Goal: Task Accomplishment & Management: Manage account settings

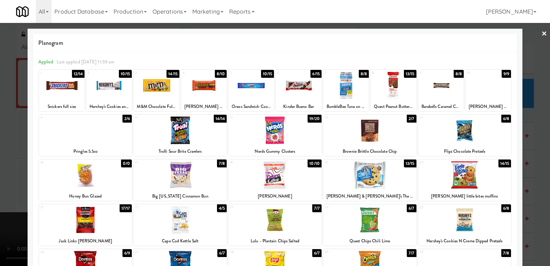
click at [248, 89] on div at bounding box center [252, 86] width 46 height 28
click at [28, 167] on div "Planogram Applied Last applied Wednesday 11:59 am 1 12/14 Snickers full size 2 …" at bounding box center [275, 190] width 495 height 323
click at [25, 124] on div at bounding box center [275, 133] width 550 height 266
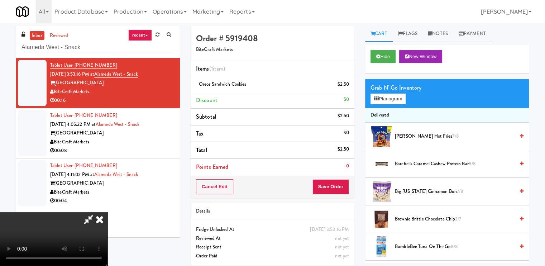
scroll to position [75, 0]
click at [384, 97] on button "Planogram" at bounding box center [388, 99] width 35 height 11
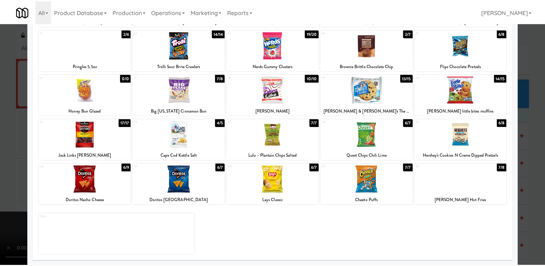
scroll to position [86, 0]
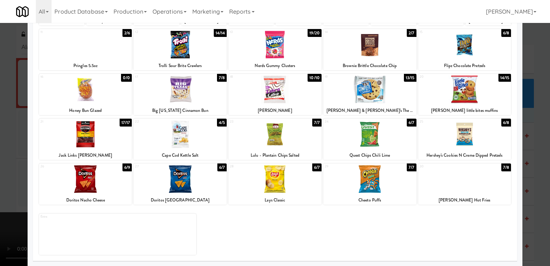
click at [540, 54] on div at bounding box center [275, 133] width 550 height 266
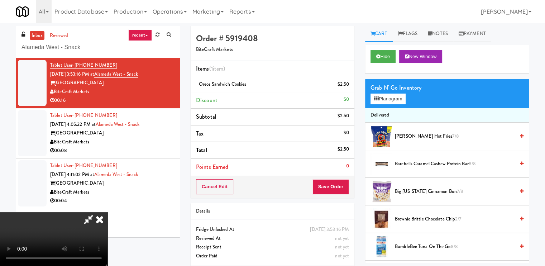
click at [421, 138] on span "Andy Capps Hot Fries 7/8" at bounding box center [455, 136] width 120 height 9
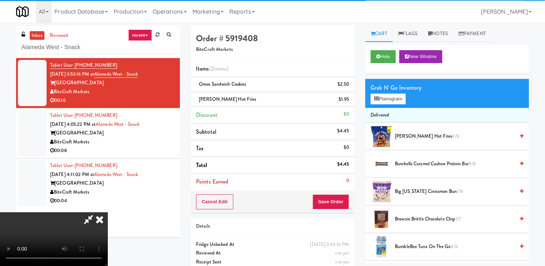
click at [107, 212] on video at bounding box center [53, 239] width 107 height 54
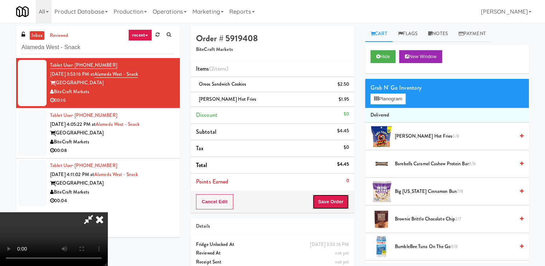
click at [333, 195] on button "Save Order" at bounding box center [330, 201] width 37 height 15
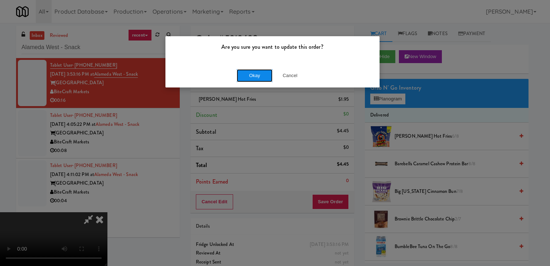
click at [251, 80] on button "Okay" at bounding box center [255, 75] width 36 height 13
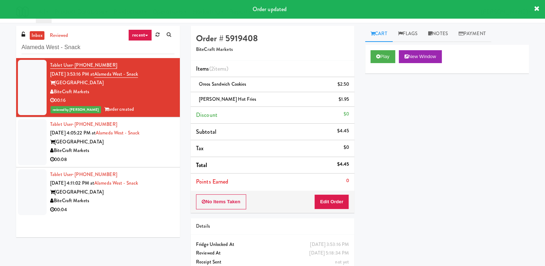
click at [147, 163] on div "00:08" at bounding box center [112, 159] width 124 height 9
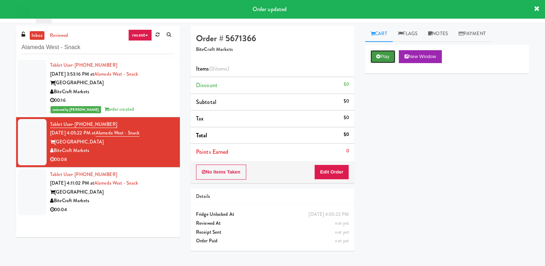
click at [380, 55] on icon at bounding box center [378, 56] width 4 height 5
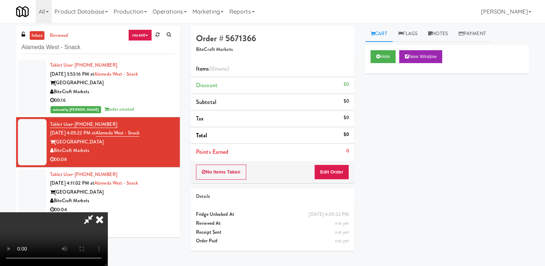
click at [107, 212] on video at bounding box center [53, 239] width 107 height 54
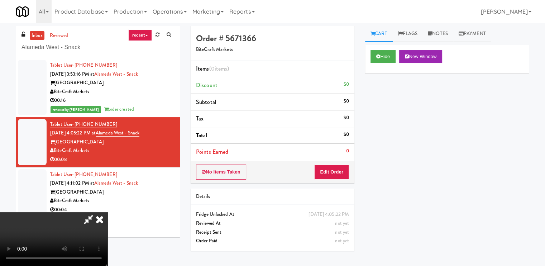
click at [107, 212] on video at bounding box center [53, 239] width 107 height 54
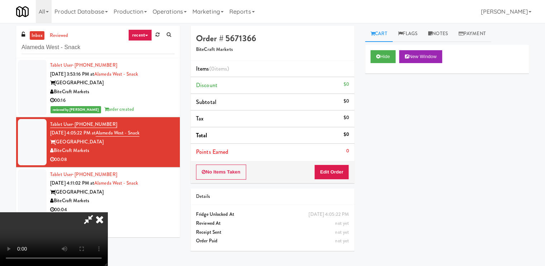
click at [107, 212] on video at bounding box center [53, 239] width 107 height 54
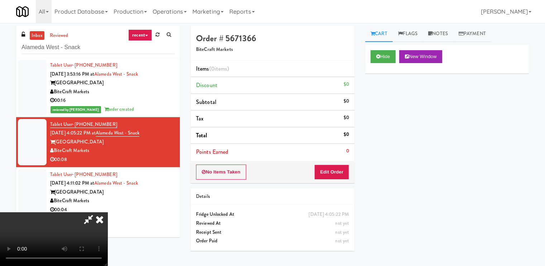
click at [107, 212] on video at bounding box center [53, 239] width 107 height 54
click at [338, 165] on button "Edit Order" at bounding box center [331, 171] width 35 height 15
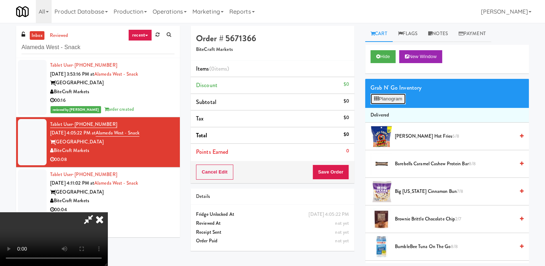
click at [384, 97] on button "Planogram" at bounding box center [388, 99] width 35 height 11
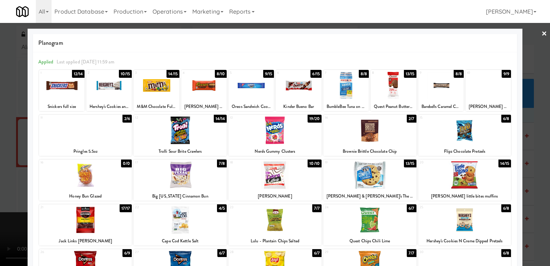
click at [257, 90] on div at bounding box center [252, 86] width 46 height 28
click at [543, 30] on div at bounding box center [275, 133] width 550 height 266
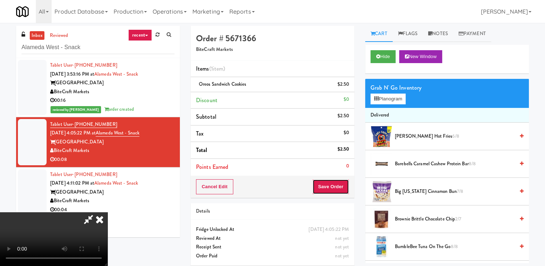
click at [333, 189] on button "Save Order" at bounding box center [330, 186] width 37 height 15
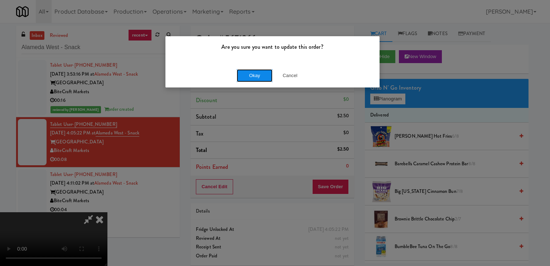
click at [243, 80] on button "Okay" at bounding box center [255, 75] width 36 height 13
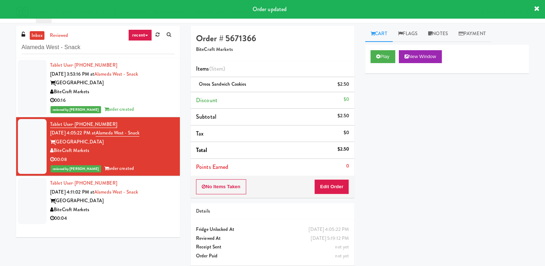
click at [151, 202] on div "Alameda West" at bounding box center [112, 200] width 124 height 9
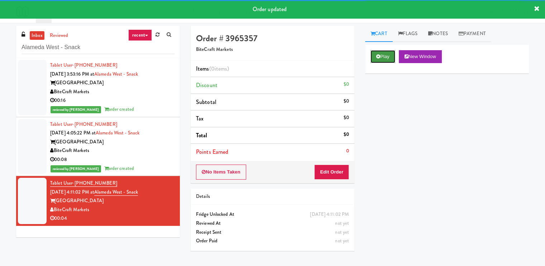
click at [385, 50] on button "Play" at bounding box center [383, 56] width 25 height 13
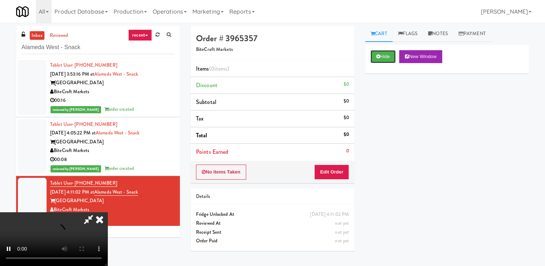
scroll to position [96, 0]
click at [107, 212] on video at bounding box center [53, 239] width 107 height 54
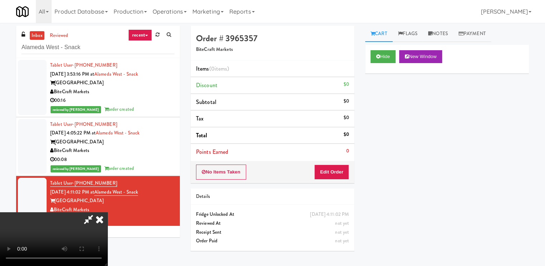
click at [107, 212] on video at bounding box center [53, 239] width 107 height 54
click at [337, 171] on button "Edit Order" at bounding box center [331, 171] width 35 height 15
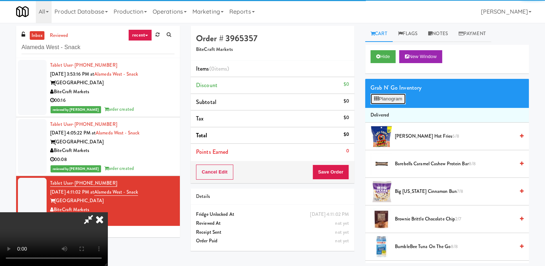
click at [379, 98] on button "Planogram" at bounding box center [388, 99] width 35 height 11
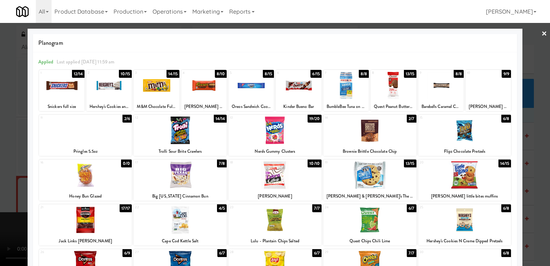
click at [72, 91] on div at bounding box center [62, 86] width 46 height 28
click at [23, 119] on div at bounding box center [275, 133] width 550 height 266
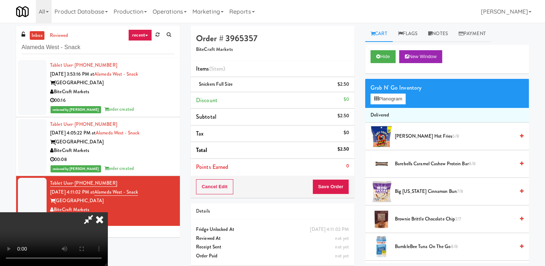
click at [87, 212] on video at bounding box center [53, 239] width 107 height 54
click at [341, 180] on button "Save Order" at bounding box center [330, 186] width 37 height 15
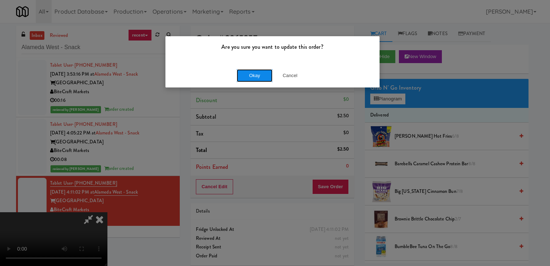
click at [251, 75] on button "Okay" at bounding box center [255, 75] width 36 height 13
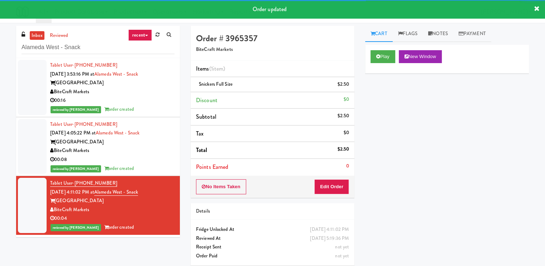
click at [140, 96] on div "BiteCraft Markets" at bounding box center [112, 91] width 124 height 9
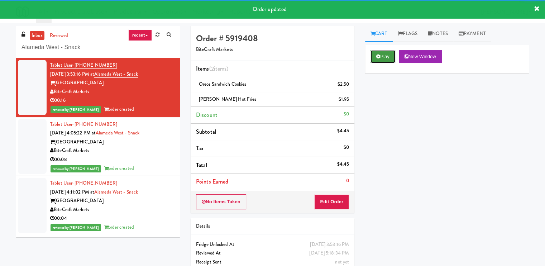
click at [387, 59] on button "Play" at bounding box center [383, 56] width 25 height 13
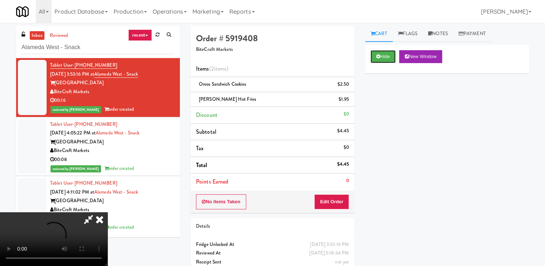
scroll to position [96, 0]
drag, startPoint x: 214, startPoint y: 152, endPoint x: 300, endPoint y: 130, distance: 88.6
click at [107, 212] on video at bounding box center [53, 239] width 107 height 54
drag, startPoint x: 300, startPoint y: 130, endPoint x: 315, endPoint y: 30, distance: 101.5
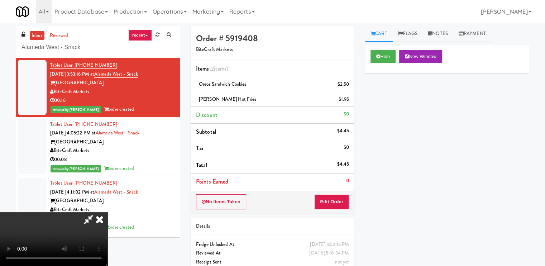
click at [107, 212] on div at bounding box center [53, 239] width 107 height 54
click at [107, 212] on icon at bounding box center [100, 219] width 16 height 14
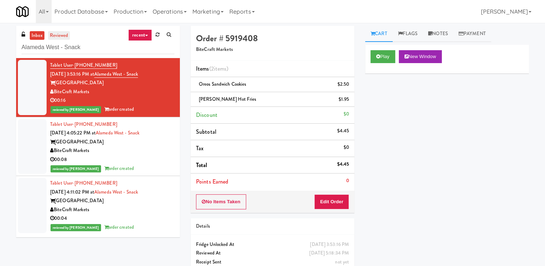
click at [60, 32] on link "reviewed" at bounding box center [59, 35] width 22 height 9
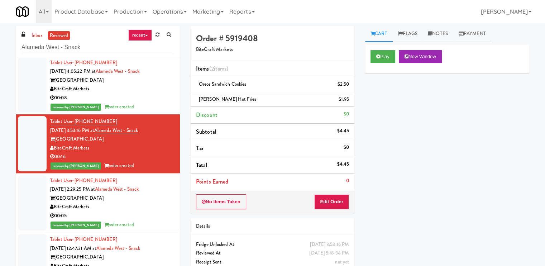
scroll to position [63, 0]
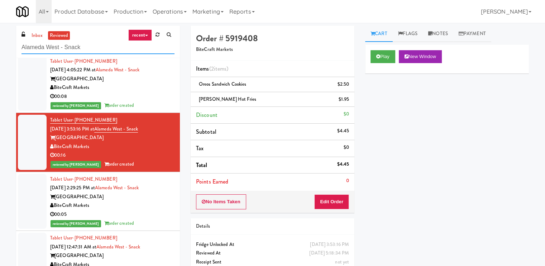
click at [94, 51] on input "Alameda West - Snack" at bounding box center [97, 47] width 153 height 13
paste input "Drin"
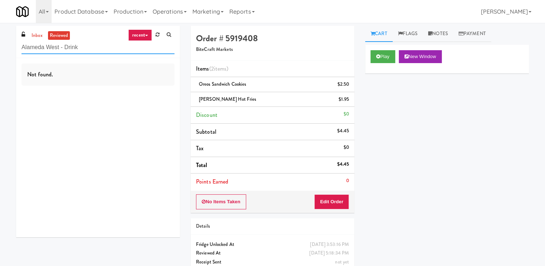
scroll to position [0, 0]
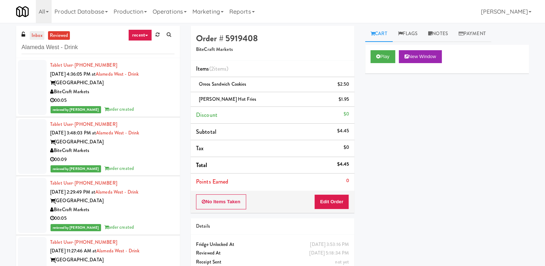
click at [34, 34] on link "inbox" at bounding box center [37, 35] width 15 height 9
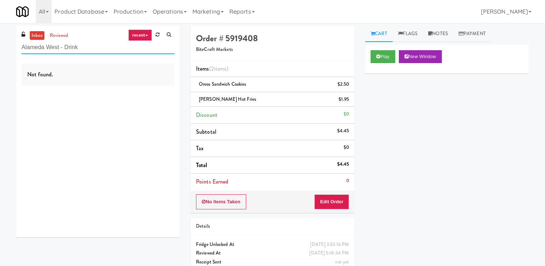
click at [89, 49] on input "Alameda West - Drink" at bounding box center [97, 47] width 153 height 13
click at [87, 42] on input "Alameda West - Drink" at bounding box center [97, 47] width 153 height 13
paste input "444 Social Main Lobby"
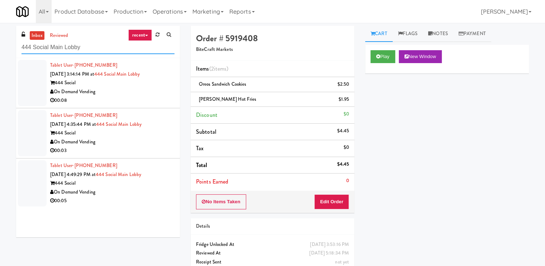
type input "444 Social Main Lobby"
click at [109, 90] on div "On Demand Vending" at bounding box center [112, 91] width 124 height 9
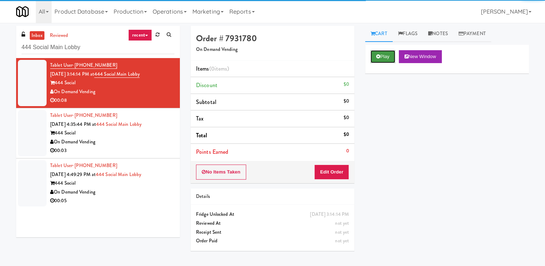
click at [388, 53] on button "Play" at bounding box center [383, 56] width 25 height 13
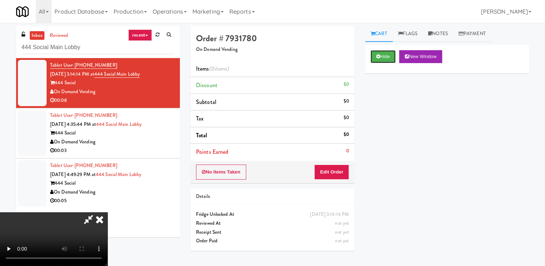
scroll to position [96, 0]
click at [107, 212] on video at bounding box center [53, 239] width 107 height 54
click at [338, 170] on button "Edit Order" at bounding box center [331, 171] width 35 height 15
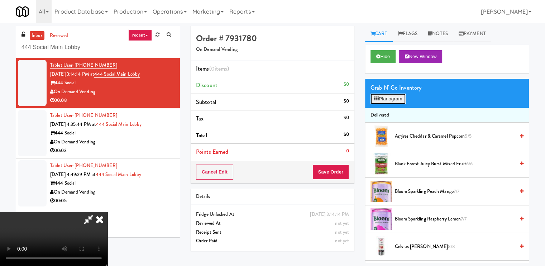
click at [387, 96] on button "Planogram" at bounding box center [388, 99] width 35 height 11
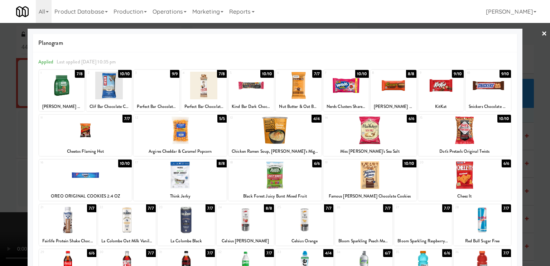
click at [347, 217] on div at bounding box center [363, 220] width 57 height 28
click at [10, 216] on div at bounding box center [275, 133] width 550 height 266
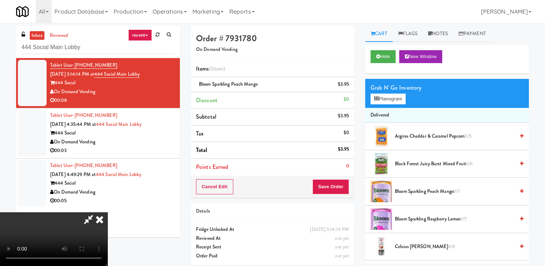
scroll to position [70, 0]
click at [383, 99] on button "Planogram" at bounding box center [388, 99] width 35 height 11
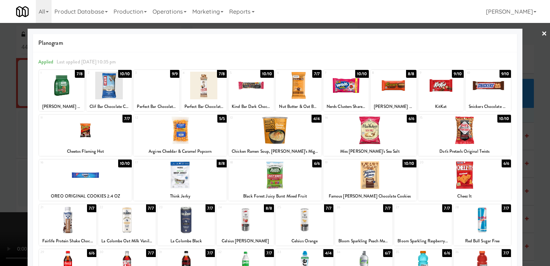
click at [11, 195] on div at bounding box center [275, 133] width 550 height 266
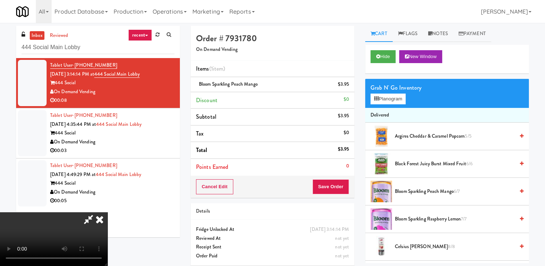
scroll to position [96, 0]
click at [107, 212] on video at bounding box center [53, 239] width 107 height 54
click at [386, 93] on div "Grab N' Go Inventory Planogram" at bounding box center [447, 93] width 164 height 29
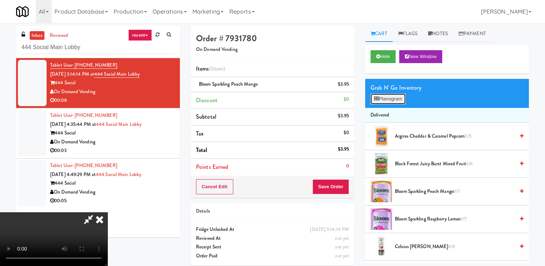
click at [386, 100] on button "Planogram" at bounding box center [388, 99] width 35 height 11
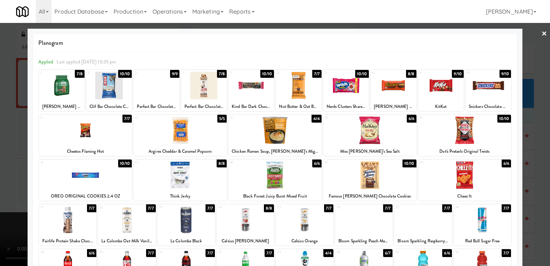
click at [369, 223] on div at bounding box center [363, 220] width 57 height 28
click at [6, 168] on div at bounding box center [275, 133] width 550 height 266
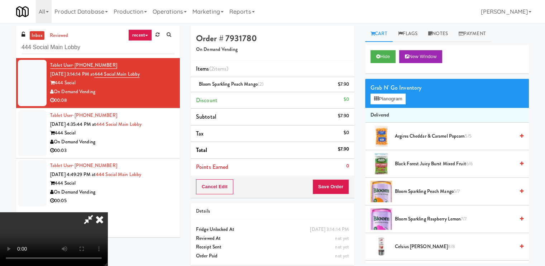
click at [107, 212] on video at bounding box center [53, 239] width 107 height 54
click at [336, 185] on button "Save Order" at bounding box center [330, 186] width 37 height 15
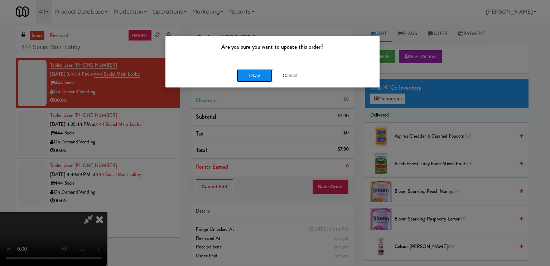
click at [259, 75] on button "Okay" at bounding box center [255, 75] width 36 height 13
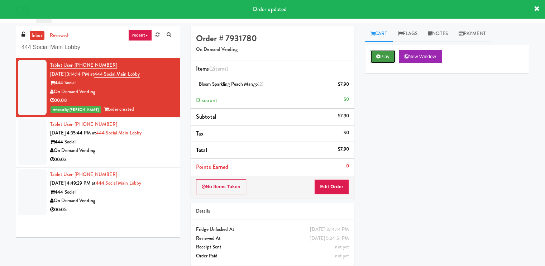
click at [382, 59] on button "Play" at bounding box center [383, 56] width 25 height 13
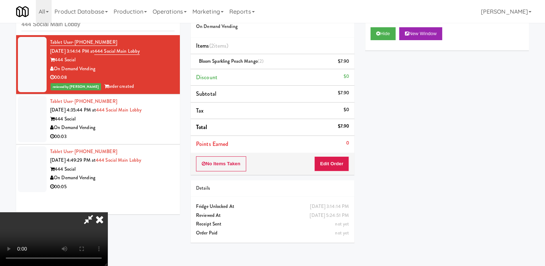
click at [107, 212] on icon at bounding box center [100, 219] width 16 height 14
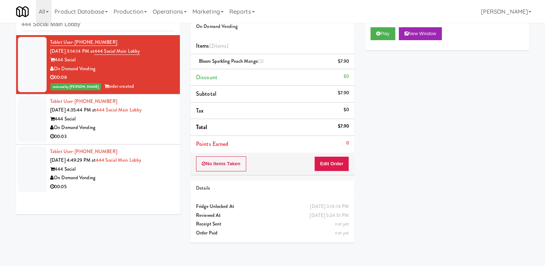
click at [159, 126] on div "On Demand Vending" at bounding box center [112, 127] width 124 height 9
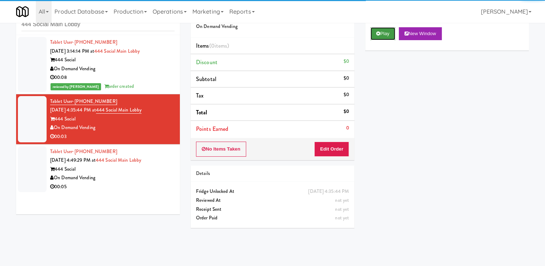
click at [382, 34] on button "Play" at bounding box center [383, 33] width 25 height 13
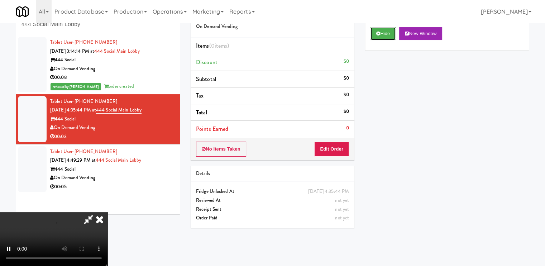
scroll to position [96, 0]
click at [107, 212] on video at bounding box center [53, 239] width 107 height 54
click at [340, 150] on button "Edit Order" at bounding box center [331, 149] width 35 height 15
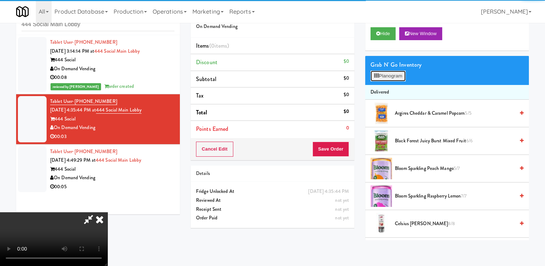
click at [381, 73] on button "Planogram" at bounding box center [388, 76] width 35 height 11
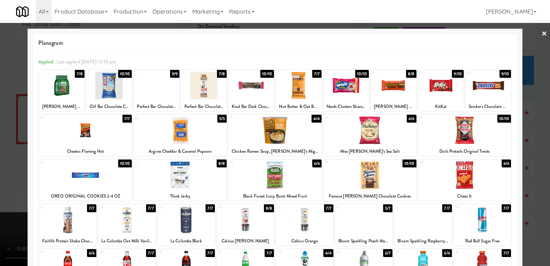
drag, startPoint x: 188, startPoint y: 258, endPoint x: 166, endPoint y: 253, distance: 22.3
click at [166, 253] on div "31" at bounding box center [172, 252] width 27 height 6
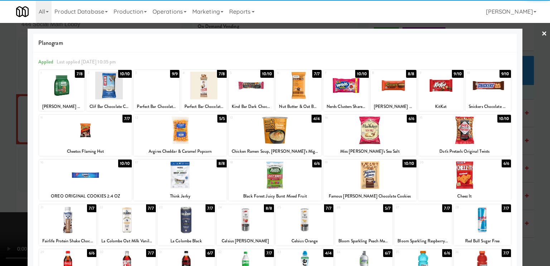
click at [18, 180] on div at bounding box center [275, 133] width 550 height 266
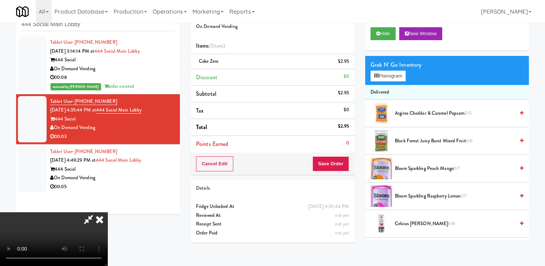
click at [107, 212] on video at bounding box center [53, 239] width 107 height 54
click at [334, 163] on button "Save Order" at bounding box center [330, 163] width 37 height 15
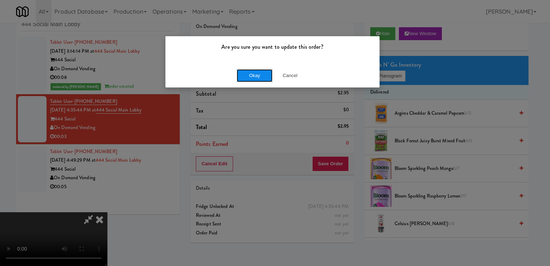
click at [252, 75] on button "Okay" at bounding box center [255, 75] width 36 height 13
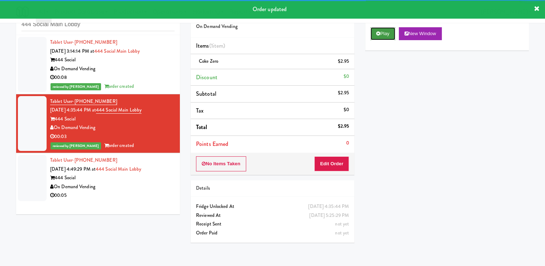
click at [379, 34] on icon at bounding box center [378, 33] width 4 height 5
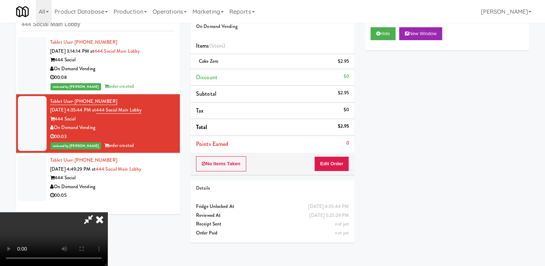
click at [107, 212] on icon at bounding box center [100, 219] width 16 height 14
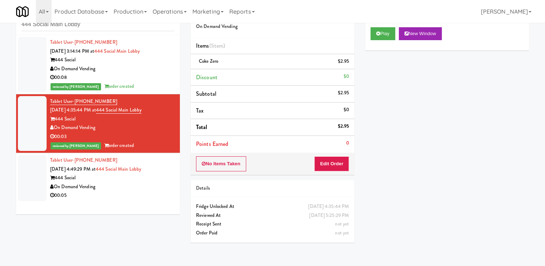
click at [148, 180] on div "444 Social" at bounding box center [112, 177] width 124 height 9
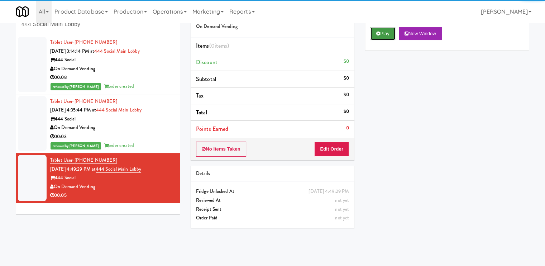
click at [375, 35] on button "Play" at bounding box center [383, 33] width 25 height 13
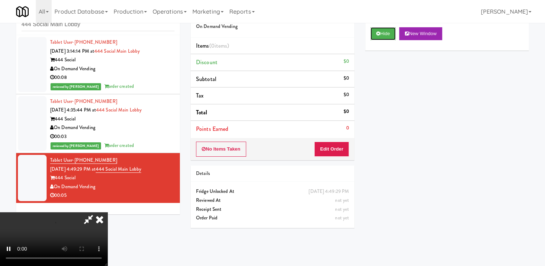
scroll to position [96, 0]
click at [107, 212] on video at bounding box center [53, 239] width 107 height 54
click at [340, 144] on button "Edit Order" at bounding box center [331, 149] width 35 height 15
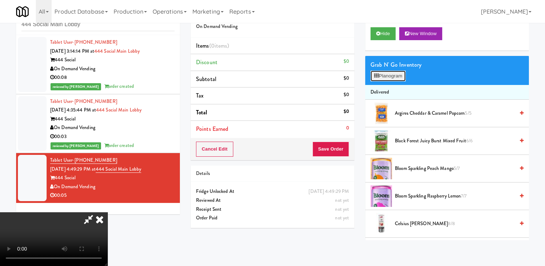
click at [382, 76] on button "Planogram" at bounding box center [388, 76] width 35 height 11
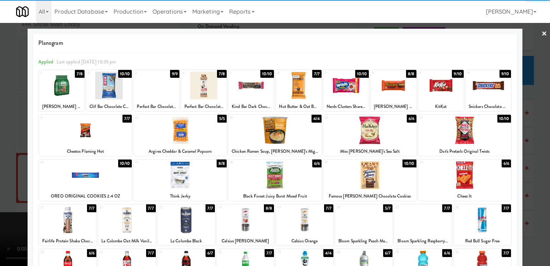
click at [141, 255] on div at bounding box center [126, 265] width 57 height 28
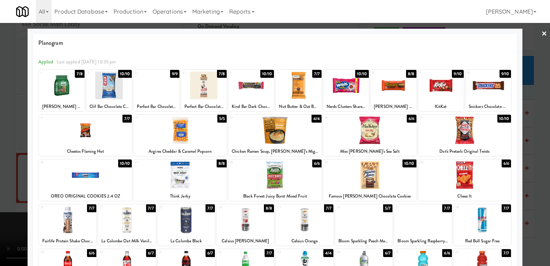
drag, startPoint x: 141, startPoint y: 255, endPoint x: 114, endPoint y: 259, distance: 27.8
click at [114, 259] on div at bounding box center [126, 265] width 57 height 28
click at [12, 175] on div at bounding box center [275, 133] width 550 height 266
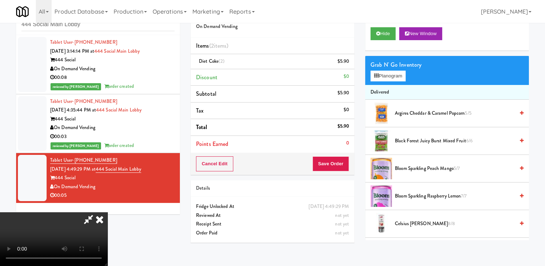
click at [107, 212] on video at bounding box center [53, 239] width 107 height 54
click at [335, 163] on button "Save Order" at bounding box center [330, 163] width 37 height 15
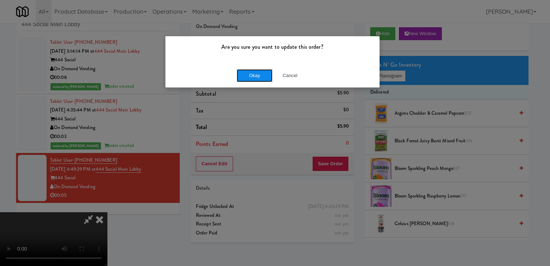
click at [259, 77] on button "Okay" at bounding box center [255, 75] width 36 height 13
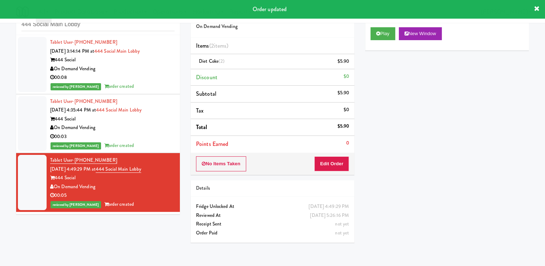
click at [152, 145] on div "reviewed by Mark P order created" at bounding box center [112, 145] width 124 height 9
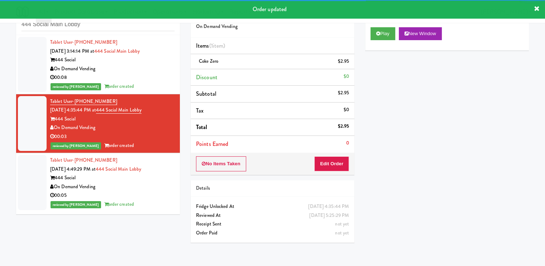
click at [144, 76] on div "00:08" at bounding box center [112, 77] width 124 height 9
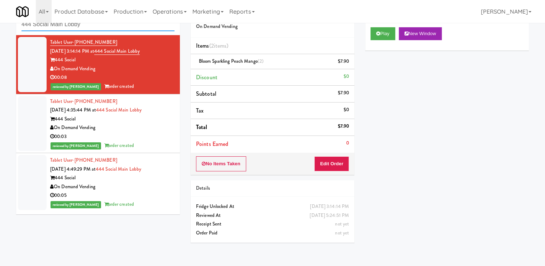
click at [111, 25] on input "444 Social Main Lobby" at bounding box center [97, 24] width 153 height 13
paste input "The Jack - Pantry - Right"
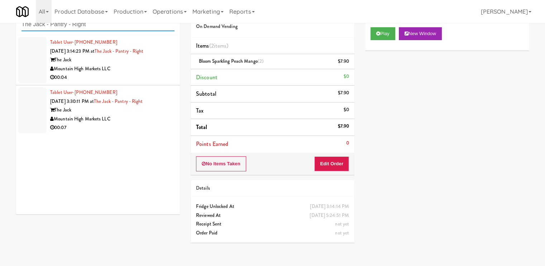
type input "The Jack - Pantry - Right"
click at [145, 61] on div "The Jack" at bounding box center [112, 60] width 124 height 9
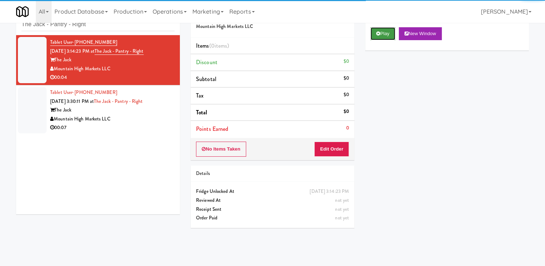
click at [381, 34] on button "Play" at bounding box center [383, 33] width 25 height 13
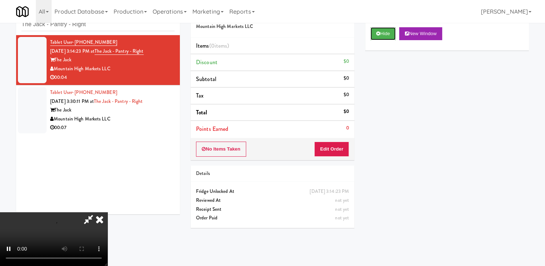
scroll to position [96, 0]
click at [107, 212] on video at bounding box center [53, 239] width 107 height 54
click at [341, 145] on button "Edit Order" at bounding box center [331, 149] width 35 height 15
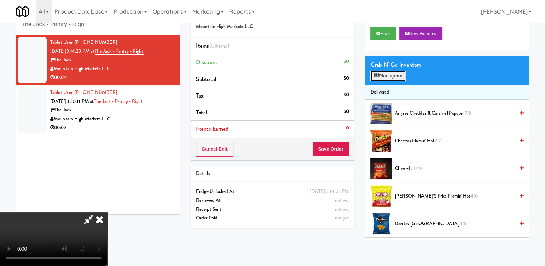
click at [388, 74] on button "Planogram" at bounding box center [388, 76] width 35 height 11
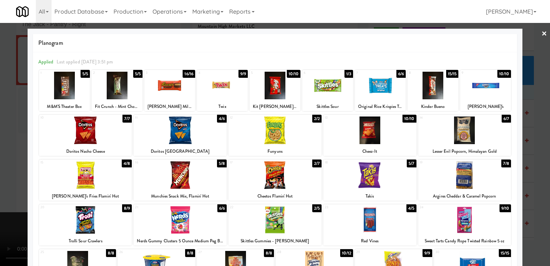
click at [20, 192] on div at bounding box center [275, 133] width 550 height 266
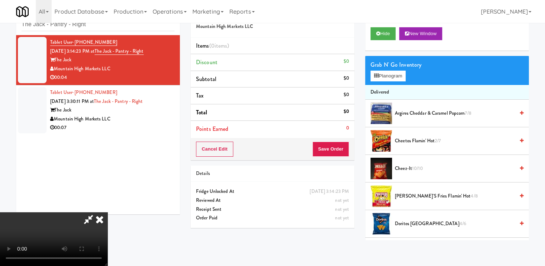
click at [97, 212] on icon at bounding box center [88, 219] width 16 height 14
drag, startPoint x: 108, startPoint y: 57, endPoint x: 56, endPoint y: 60, distance: 51.7
click at [56, 60] on div "The Jack" at bounding box center [112, 60] width 124 height 9
copy div "The Jack"
click at [107, 212] on video at bounding box center [53, 239] width 107 height 54
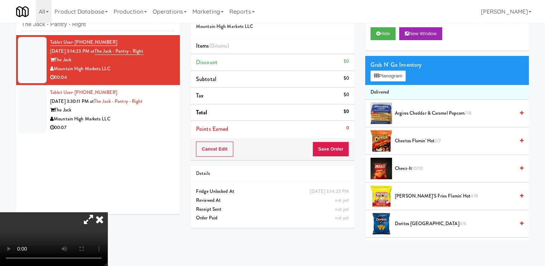
click at [107, 212] on video at bounding box center [53, 239] width 107 height 54
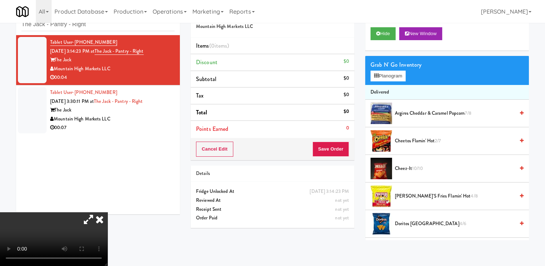
click at [107, 212] on video at bounding box center [53, 239] width 107 height 54
click at [398, 74] on button "Planogram" at bounding box center [388, 76] width 35 height 11
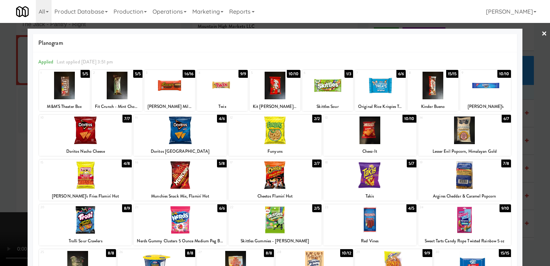
click at [377, 121] on div at bounding box center [370, 130] width 93 height 28
click at [14, 146] on div at bounding box center [275, 133] width 550 height 266
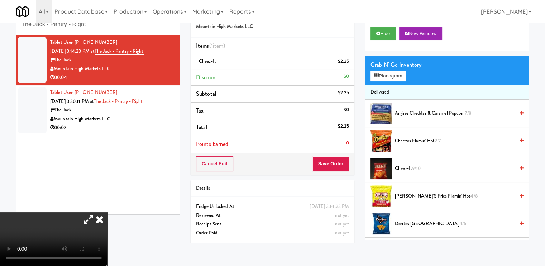
click at [58, 212] on video at bounding box center [53, 239] width 107 height 54
click at [107, 212] on video at bounding box center [53, 239] width 107 height 54
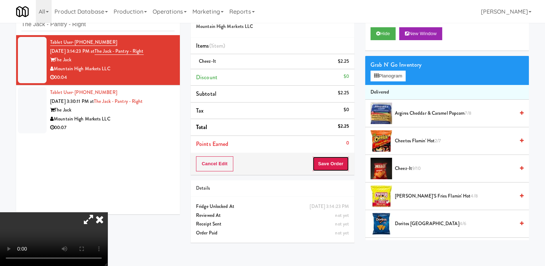
click at [347, 164] on button "Save Order" at bounding box center [330, 163] width 37 height 15
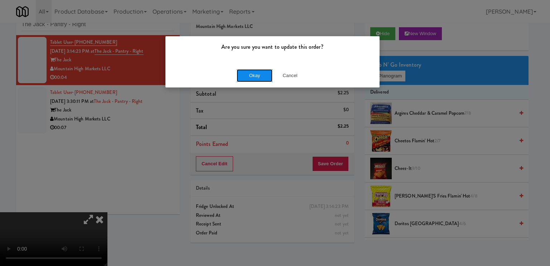
click at [260, 74] on button "Okay" at bounding box center [255, 75] width 36 height 13
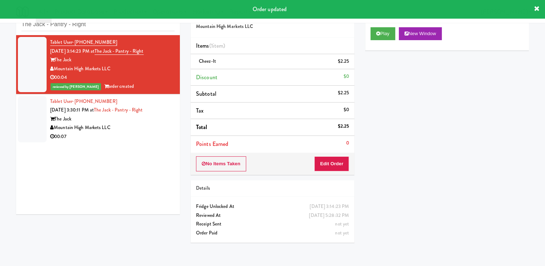
click at [146, 139] on div "00:07" at bounding box center [112, 136] width 124 height 9
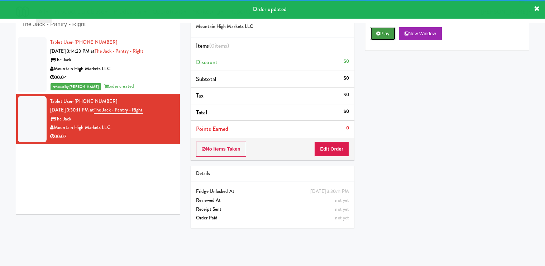
click at [387, 34] on button "Play" at bounding box center [383, 33] width 25 height 13
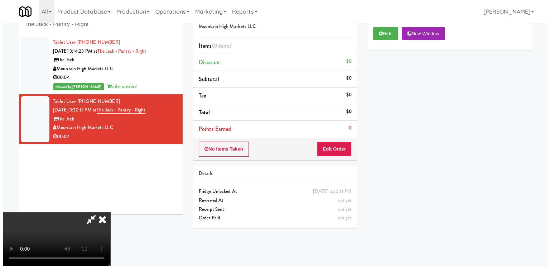
scroll to position [83, 0]
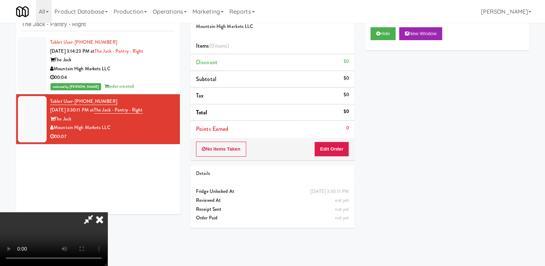
click at [107, 218] on video at bounding box center [53, 239] width 107 height 54
click at [107, 212] on video at bounding box center [53, 239] width 107 height 54
click at [333, 144] on button "Edit Order" at bounding box center [331, 149] width 35 height 15
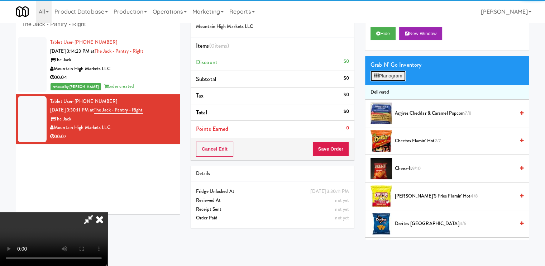
click at [381, 75] on button "Planogram" at bounding box center [388, 76] width 35 height 11
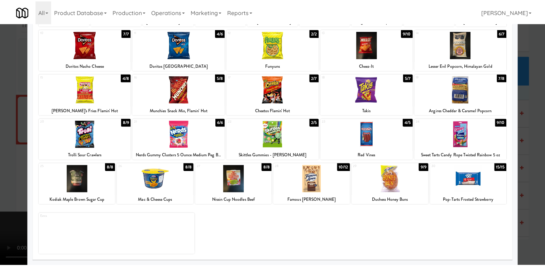
scroll to position [85, 0]
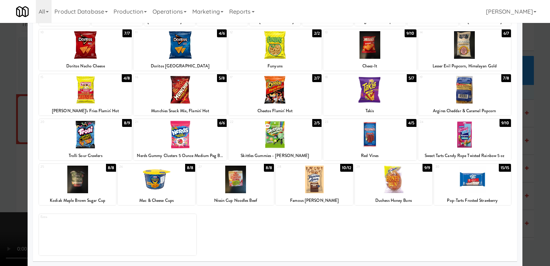
click at [399, 177] on div at bounding box center [393, 180] width 77 height 28
click at [20, 164] on div at bounding box center [275, 133] width 550 height 266
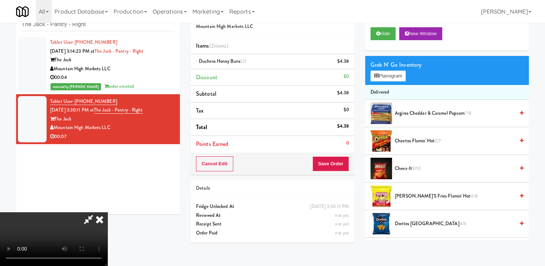
scroll to position [96, 0]
click at [107, 212] on video at bounding box center [53, 239] width 107 height 54
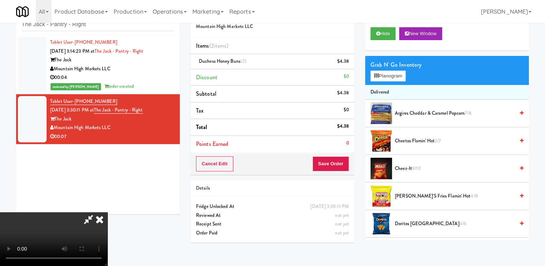
click at [107, 212] on video at bounding box center [53, 239] width 107 height 54
click at [335, 164] on button "Save Order" at bounding box center [330, 163] width 37 height 15
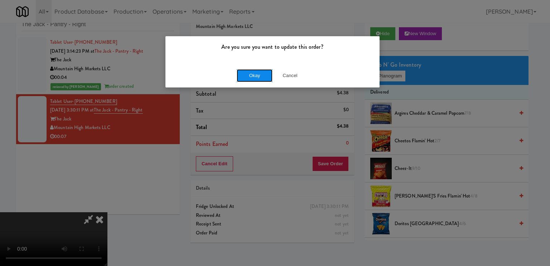
click at [248, 72] on button "Okay" at bounding box center [255, 75] width 36 height 13
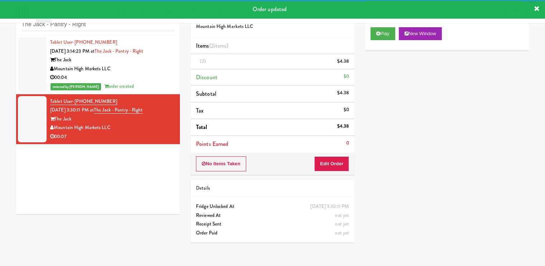
scroll to position [0, 0]
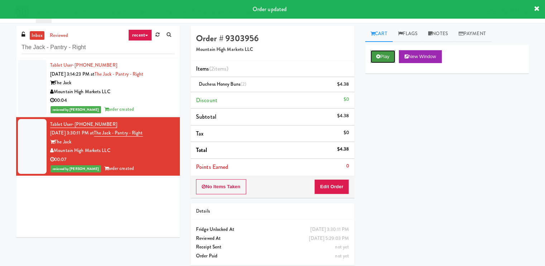
click at [382, 61] on button "Play" at bounding box center [383, 56] width 25 height 13
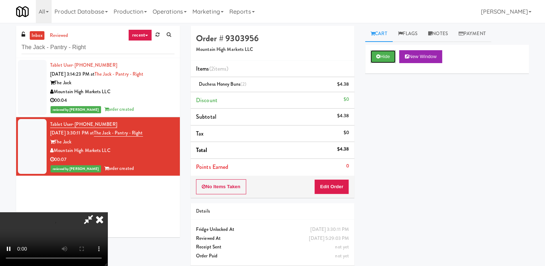
scroll to position [96, 0]
click at [107, 212] on video at bounding box center [53, 239] width 107 height 54
click at [107, 212] on icon at bounding box center [100, 219] width 16 height 14
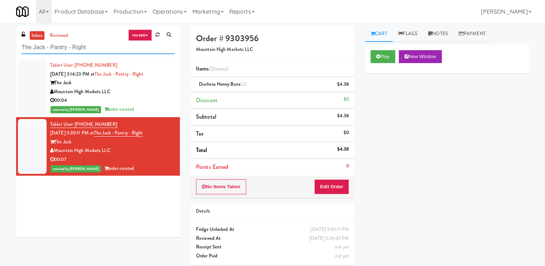
click at [145, 51] on input "The Jack - Pantry - Right" at bounding box center [97, 47] width 153 height 13
paste input "Westgate on University - Drink"
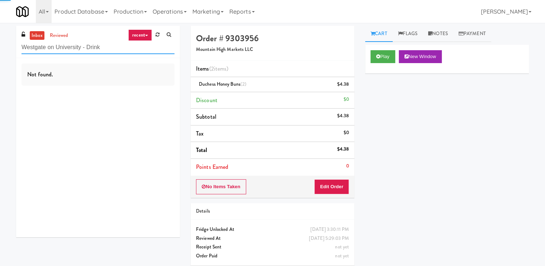
type input "Westgate on University - Drink"
click at [143, 28] on div "inbox reviewed recent all unclear take inventory issue suspicious failed recent…" at bounding box center [98, 42] width 164 height 32
click at [143, 31] on link "recent" at bounding box center [140, 34] width 24 height 11
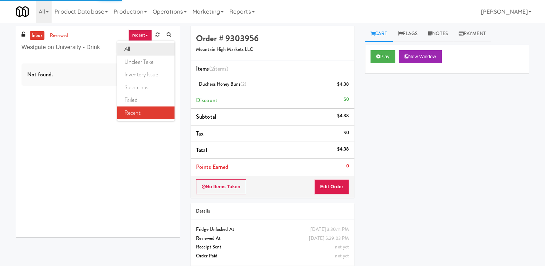
click at [141, 47] on link "all" at bounding box center [145, 49] width 57 height 13
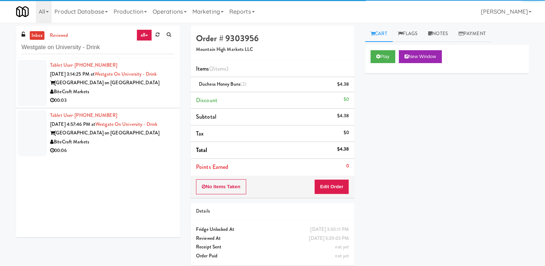
click at [145, 78] on div "Tablet User · (585) 694-4173 Sep 15, 2025 3:14:25 PM at Westgate on University …" at bounding box center [112, 83] width 124 height 44
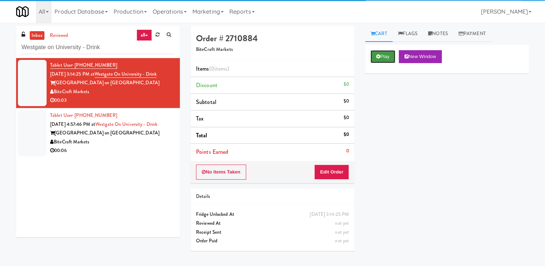
click at [383, 56] on button "Play" at bounding box center [383, 56] width 25 height 13
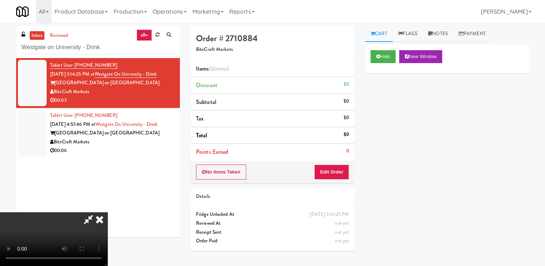
scroll to position [36, 0]
click at [107, 212] on video at bounding box center [53, 239] width 107 height 54
click at [345, 166] on button "Edit Order" at bounding box center [331, 171] width 35 height 15
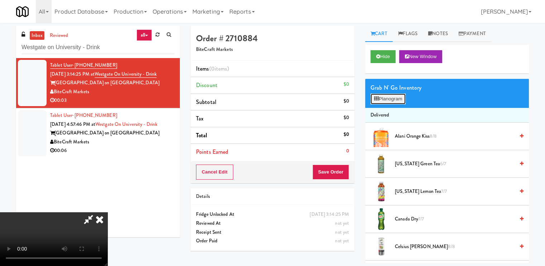
click at [381, 99] on button "Planogram" at bounding box center [388, 99] width 35 height 11
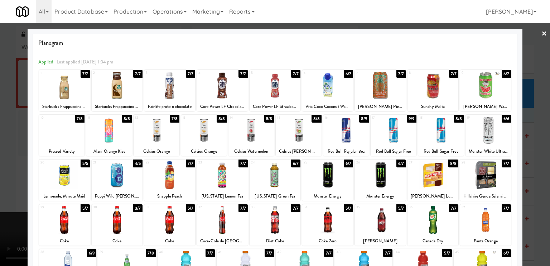
click at [308, 137] on div at bounding box center [299, 130] width 46 height 28
click at [18, 153] on div at bounding box center [275, 133] width 550 height 266
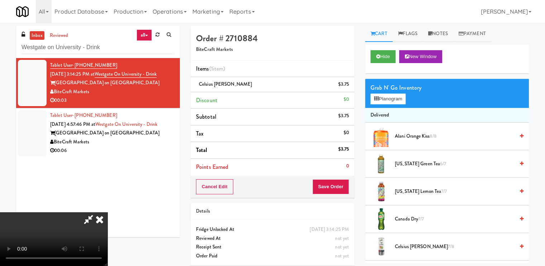
click at [107, 212] on video at bounding box center [53, 239] width 107 height 54
click at [343, 185] on button "Save Order" at bounding box center [330, 186] width 37 height 15
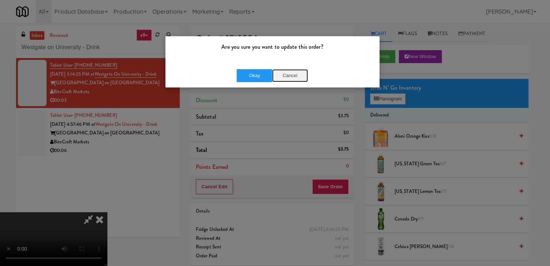
click at [283, 81] on button "Cancel" at bounding box center [290, 75] width 36 height 13
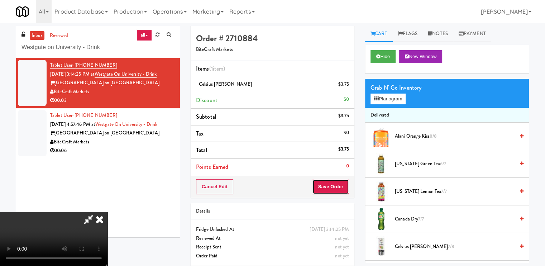
click at [346, 188] on button "Save Order" at bounding box center [330, 186] width 37 height 15
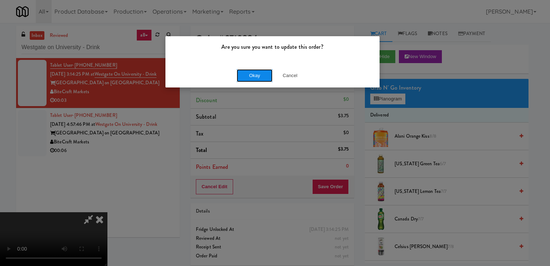
click at [249, 71] on button "Okay" at bounding box center [255, 75] width 36 height 13
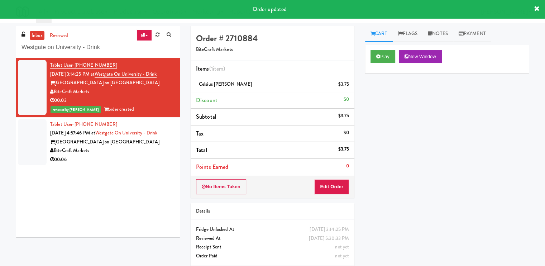
click at [166, 157] on div "00:06" at bounding box center [112, 159] width 124 height 9
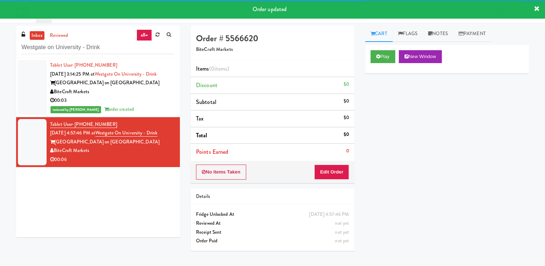
click at [137, 101] on div "00:03" at bounding box center [112, 100] width 124 height 9
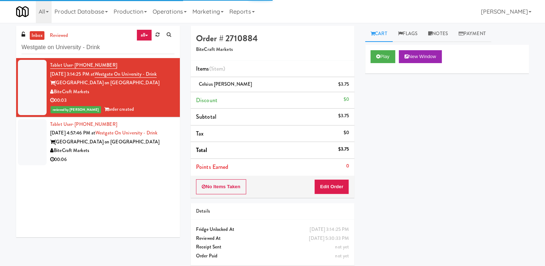
click at [147, 143] on div "Westgate on University - Westdale" at bounding box center [112, 142] width 124 height 9
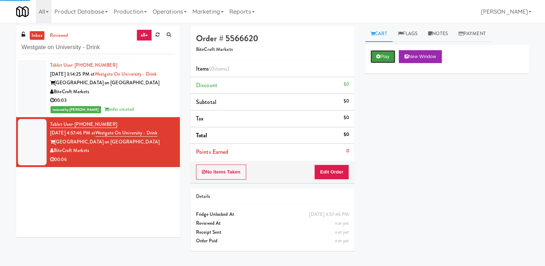
click at [378, 52] on button "Play" at bounding box center [383, 56] width 25 height 13
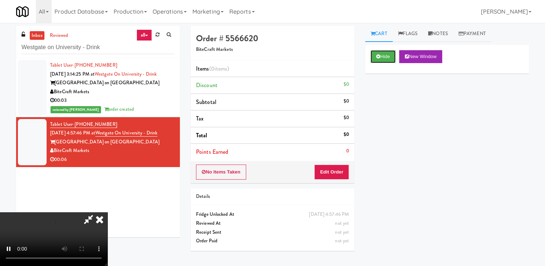
scroll to position [96, 0]
click at [107, 212] on video at bounding box center [53, 239] width 107 height 54
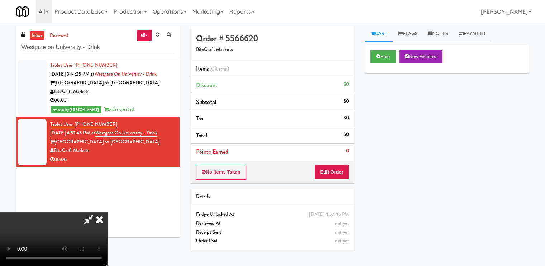
click at [107, 212] on video at bounding box center [53, 239] width 107 height 54
click at [344, 167] on button "Edit Order" at bounding box center [331, 171] width 35 height 15
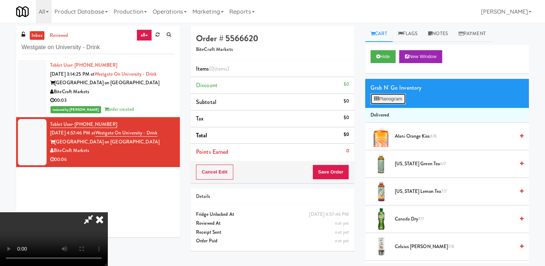
click at [380, 100] on button "Planogram" at bounding box center [388, 99] width 35 height 11
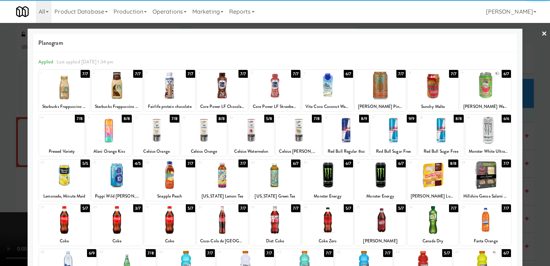
click at [128, 216] on div at bounding box center [117, 220] width 51 height 28
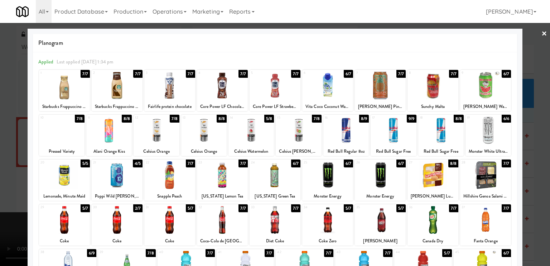
click at [167, 224] on div at bounding box center [169, 220] width 51 height 28
click at [12, 189] on div at bounding box center [275, 133] width 550 height 266
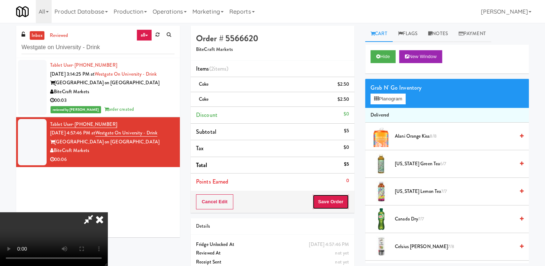
click at [345, 200] on button "Save Order" at bounding box center [330, 201] width 37 height 15
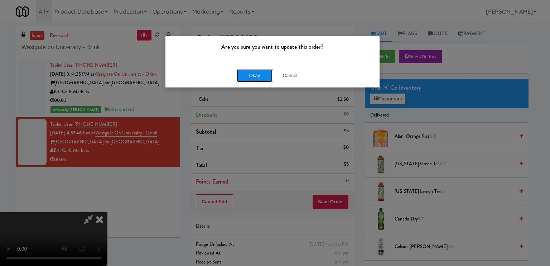
click at [259, 77] on button "Okay" at bounding box center [255, 75] width 36 height 13
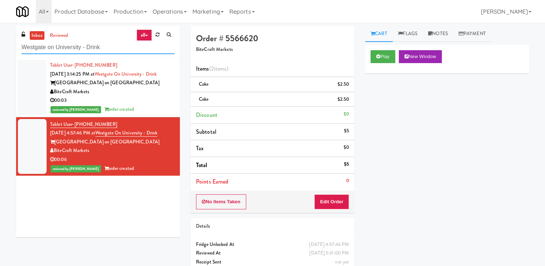
click at [135, 51] on input "Westgate on University - Drink" at bounding box center [97, 47] width 153 height 13
paste input "311 W. Illinois"
type input "311 W. Illinois"
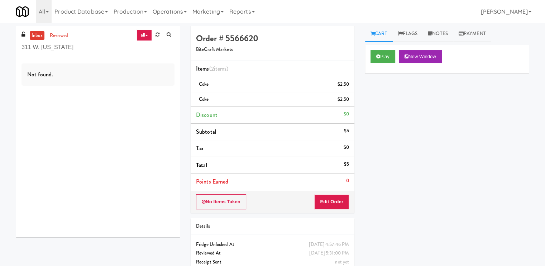
click at [144, 108] on div "Not found." at bounding box center [98, 147] width 164 height 179
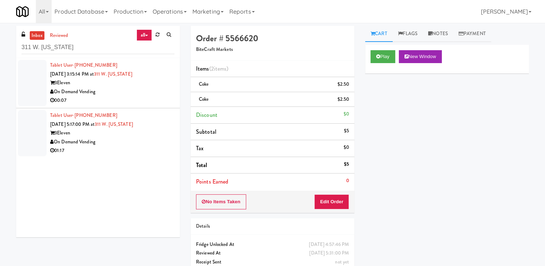
click at [145, 104] on div "00:07" at bounding box center [112, 100] width 124 height 9
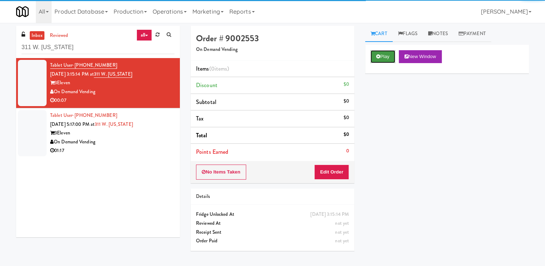
click at [381, 58] on button "Play" at bounding box center [383, 56] width 25 height 13
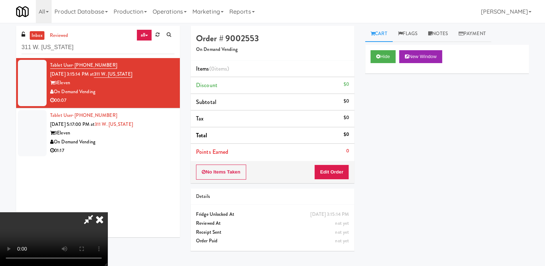
click at [107, 216] on video at bounding box center [53, 239] width 107 height 54
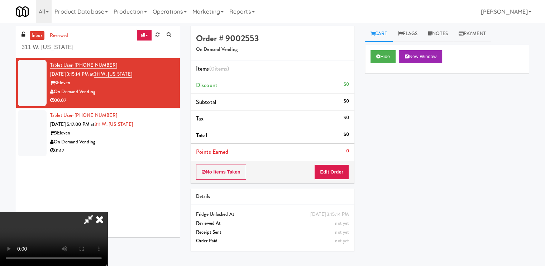
click at [107, 212] on video at bounding box center [53, 239] width 107 height 54
click at [341, 165] on button "Edit Order" at bounding box center [331, 171] width 35 height 15
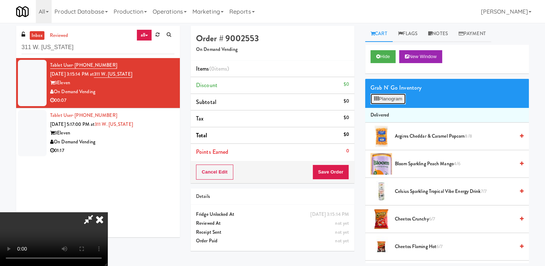
click at [387, 97] on button "Planogram" at bounding box center [388, 99] width 35 height 11
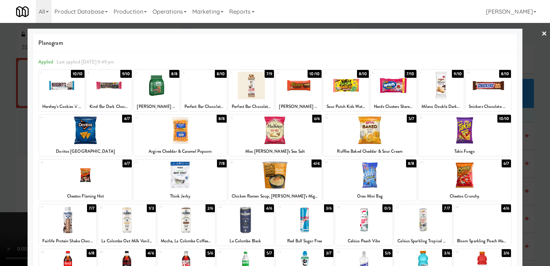
click at [307, 258] on div at bounding box center [304, 265] width 57 height 28
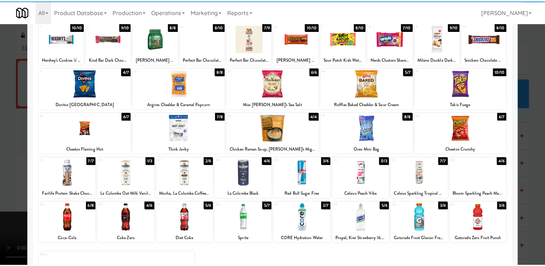
scroll to position [47, 0]
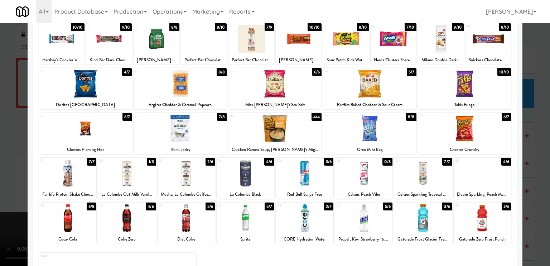
click at [300, 190] on div "Red Bull Sugar Free" at bounding box center [304, 194] width 55 height 9
click at [300, 175] on div at bounding box center [304, 173] width 57 height 28
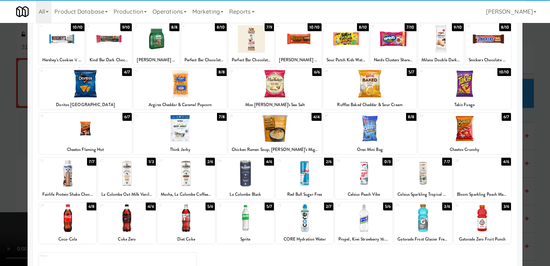
click at [361, 208] on div at bounding box center [363, 218] width 57 height 28
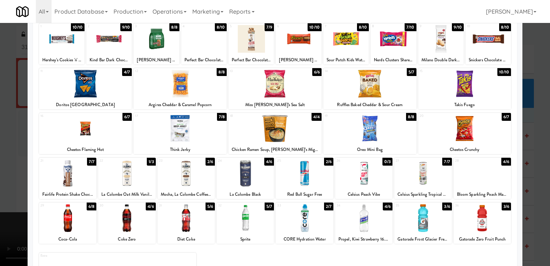
click at [26, 167] on div at bounding box center [275, 133] width 550 height 266
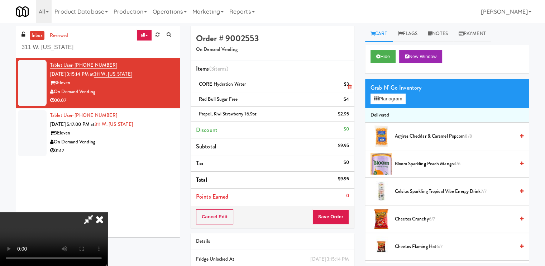
click at [348, 87] on icon at bounding box center [350, 87] width 4 height 5
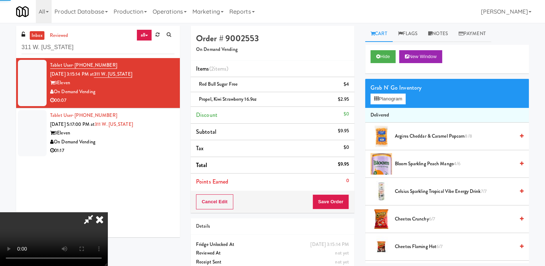
click at [348, 87] on icon at bounding box center [350, 87] width 4 height 5
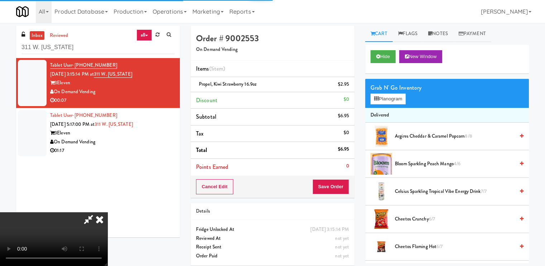
click at [348, 87] on icon at bounding box center [350, 87] width 4 height 5
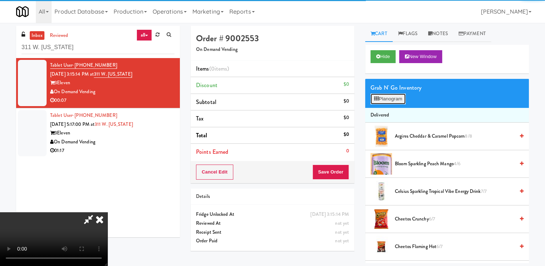
click at [390, 98] on button "Planogram" at bounding box center [388, 99] width 35 height 11
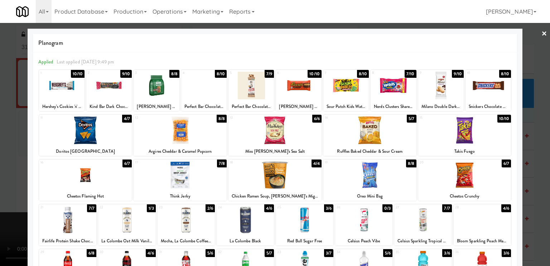
click at [359, 253] on div "34" at bounding box center [350, 252] width 27 height 6
click at [292, 206] on div "25" at bounding box center [290, 207] width 27 height 6
click at [16, 199] on div at bounding box center [275, 133] width 550 height 266
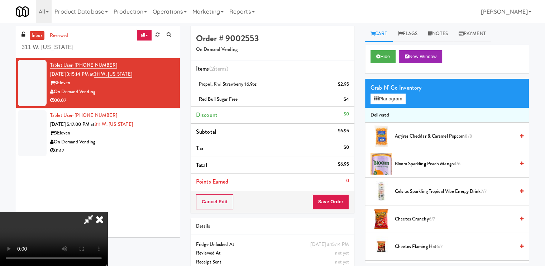
click at [107, 212] on video at bounding box center [53, 239] width 107 height 54
click at [338, 200] on button "Save Order" at bounding box center [330, 201] width 37 height 15
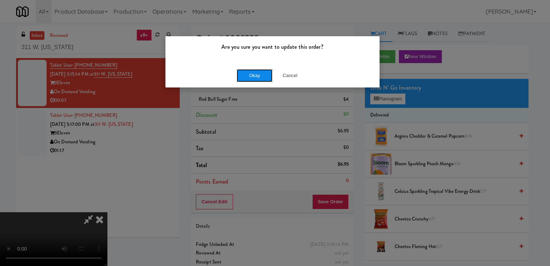
click at [255, 76] on button "Okay" at bounding box center [255, 75] width 36 height 13
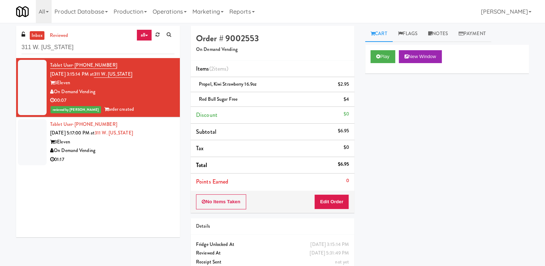
click at [168, 146] on div "On Demand Vending" at bounding box center [112, 150] width 124 height 9
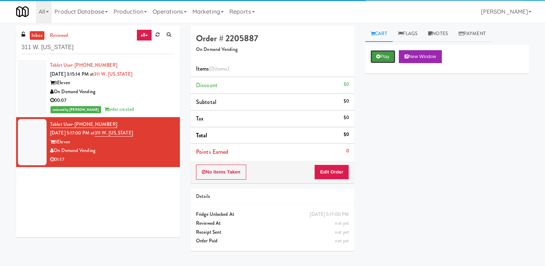
click at [381, 58] on button "Play" at bounding box center [383, 56] width 25 height 13
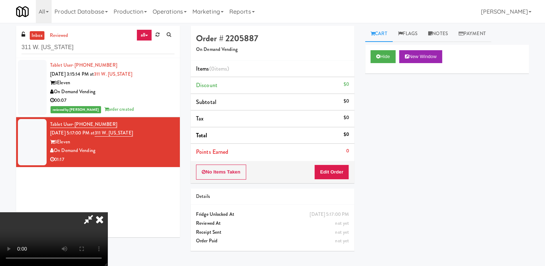
click at [107, 212] on video at bounding box center [53, 239] width 107 height 54
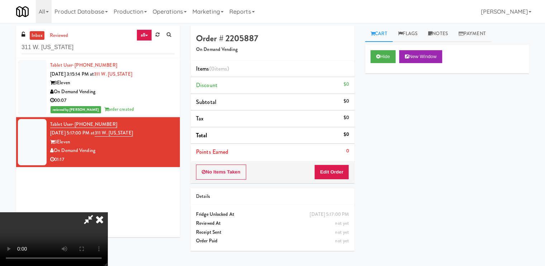
click at [107, 212] on video at bounding box center [53, 239] width 107 height 54
click at [343, 165] on button "Edit Order" at bounding box center [331, 171] width 35 height 15
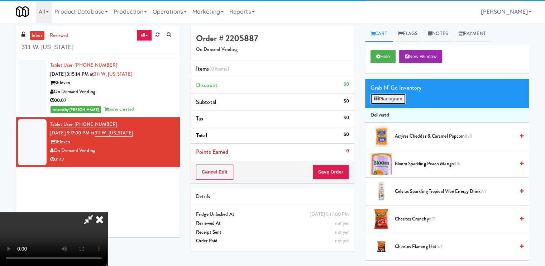
click at [386, 99] on button "Planogram" at bounding box center [388, 99] width 35 height 11
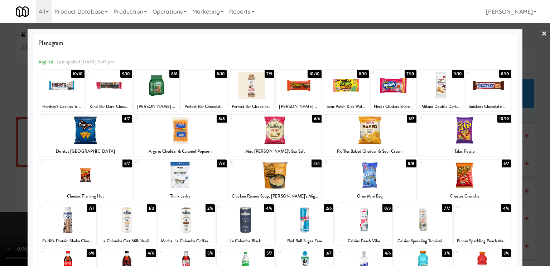
click at [463, 216] on div at bounding box center [482, 220] width 57 height 28
click at [0, 180] on div at bounding box center [275, 133] width 550 height 266
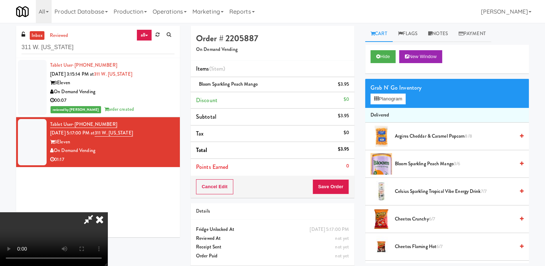
click at [107, 212] on video at bounding box center [53, 239] width 107 height 54
click at [377, 95] on button "Planogram" at bounding box center [388, 99] width 35 height 11
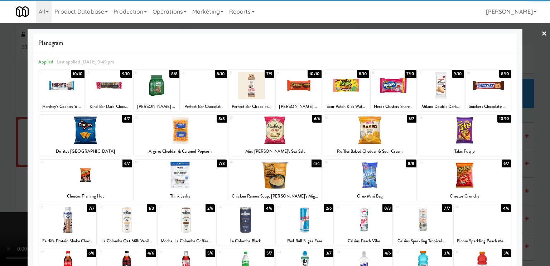
click at [255, 100] on div "5 7/9 Perfect Bar Chocolate Chip Peanut" at bounding box center [252, 90] width 46 height 41
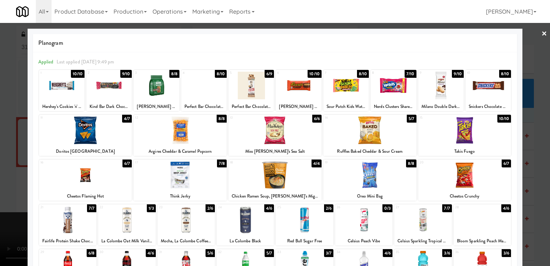
click at [17, 183] on div at bounding box center [275, 133] width 550 height 266
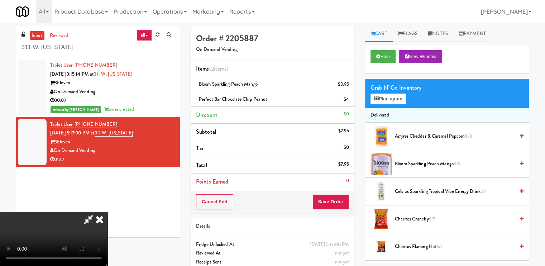
click at [107, 212] on video at bounding box center [53, 239] width 107 height 54
click at [387, 101] on button "Planogram" at bounding box center [388, 99] width 35 height 11
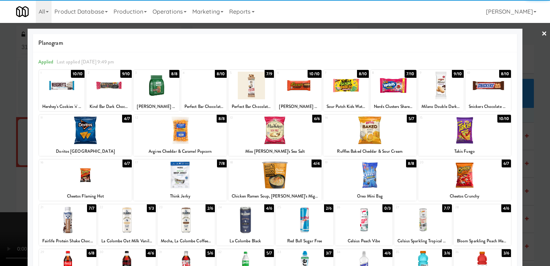
click at [427, 257] on div at bounding box center [423, 265] width 57 height 28
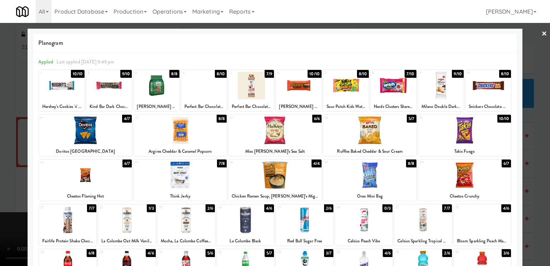
click at [18, 169] on div at bounding box center [275, 133] width 550 height 266
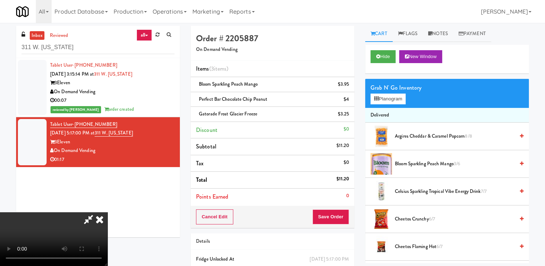
click at [107, 212] on video at bounding box center [53, 239] width 107 height 54
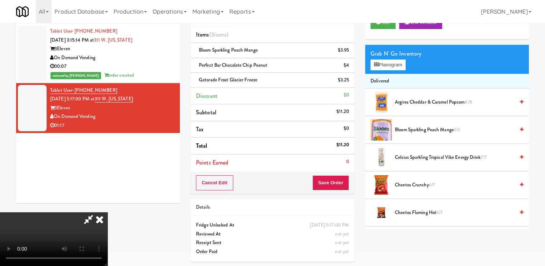
scroll to position [33, 0]
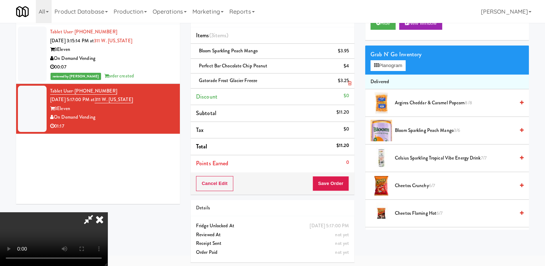
click at [349, 81] on icon at bounding box center [350, 83] width 4 height 5
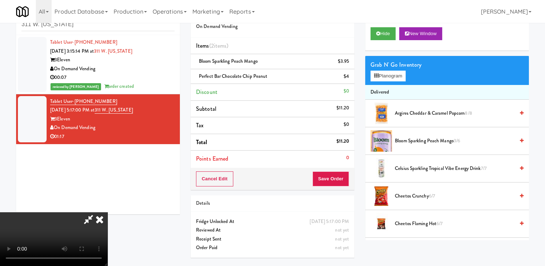
scroll to position [23, 0]
click at [107, 212] on video at bounding box center [53, 239] width 107 height 54
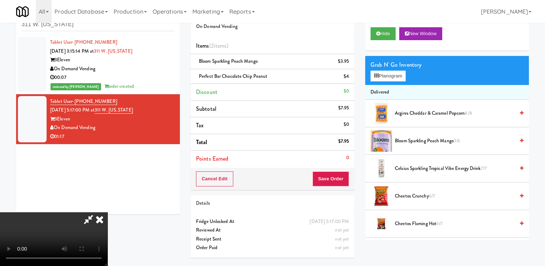
click at [107, 212] on video at bounding box center [53, 239] width 107 height 54
click at [382, 78] on button "Planogram" at bounding box center [388, 76] width 35 height 11
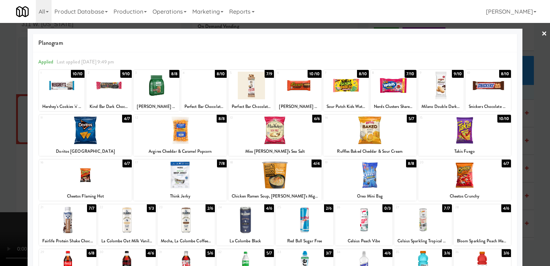
click at [136, 221] on div at bounding box center [126, 220] width 57 height 28
click at [14, 214] on div at bounding box center [275, 133] width 550 height 266
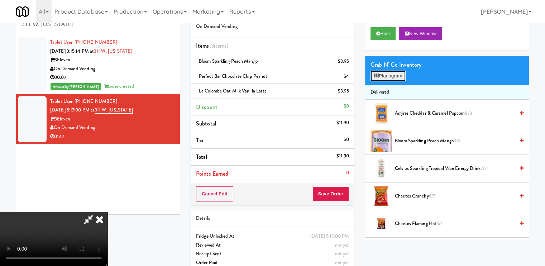
click at [377, 77] on icon at bounding box center [376, 75] width 5 height 5
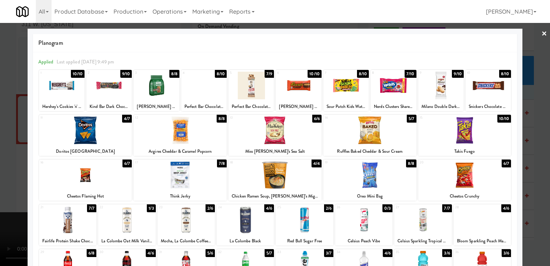
click at [13, 180] on div at bounding box center [275, 133] width 550 height 266
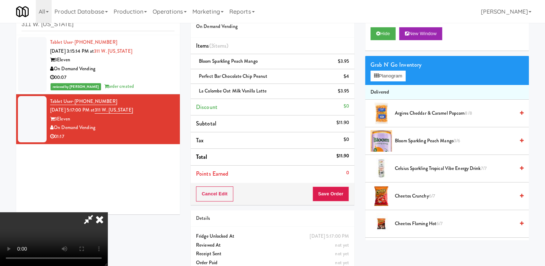
click at [107, 212] on video at bounding box center [53, 239] width 107 height 54
click at [332, 188] on button "Save Order" at bounding box center [330, 193] width 37 height 15
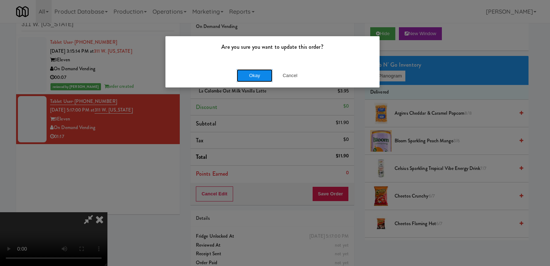
click at [249, 78] on button "Okay" at bounding box center [255, 75] width 36 height 13
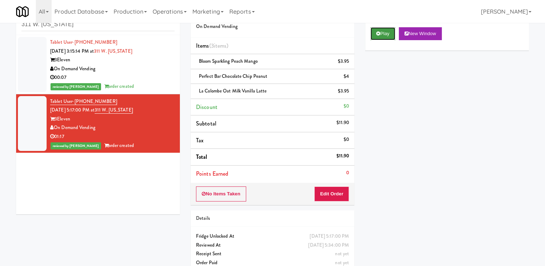
click at [382, 32] on button "Play" at bounding box center [383, 33] width 25 height 13
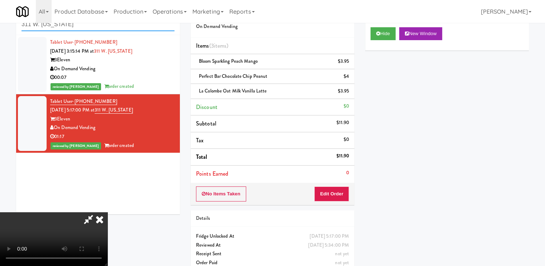
click at [90, 28] on input "311 W. Illinois" at bounding box center [97, 24] width 153 height 13
paste input "The Mark Fridge"
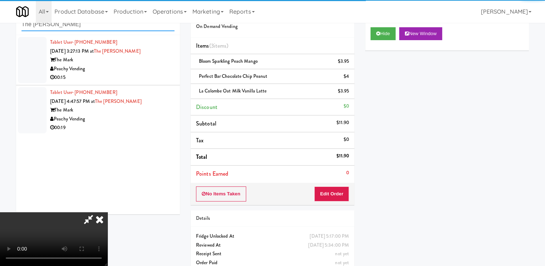
type input "The Mark Fridge"
click at [107, 212] on icon at bounding box center [100, 219] width 16 height 14
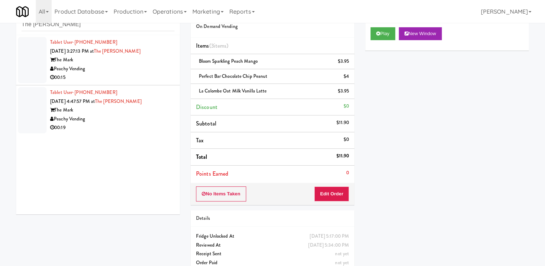
click at [157, 64] on div "Peachy Vending" at bounding box center [112, 68] width 124 height 9
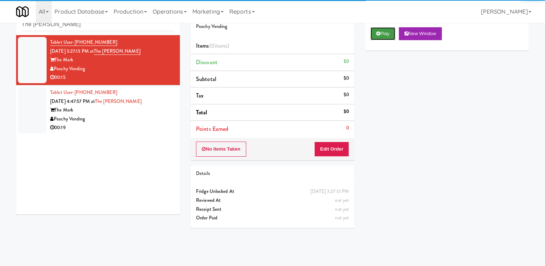
click at [381, 31] on button "Play" at bounding box center [383, 33] width 25 height 13
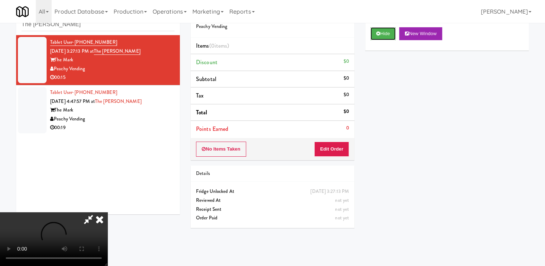
scroll to position [96, 0]
click at [107, 212] on video at bounding box center [53, 239] width 107 height 54
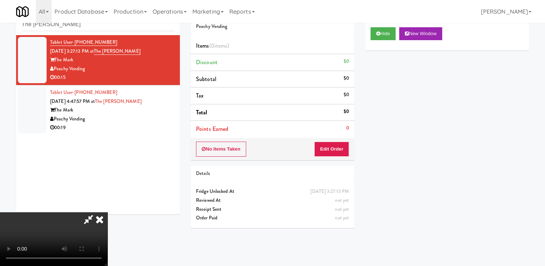
click at [107, 212] on video at bounding box center [53, 239] width 107 height 54
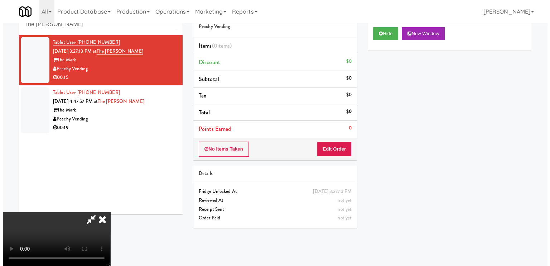
scroll to position [13, 0]
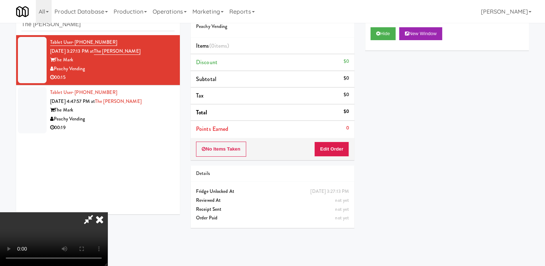
click at [107, 212] on video at bounding box center [53, 239] width 107 height 54
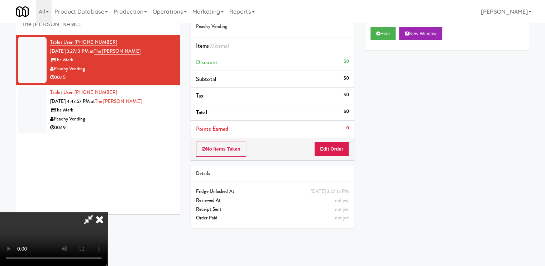
click at [107, 212] on video at bounding box center [53, 239] width 107 height 54
click at [343, 146] on button "Edit Order" at bounding box center [331, 149] width 35 height 15
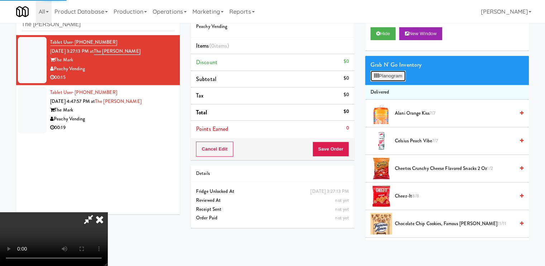
click at [390, 76] on button "Planogram" at bounding box center [388, 76] width 35 height 11
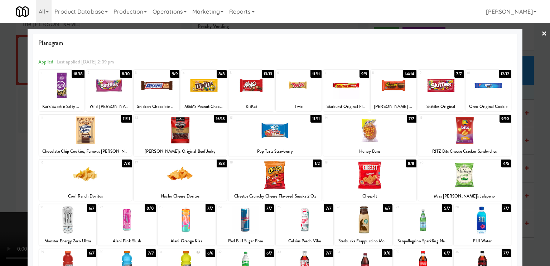
click at [333, 90] on div at bounding box center [347, 86] width 46 height 28
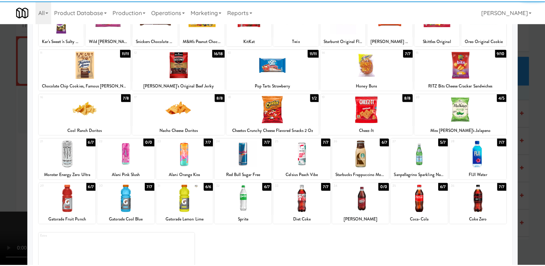
scroll to position [68, 0]
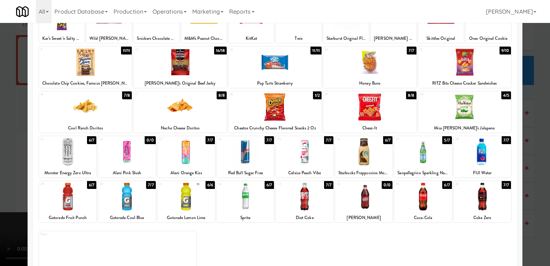
click at [381, 202] on div at bounding box center [363, 197] width 57 height 28
click at [17, 169] on div at bounding box center [275, 133] width 550 height 266
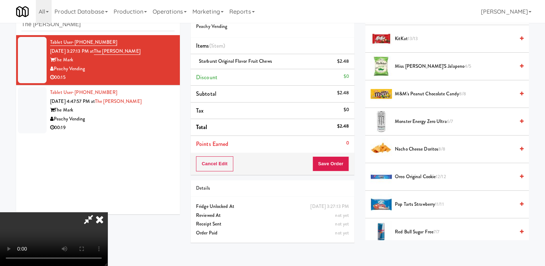
scroll to position [878, 0]
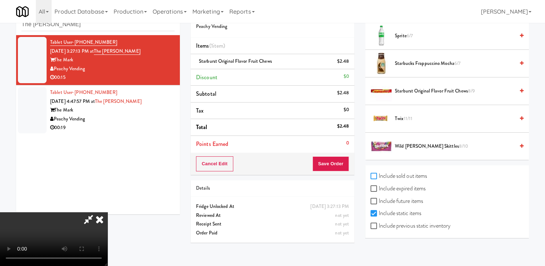
click at [372, 175] on input "Include sold out items" at bounding box center [375, 176] width 8 height 6
checkbox input "true"
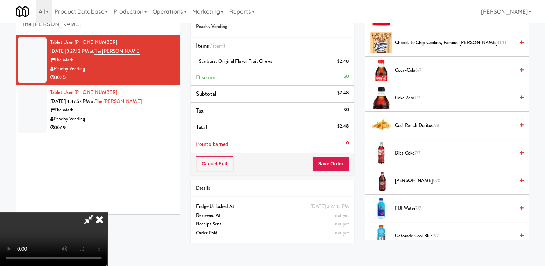
scroll to position [0, 0]
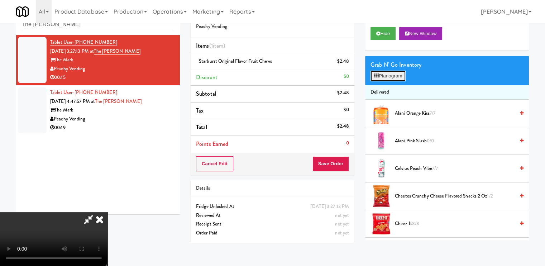
click at [392, 77] on button "Planogram" at bounding box center [388, 76] width 35 height 11
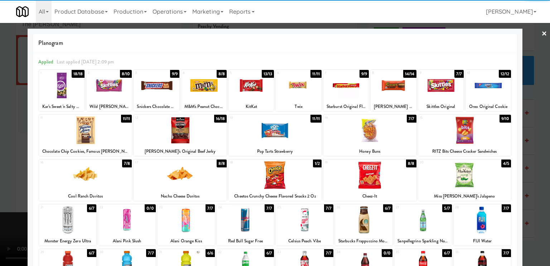
click at [365, 261] on div at bounding box center [363, 265] width 57 height 28
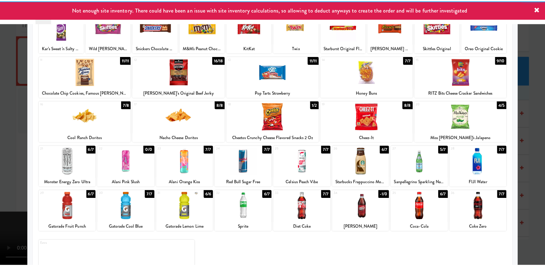
scroll to position [59, 0]
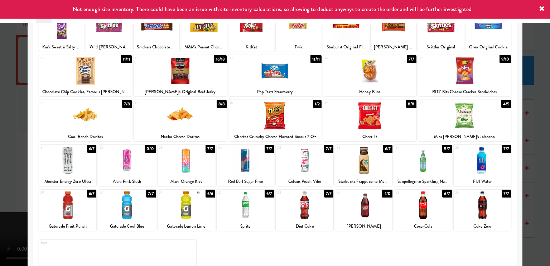
click at [10, 157] on div at bounding box center [275, 133] width 550 height 266
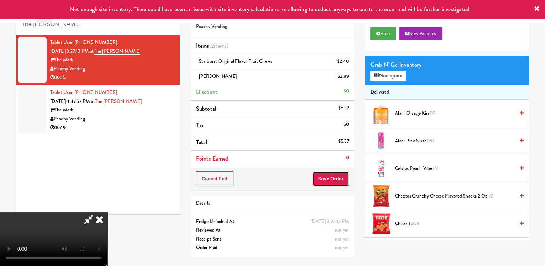
click at [337, 181] on button "Save Order" at bounding box center [330, 178] width 37 height 15
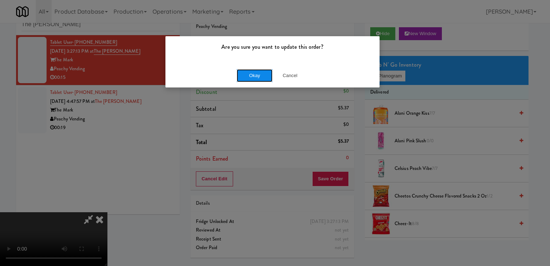
click at [258, 72] on button "Okay" at bounding box center [255, 75] width 36 height 13
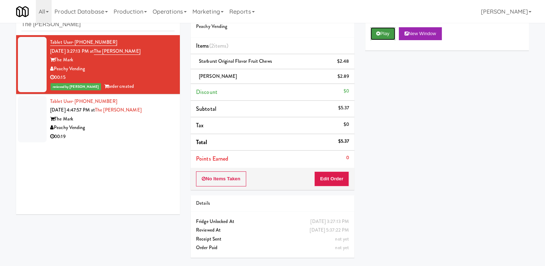
click at [383, 32] on button "Play" at bounding box center [383, 33] width 25 height 13
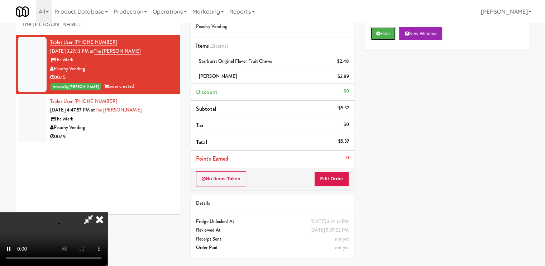
scroll to position [96, 0]
click at [107, 212] on video at bounding box center [53, 239] width 107 height 54
click at [107, 212] on icon at bounding box center [100, 219] width 16 height 14
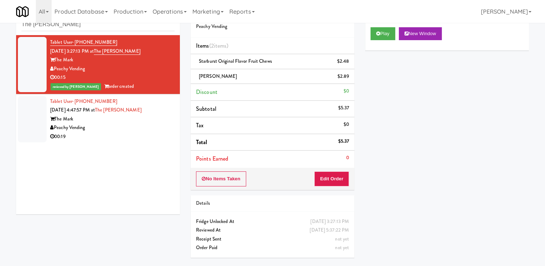
click at [158, 132] on div "00:19" at bounding box center [112, 136] width 124 height 9
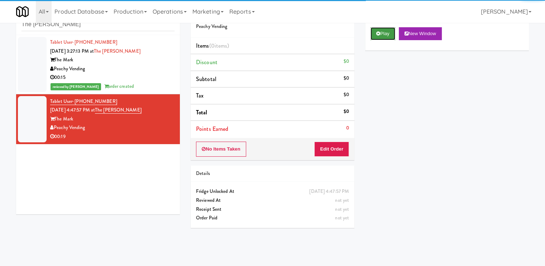
click at [387, 30] on button "Play" at bounding box center [383, 33] width 25 height 13
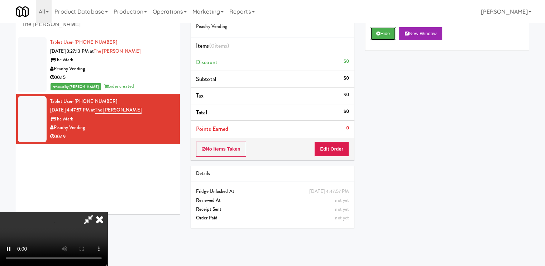
scroll to position [96, 0]
click at [107, 212] on video at bounding box center [53, 239] width 107 height 54
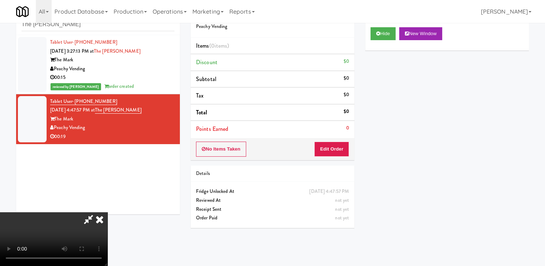
click at [107, 212] on video at bounding box center [53, 239] width 107 height 54
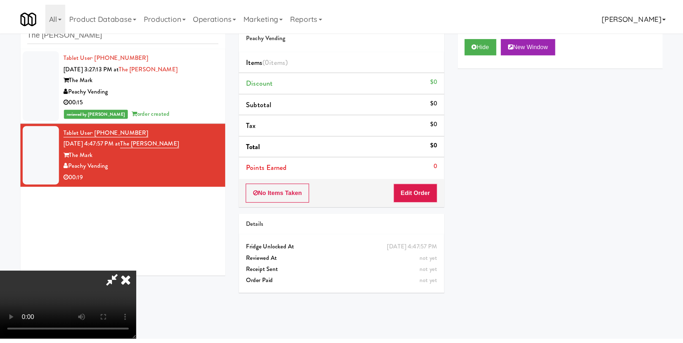
scroll to position [16, 0]
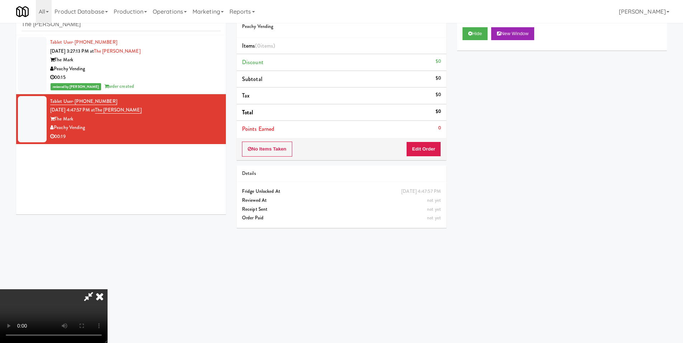
click at [107, 266] on video at bounding box center [53, 316] width 107 height 54
click at [107, 266] on icon at bounding box center [100, 296] width 16 height 14
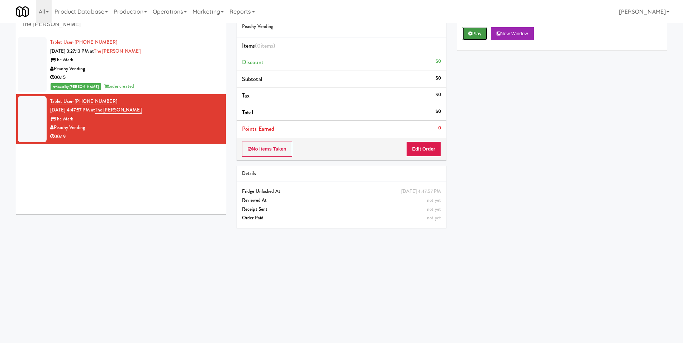
click at [474, 32] on button "Play" at bounding box center [474, 33] width 25 height 13
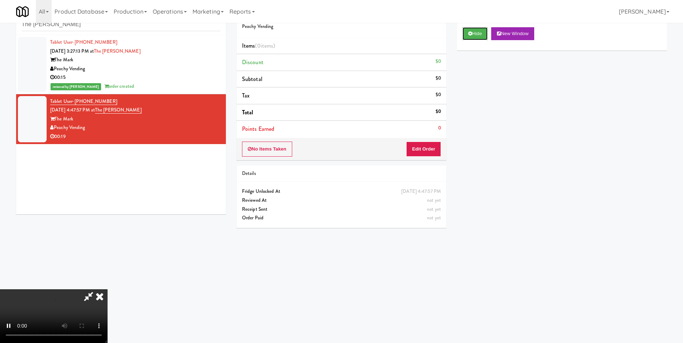
scroll to position [107, 0]
click at [421, 145] on button "Edit Order" at bounding box center [423, 149] width 35 height 15
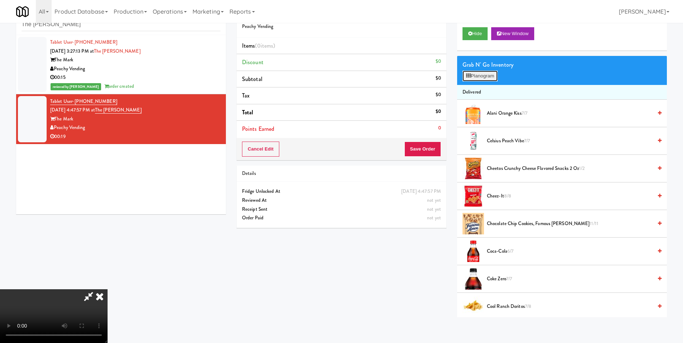
click at [483, 77] on button "Planogram" at bounding box center [479, 76] width 35 height 11
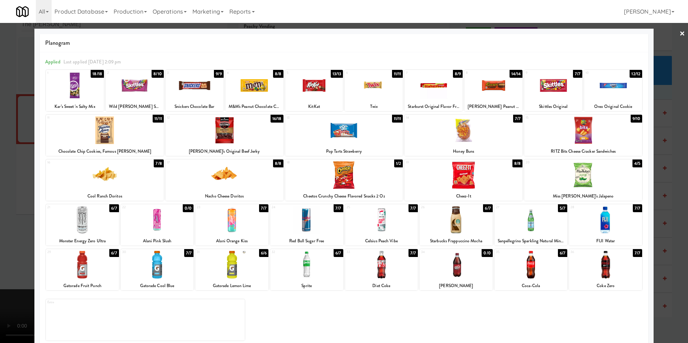
click at [154, 224] on div at bounding box center [157, 220] width 73 height 28
click at [93, 252] on div at bounding box center [82, 265] width 73 height 28
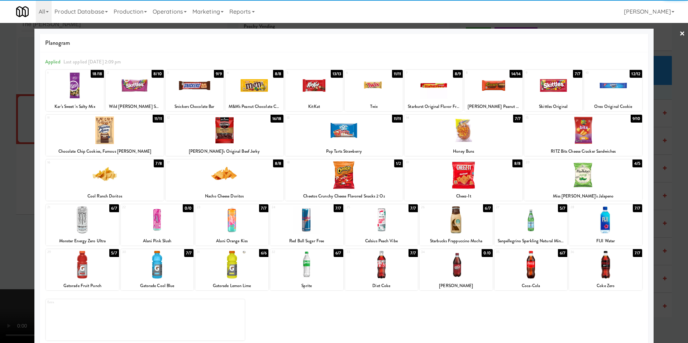
click at [5, 240] on div at bounding box center [344, 171] width 688 height 343
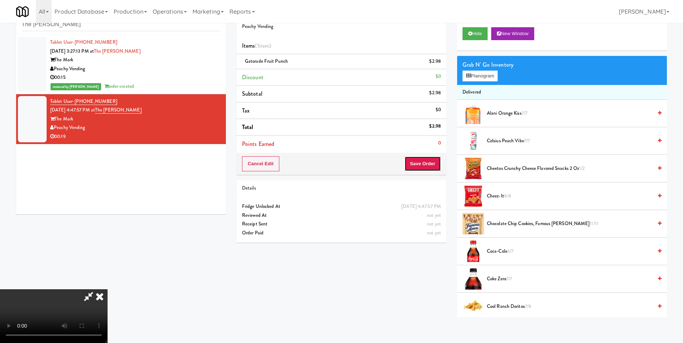
click at [424, 166] on button "Save Order" at bounding box center [422, 163] width 37 height 15
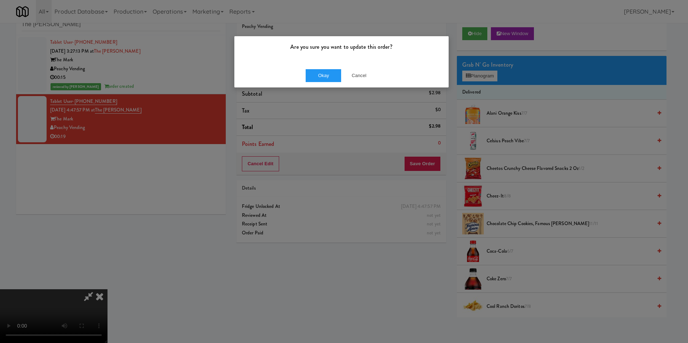
click at [355, 85] on div "Okay Cancel" at bounding box center [341, 75] width 214 height 24
click at [358, 81] on button "Cancel" at bounding box center [359, 75] width 36 height 13
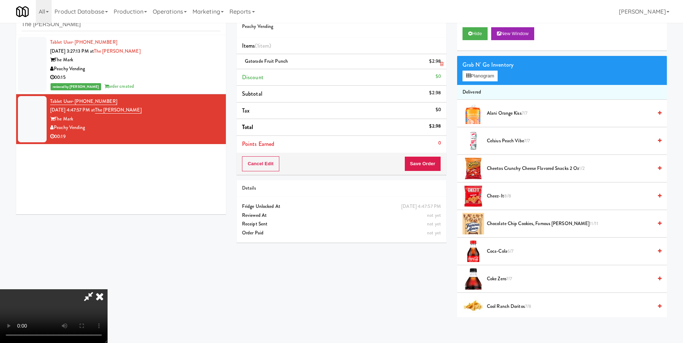
click at [442, 64] on icon at bounding box center [442, 64] width 4 height 5
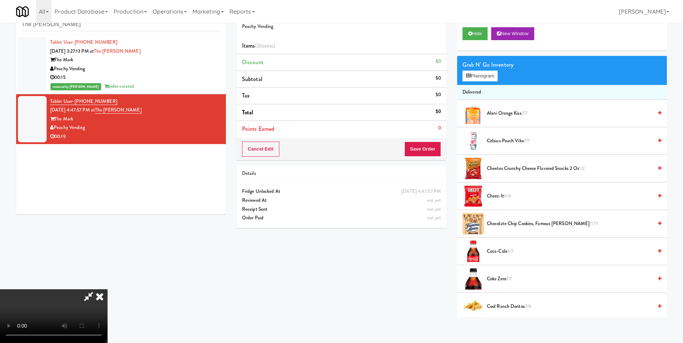
click at [107, 266] on video at bounding box center [53, 316] width 107 height 54
click at [476, 72] on button "Planogram" at bounding box center [479, 76] width 35 height 11
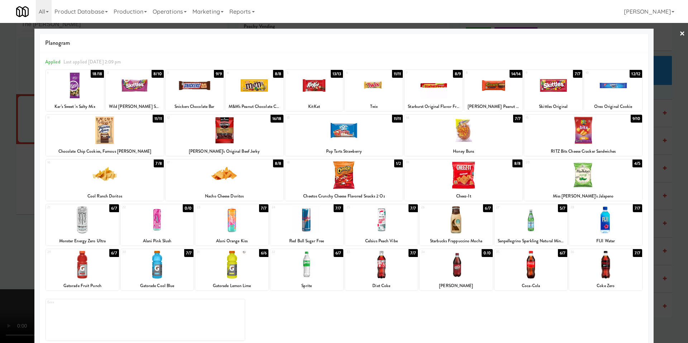
click at [81, 266] on div at bounding box center [82, 265] width 73 height 28
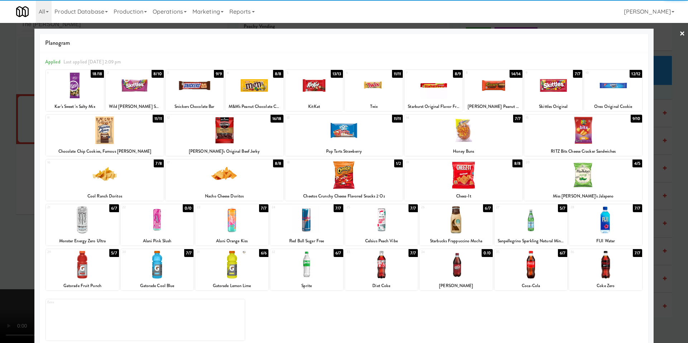
click at [24, 266] on div at bounding box center [344, 171] width 688 height 343
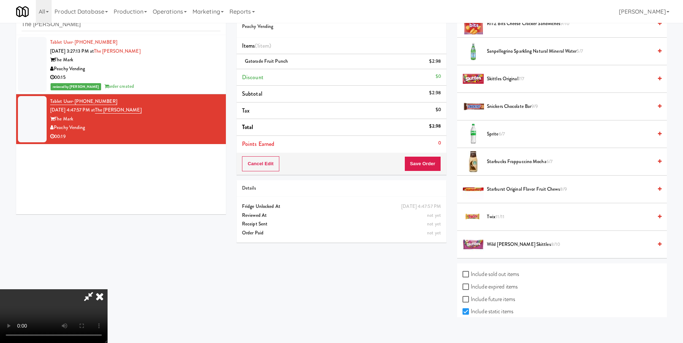
scroll to position [804, 0]
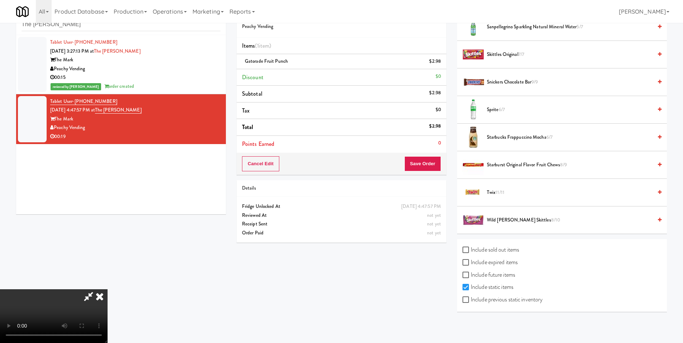
click at [487, 257] on label "Include expired items" at bounding box center [489, 262] width 55 height 11
click at [470, 260] on input "Include expired items" at bounding box center [466, 263] width 8 height 6
checkbox input "true"
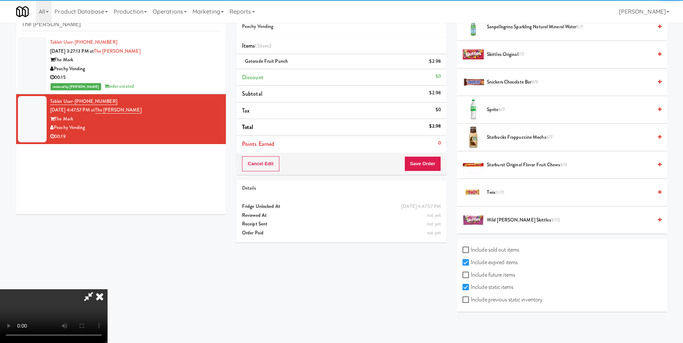
click at [471, 250] on label "Include sold out items" at bounding box center [490, 249] width 57 height 11
click at [470, 250] on input "Include sold out items" at bounding box center [466, 250] width 8 height 6
checkbox input "true"
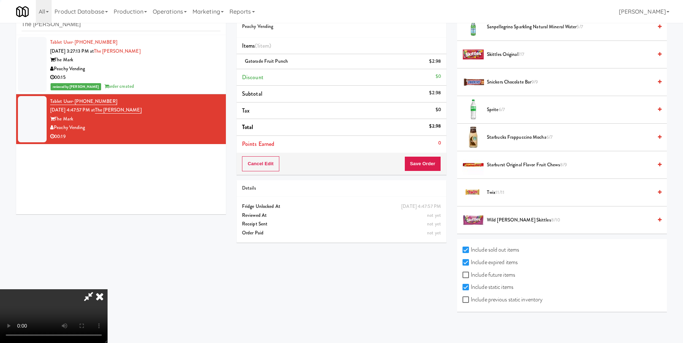
click at [469, 264] on input "Include expired items" at bounding box center [466, 263] width 8 height 6
checkbox input "false"
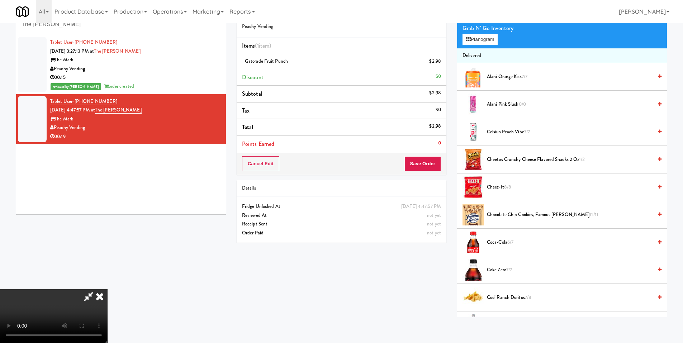
scroll to position [0, 0]
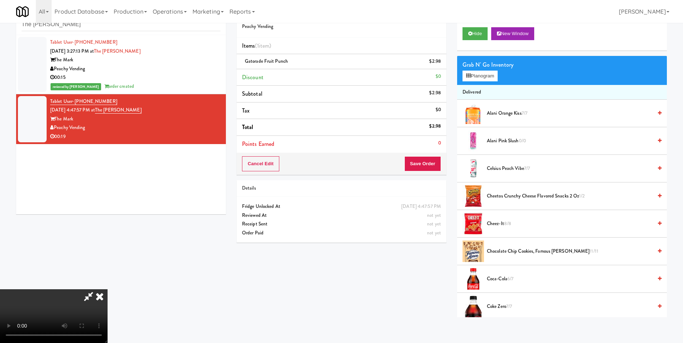
click at [512, 145] on span "Alani Pink Slush 0/0" at bounding box center [570, 141] width 166 height 9
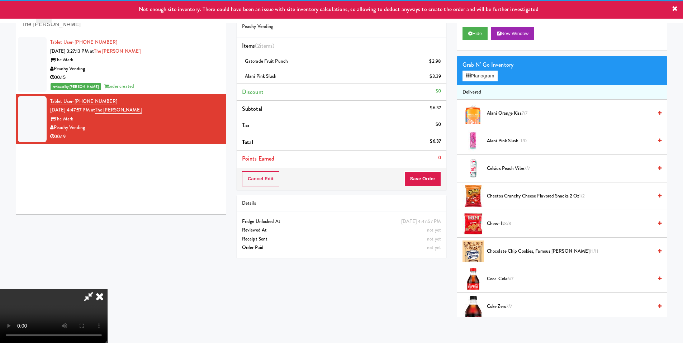
click at [107, 266] on video at bounding box center [53, 316] width 107 height 54
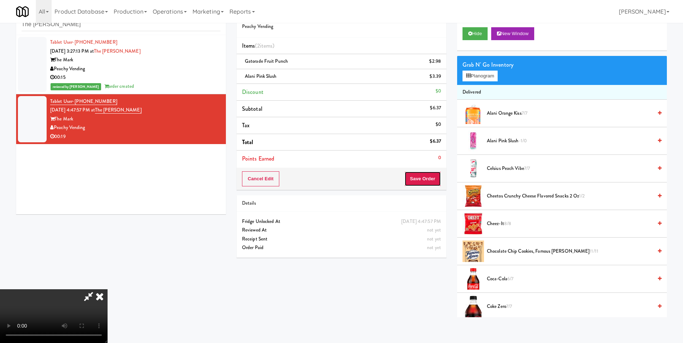
click at [432, 177] on button "Save Order" at bounding box center [422, 178] width 37 height 15
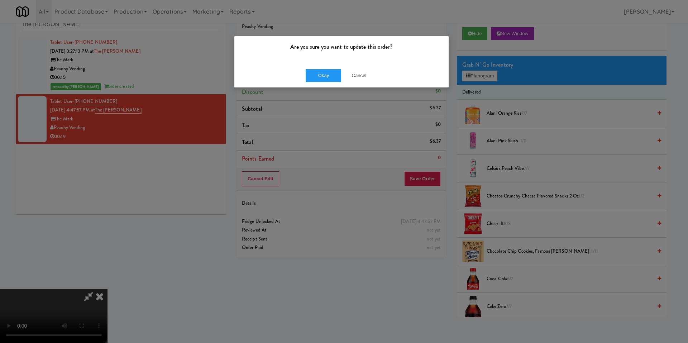
click at [330, 68] on div "Okay Cancel" at bounding box center [341, 75] width 214 height 24
click at [329, 72] on button "Okay" at bounding box center [324, 75] width 36 height 13
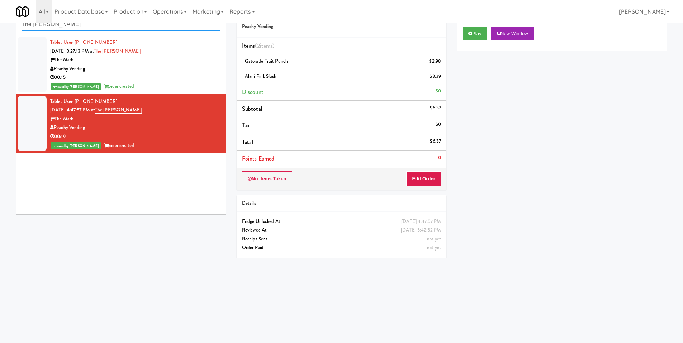
click at [58, 24] on input "The Mark Fridge" at bounding box center [120, 24] width 199 height 13
paste input "Cafe Valleywood"
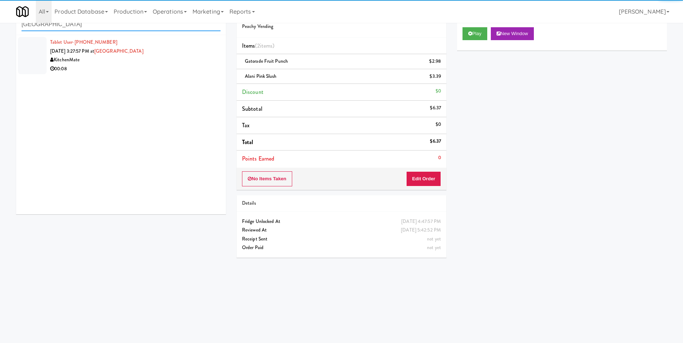
type input "Cafe Valleywood"
click at [144, 65] on div "00:08" at bounding box center [135, 68] width 170 height 9
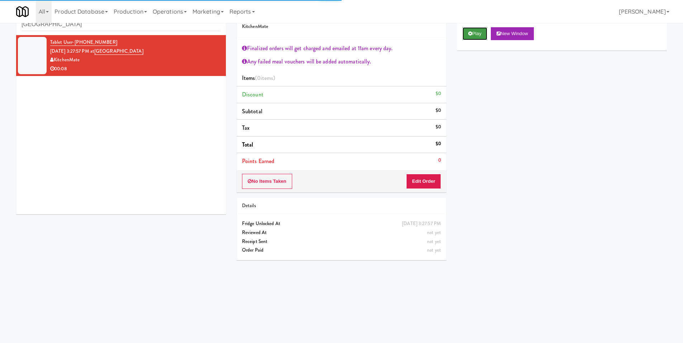
click at [473, 28] on button "Play" at bounding box center [474, 33] width 25 height 13
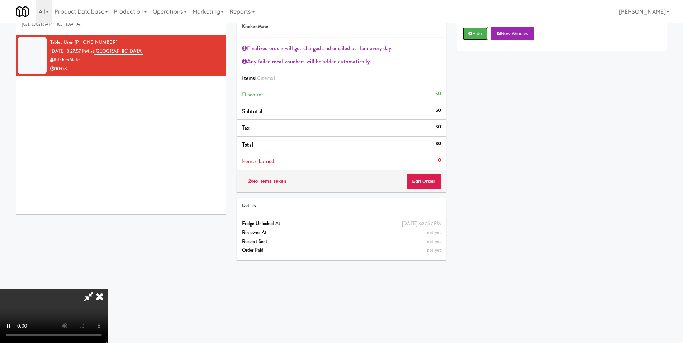
scroll to position [135, 0]
click at [107, 266] on video at bounding box center [53, 316] width 107 height 54
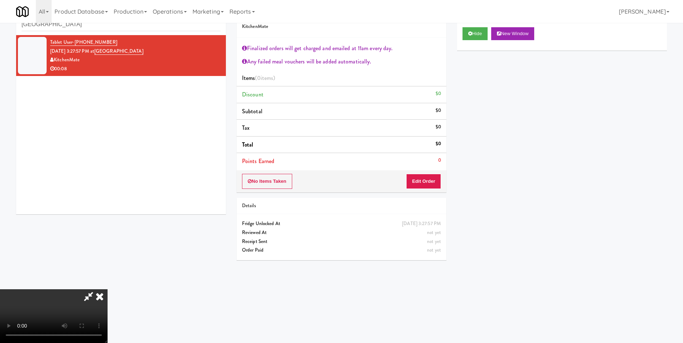
click at [107, 266] on video at bounding box center [53, 316] width 107 height 54
click at [430, 182] on button "Edit Order" at bounding box center [423, 181] width 35 height 15
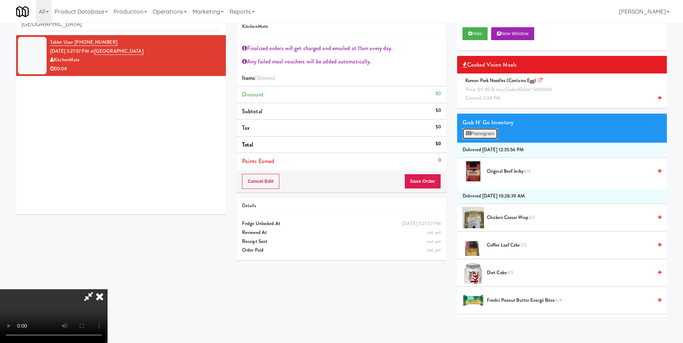
click at [477, 132] on button "Planogram" at bounding box center [479, 133] width 35 height 11
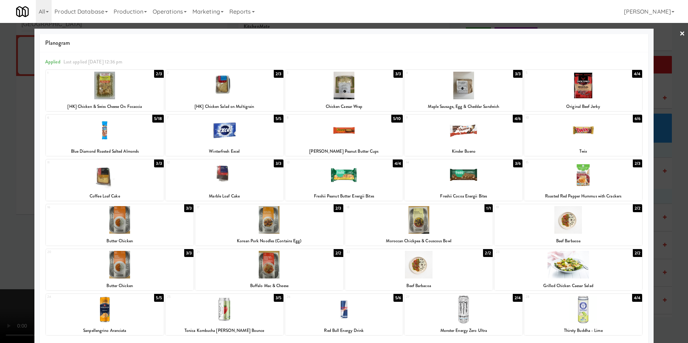
click at [8, 212] on div at bounding box center [344, 171] width 688 height 343
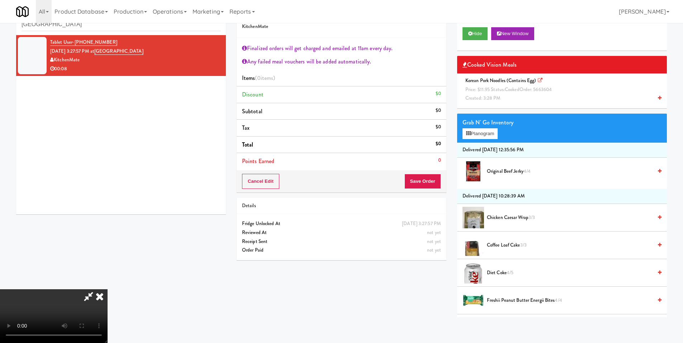
click at [107, 266] on video at bounding box center [53, 316] width 107 height 54
click at [517, 90] on span "cooked" at bounding box center [512, 89] width 15 height 7
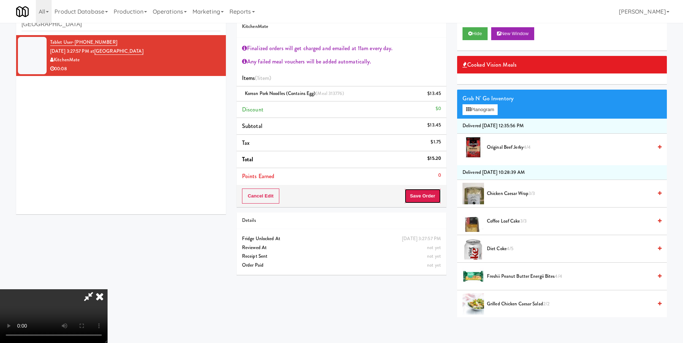
click at [426, 190] on button "Save Order" at bounding box center [422, 195] width 37 height 15
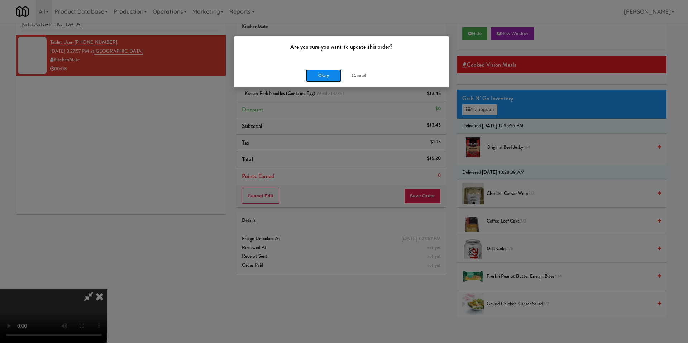
click at [312, 77] on button "Okay" at bounding box center [324, 75] width 36 height 13
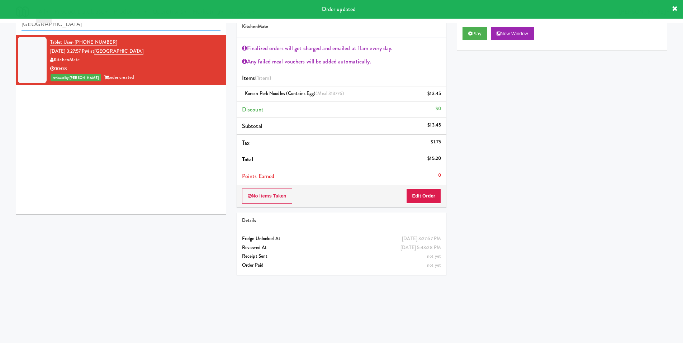
click at [116, 30] on input "Cafe Valleywood" at bounding box center [120, 24] width 199 height 13
paste input "Velaris Gym Fridge - 5th Floor"
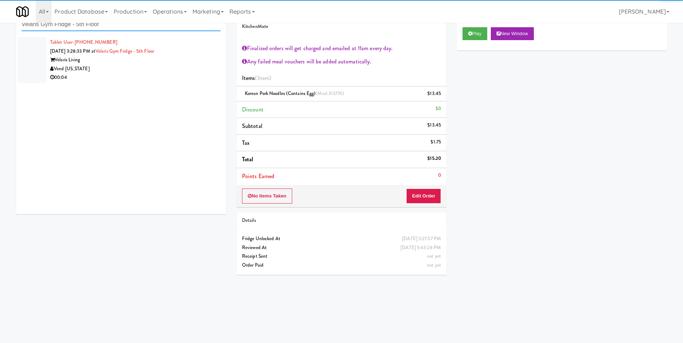
type input "Velaris Gym Fridge - 5th Floor"
click at [186, 62] on div "Velaris Living" at bounding box center [135, 60] width 170 height 9
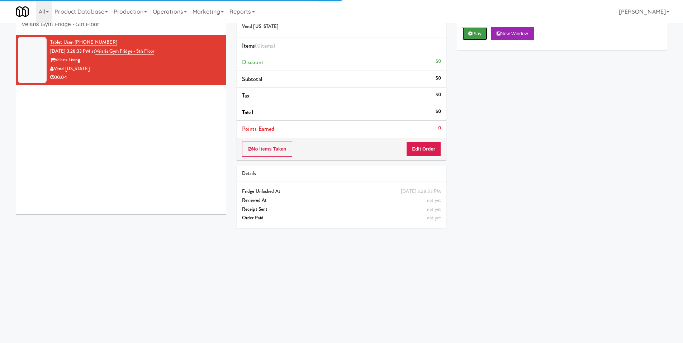
click at [486, 33] on button "Play" at bounding box center [474, 33] width 25 height 13
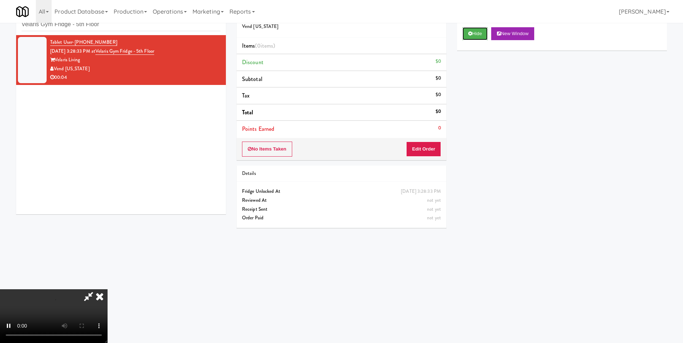
scroll to position [107, 0]
click at [107, 266] on video at bounding box center [53, 316] width 107 height 54
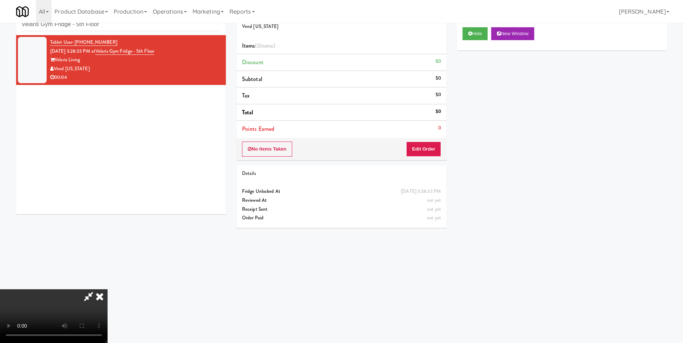
click at [107, 266] on video at bounding box center [53, 316] width 107 height 54
click at [427, 145] on button "Edit Order" at bounding box center [423, 149] width 35 height 15
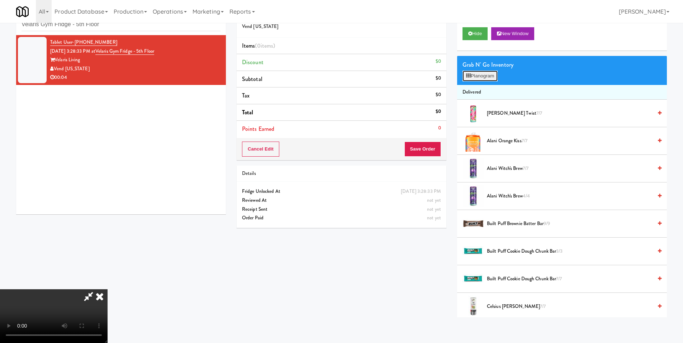
click at [474, 71] on button "Planogram" at bounding box center [479, 76] width 35 height 11
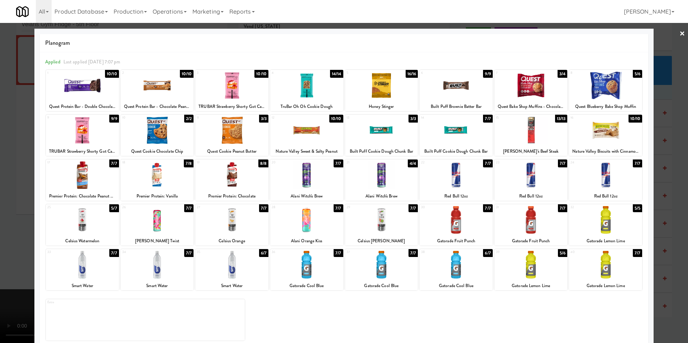
click at [15, 199] on div at bounding box center [344, 171] width 688 height 343
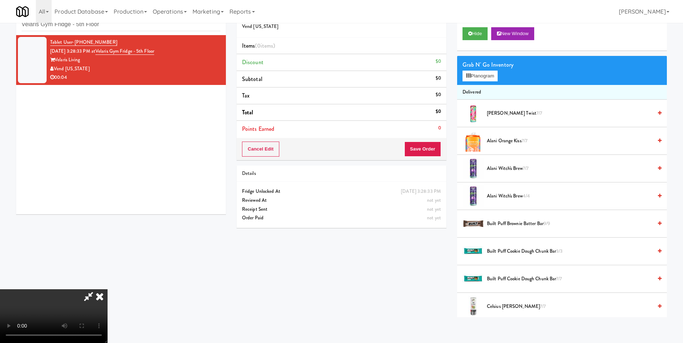
click at [107, 266] on video at bounding box center [53, 316] width 107 height 54
click at [470, 76] on button "Planogram" at bounding box center [479, 76] width 35 height 11
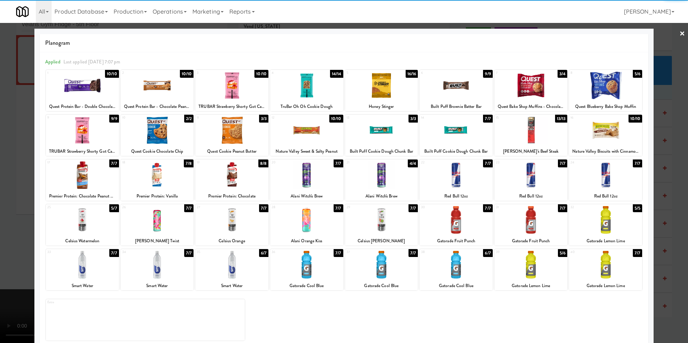
click at [87, 179] on div at bounding box center [82, 175] width 73 height 28
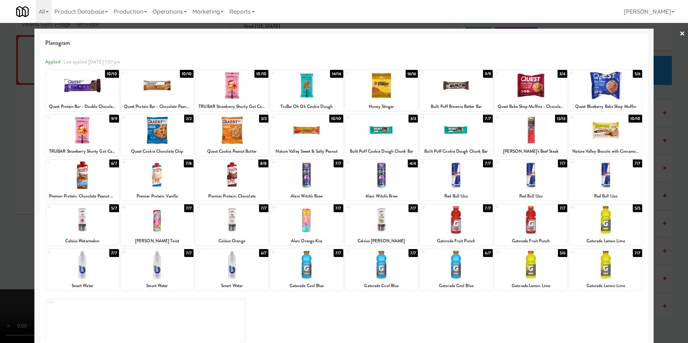
click at [22, 205] on div at bounding box center [344, 171] width 688 height 343
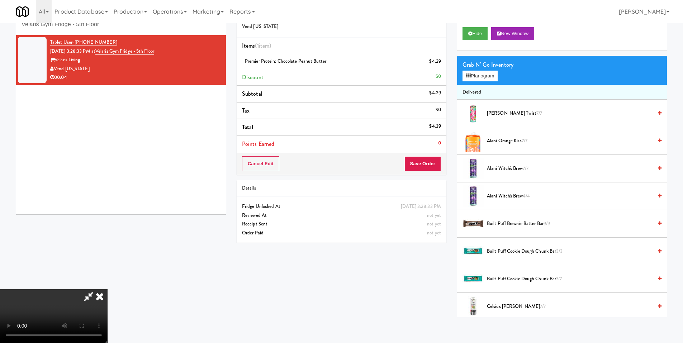
click at [107, 266] on video at bounding box center [53, 316] width 107 height 54
click at [425, 157] on button "Save Order" at bounding box center [422, 163] width 37 height 15
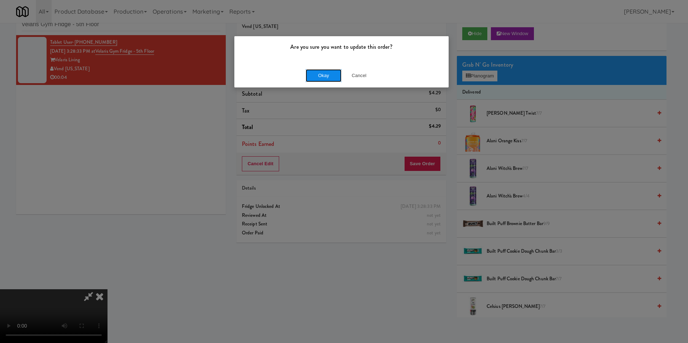
click at [321, 78] on button "Okay" at bounding box center [324, 75] width 36 height 13
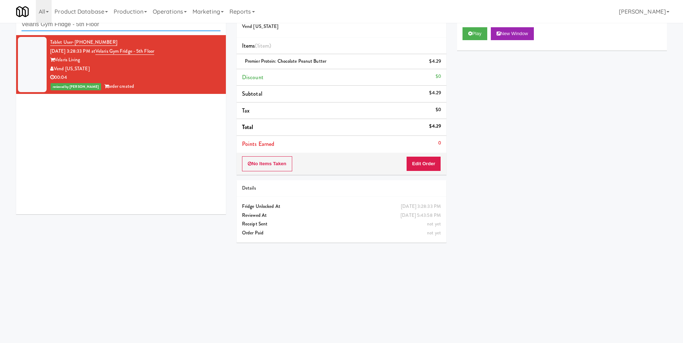
click at [126, 26] on input "Velaris Gym Fridge - 5th Floor" at bounding box center [120, 24] width 199 height 13
paste input "Pantry 101 @ Sentral Scottsdale"
click at [126, 26] on input "Velaris Gym Fridge - 5th Floor" at bounding box center [120, 24] width 199 height 13
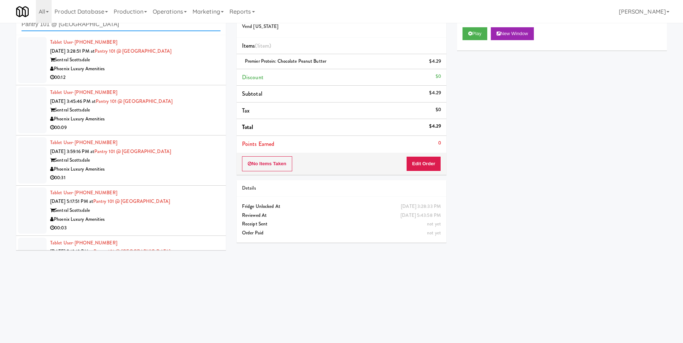
type input "Pantry 101 @ Sentral Scottsdale"
click at [183, 76] on div "00:12" at bounding box center [135, 77] width 170 height 9
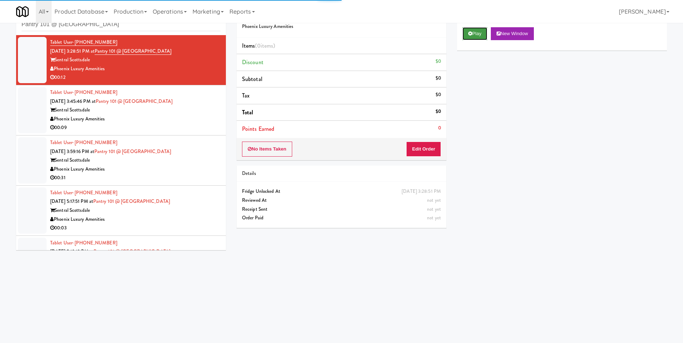
click at [462, 33] on button "Play" at bounding box center [474, 33] width 25 height 13
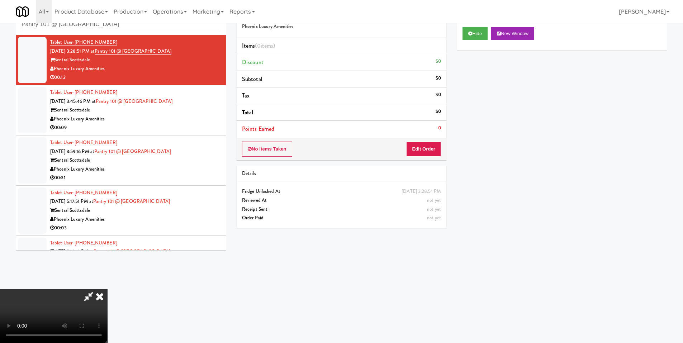
click at [107, 266] on video at bounding box center [53, 316] width 107 height 54
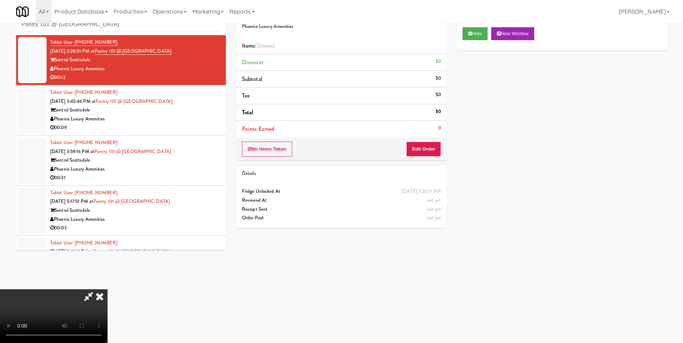
click at [107, 266] on video at bounding box center [53, 316] width 107 height 54
click at [419, 144] on button "Edit Order" at bounding box center [423, 149] width 35 height 15
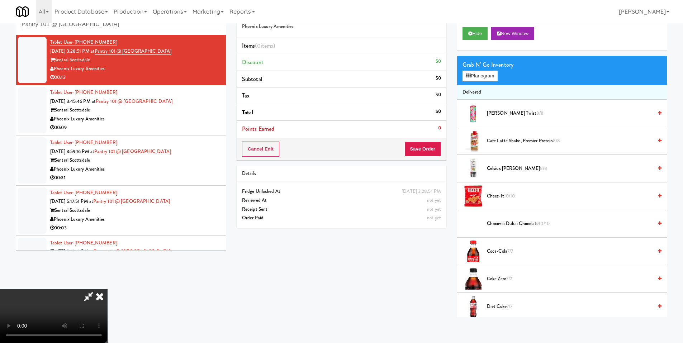
click at [475, 85] on li "Delivered" at bounding box center [562, 92] width 210 height 15
click at [477, 77] on button "Planogram" at bounding box center [479, 76] width 35 height 11
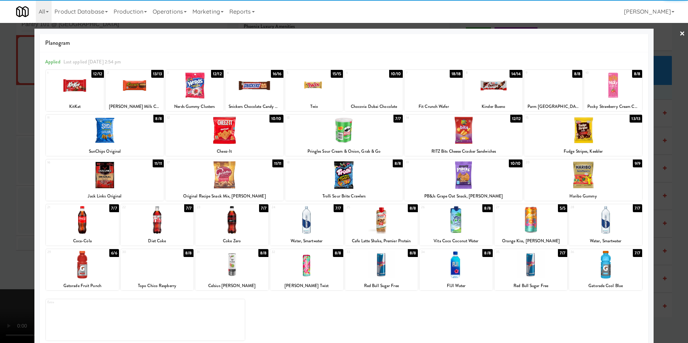
click at [474, 189] on div "19 10/10 PB&Js Grape Oat Snack, Bobo's" at bounding box center [464, 179] width 118 height 41
click at [252, 170] on div at bounding box center [225, 175] width 118 height 28
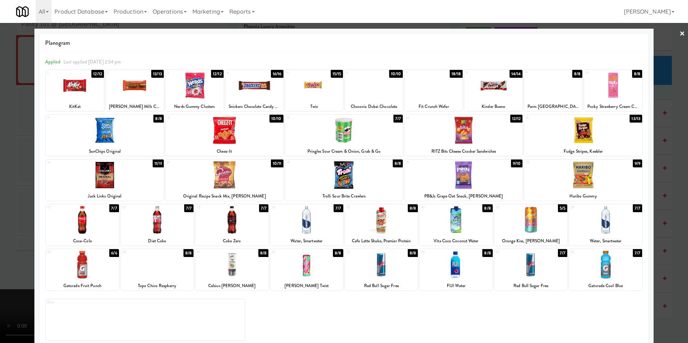
click at [13, 230] on div at bounding box center [344, 171] width 688 height 343
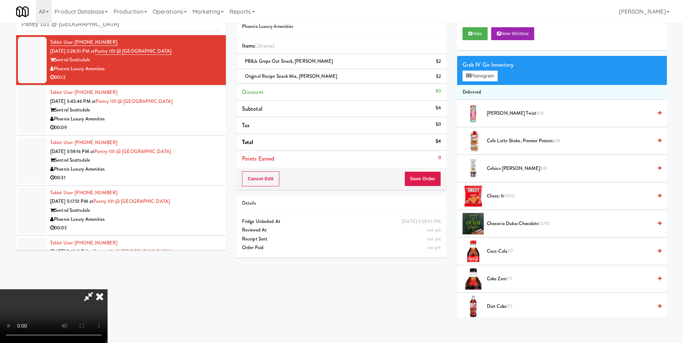
click at [107, 266] on video at bounding box center [53, 316] width 107 height 54
click at [473, 79] on button "Planogram" at bounding box center [479, 76] width 35 height 11
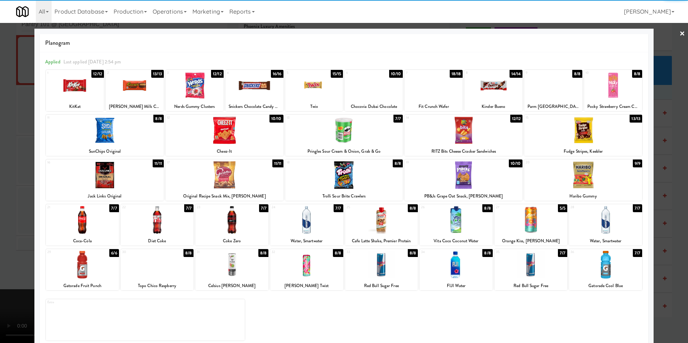
click at [444, 265] on div at bounding box center [456, 265] width 73 height 28
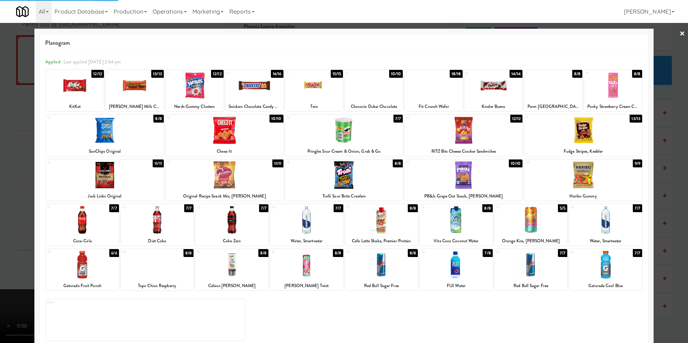
click at [28, 211] on div at bounding box center [344, 171] width 688 height 343
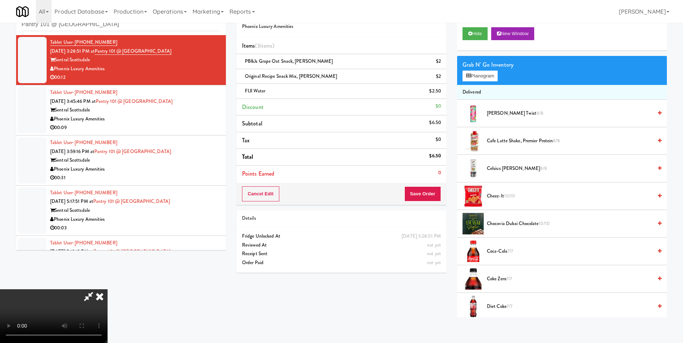
click at [107, 266] on video at bounding box center [53, 316] width 107 height 54
click at [493, 74] on button "Planogram" at bounding box center [479, 76] width 35 height 11
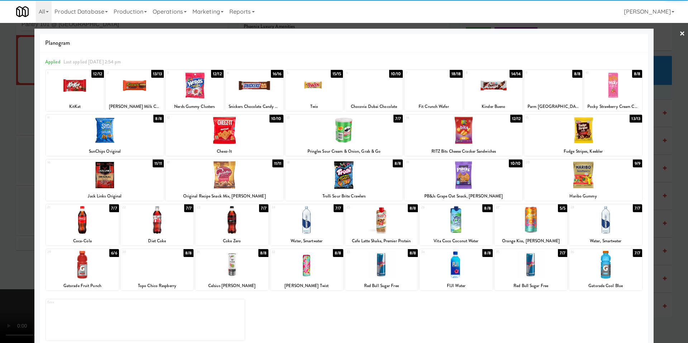
click at [441, 266] on div "FIJI Water" at bounding box center [456, 285] width 71 height 9
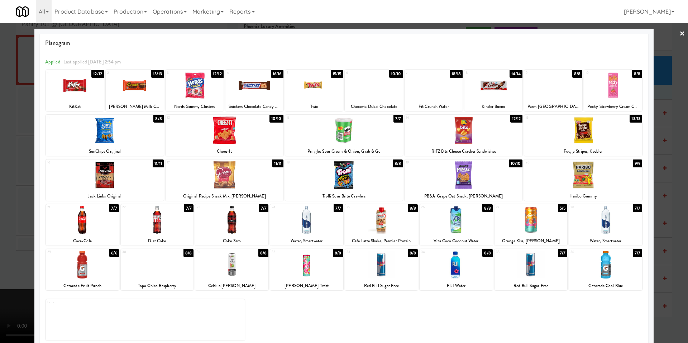
click at [463, 260] on div at bounding box center [456, 265] width 73 height 28
click at [29, 219] on div at bounding box center [344, 171] width 688 height 343
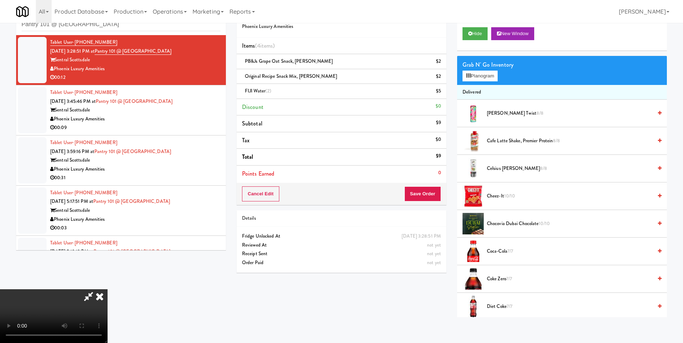
click at [107, 266] on video at bounding box center [53, 316] width 107 height 54
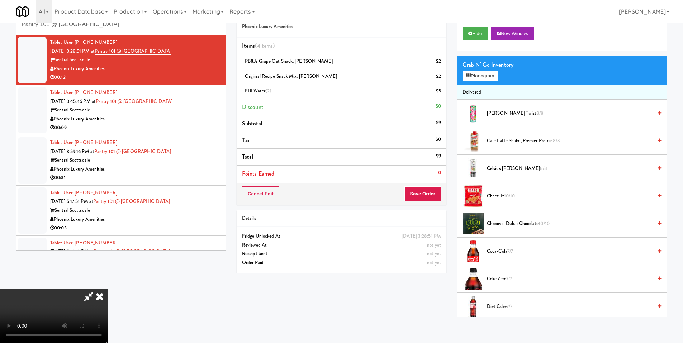
click at [107, 266] on video at bounding box center [53, 316] width 107 height 54
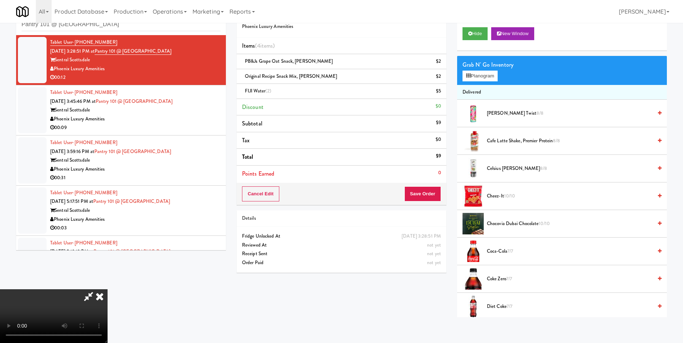
click at [107, 266] on video at bounding box center [53, 316] width 107 height 54
click at [429, 189] on button "Save Order" at bounding box center [422, 193] width 37 height 15
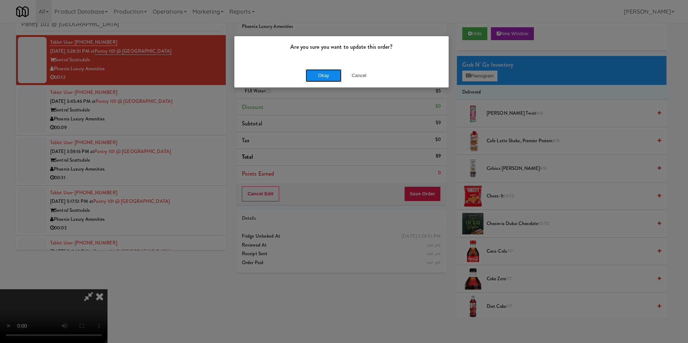
click at [328, 75] on button "Okay" at bounding box center [324, 75] width 36 height 13
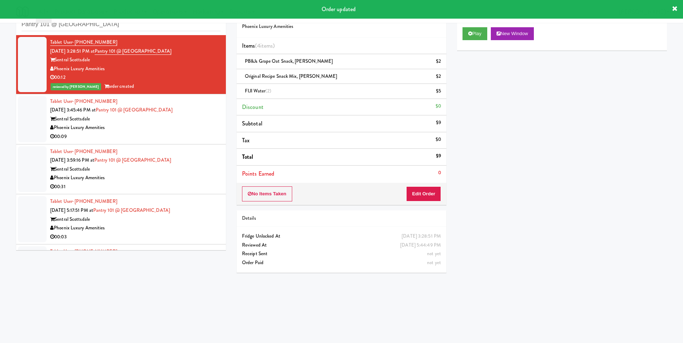
click at [166, 151] on div "Tablet User · (602) 421-0439 Sep 15, 2025 3:59:16 PM at Pantry 101 @ Sentral Sc…" at bounding box center [135, 169] width 170 height 44
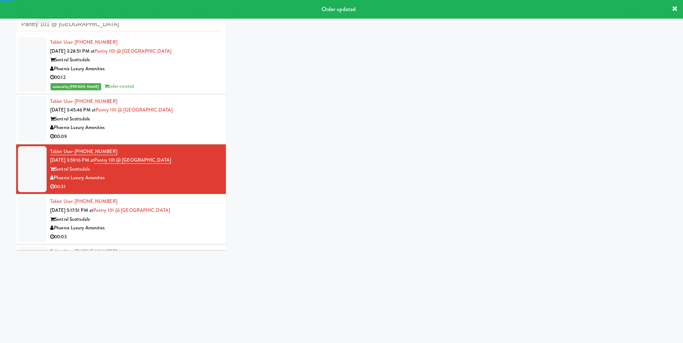
click at [169, 130] on div "Phoenix Luxury Amenities" at bounding box center [135, 127] width 170 height 9
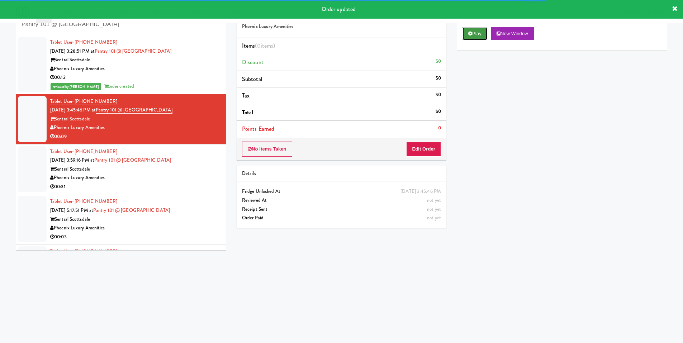
click at [468, 34] on icon at bounding box center [470, 33] width 4 height 5
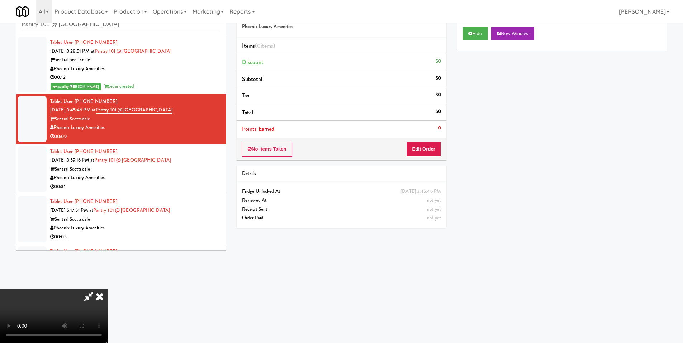
click at [107, 266] on video at bounding box center [53, 316] width 107 height 54
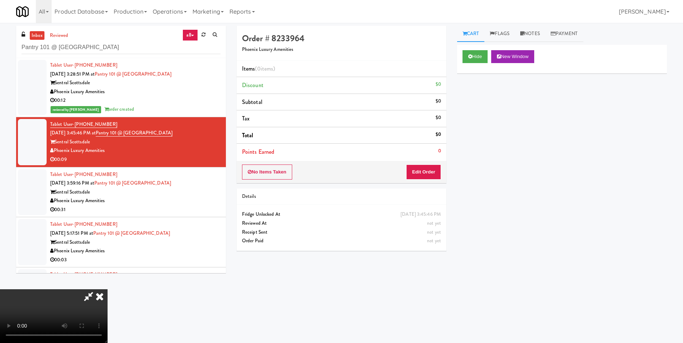
click at [107, 266] on icon at bounding box center [100, 296] width 16 height 14
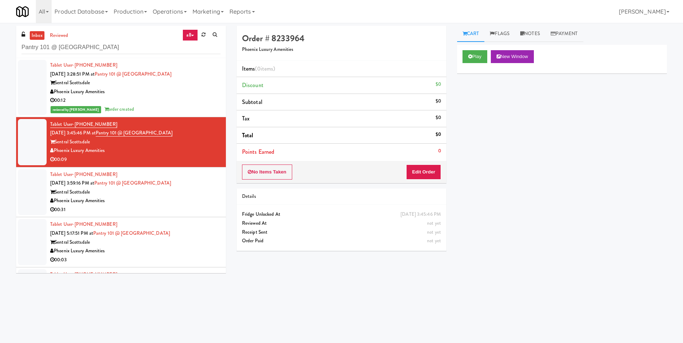
click at [169, 86] on div "Sentral Scottsdale" at bounding box center [135, 82] width 170 height 9
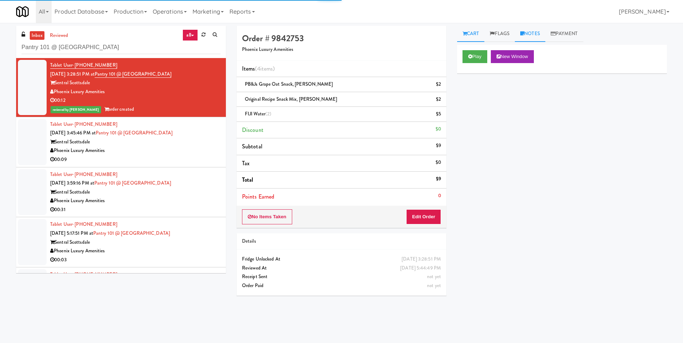
click at [530, 36] on link "Notes" at bounding box center [530, 34] width 30 height 16
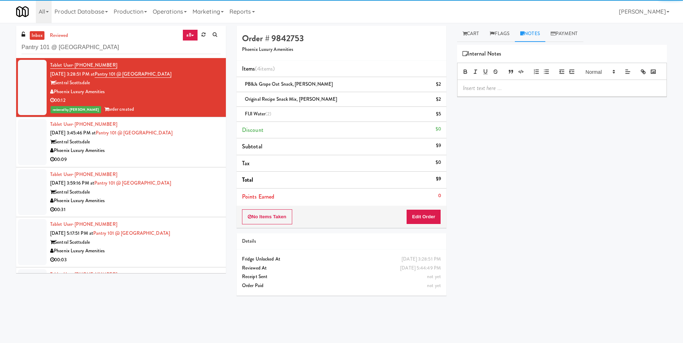
click at [491, 92] on p at bounding box center [562, 88] width 198 height 8
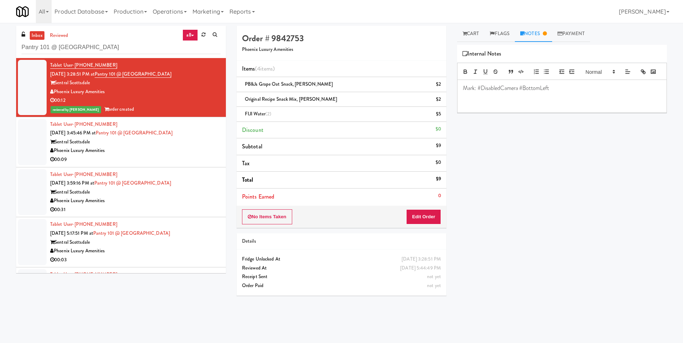
click at [200, 146] on div "Sentral Scottsdale" at bounding box center [135, 142] width 170 height 9
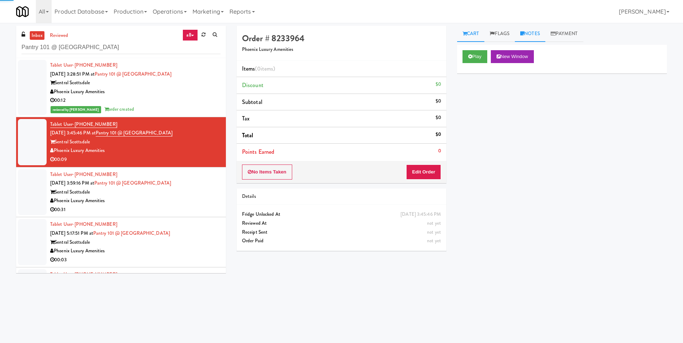
click at [527, 29] on link "Notes" at bounding box center [530, 34] width 30 height 16
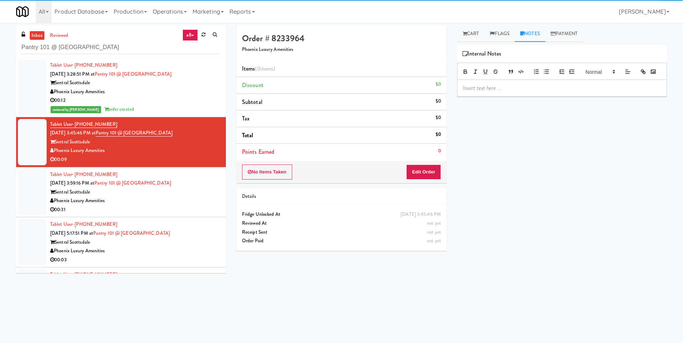
click at [490, 92] on p at bounding box center [562, 88] width 198 height 8
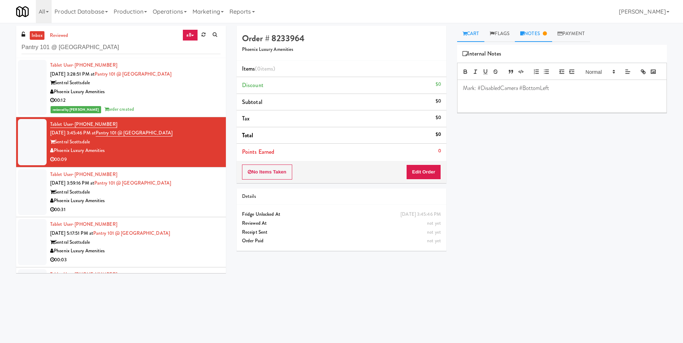
click at [469, 30] on link "Cart" at bounding box center [471, 34] width 28 height 16
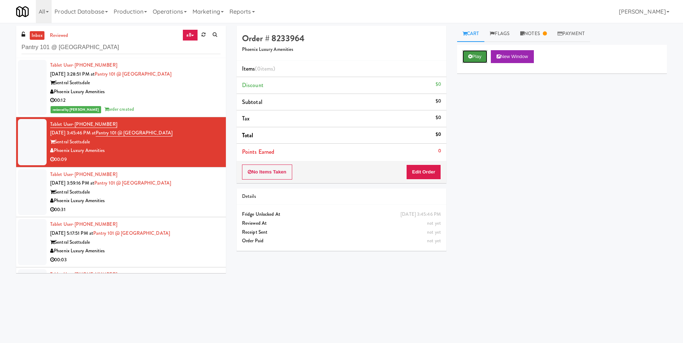
click at [481, 57] on button "Play" at bounding box center [474, 56] width 25 height 13
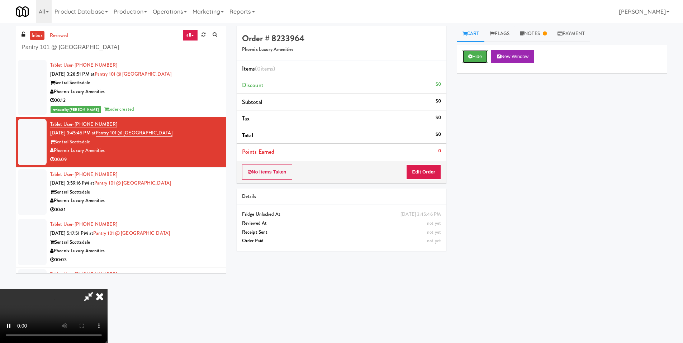
scroll to position [107, 0]
click at [107, 266] on video at bounding box center [53, 316] width 107 height 54
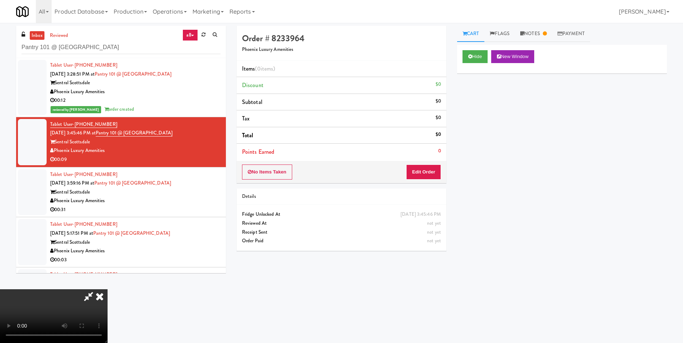
click at [107, 266] on video at bounding box center [53, 316] width 107 height 54
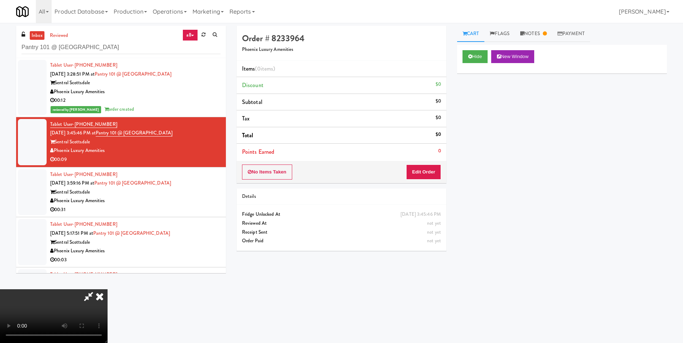
click at [107, 266] on video at bounding box center [53, 316] width 107 height 54
click at [428, 173] on button "Edit Order" at bounding box center [423, 171] width 35 height 15
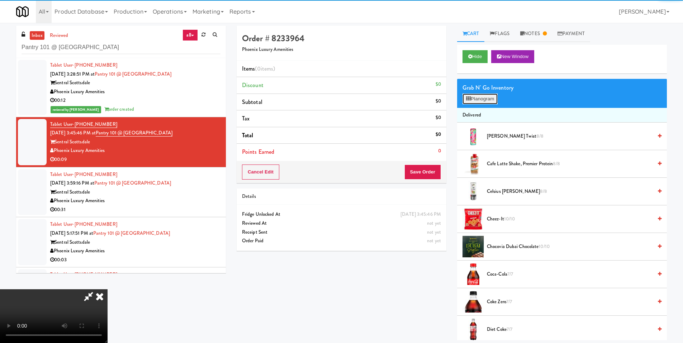
click at [476, 100] on button "Planogram" at bounding box center [479, 99] width 35 height 11
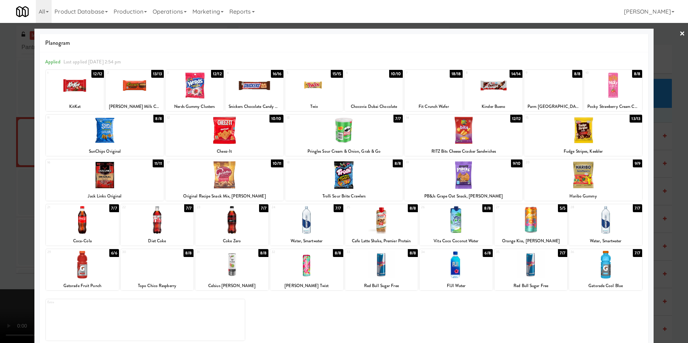
click at [480, 171] on div at bounding box center [464, 175] width 118 height 28
click at [234, 181] on div at bounding box center [225, 175] width 118 height 28
click at [91, 176] on div at bounding box center [105, 175] width 118 height 28
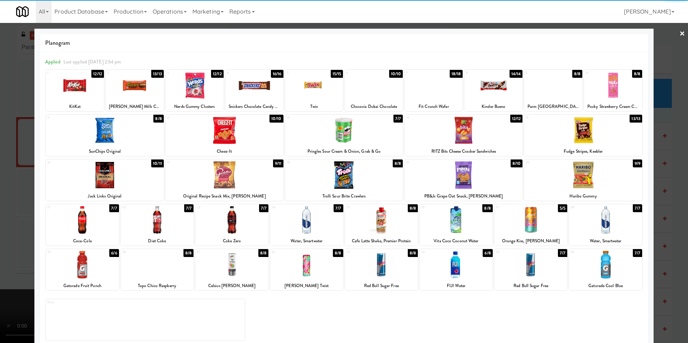
click at [5, 207] on div at bounding box center [344, 171] width 688 height 343
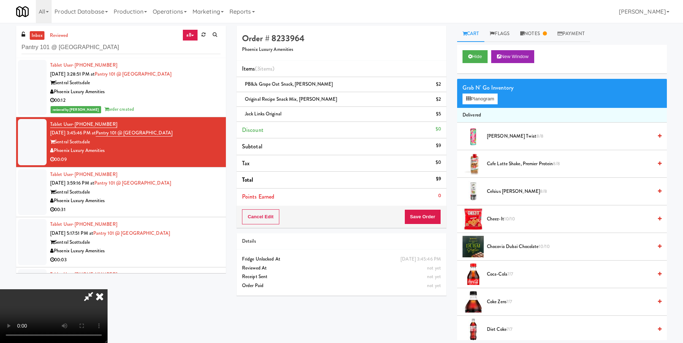
click at [107, 266] on video at bounding box center [53, 316] width 107 height 54
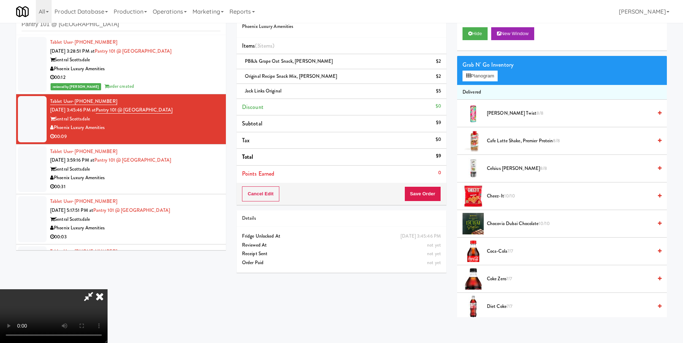
click at [107, 266] on video at bounding box center [53, 316] width 107 height 54
click at [429, 192] on button "Save Order" at bounding box center [422, 193] width 37 height 15
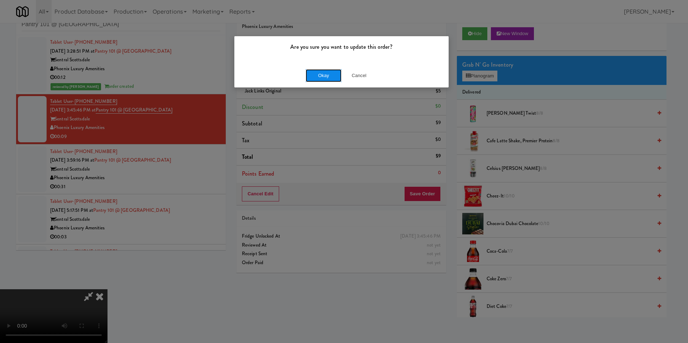
click at [325, 80] on button "Okay" at bounding box center [324, 75] width 36 height 13
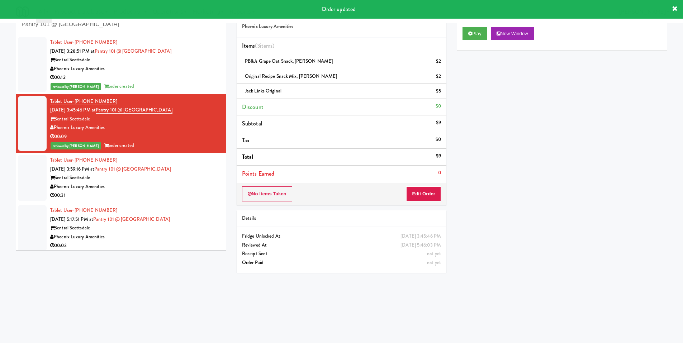
click at [183, 186] on div "Phoenix Luxury Amenities" at bounding box center [135, 186] width 170 height 9
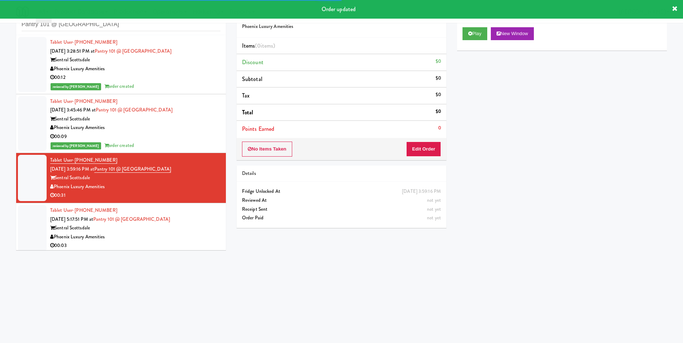
scroll to position [103, 0]
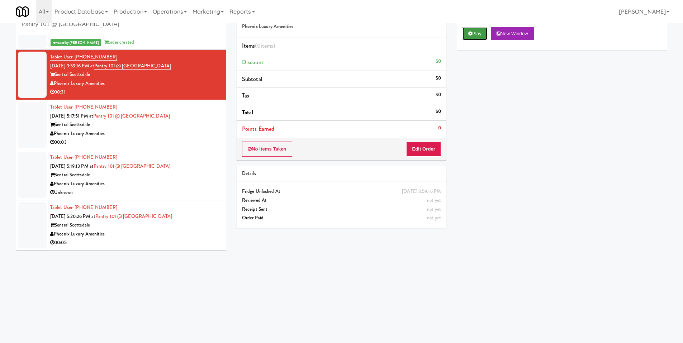
click at [473, 35] on button "Play" at bounding box center [474, 33] width 25 height 13
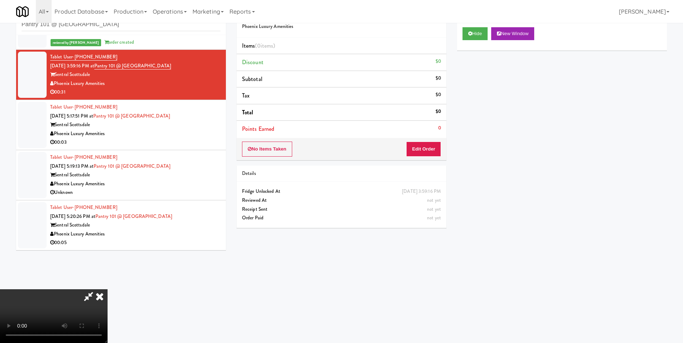
scroll to position [0, 0]
click at [107, 266] on video at bounding box center [53, 316] width 107 height 54
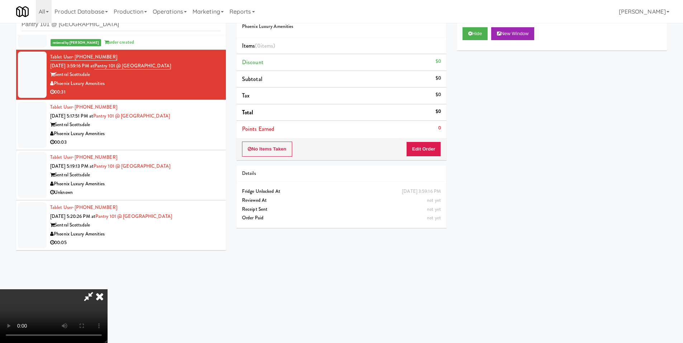
click at [107, 266] on video at bounding box center [53, 316] width 107 height 54
click at [440, 150] on button "Edit Order" at bounding box center [423, 149] width 35 height 15
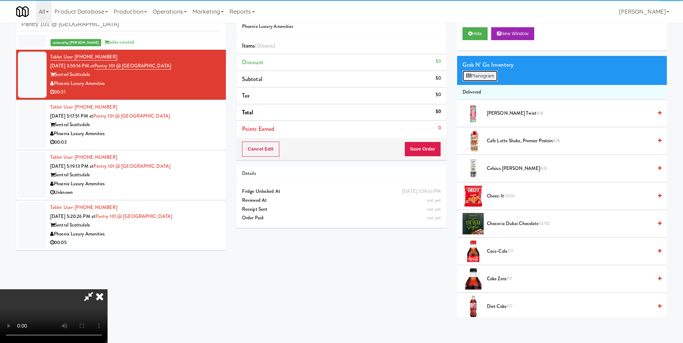
click at [469, 78] on icon at bounding box center [468, 75] width 5 height 5
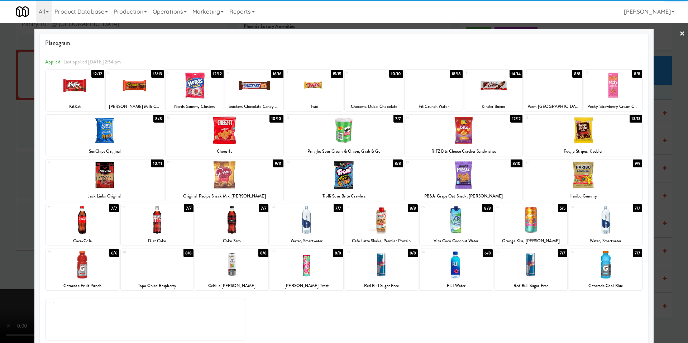
click at [391, 266] on div at bounding box center [381, 265] width 73 height 28
click at [192, 229] on div at bounding box center [157, 220] width 73 height 28
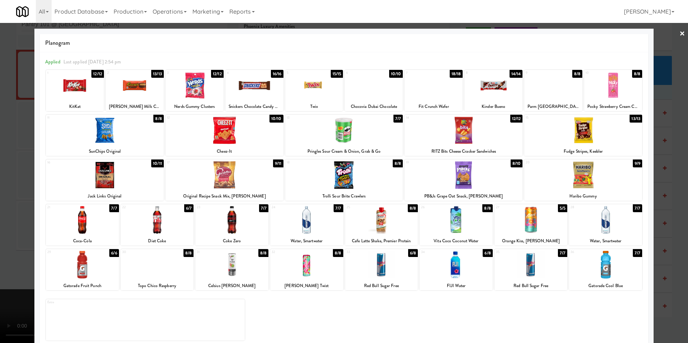
click at [7, 235] on div at bounding box center [344, 171] width 688 height 343
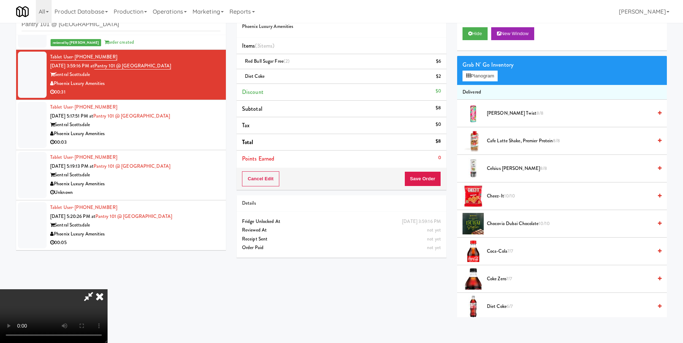
click at [107, 266] on video at bounding box center [53, 316] width 107 height 54
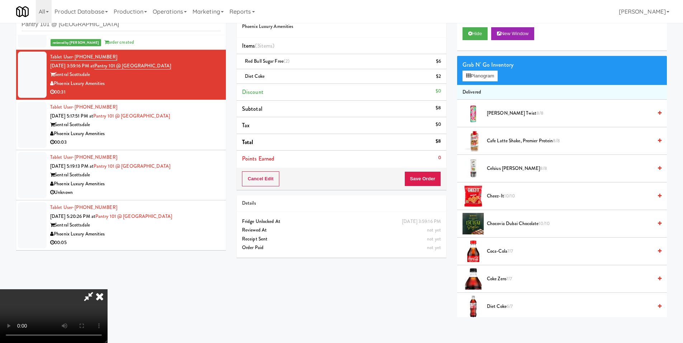
click at [107, 266] on video at bounding box center [53, 316] width 107 height 54
click at [466, 80] on button "Planogram" at bounding box center [479, 76] width 35 height 11
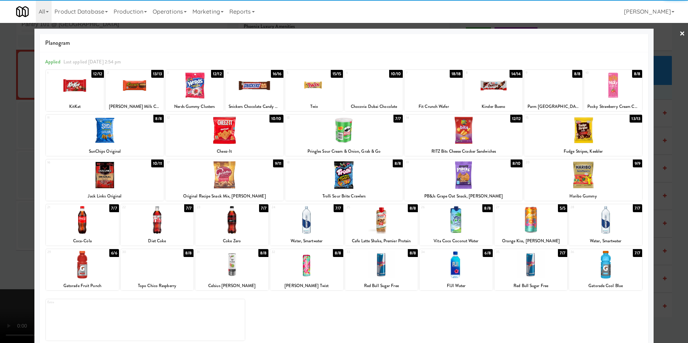
click at [545, 184] on div at bounding box center [583, 175] width 118 height 28
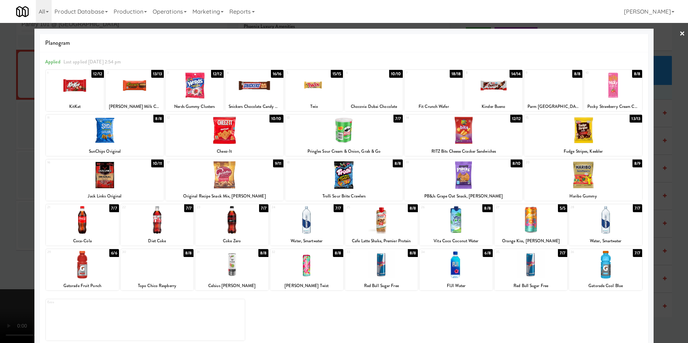
click at [20, 212] on div at bounding box center [344, 171] width 688 height 343
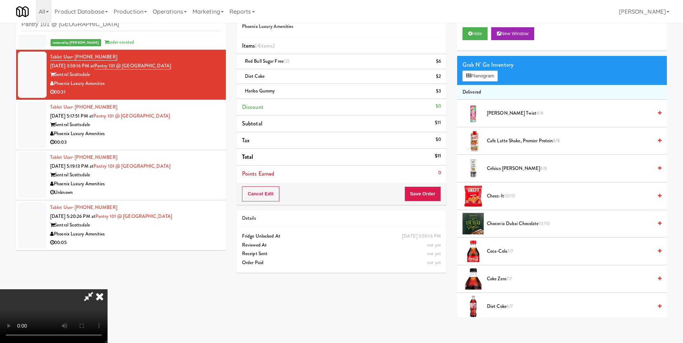
click at [107, 266] on video at bounding box center [53, 316] width 107 height 54
click at [467, 77] on icon at bounding box center [468, 75] width 5 height 5
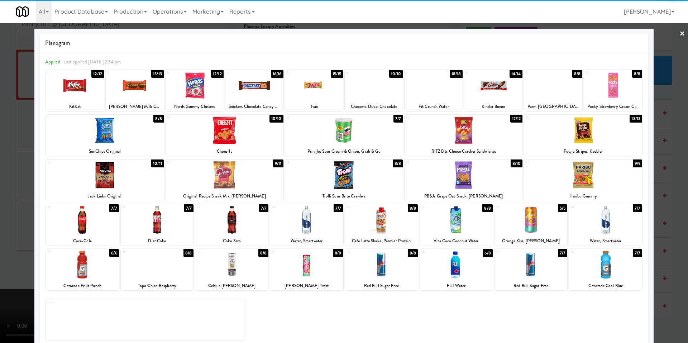
click at [465, 185] on div at bounding box center [464, 175] width 118 height 28
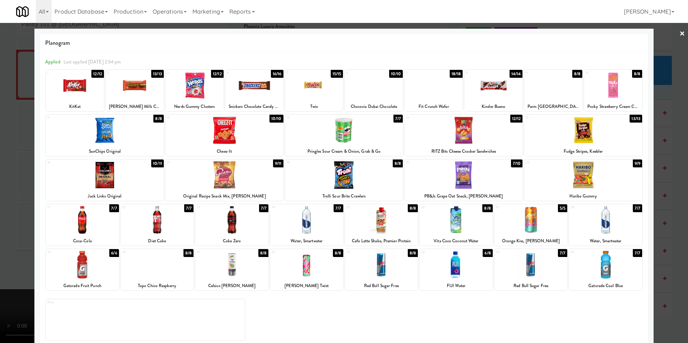
click at [1, 188] on div at bounding box center [344, 171] width 688 height 343
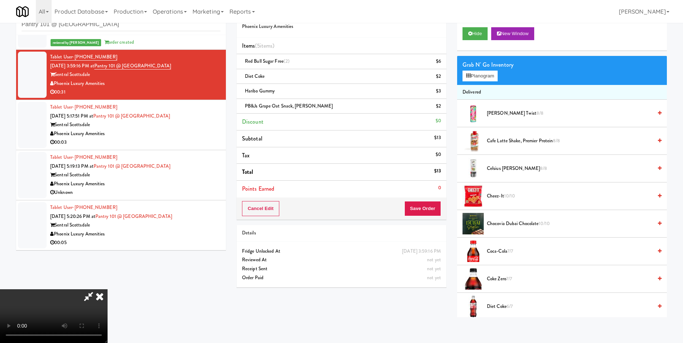
click at [107, 266] on video at bounding box center [53, 316] width 107 height 54
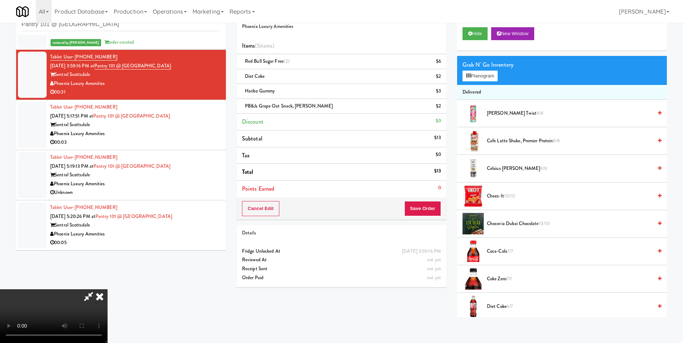
click at [107, 266] on video at bounding box center [53, 316] width 107 height 54
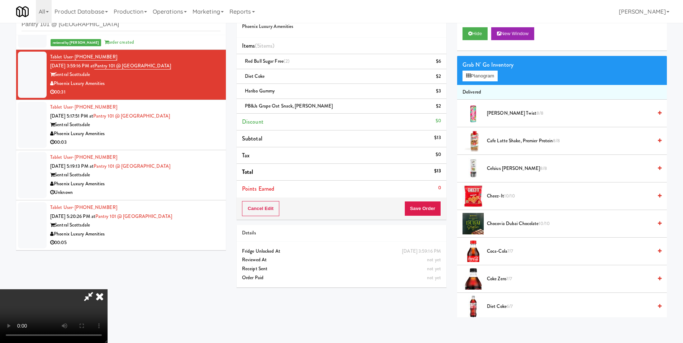
click at [107, 266] on video at bounding box center [53, 316] width 107 height 54
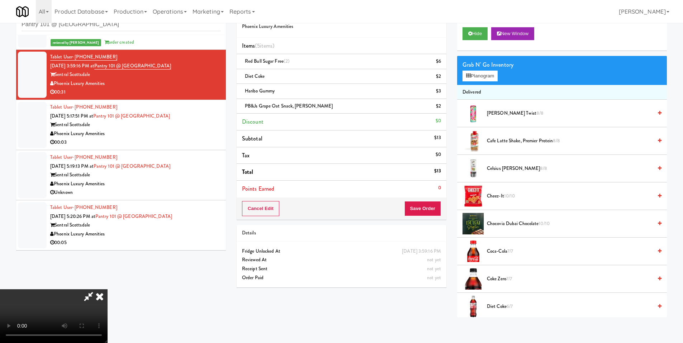
click at [107, 266] on video at bounding box center [53, 316] width 107 height 54
click at [475, 75] on button "Planogram" at bounding box center [479, 76] width 35 height 11
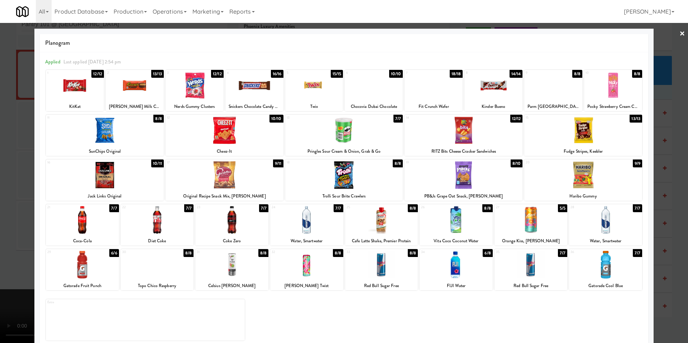
click at [446, 88] on div at bounding box center [434, 86] width 58 height 28
click at [22, 154] on div at bounding box center [344, 171] width 688 height 343
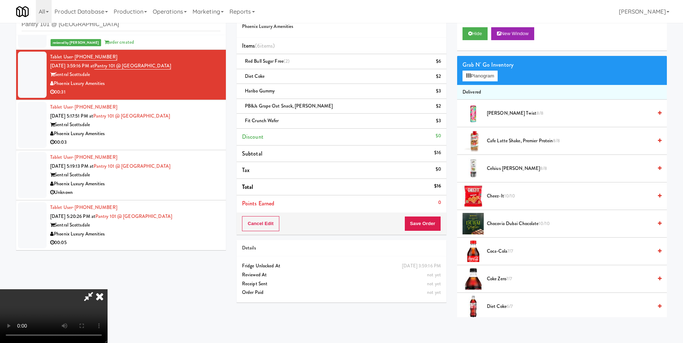
click at [107, 266] on video at bounding box center [53, 316] width 107 height 54
click at [97, 266] on icon at bounding box center [88, 296] width 16 height 14
click at [107, 266] on video at bounding box center [53, 316] width 107 height 54
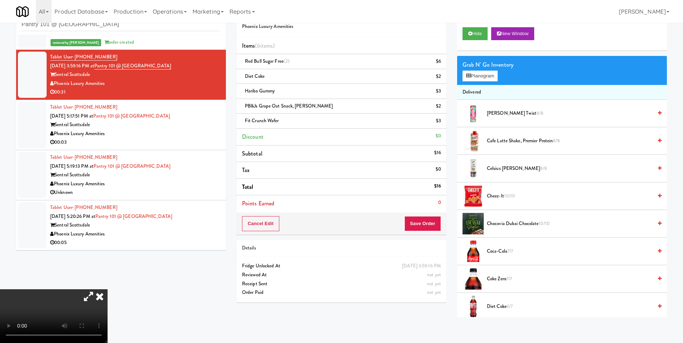
click at [107, 266] on video at bounding box center [53, 316] width 107 height 54
drag, startPoint x: 416, startPoint y: 221, endPoint x: 411, endPoint y: 220, distance: 4.9
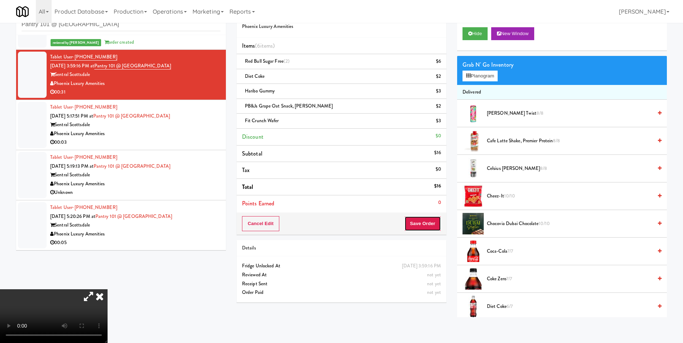
click at [416, 221] on button "Save Order" at bounding box center [422, 223] width 37 height 15
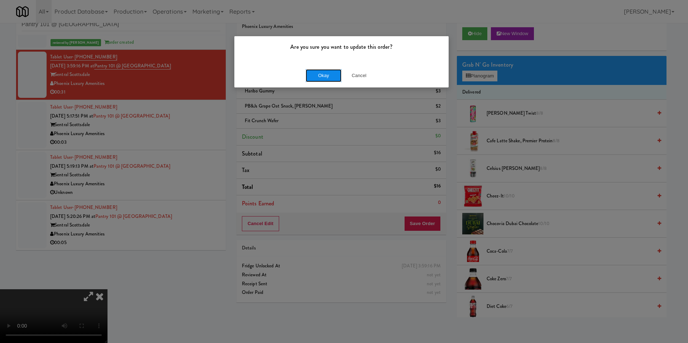
click at [318, 75] on button "Okay" at bounding box center [324, 75] width 36 height 13
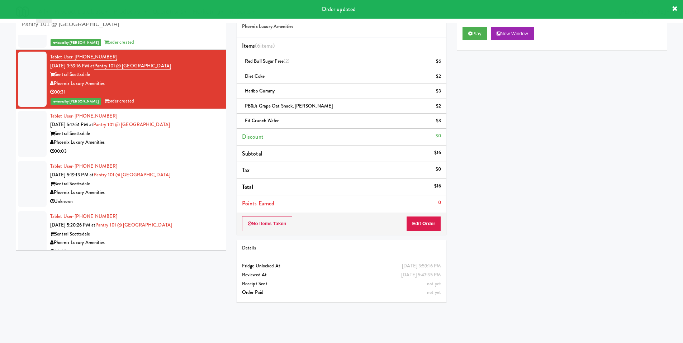
drag, startPoint x: 118, startPoint y: 87, endPoint x: 56, endPoint y: 86, distance: 62.3
click at [56, 86] on div "Phoenix Luxury Amenities" at bounding box center [135, 83] width 170 height 9
copy div "Phoenix Luxury Amenities"
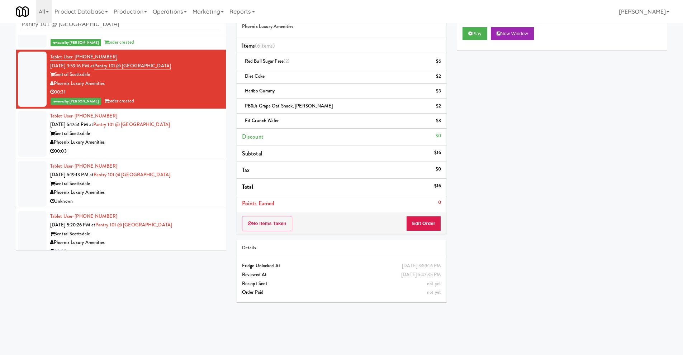
drag, startPoint x: 182, startPoint y: 65, endPoint x: 106, endPoint y: 68, distance: 76.4
click at [106, 68] on div "Tablet User · (602) 421-0439 Sep 15, 2025 3:59:16 PM at Pantry 101 @ Sentral Sc…" at bounding box center [135, 79] width 170 height 53
copy link "Pantry 101 @ Sentral Scottsdale"
drag, startPoint x: 119, startPoint y: 57, endPoint x: 75, endPoint y: 61, distance: 43.9
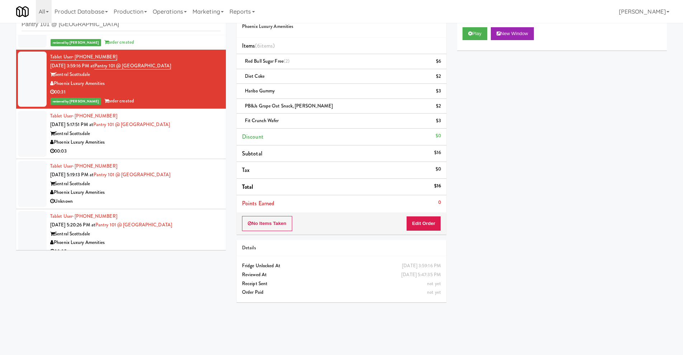
click at [75, 61] on div "Tablet User · (602) 421-0439 Sep 15, 2025 3:59:16 PM at Pantry 101 @ Sentral Sc…" at bounding box center [135, 79] width 170 height 53
copy span "(602) 421-0439"
drag, startPoint x: 429, startPoint y: 186, endPoint x: 440, endPoint y: 185, distance: 11.2
click at [440, 185] on li "Total $16" at bounding box center [341, 187] width 210 height 17
copy li "$16"
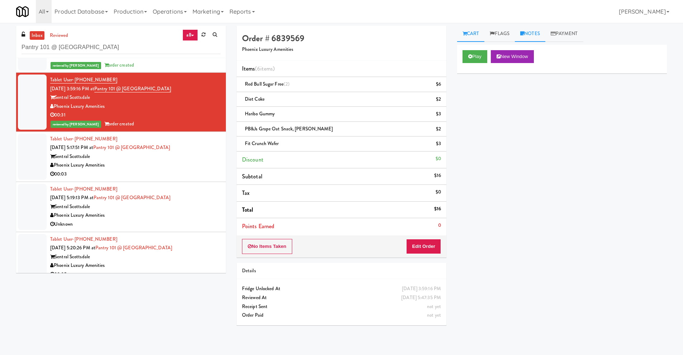
click at [537, 38] on link "Notes" at bounding box center [530, 34] width 30 height 16
click at [502, 92] on p at bounding box center [562, 88] width 198 height 8
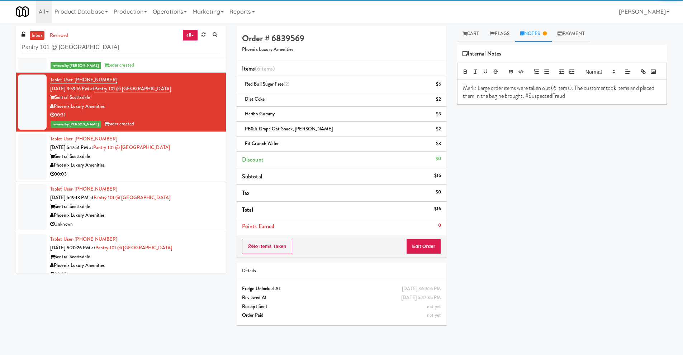
click at [185, 158] on div "Sentral Scottsdale" at bounding box center [135, 156] width 170 height 9
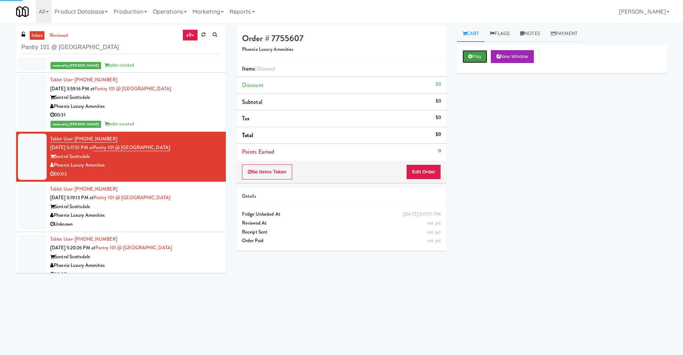
click at [477, 54] on button "Play" at bounding box center [474, 56] width 25 height 13
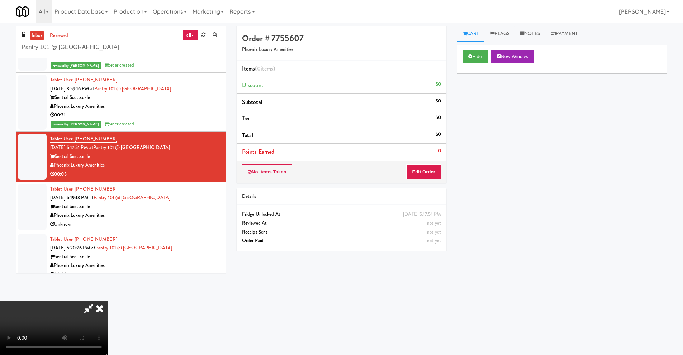
click at [107, 266] on video at bounding box center [53, 328] width 107 height 54
drag, startPoint x: 385, startPoint y: 24, endPoint x: 376, endPoint y: 29, distance: 9.9
click at [97, 266] on icon at bounding box center [88, 308] width 16 height 14
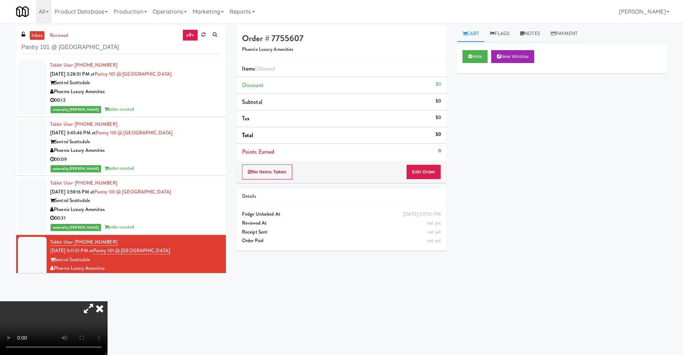
click at [107, 266] on icon at bounding box center [100, 308] width 16 height 14
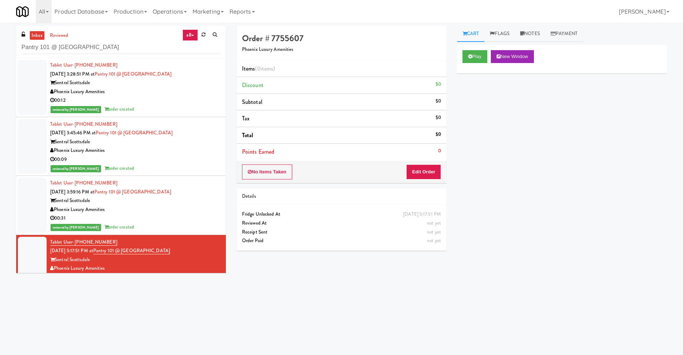
drag, startPoint x: 176, startPoint y: 156, endPoint x: 248, endPoint y: 127, distance: 77.9
click at [176, 156] on div "00:09" at bounding box center [135, 159] width 170 height 9
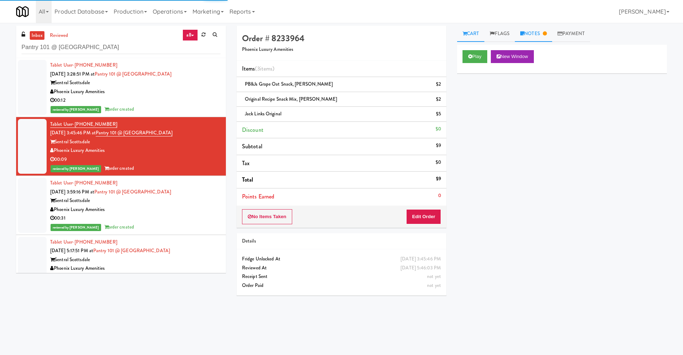
click at [536, 32] on link "Notes" at bounding box center [533, 34] width 37 height 16
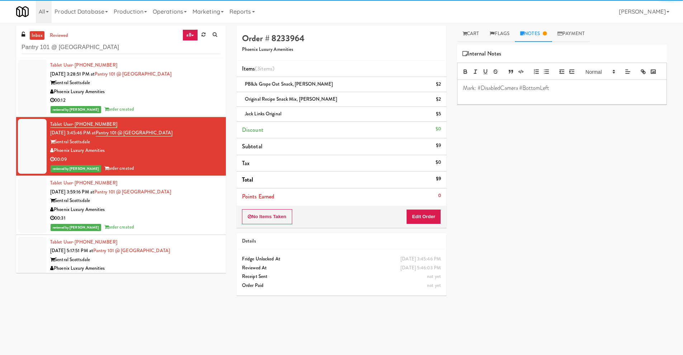
click at [507, 92] on span "Mark: #DisabledCamera #BottomLeft" at bounding box center [506, 88] width 86 height 8
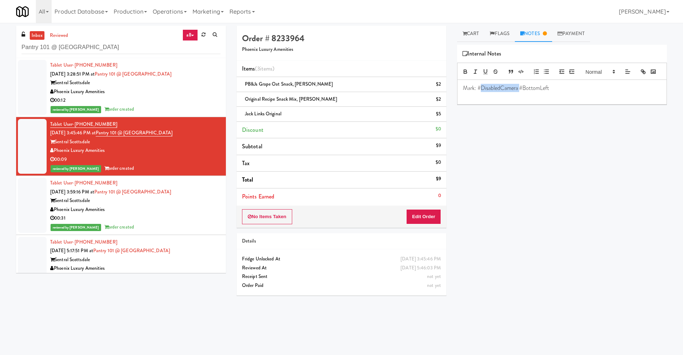
click at [507, 92] on span "Mark: #DisabledCamera #BottomLeft" at bounding box center [506, 88] width 86 height 8
copy span "Mark: #DisabledCamera #BottomLeft"
click at [164, 212] on div "Phoenix Luxury Amenities" at bounding box center [135, 209] width 170 height 9
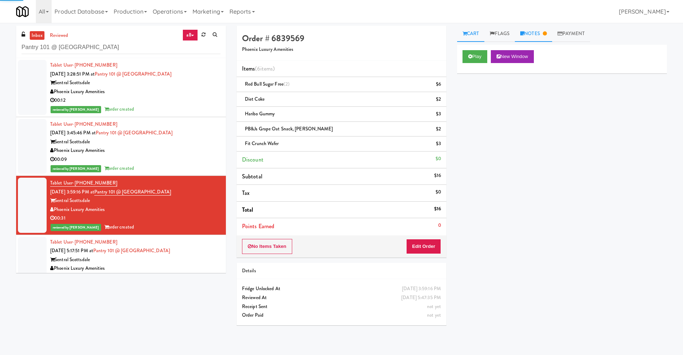
click at [529, 34] on link "Notes" at bounding box center [533, 34] width 37 height 16
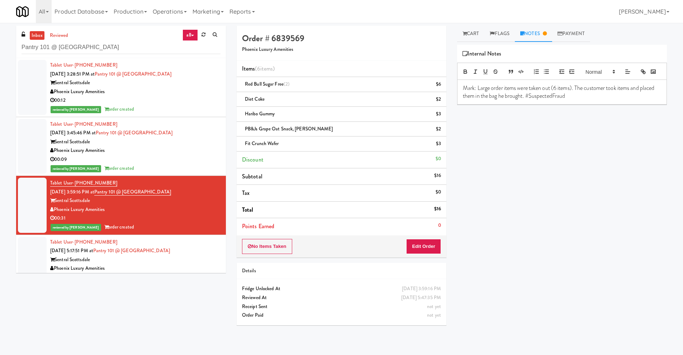
click at [462, 102] on div "Mark: Large order items were taken out (6 items). The customer took items and p…" at bounding box center [561, 92] width 209 height 25
click at [183, 261] on div "Sentral Scottsdale" at bounding box center [135, 259] width 170 height 9
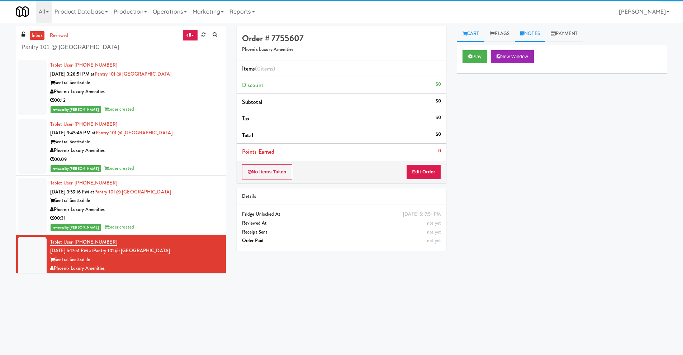
click at [545, 27] on link "Notes" at bounding box center [530, 34] width 30 height 16
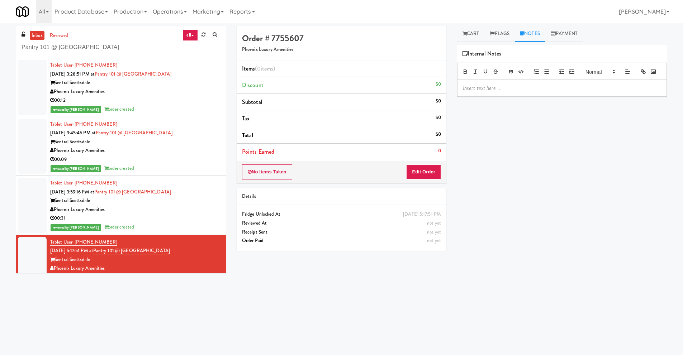
click at [489, 92] on p at bounding box center [562, 88] width 198 height 8
click at [475, 32] on link "Cart" at bounding box center [471, 34] width 28 height 16
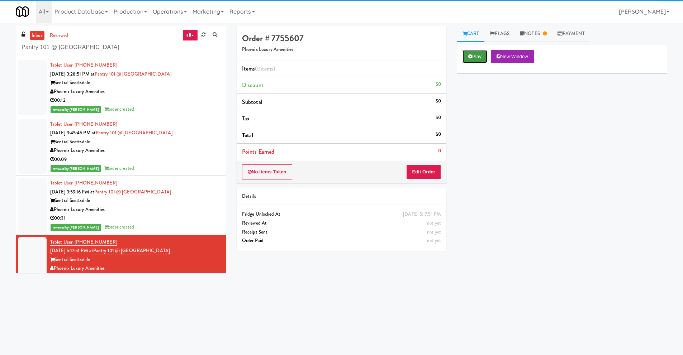
click at [472, 53] on button "Play" at bounding box center [474, 56] width 25 height 13
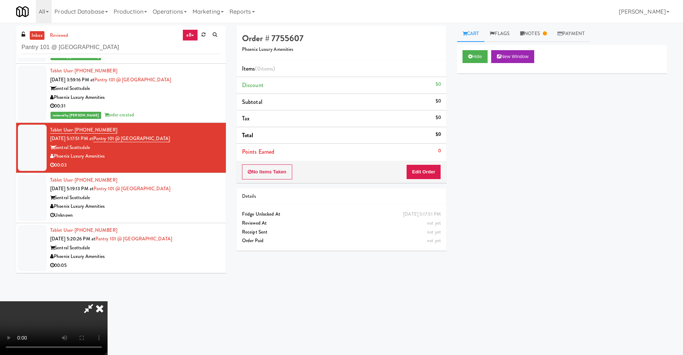
click at [107, 266] on video at bounding box center [53, 328] width 107 height 54
click at [429, 163] on div "No Items Taken Edit Order" at bounding box center [341, 172] width 210 height 22
click at [431, 176] on button "Edit Order" at bounding box center [423, 171] width 35 height 15
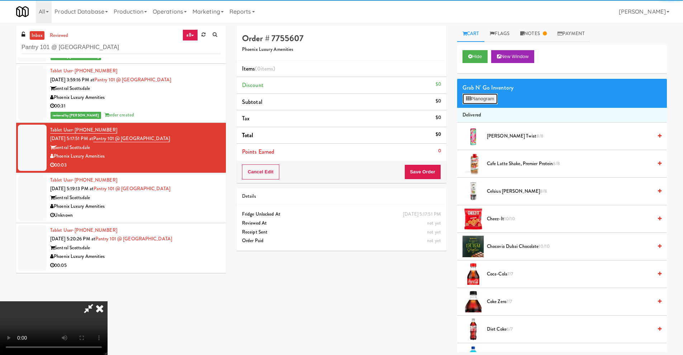
click at [497, 99] on button "Planogram" at bounding box center [479, 99] width 35 height 11
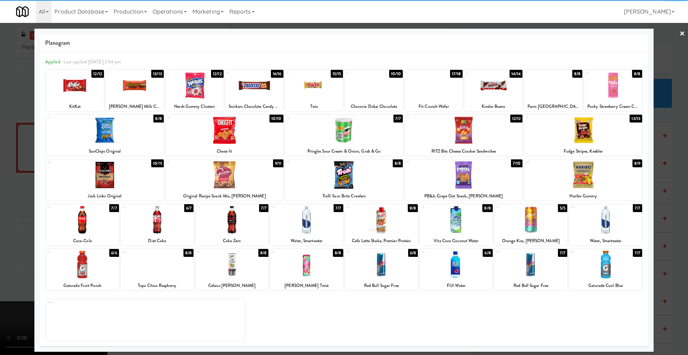
click at [317, 266] on div at bounding box center [306, 265] width 73 height 28
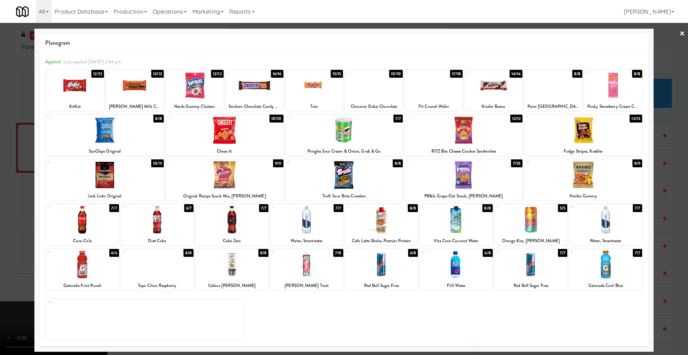
click at [26, 246] on div at bounding box center [344, 177] width 688 height 355
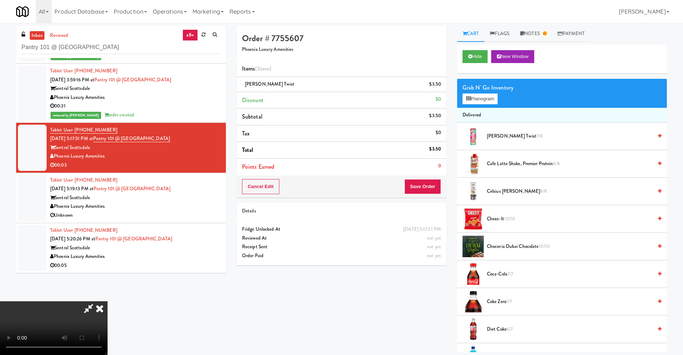
click at [107, 266] on video at bounding box center [53, 328] width 107 height 54
click at [421, 190] on button "Save Order" at bounding box center [422, 186] width 37 height 15
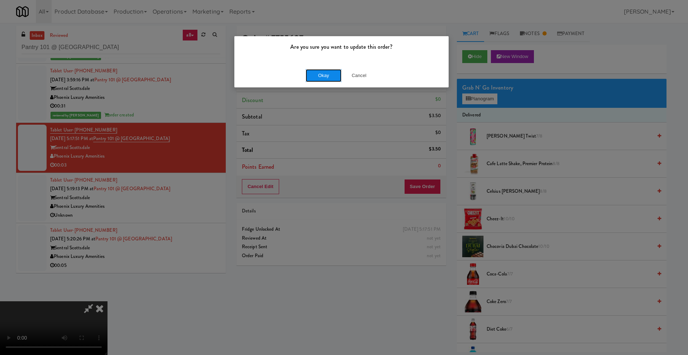
click at [326, 73] on button "Okay" at bounding box center [324, 75] width 36 height 13
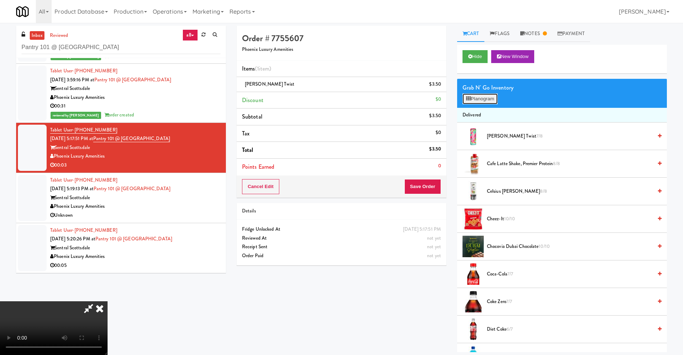
click at [476, 99] on button "Planogram" at bounding box center [479, 99] width 35 height 11
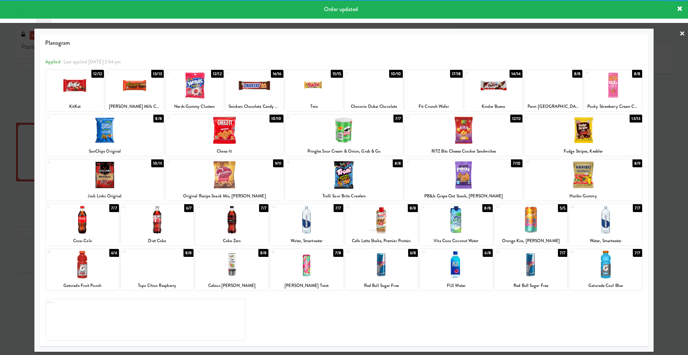
click at [34, 179] on div at bounding box center [344, 177] width 688 height 355
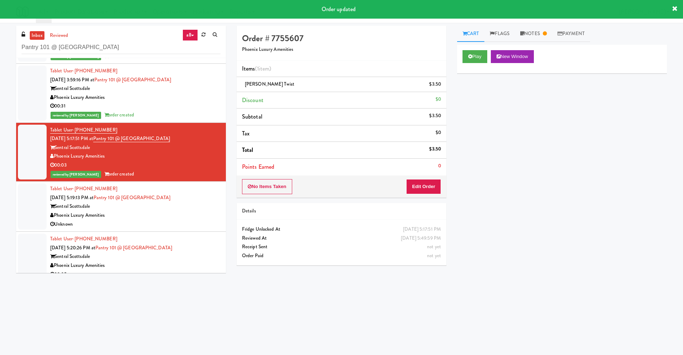
click at [157, 229] on li "Tablet User · (480) 514-1993 Sep 15, 2025 5:19:13 PM at Pantry 101 @ Sentral Sc…" at bounding box center [121, 207] width 210 height 50
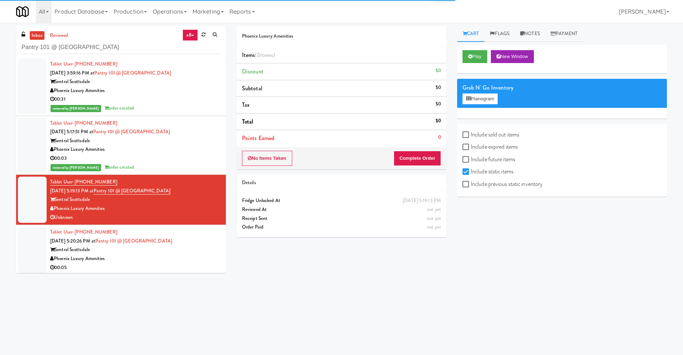
scroll to position [121, 0]
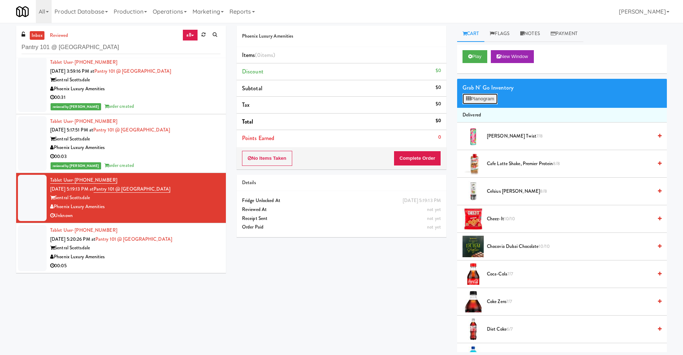
click at [485, 102] on button "Planogram" at bounding box center [479, 99] width 35 height 11
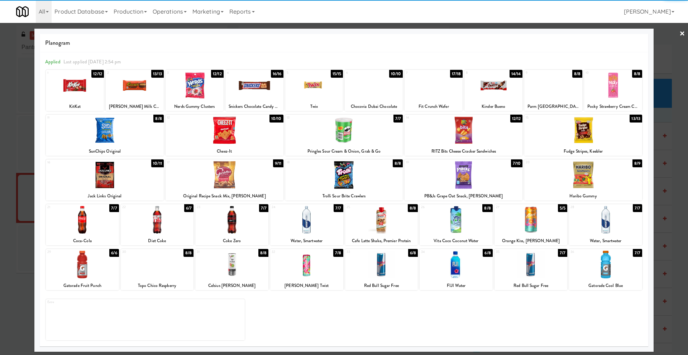
click at [545, 30] on link "×" at bounding box center [682, 34] width 6 height 22
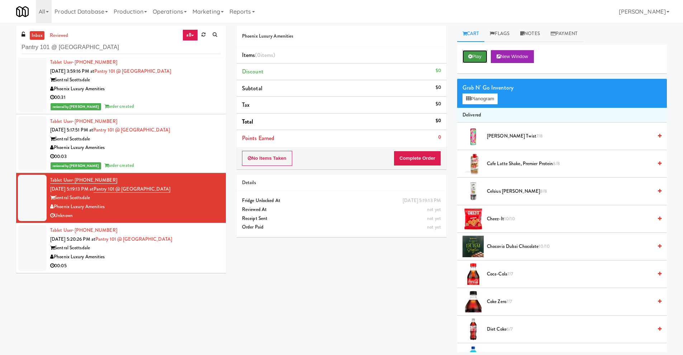
click at [477, 56] on button "Play" at bounding box center [474, 56] width 25 height 13
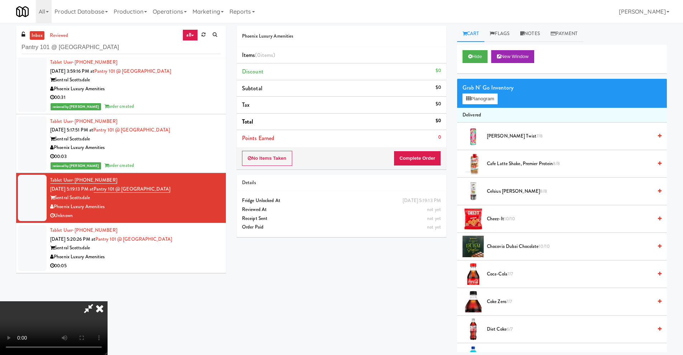
click at [107, 266] on icon at bounding box center [100, 308] width 16 height 14
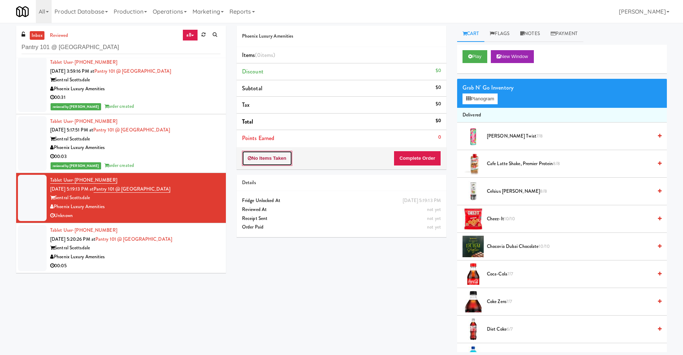
click at [291, 159] on button "No Items Taken" at bounding box center [267, 158] width 50 height 15
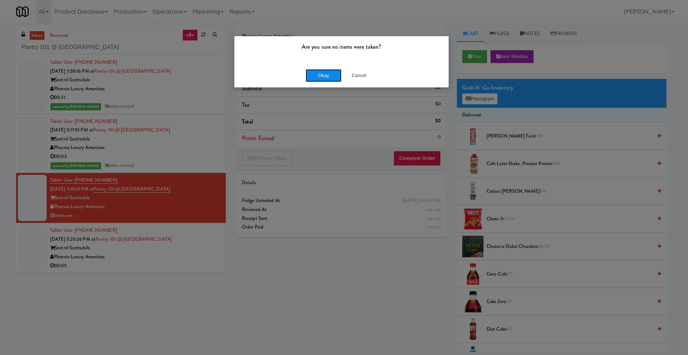
click at [315, 73] on button "Okay" at bounding box center [324, 75] width 36 height 13
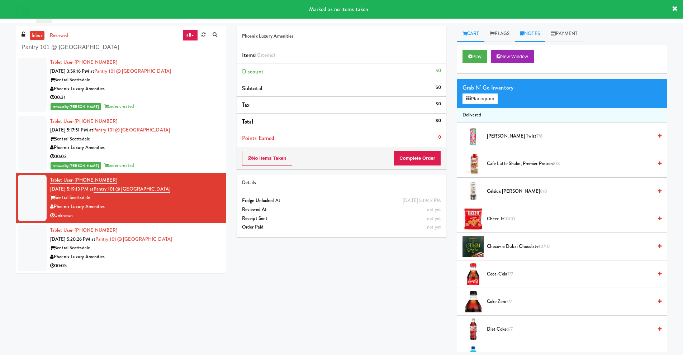
click at [532, 32] on link "Notes" at bounding box center [530, 34] width 30 height 16
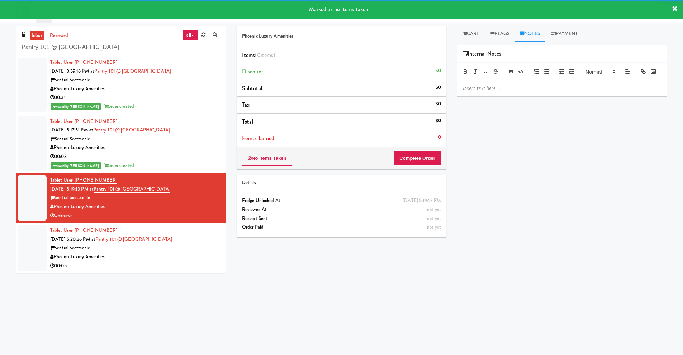
click at [474, 92] on p at bounding box center [562, 88] width 198 height 8
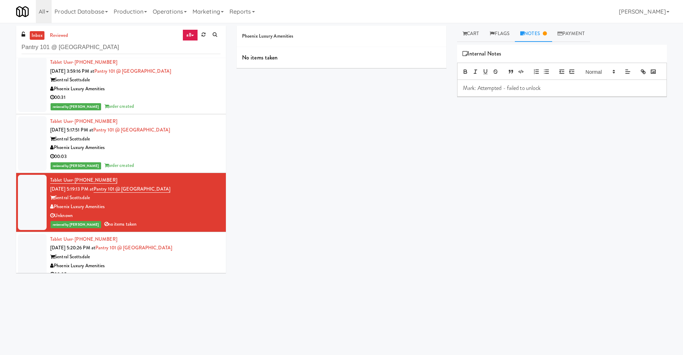
drag, startPoint x: 122, startPoint y: 208, endPoint x: 55, endPoint y: 210, distance: 66.7
click at [55, 210] on div "Phoenix Luxury Amenities" at bounding box center [135, 206] width 170 height 9
copy div "Phoenix Luxury Amenities"
drag, startPoint x: 152, startPoint y: 189, endPoint x: 103, endPoint y: 191, distance: 48.4
click at [103, 191] on div "Tablet User · (480) 514-1993 Sep 15, 2025 5:19:13 PM at Pantry 101 @ Sentral Sc…" at bounding box center [135, 202] width 170 height 53
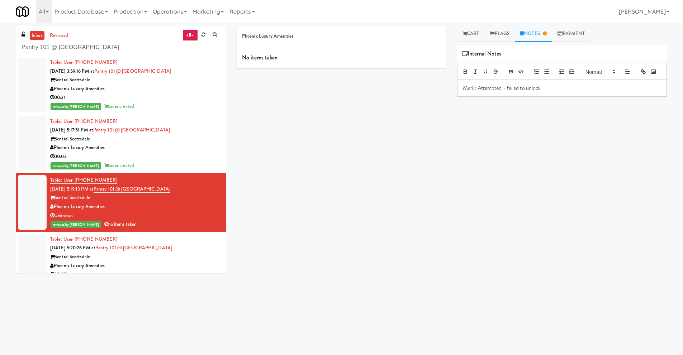
copy span "Pantry 101 @ Sentral Scottsdale"
click at [186, 248] on div "Tablet User · (480) 514-1993 Sep 15, 2025 5:20:26 PM at Pantry 101 @ Sentral Sc…" at bounding box center [135, 257] width 170 height 44
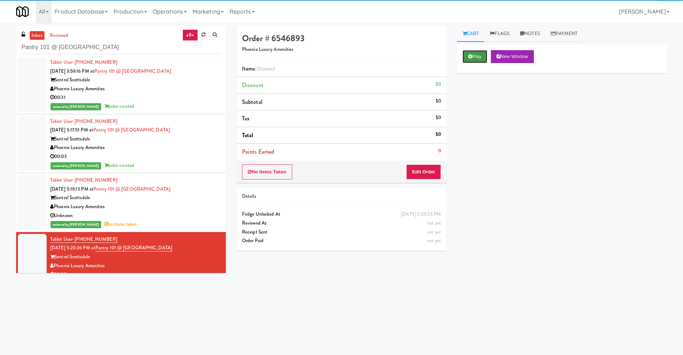
click at [477, 54] on button "Play" at bounding box center [474, 56] width 25 height 13
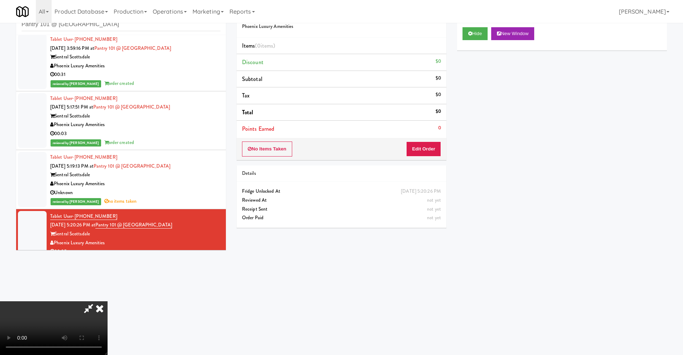
click at [107, 266] on video at bounding box center [53, 328] width 107 height 54
click at [424, 153] on button "Edit Order" at bounding box center [423, 149] width 35 height 15
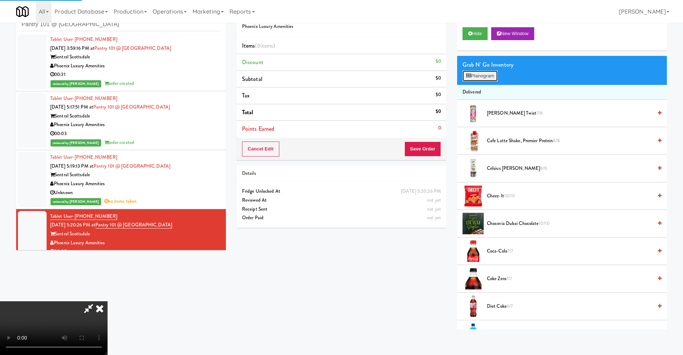
click at [481, 80] on button "Planogram" at bounding box center [479, 76] width 35 height 11
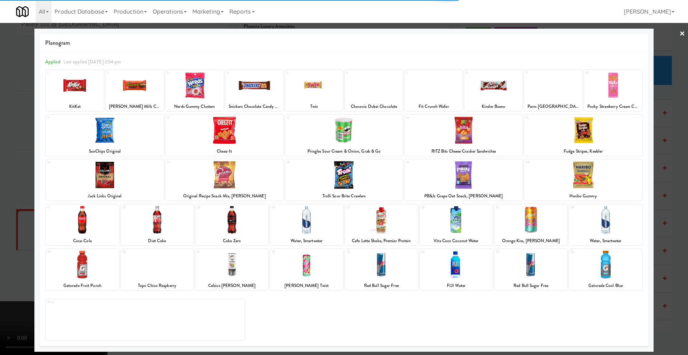
click at [107, 221] on div at bounding box center [82, 220] width 73 height 28
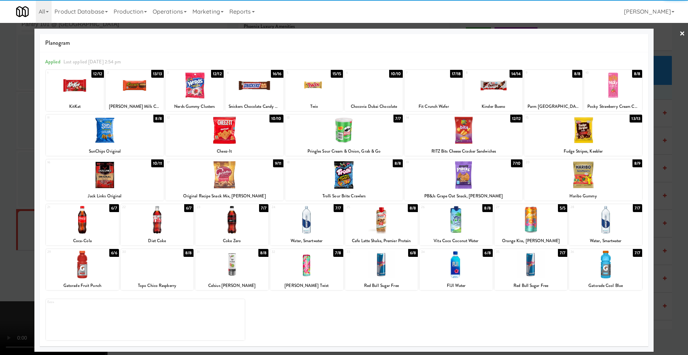
click at [16, 231] on div at bounding box center [344, 177] width 688 height 355
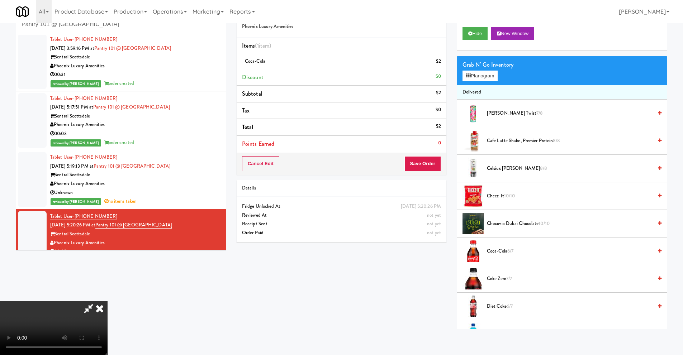
click at [437, 157] on div "Cancel Edit Save Order" at bounding box center [341, 164] width 210 height 22
click at [436, 167] on button "Save Order" at bounding box center [422, 163] width 37 height 15
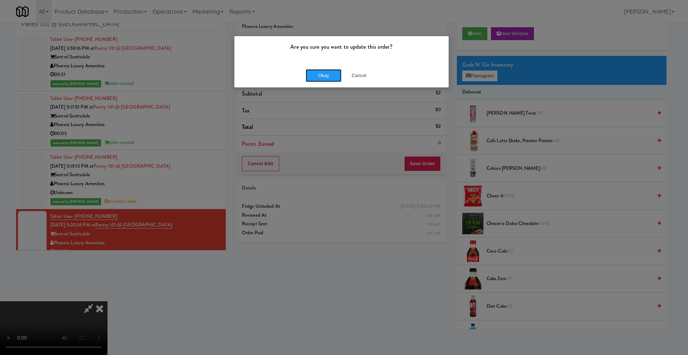
click at [322, 81] on button "Okay" at bounding box center [324, 75] width 36 height 13
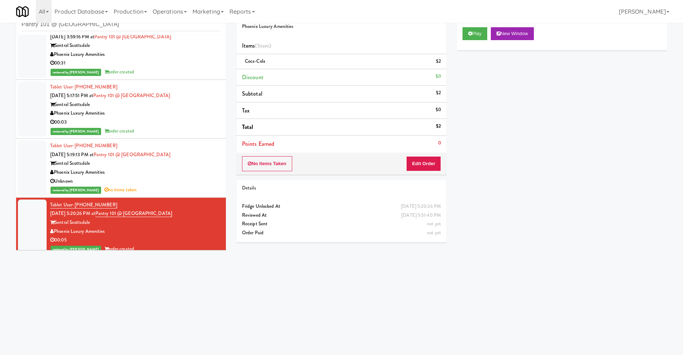
scroll to position [138, 0]
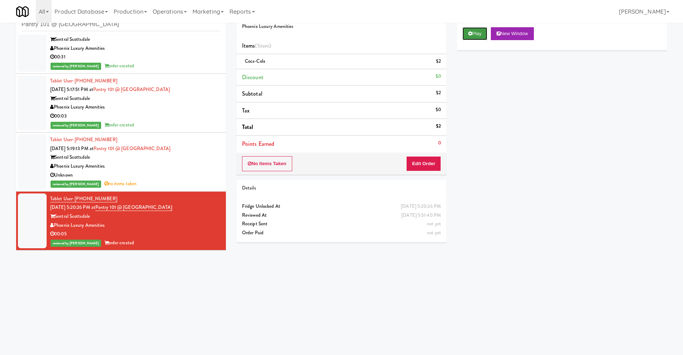
click at [472, 37] on button "Play" at bounding box center [474, 33] width 25 height 13
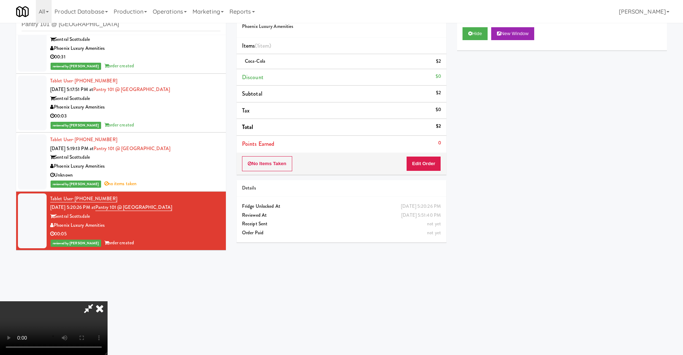
click at [186, 114] on div "00:03" at bounding box center [135, 116] width 170 height 9
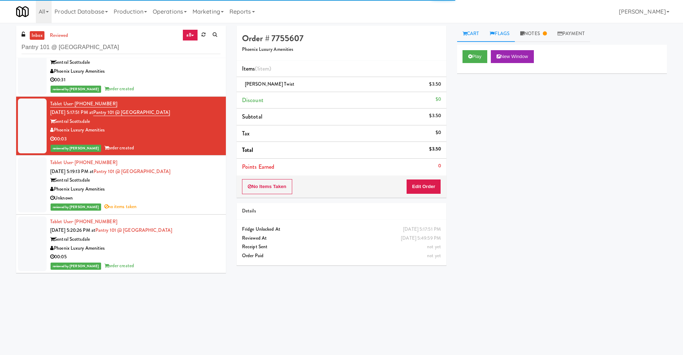
click at [515, 33] on link "Flags" at bounding box center [499, 34] width 30 height 16
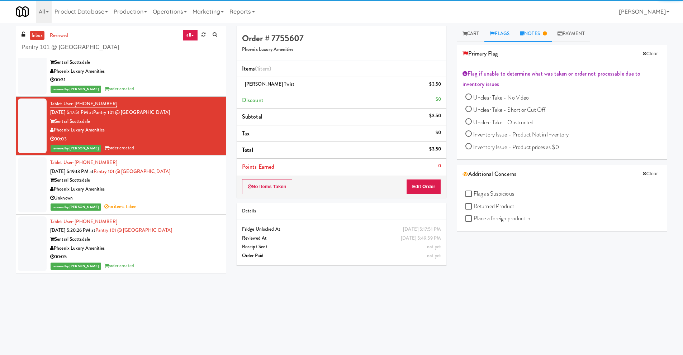
click at [522, 32] on icon at bounding box center [522, 33] width 4 height 5
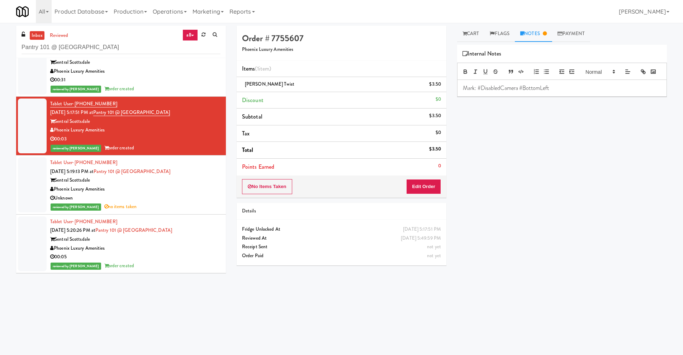
click at [476, 92] on span "Mark: #DisabledCamera #BottomLeft" at bounding box center [506, 88] width 86 height 8
copy span "Mark: #DisabledCamera #BottomLeft"
click at [160, 193] on div "Phoenix Luxury Amenities" at bounding box center [135, 189] width 170 height 9
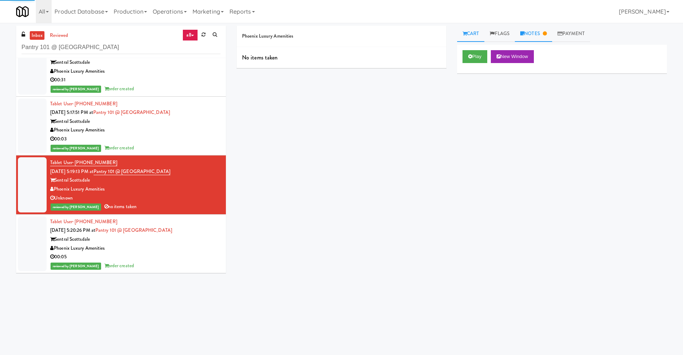
click at [538, 37] on link "Notes" at bounding box center [533, 34] width 37 height 16
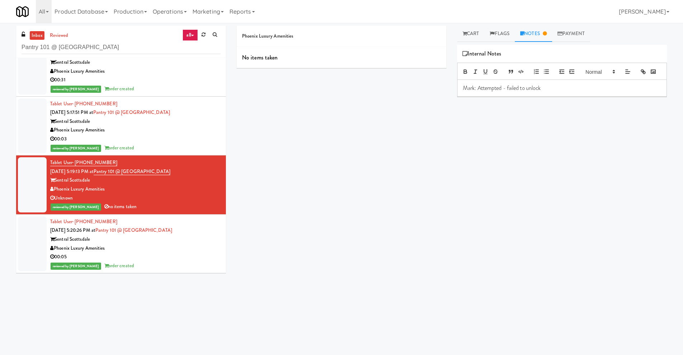
click at [468, 92] on p "Mark: Attempted - failed to unlock" at bounding box center [562, 88] width 198 height 8
click at [461, 96] on div "Mark: Attempted - failed to unlock" at bounding box center [561, 88] width 209 height 16
click at [545, 92] on p "Mark: Attempted - failed to unlock" at bounding box center [562, 88] width 198 height 8
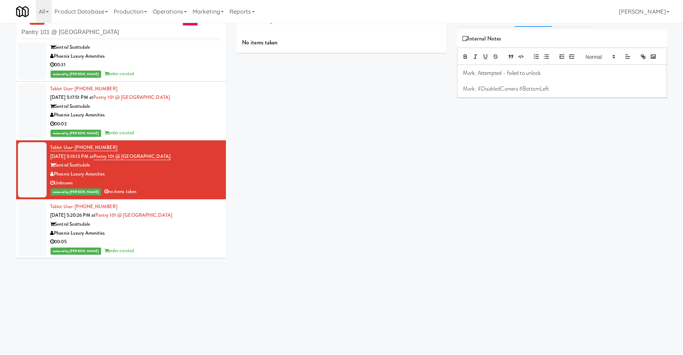
scroll to position [23, 0]
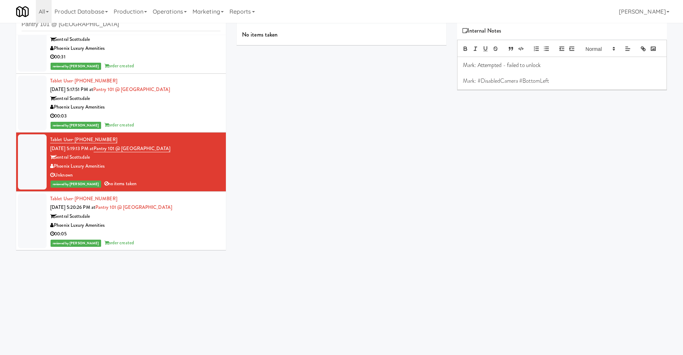
click at [166, 218] on div "Sentral Scottsdale" at bounding box center [135, 216] width 170 height 9
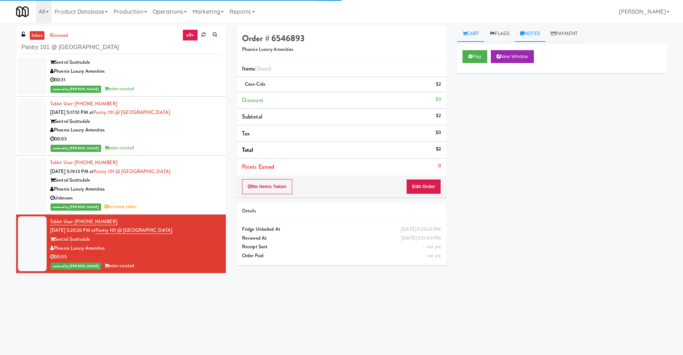
click at [545, 25] on div "inbox reviewed all all unclear take inventory issue suspicious failed recent Pa…" at bounding box center [341, 168] width 683 height 291
click at [531, 38] on link "Notes" at bounding box center [530, 34] width 30 height 16
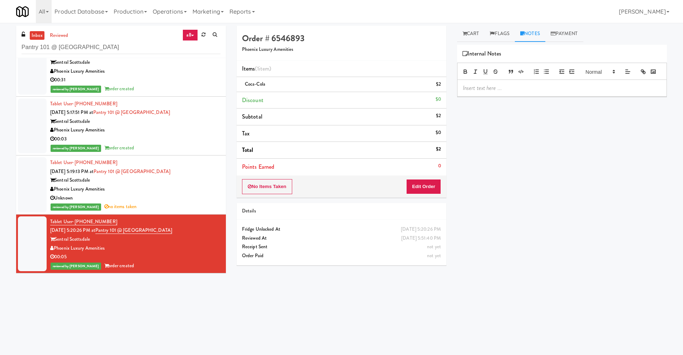
click at [494, 92] on p at bounding box center [562, 88] width 198 height 8
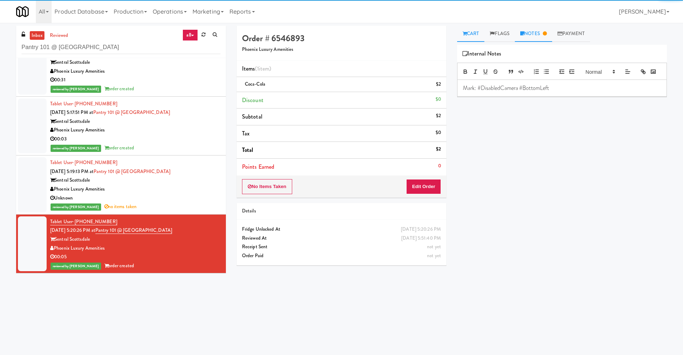
click at [478, 38] on link "Cart" at bounding box center [471, 34] width 28 height 16
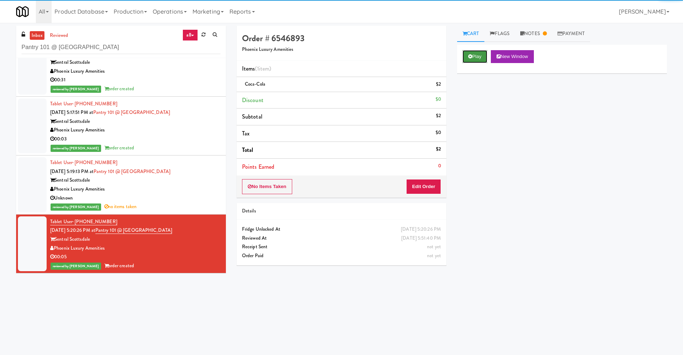
click at [474, 54] on button "Play" at bounding box center [474, 56] width 25 height 13
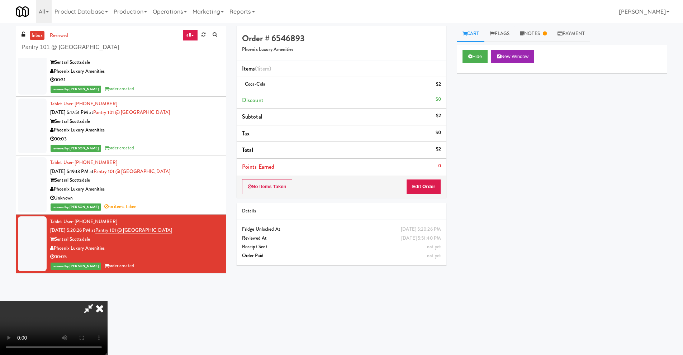
click at [107, 266] on video at bounding box center [53, 328] width 107 height 54
click at [107, 266] on icon at bounding box center [100, 308] width 16 height 14
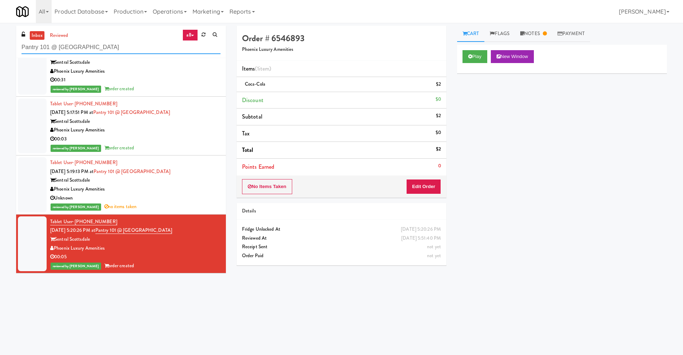
click at [89, 47] on input "Pantry 101 @ Sentral Scottsdale" at bounding box center [120, 47] width 199 height 13
paste input "Optima - Middle - Fridg"
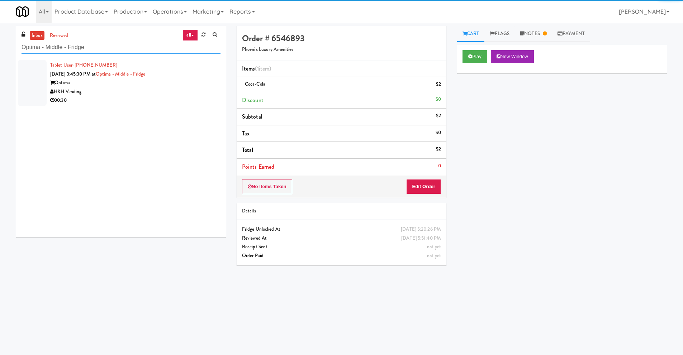
type input "Optima - Middle - Fridge"
click at [133, 88] on div "H&H Vending" at bounding box center [135, 91] width 170 height 9
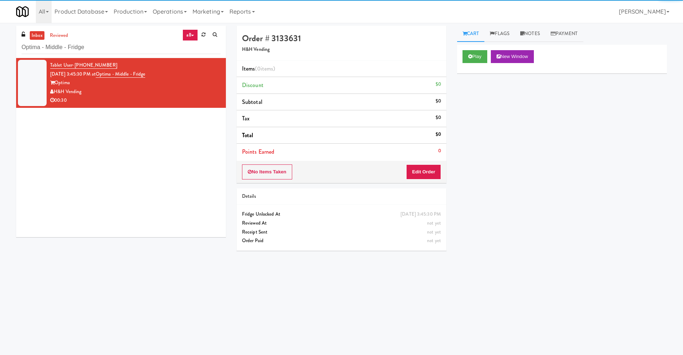
click at [478, 63] on div "Play New Window" at bounding box center [562, 59] width 210 height 29
click at [477, 54] on button "Play" at bounding box center [474, 56] width 25 height 13
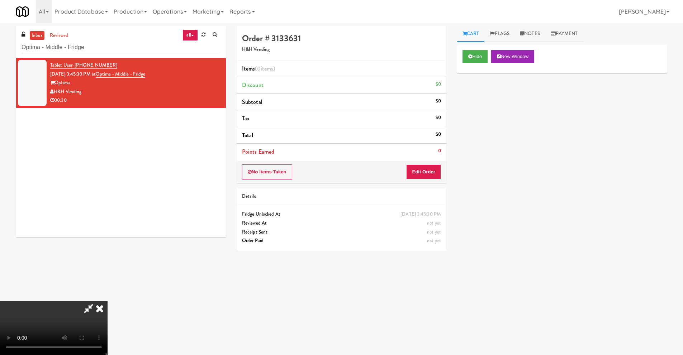
click at [107, 266] on video at bounding box center [53, 328] width 107 height 54
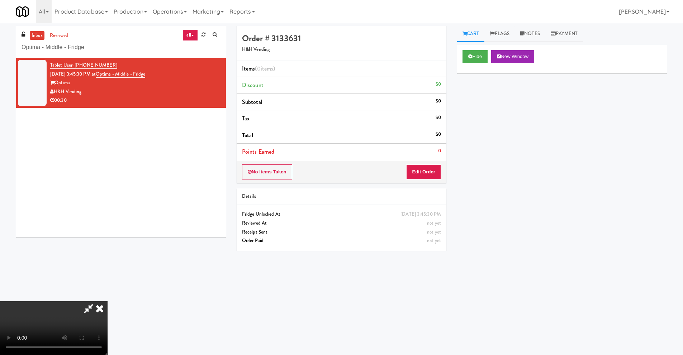
click at [107, 266] on video at bounding box center [53, 328] width 107 height 54
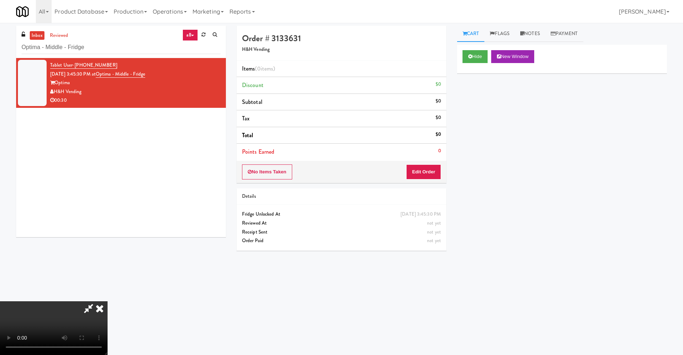
click at [107, 266] on video at bounding box center [53, 328] width 107 height 54
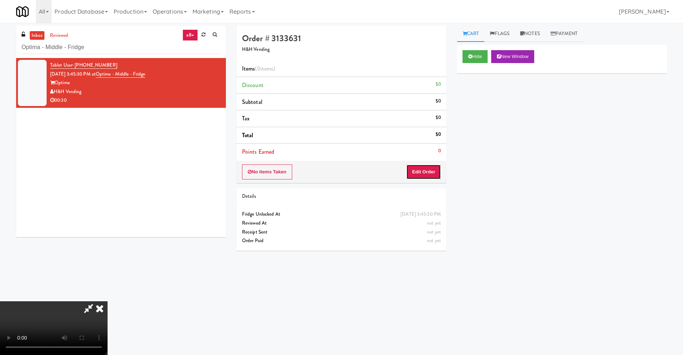
click at [434, 175] on button "Edit Order" at bounding box center [423, 171] width 35 height 15
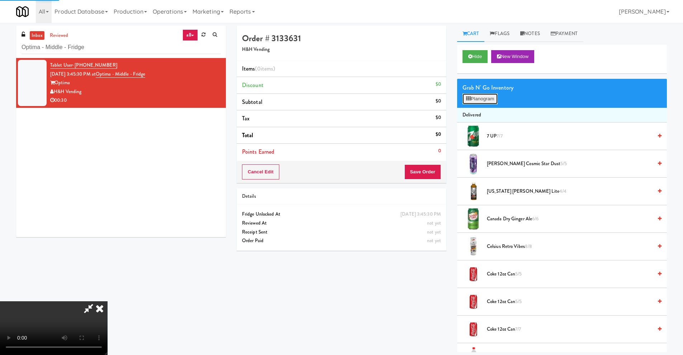
click at [482, 99] on button "Planogram" at bounding box center [479, 99] width 35 height 11
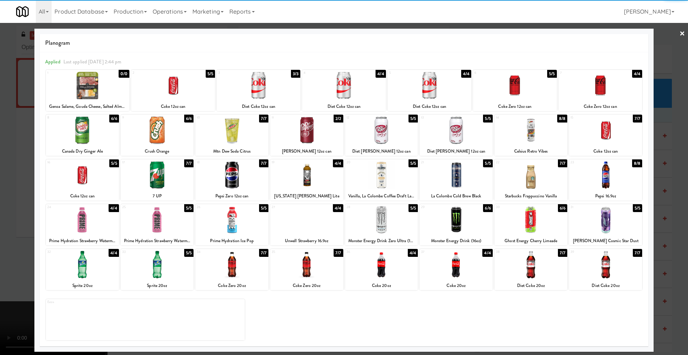
click at [317, 124] on div at bounding box center [306, 130] width 73 height 28
click at [20, 193] on div at bounding box center [344, 177] width 688 height 355
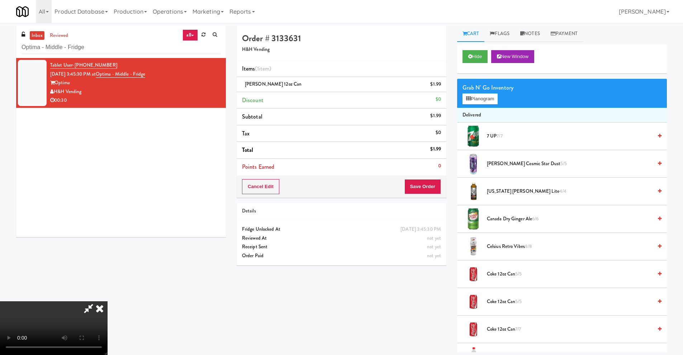
click at [107, 266] on video at bounding box center [53, 328] width 107 height 54
click at [416, 188] on button "Save Order" at bounding box center [422, 186] width 37 height 15
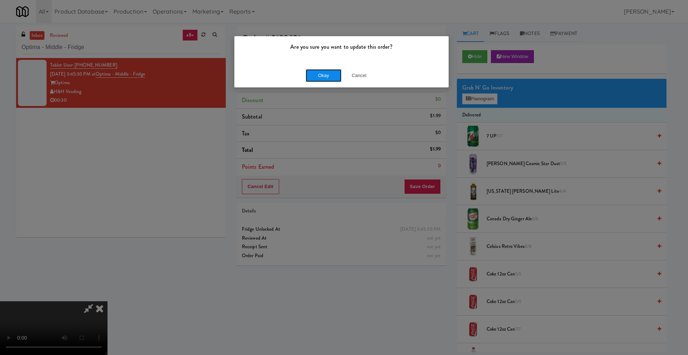
click at [323, 76] on button "Okay" at bounding box center [324, 75] width 36 height 13
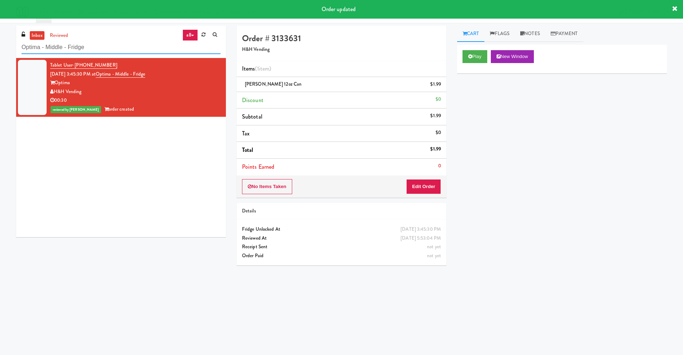
click at [125, 52] on input "Optima - Middle - Fridge" at bounding box center [120, 47] width 199 height 13
paste input "Baker - Cooler - Right"
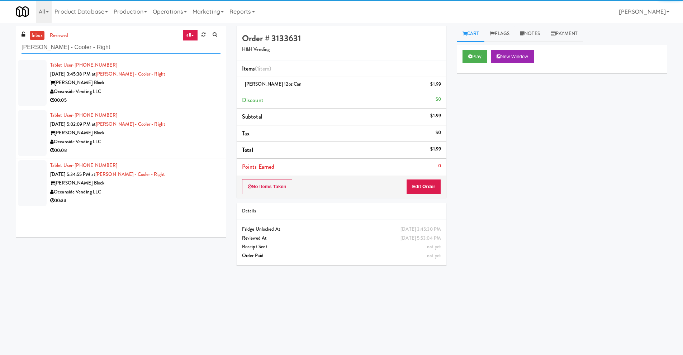
type input "Baker - Cooler - Right"
click at [170, 92] on div "Oceanside Vending LLC" at bounding box center [135, 91] width 170 height 9
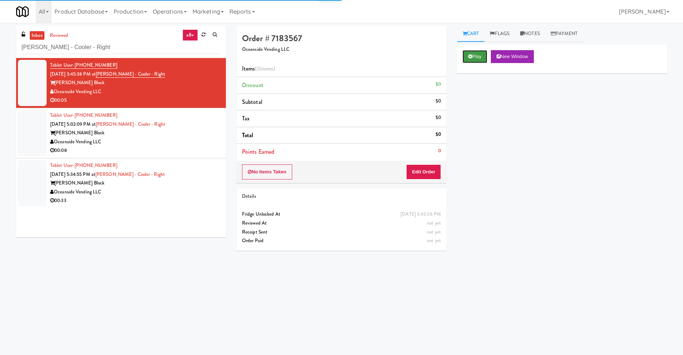
click at [475, 59] on button "Play" at bounding box center [474, 56] width 25 height 13
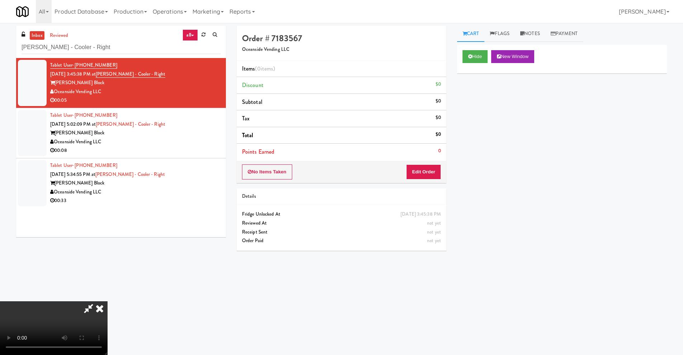
click at [107, 266] on video at bounding box center [53, 328] width 107 height 54
click at [434, 177] on button "Edit Order" at bounding box center [423, 171] width 35 height 15
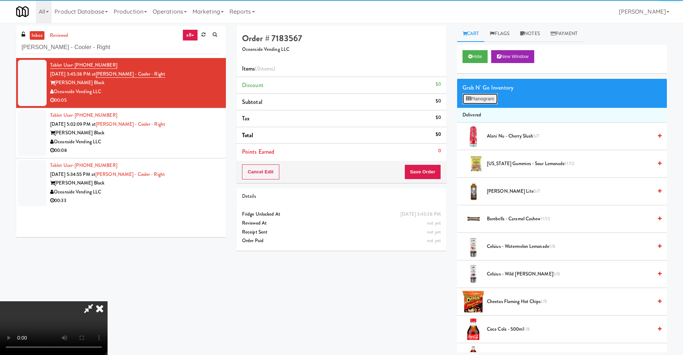
click at [479, 98] on button "Planogram" at bounding box center [479, 99] width 35 height 11
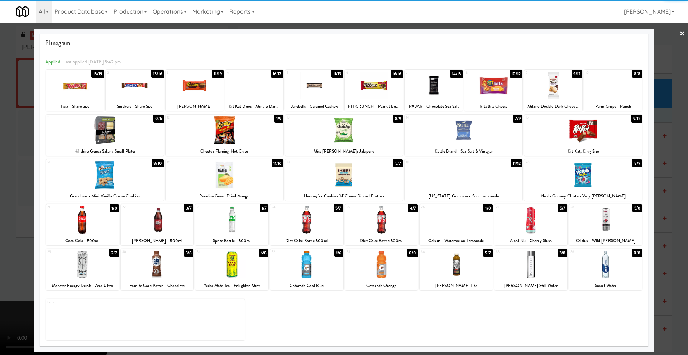
click at [545, 262] on div at bounding box center [530, 265] width 73 height 28
click at [16, 219] on div at bounding box center [344, 177] width 688 height 355
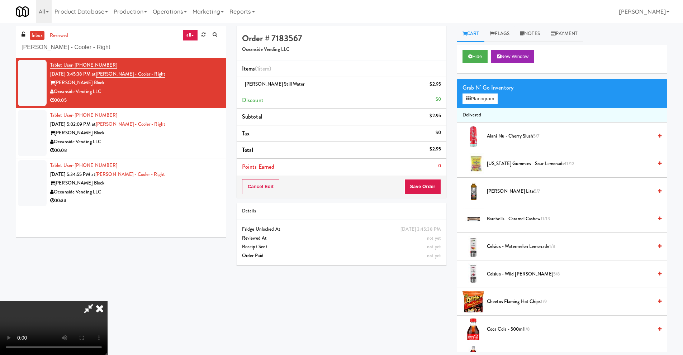
click at [107, 266] on video at bounding box center [53, 328] width 107 height 54
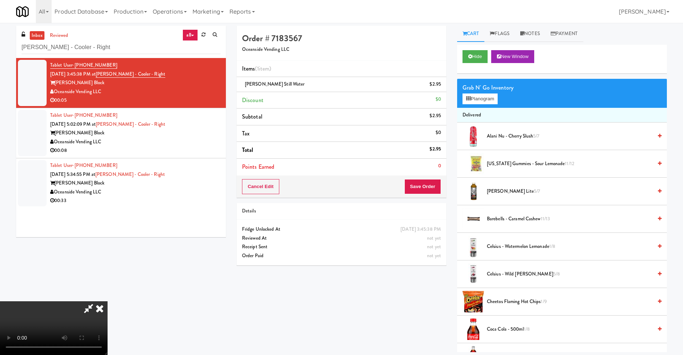
click at [107, 266] on video at bounding box center [53, 328] width 107 height 54
click at [428, 190] on button "Save Order" at bounding box center [422, 186] width 37 height 15
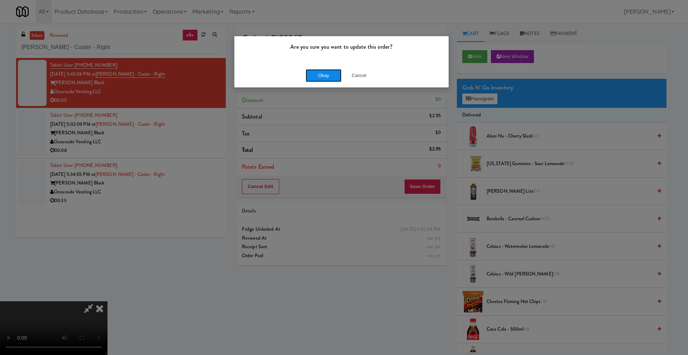
click at [328, 73] on button "Okay" at bounding box center [324, 75] width 36 height 13
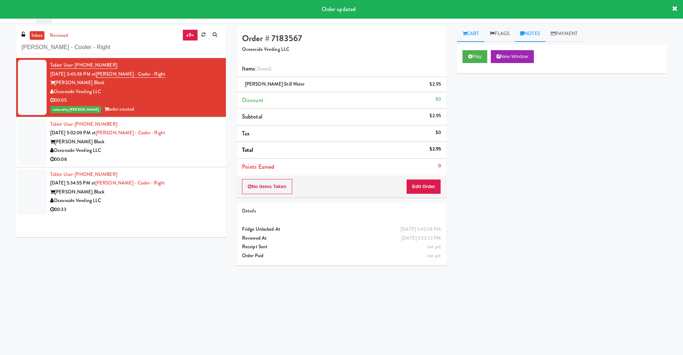
click at [530, 35] on link "Notes" at bounding box center [530, 34] width 30 height 16
click at [477, 92] on p at bounding box center [562, 88] width 198 height 8
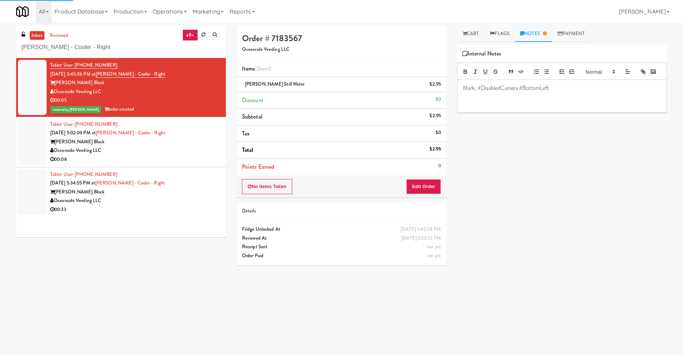
click at [199, 159] on div "00:08" at bounding box center [135, 159] width 170 height 9
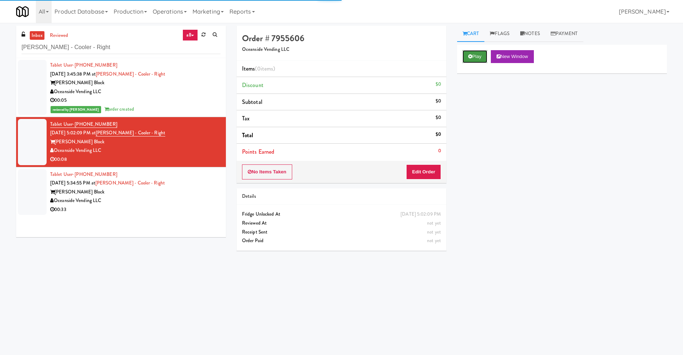
click at [485, 54] on button "Play" at bounding box center [474, 56] width 25 height 13
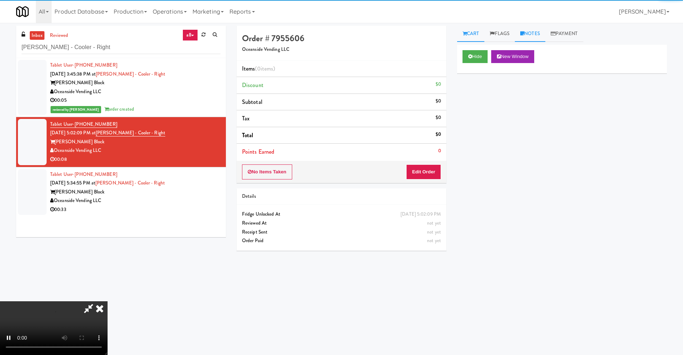
click at [539, 32] on link "Notes" at bounding box center [530, 34] width 30 height 16
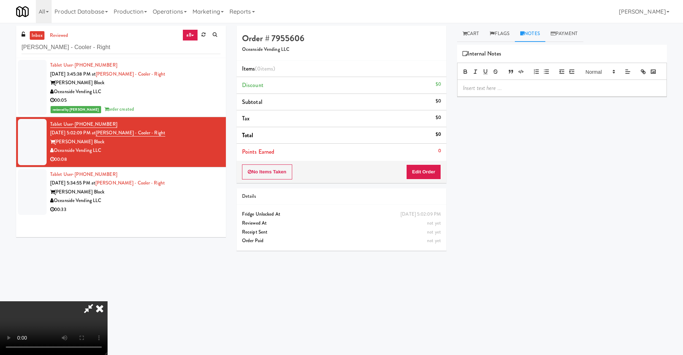
click at [498, 92] on p at bounding box center [562, 88] width 198 height 8
paste div
click at [471, 33] on link "Cart" at bounding box center [471, 34] width 28 height 16
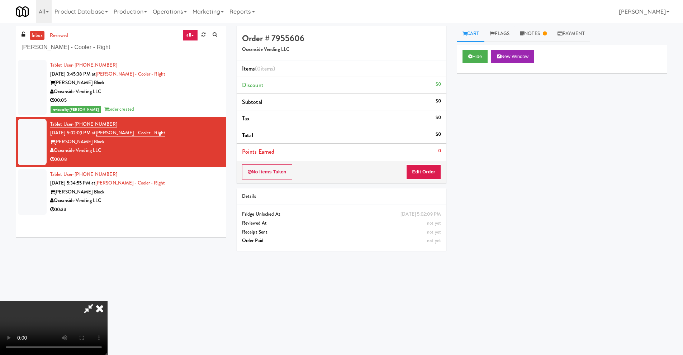
click at [107, 266] on video at bounding box center [53, 328] width 107 height 54
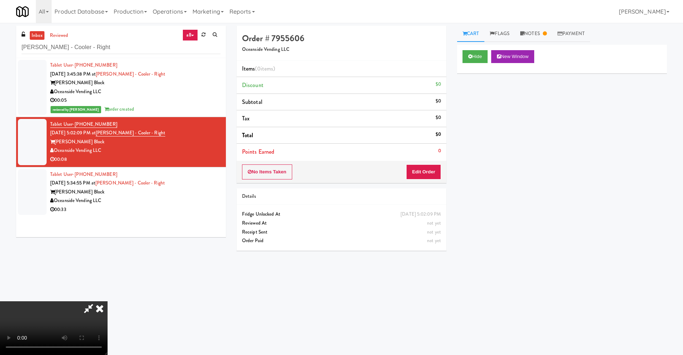
click at [107, 266] on video at bounding box center [53, 328] width 107 height 54
click at [434, 166] on button "Edit Order" at bounding box center [423, 171] width 35 height 15
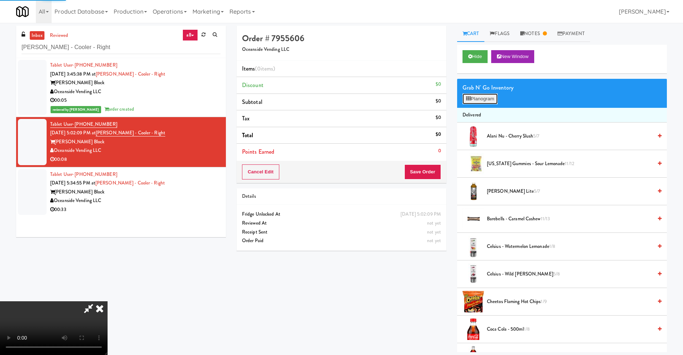
click at [483, 100] on button "Planogram" at bounding box center [479, 99] width 35 height 11
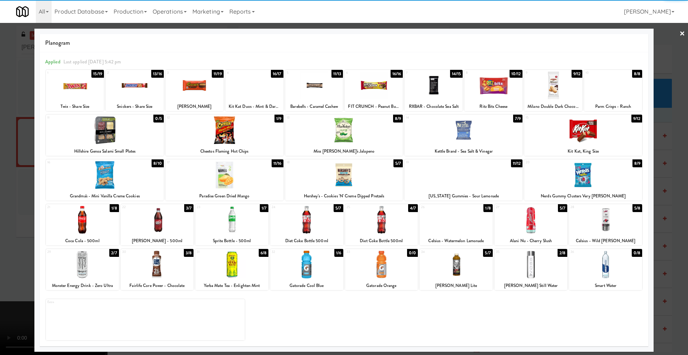
click at [263, 215] on div at bounding box center [231, 220] width 73 height 28
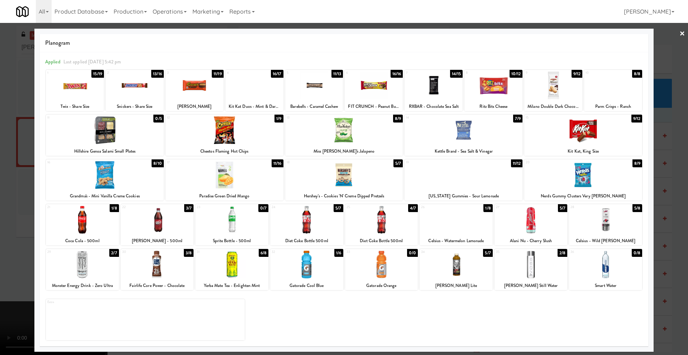
click at [75, 95] on div at bounding box center [75, 86] width 58 height 28
click at [24, 199] on div at bounding box center [344, 177] width 688 height 355
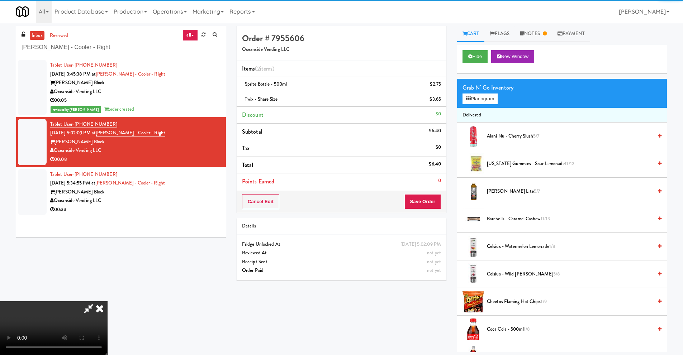
click at [107, 266] on video at bounding box center [53, 328] width 107 height 54
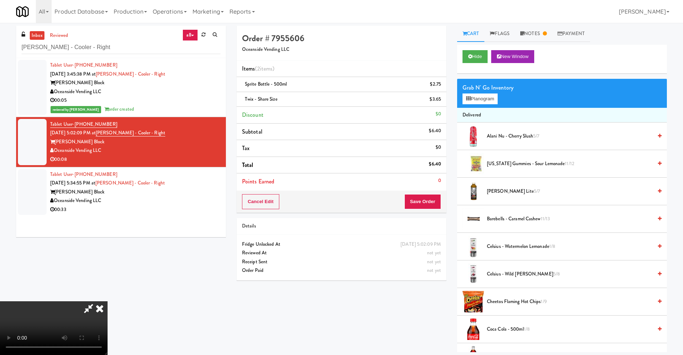
click at [107, 266] on video at bounding box center [53, 328] width 107 height 54
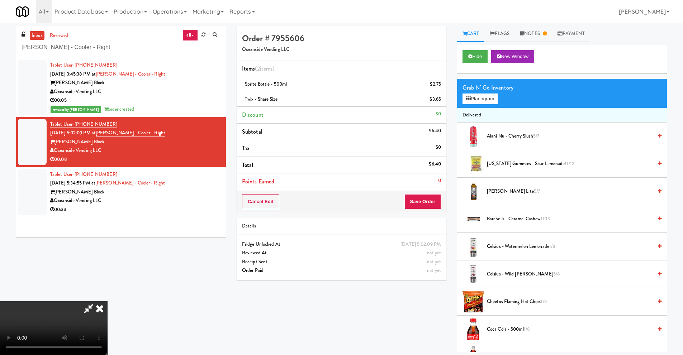
click at [107, 266] on video at bounding box center [53, 328] width 107 height 54
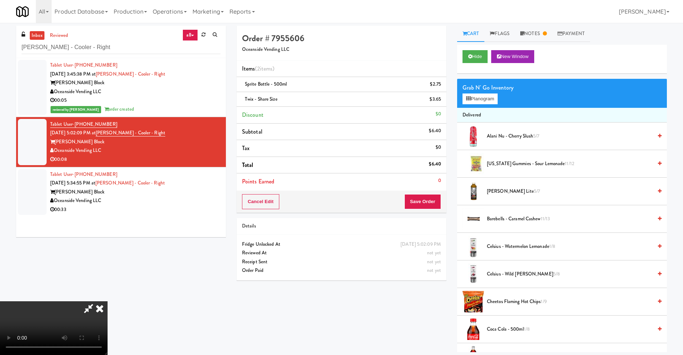
click at [107, 266] on video at bounding box center [53, 328] width 107 height 54
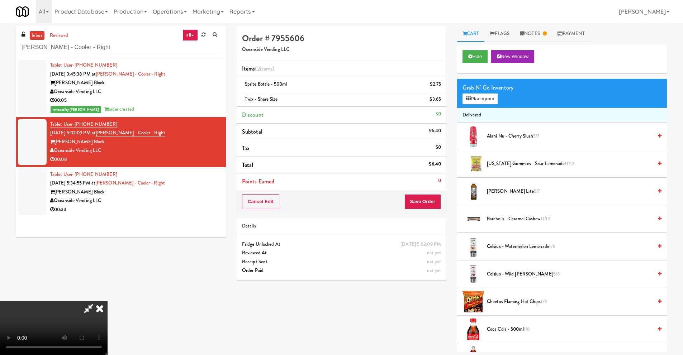
click at [107, 266] on video at bounding box center [53, 328] width 107 height 54
click at [431, 201] on button "Save Order" at bounding box center [422, 201] width 37 height 15
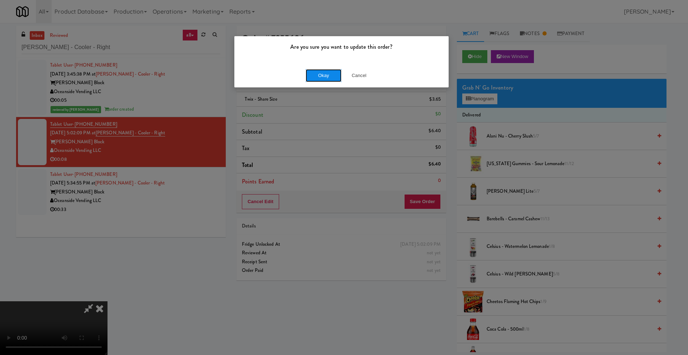
click at [315, 70] on button "Okay" at bounding box center [324, 75] width 36 height 13
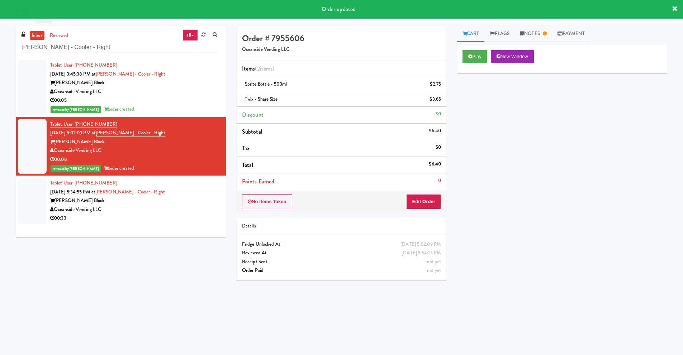
click at [189, 210] on div "Oceanside Vending LLC" at bounding box center [135, 209] width 170 height 9
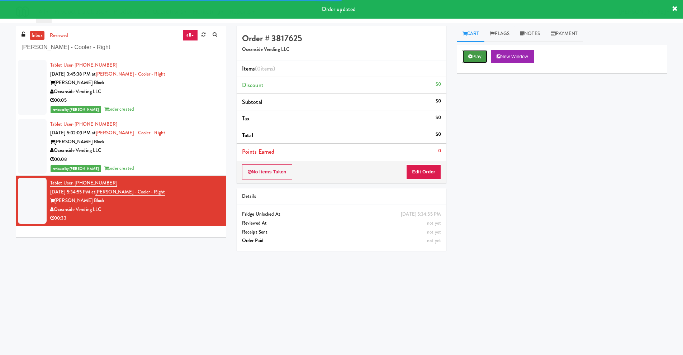
click at [473, 59] on button "Play" at bounding box center [474, 56] width 25 height 13
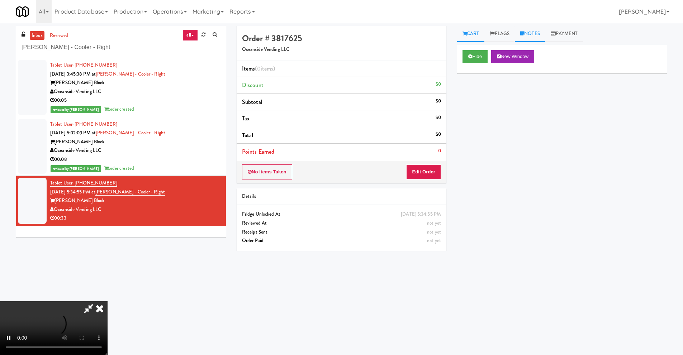
click at [527, 34] on link "Notes" at bounding box center [530, 34] width 30 height 16
click at [489, 92] on p at bounding box center [562, 88] width 198 height 8
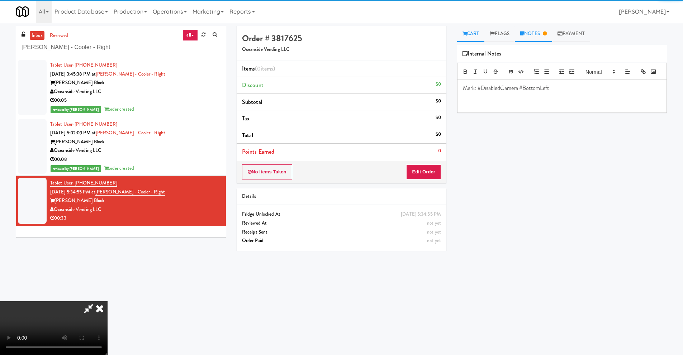
click at [474, 30] on link "Cart" at bounding box center [471, 34] width 28 height 16
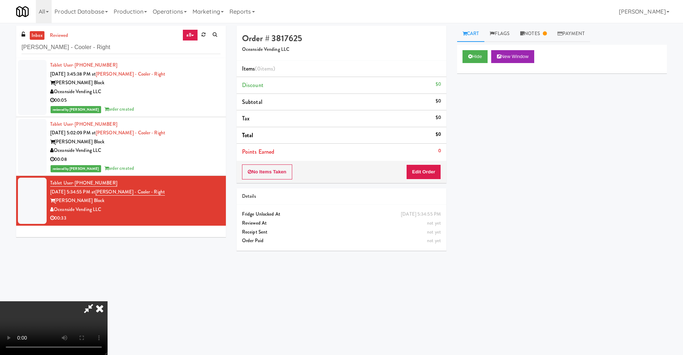
click at [107, 266] on video at bounding box center [53, 328] width 107 height 54
drag, startPoint x: 432, startPoint y: 180, endPoint x: 427, endPoint y: 171, distance: 10.0
click at [432, 179] on div "No Items Taken Edit Order" at bounding box center [341, 172] width 210 height 22
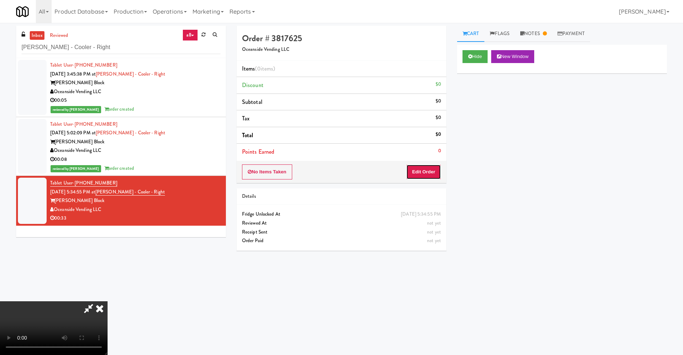
click at [425, 169] on button "Edit Order" at bounding box center [423, 171] width 35 height 15
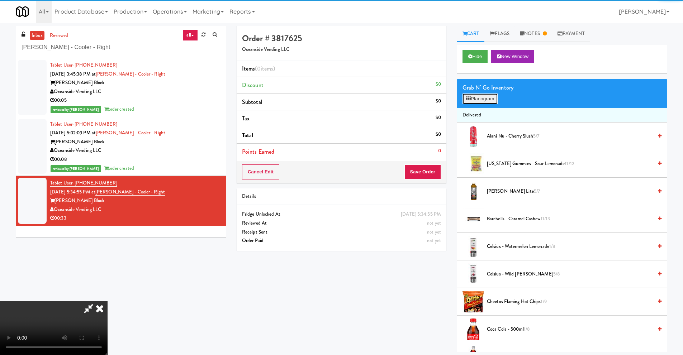
click at [486, 98] on button "Planogram" at bounding box center [479, 99] width 35 height 11
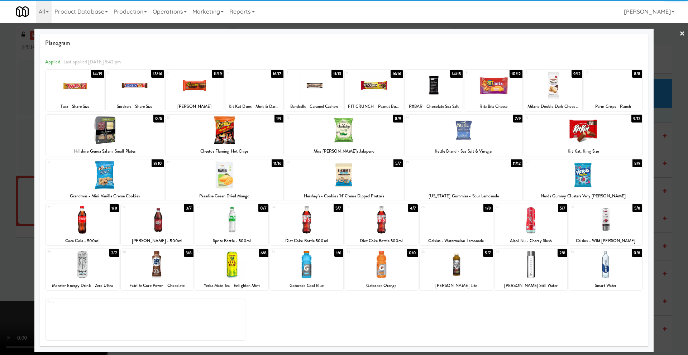
click at [255, 180] on div at bounding box center [225, 175] width 118 height 28
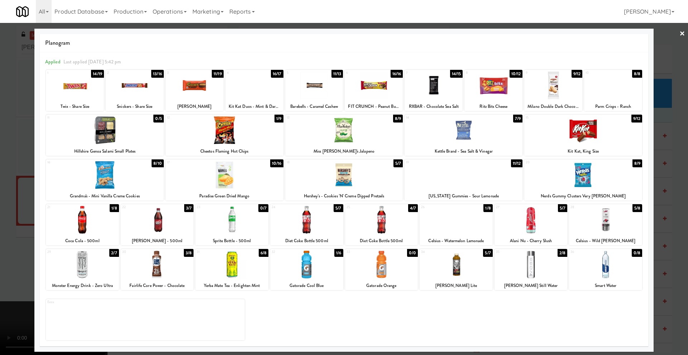
click at [19, 222] on div at bounding box center [344, 177] width 688 height 355
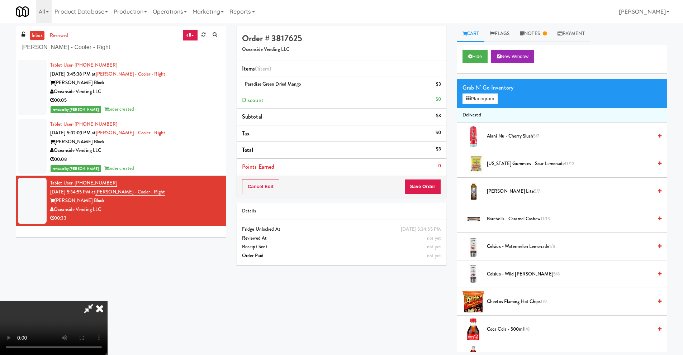
click at [107, 266] on video at bounding box center [53, 328] width 107 height 54
click at [441, 84] on link at bounding box center [440, 87] width 6 height 9
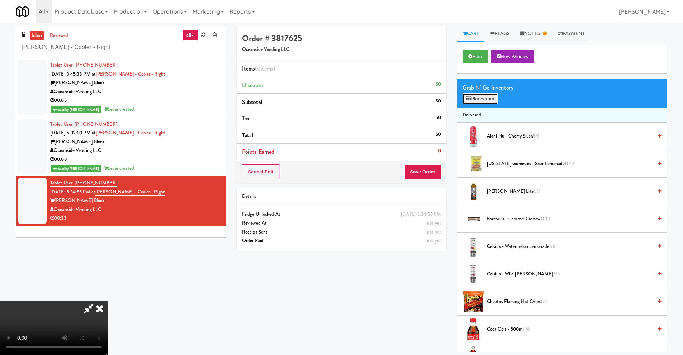
click at [488, 100] on button "Planogram" at bounding box center [479, 99] width 35 height 11
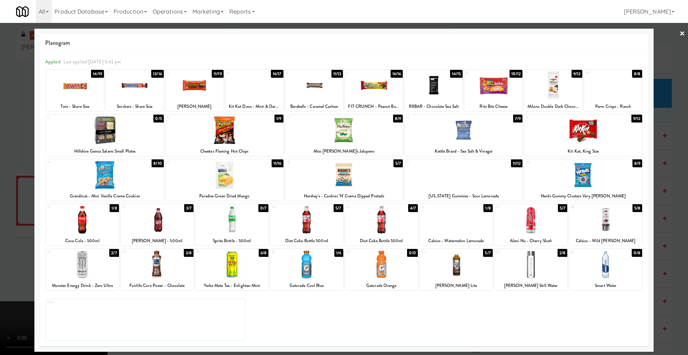
click at [545, 90] on div at bounding box center [613, 86] width 58 height 28
click at [25, 213] on div at bounding box center [344, 177] width 688 height 355
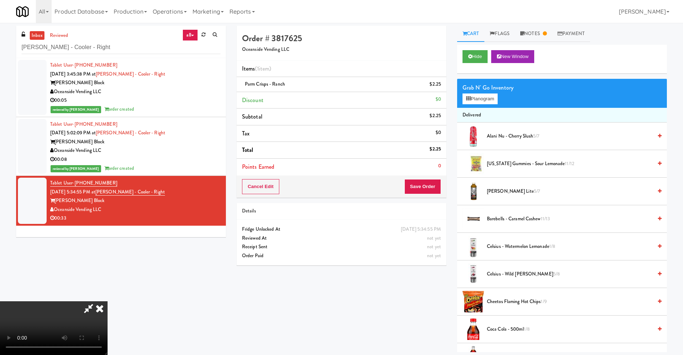
click at [107, 266] on video at bounding box center [53, 328] width 107 height 54
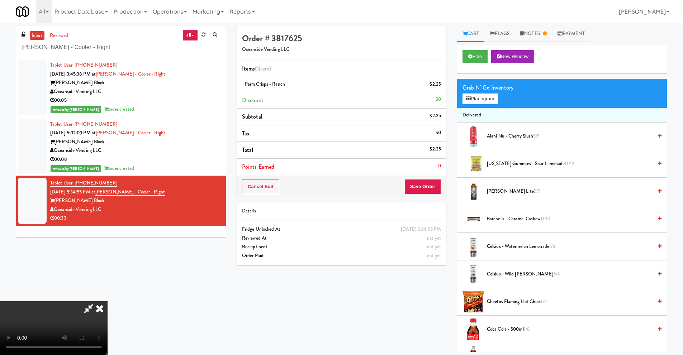
click at [107, 266] on video at bounding box center [53, 328] width 107 height 54
click at [466, 99] on icon at bounding box center [468, 98] width 5 height 5
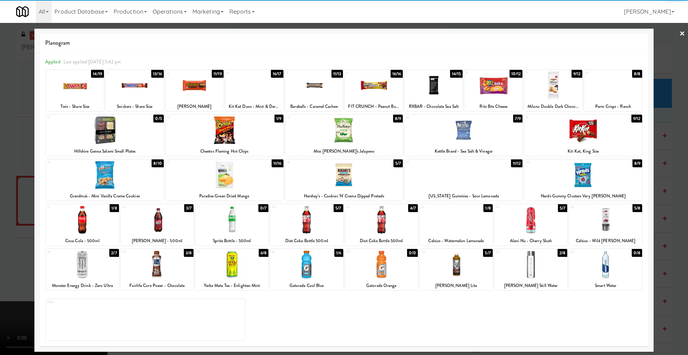
click at [175, 266] on div at bounding box center [157, 265] width 73 height 28
click at [23, 258] on div at bounding box center [344, 177] width 688 height 355
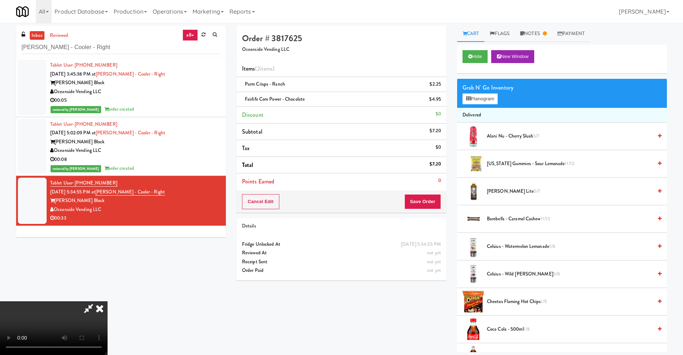
click at [107, 266] on video at bounding box center [53, 328] width 107 height 54
click at [424, 199] on button "Save Order" at bounding box center [422, 201] width 37 height 15
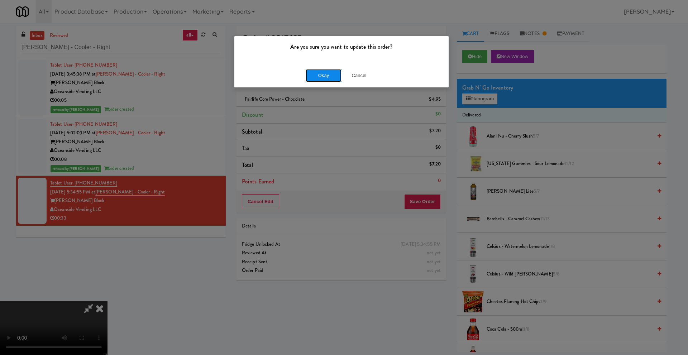
click at [324, 71] on button "Okay" at bounding box center [324, 75] width 36 height 13
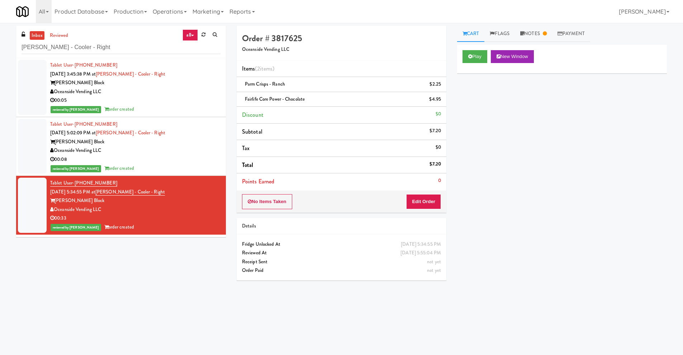
click at [96, 54] on div "inbox reviewed all all unclear take inventory issue suspicious failed recent Ba…" at bounding box center [121, 42] width 210 height 32
click at [96, 53] on input "Baker - Cooler - Right" at bounding box center [120, 47] width 199 height 13
paste input "othwell-Accurate 2"
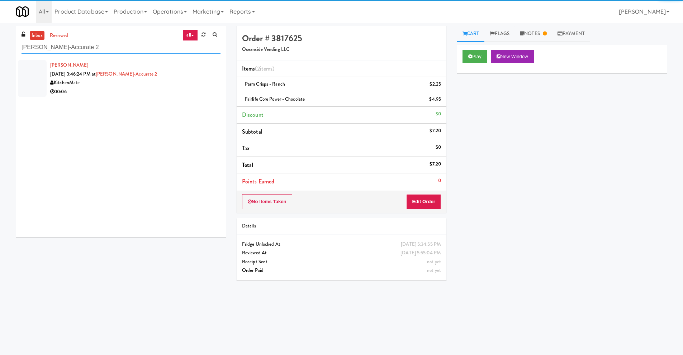
type input "Bothwell-Accurate 2"
click at [158, 89] on div "00:06" at bounding box center [135, 91] width 170 height 9
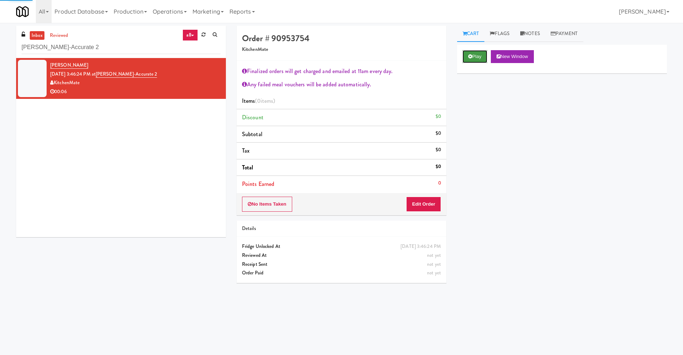
click at [470, 54] on icon at bounding box center [470, 56] width 4 height 5
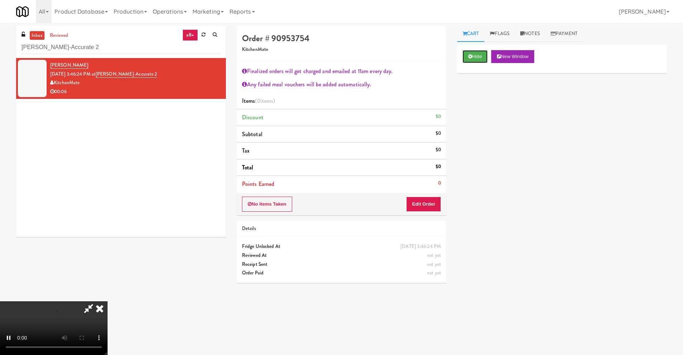
scroll to position [123, 0]
click at [107, 266] on video at bounding box center [53, 328] width 107 height 54
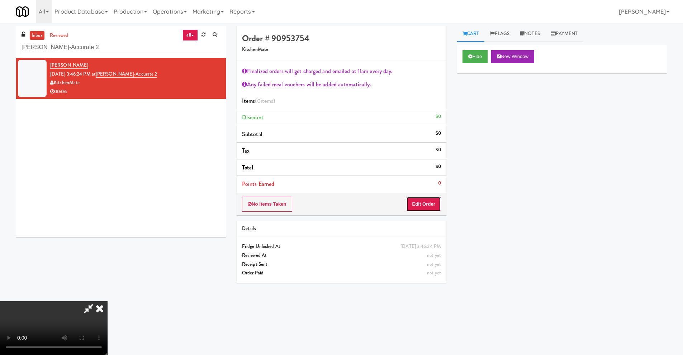
click at [436, 200] on button "Edit Order" at bounding box center [423, 204] width 35 height 15
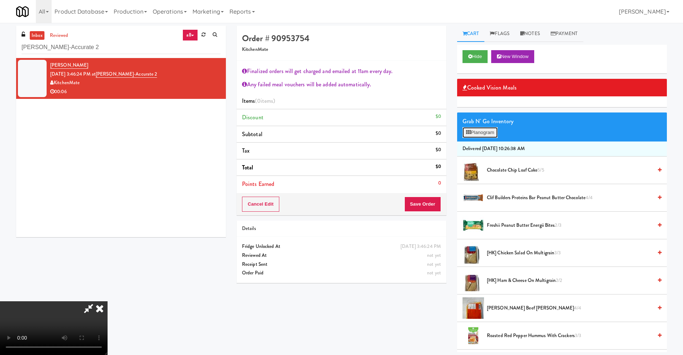
click at [480, 134] on button "Planogram" at bounding box center [479, 132] width 35 height 11
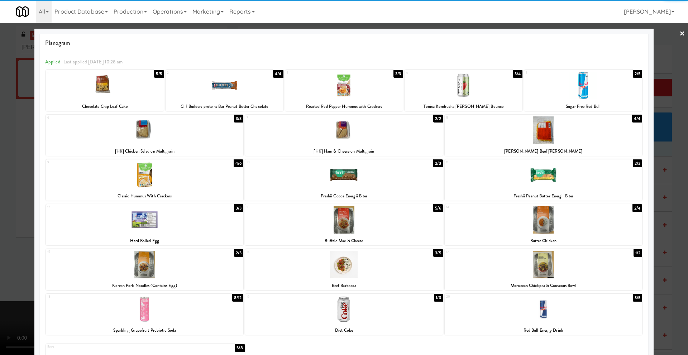
click at [255, 95] on div at bounding box center [225, 86] width 118 height 28
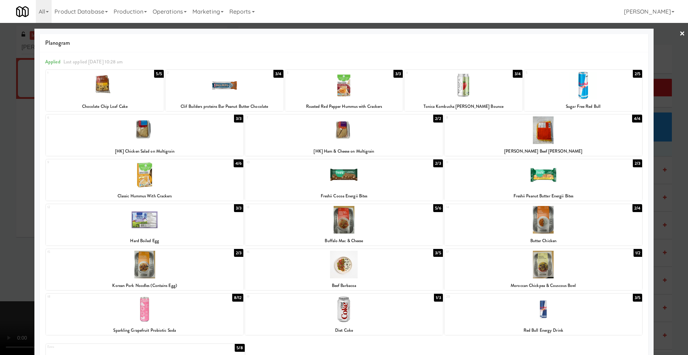
click at [19, 167] on div at bounding box center [344, 177] width 688 height 355
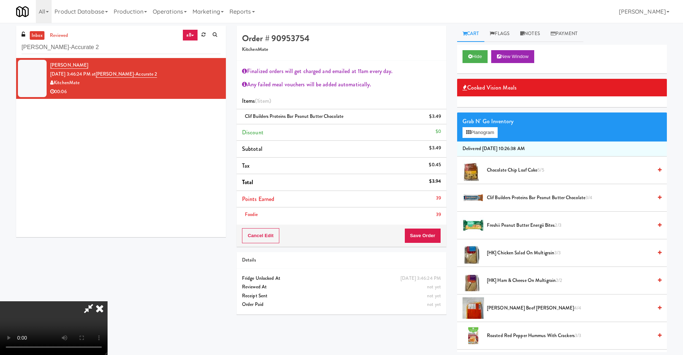
click at [107, 266] on video at bounding box center [53, 328] width 107 height 54
click at [418, 233] on button "Save Order" at bounding box center [422, 235] width 37 height 15
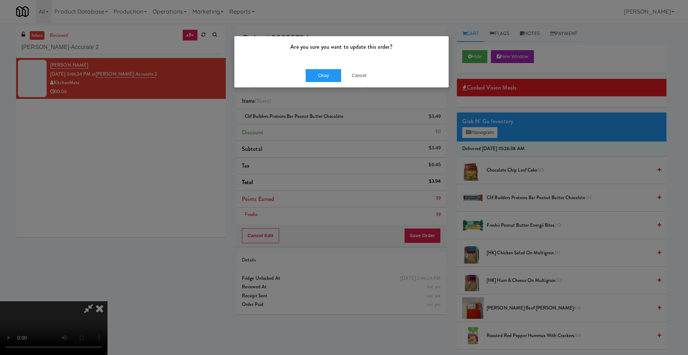
click at [324, 85] on div "Okay Cancel" at bounding box center [341, 75] width 214 height 24
click at [328, 76] on button "Okay" at bounding box center [324, 75] width 36 height 13
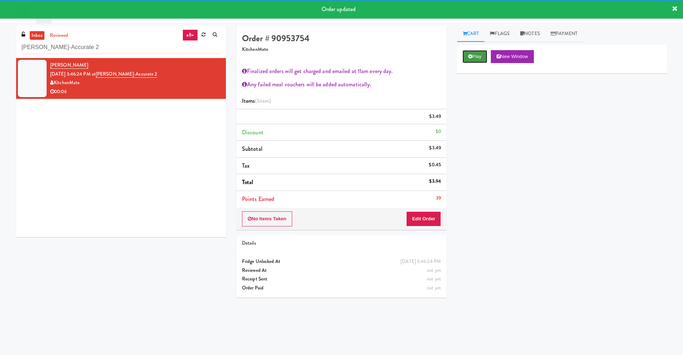
click at [474, 56] on button "Play" at bounding box center [474, 56] width 25 height 13
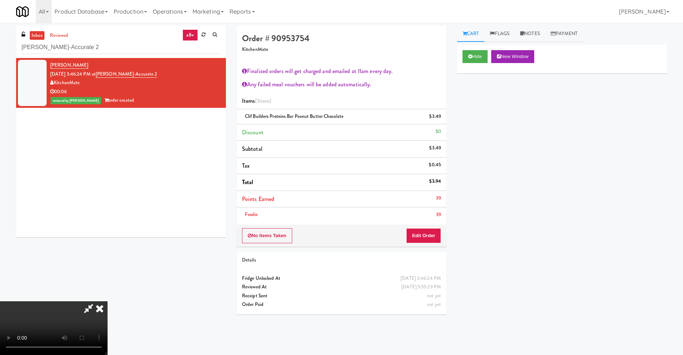
click at [107, 266] on icon at bounding box center [100, 308] width 16 height 14
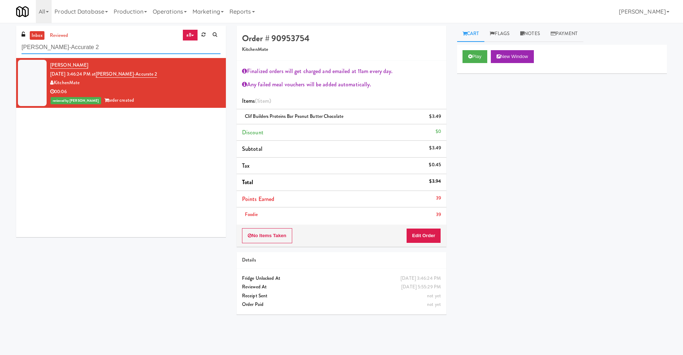
click at [125, 51] on input "Bothwell-Accurate 2" at bounding box center [120, 47] width 199 height 13
paste input "6925 Century Avenue"
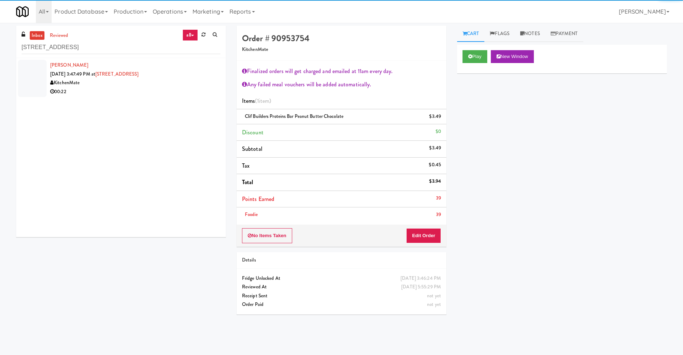
drag, startPoint x: 165, startPoint y: 86, endPoint x: 195, endPoint y: 75, distance: 31.4
click at [165, 86] on div "KitchenMate" at bounding box center [135, 82] width 170 height 9
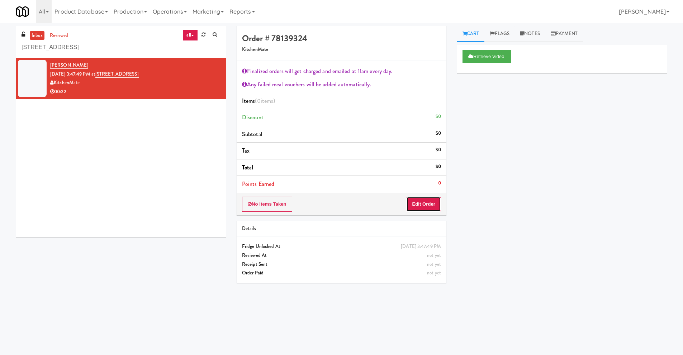
click at [425, 207] on button "Edit Order" at bounding box center [423, 204] width 35 height 15
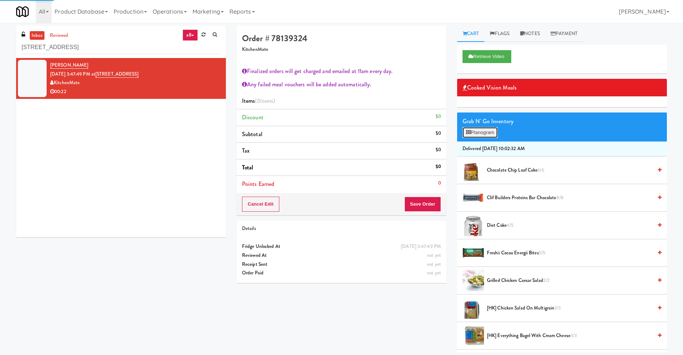
click at [485, 129] on button "Planogram" at bounding box center [479, 132] width 35 height 11
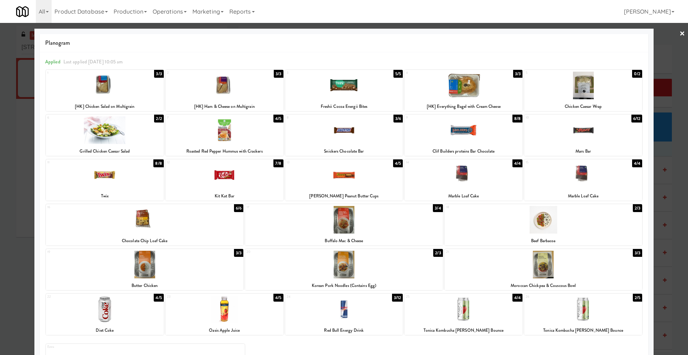
click at [233, 141] on div at bounding box center [225, 130] width 118 height 28
click at [337, 86] on div at bounding box center [344, 86] width 118 height 28
click at [25, 169] on div at bounding box center [344, 177] width 688 height 355
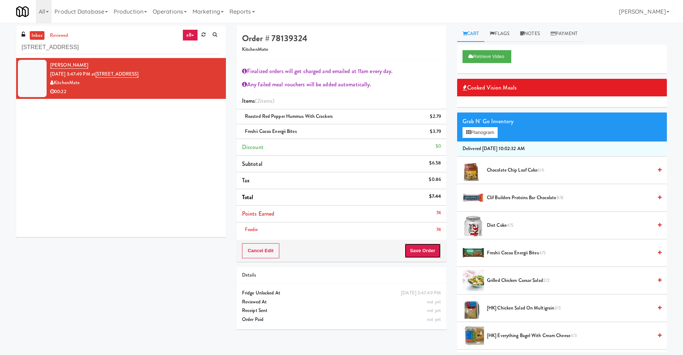
click at [415, 245] on button "Save Order" at bounding box center [422, 250] width 37 height 15
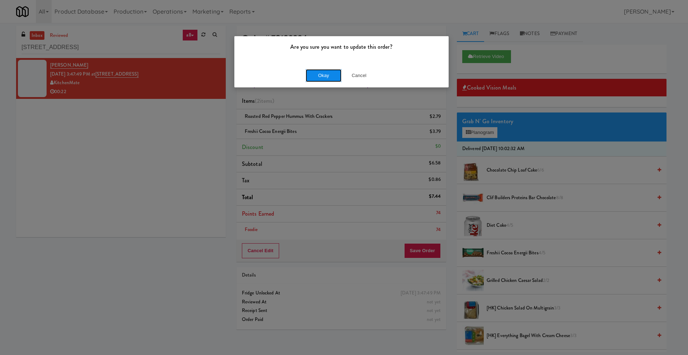
click at [320, 76] on button "Okay" at bounding box center [324, 75] width 36 height 13
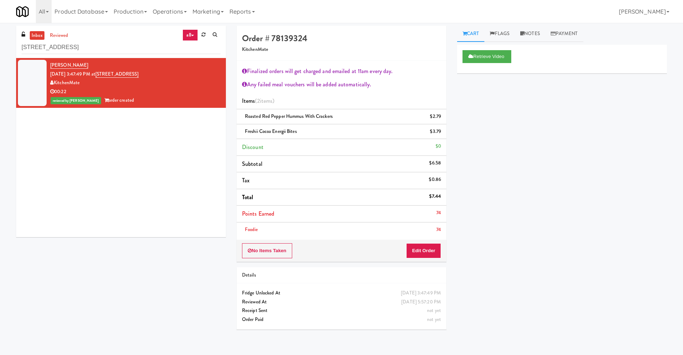
click at [95, 58] on li "Navneet Sahi Sep 15, 2025 3:47:49 PM at 6925 Century Avenue KitchenMate 00:22 r…" at bounding box center [121, 83] width 210 height 50
click at [95, 53] on input "6925 Century Avenue" at bounding box center [120, 47] width 199 height 13
paste input "111 W Wacker - Left - Fridg"
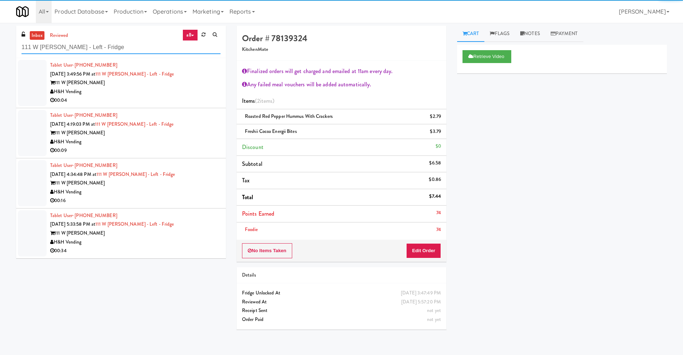
type input "111 W Wacker - Left - Fridge"
click at [192, 97] on div "00:04" at bounding box center [135, 100] width 170 height 9
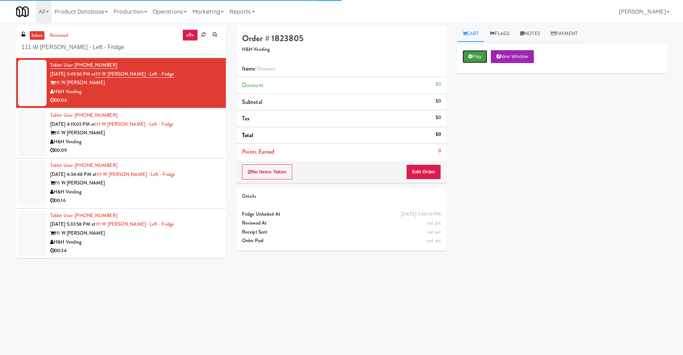
click at [478, 58] on button "Play" at bounding box center [474, 56] width 25 height 13
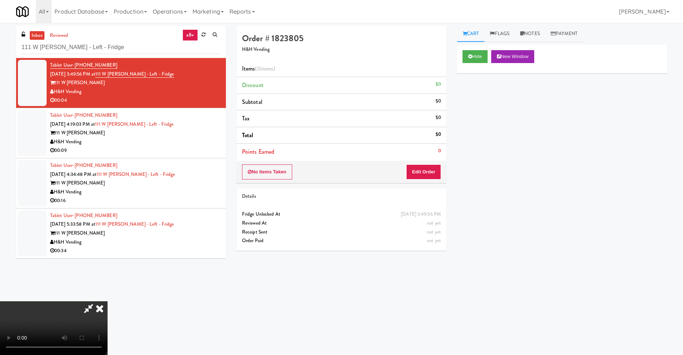
click at [107, 266] on video at bounding box center [53, 328] width 107 height 54
click at [425, 177] on button "Edit Order" at bounding box center [423, 171] width 35 height 15
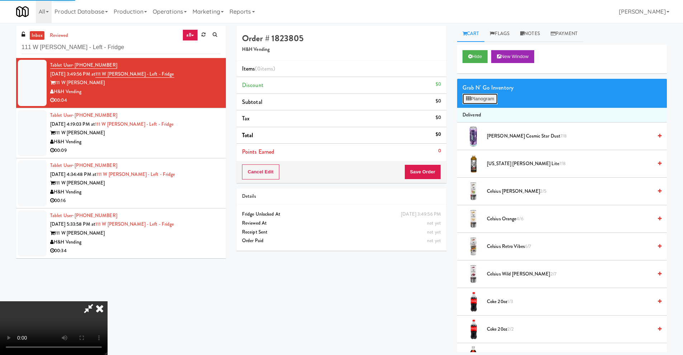
click at [481, 102] on button "Planogram" at bounding box center [479, 99] width 35 height 11
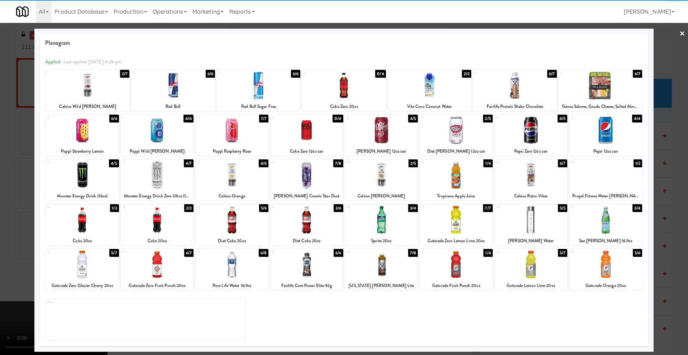
click at [254, 266] on div at bounding box center [231, 265] width 73 height 28
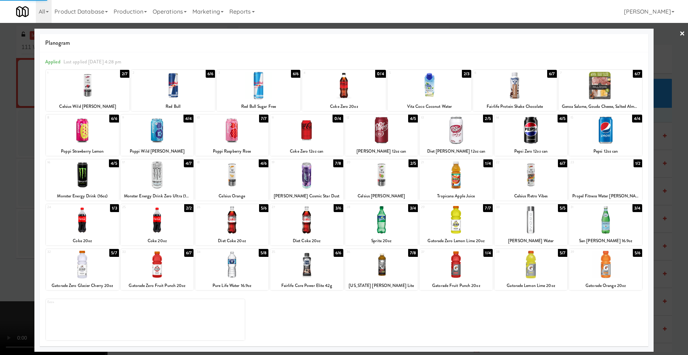
click at [27, 236] on div at bounding box center [344, 177] width 688 height 355
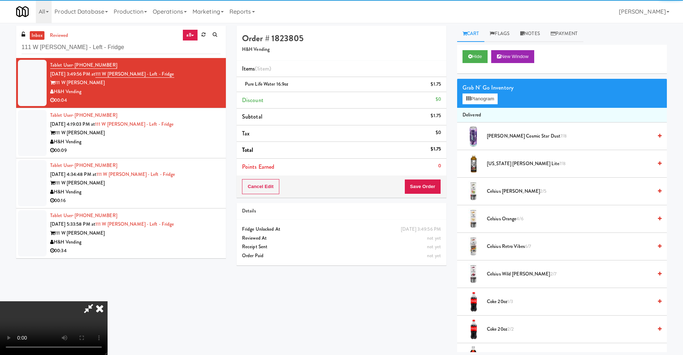
drag, startPoint x: 121, startPoint y: 226, endPoint x: 150, endPoint y: 222, distance: 29.6
click at [107, 266] on video at bounding box center [53, 328] width 107 height 54
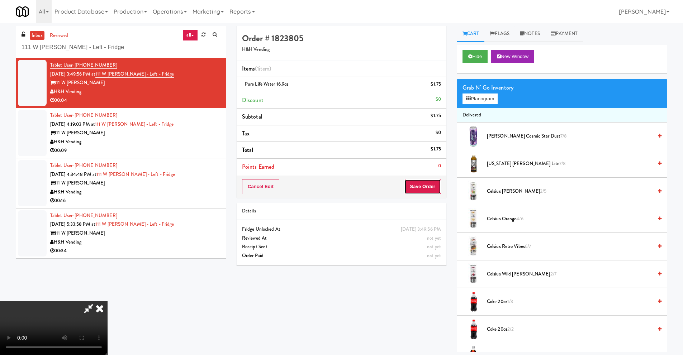
click at [425, 190] on button "Save Order" at bounding box center [422, 186] width 37 height 15
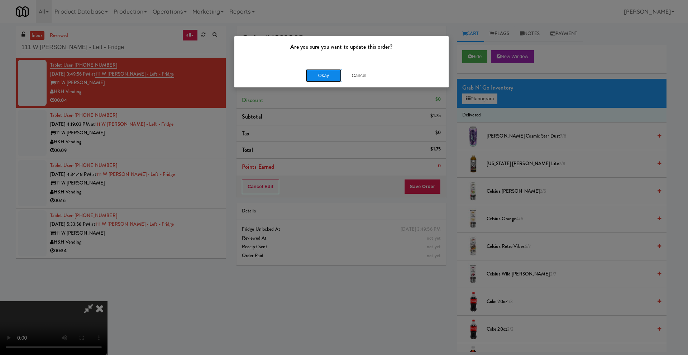
click at [317, 74] on button "Okay" at bounding box center [324, 75] width 36 height 13
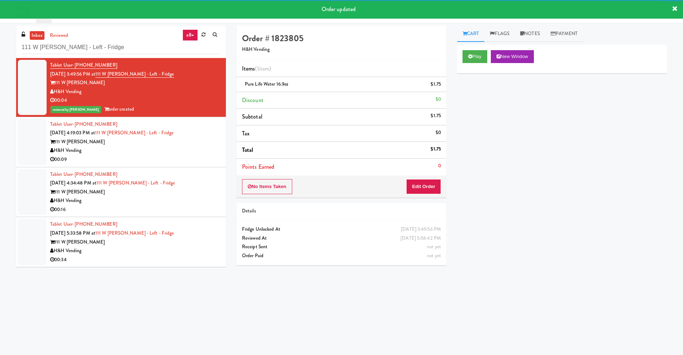
click at [191, 137] on div "Tablet User · (205) 541-3844 Sep 15, 2025 4:19:03 PM at 111 W Wacker - Left - F…" at bounding box center [135, 142] width 170 height 44
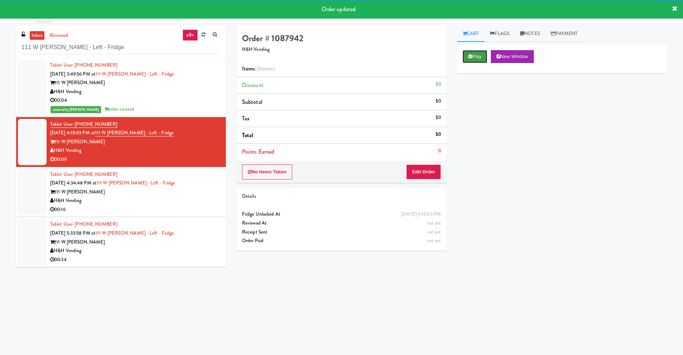
click at [470, 54] on icon at bounding box center [470, 56] width 4 height 5
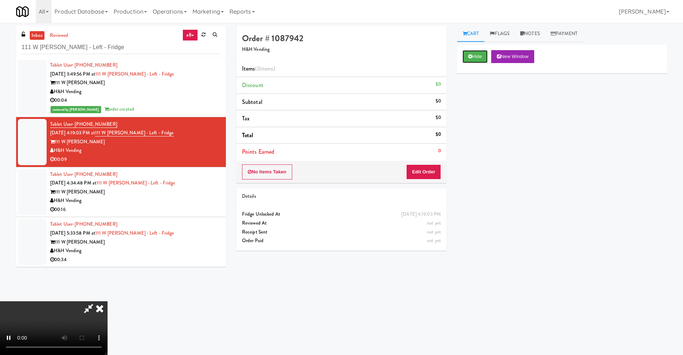
scroll to position [95, 0]
click at [107, 266] on video at bounding box center [53, 328] width 107 height 54
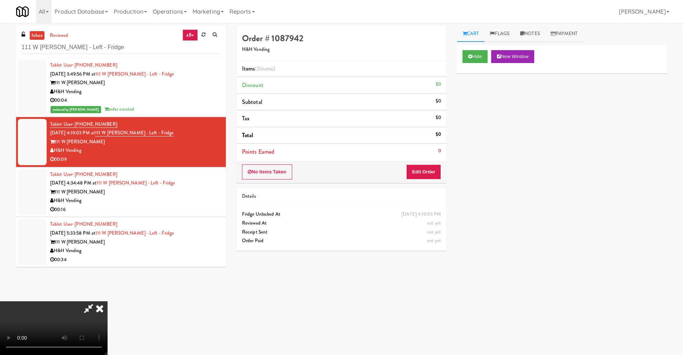
scroll to position [0, 0]
click at [107, 266] on video at bounding box center [53, 328] width 107 height 54
click at [434, 171] on button "Edit Order" at bounding box center [423, 171] width 35 height 15
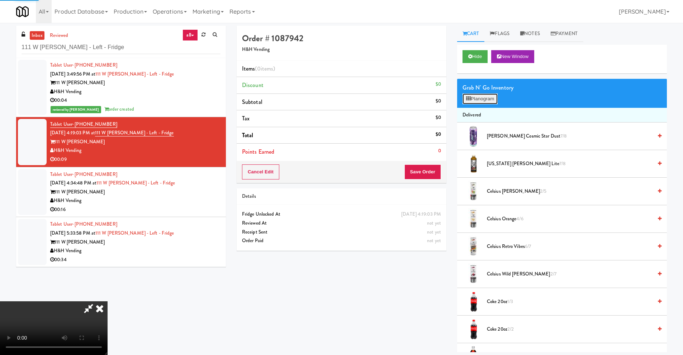
click at [471, 100] on button "Planogram" at bounding box center [479, 99] width 35 height 11
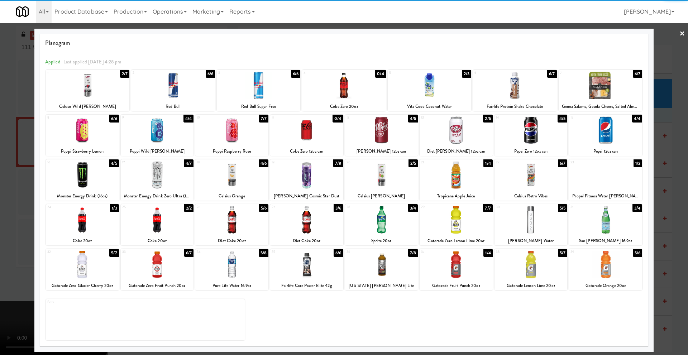
click at [527, 229] on div at bounding box center [530, 220] width 73 height 28
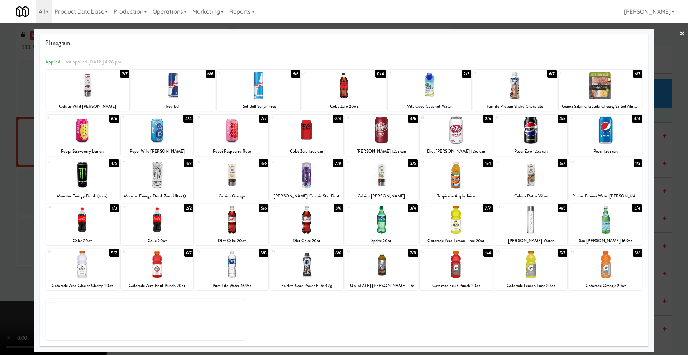
click at [229, 180] on div at bounding box center [231, 175] width 73 height 28
click at [16, 210] on div at bounding box center [344, 177] width 688 height 355
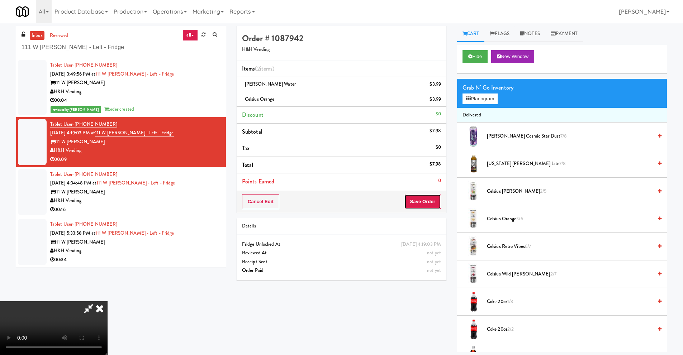
click at [424, 201] on button "Save Order" at bounding box center [422, 201] width 37 height 15
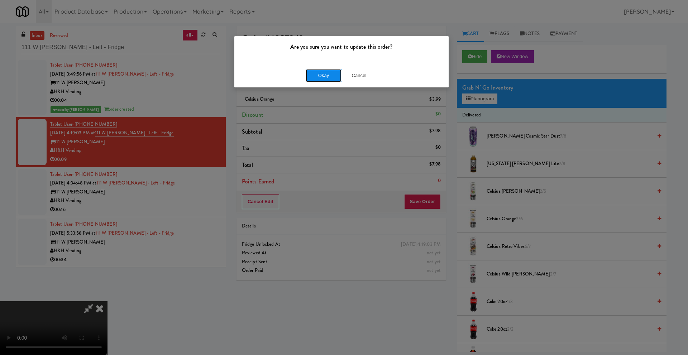
click at [322, 76] on button "Okay" at bounding box center [324, 75] width 36 height 13
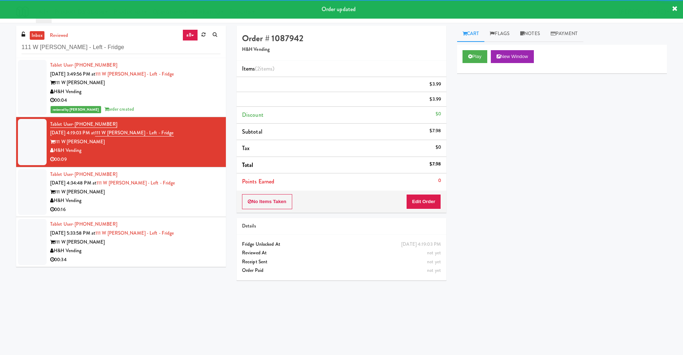
click at [174, 208] on div "00:16" at bounding box center [135, 209] width 170 height 9
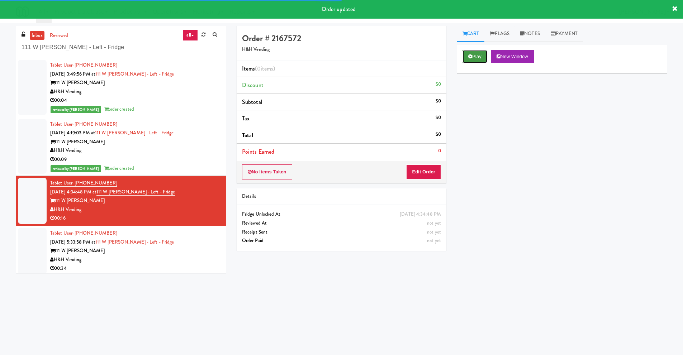
click at [475, 54] on button "Play" at bounding box center [474, 56] width 25 height 13
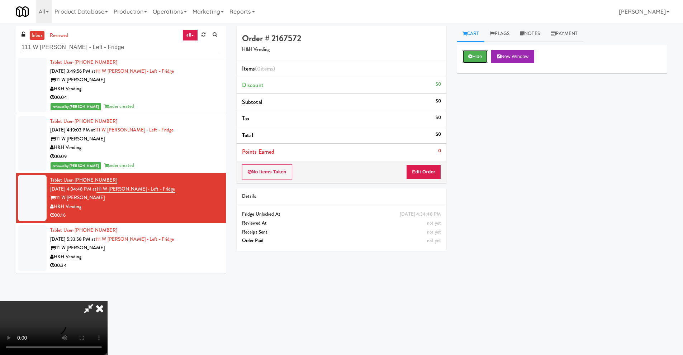
scroll to position [95, 0]
click at [107, 266] on video at bounding box center [53, 328] width 107 height 54
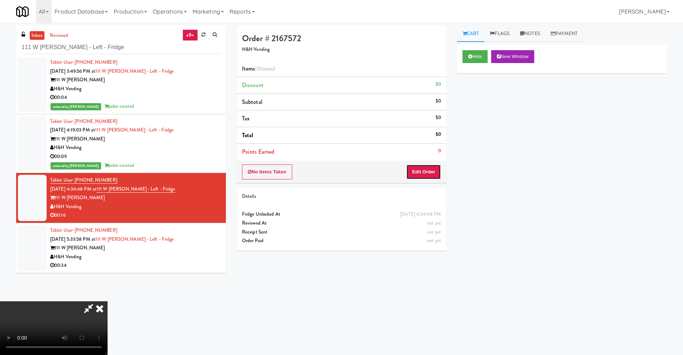
click at [427, 170] on button "Edit Order" at bounding box center [423, 171] width 35 height 15
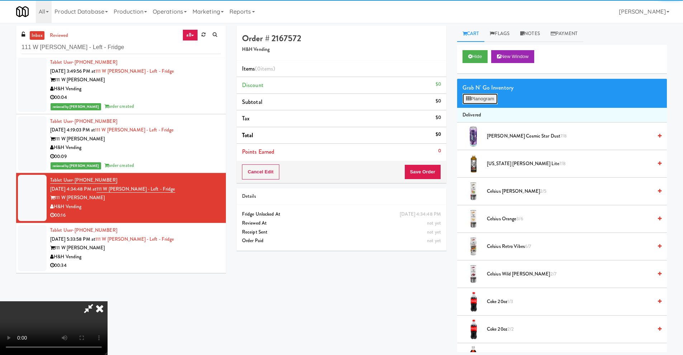
click at [469, 97] on icon at bounding box center [468, 98] width 5 height 5
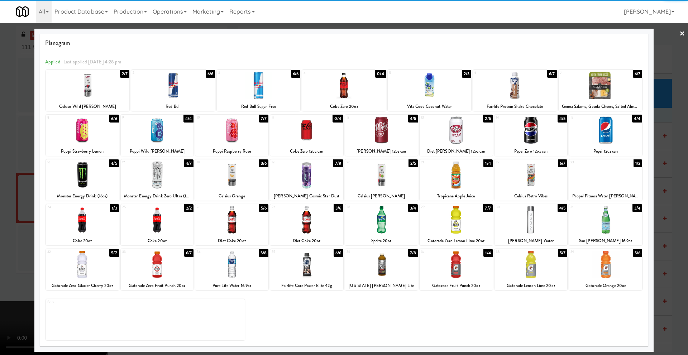
drag, startPoint x: 524, startPoint y: 169, endPoint x: 453, endPoint y: 169, distance: 71.3
click at [524, 169] on div at bounding box center [530, 175] width 73 height 28
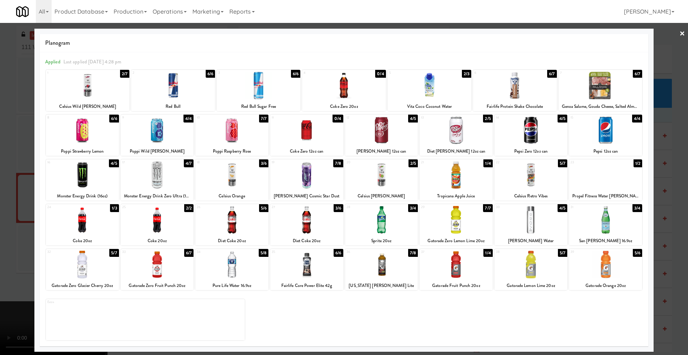
click at [16, 164] on div at bounding box center [344, 177] width 688 height 355
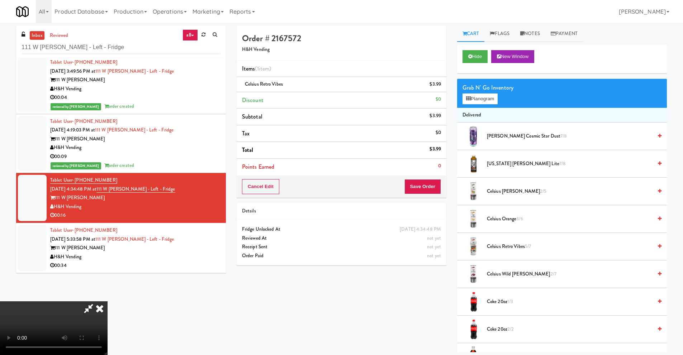
click at [107, 266] on video at bounding box center [53, 328] width 107 height 54
click at [425, 184] on button "Save Order" at bounding box center [422, 186] width 37 height 15
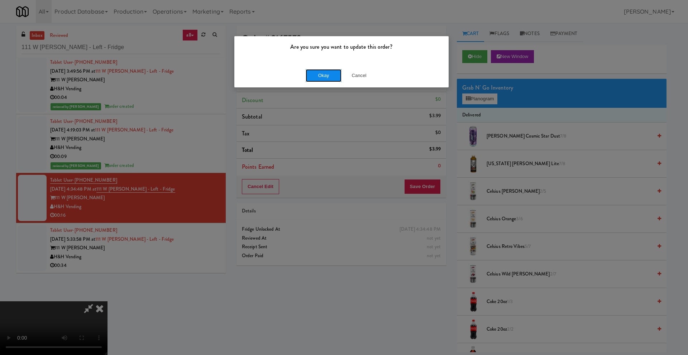
click at [316, 77] on button "Okay" at bounding box center [324, 75] width 36 height 13
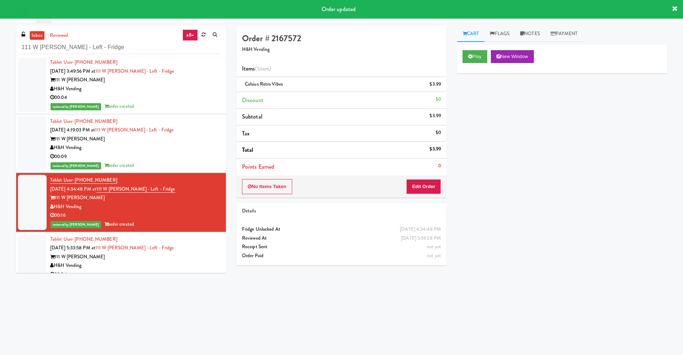
click at [178, 255] on div "111 W Wacker" at bounding box center [135, 257] width 170 height 9
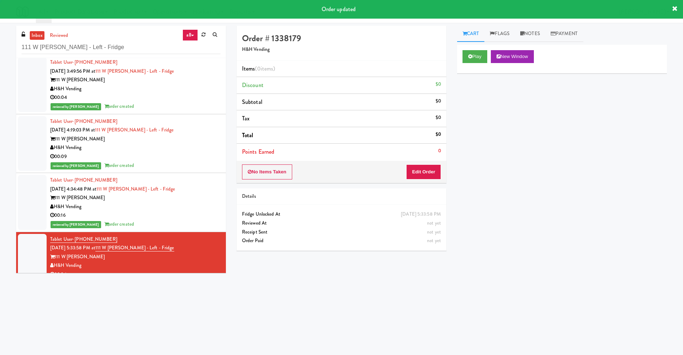
scroll to position [12, 0]
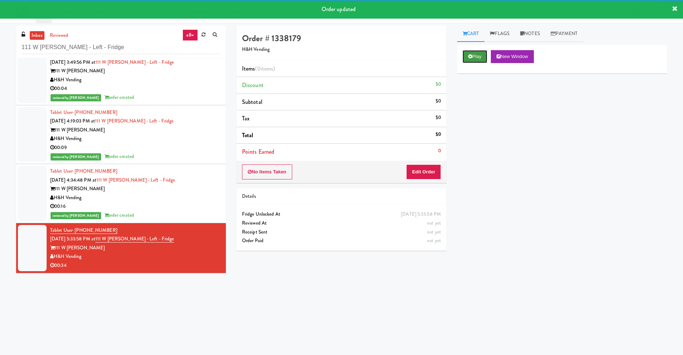
click at [478, 56] on button "Play" at bounding box center [474, 56] width 25 height 13
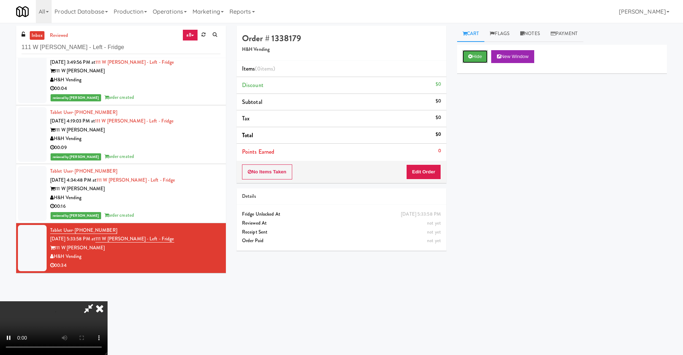
scroll to position [95, 0]
click at [107, 266] on video at bounding box center [53, 328] width 107 height 54
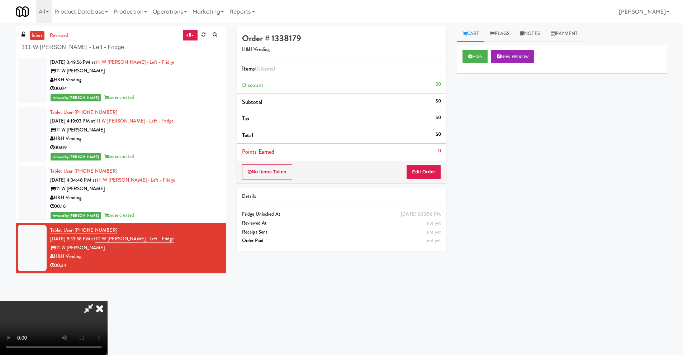
click at [107, 266] on video at bounding box center [53, 328] width 107 height 54
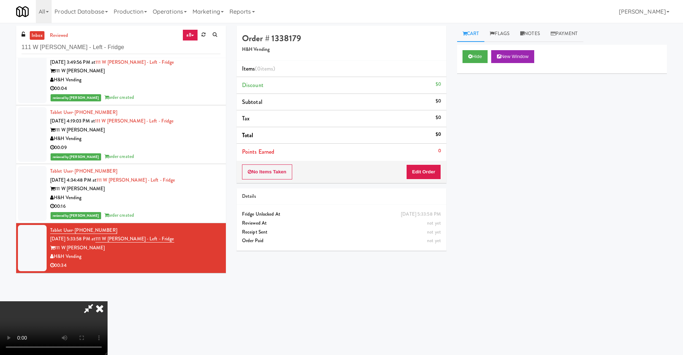
click at [107, 266] on video at bounding box center [53, 328] width 107 height 54
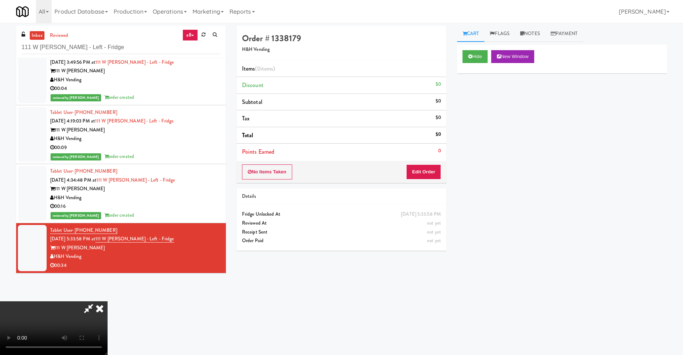
click at [107, 266] on video at bounding box center [53, 328] width 107 height 54
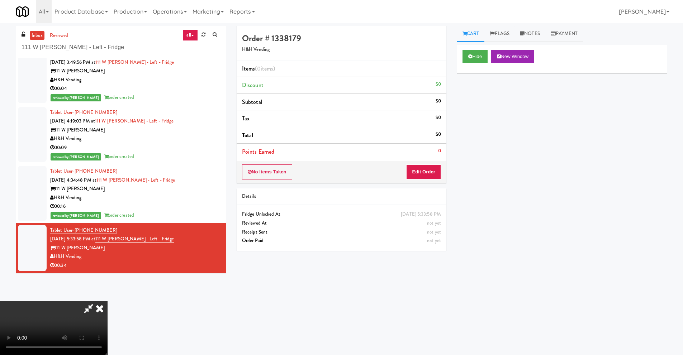
click at [107, 266] on video at bounding box center [53, 328] width 107 height 54
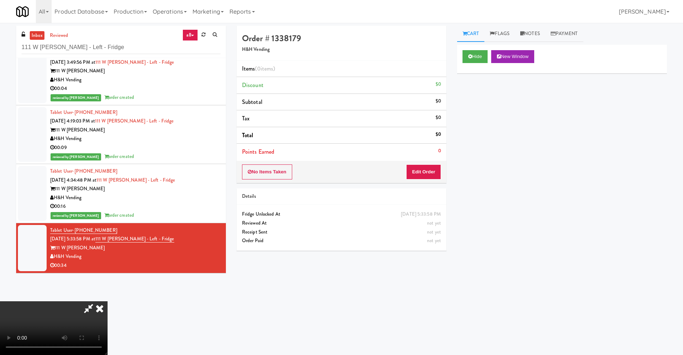
click at [107, 266] on video at bounding box center [53, 328] width 107 height 54
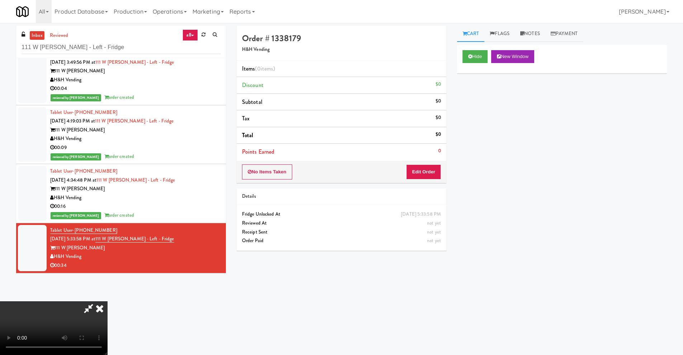
click at [107, 266] on video at bounding box center [53, 328] width 107 height 54
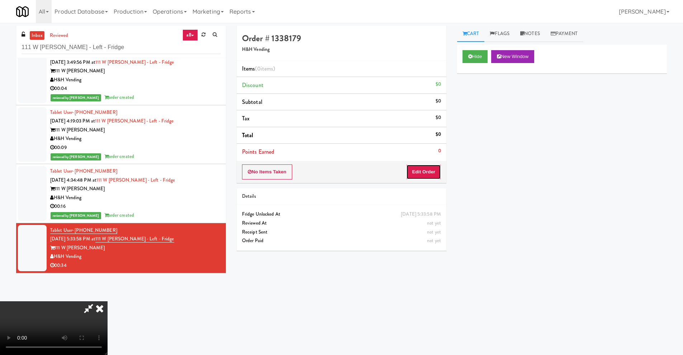
click at [427, 167] on button "Edit Order" at bounding box center [423, 171] width 35 height 15
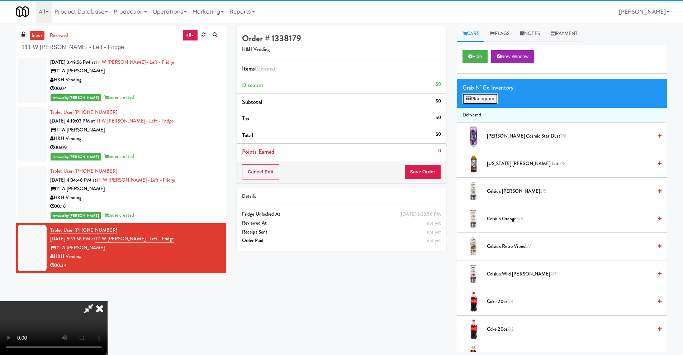
click at [484, 99] on button "Planogram" at bounding box center [479, 99] width 35 height 11
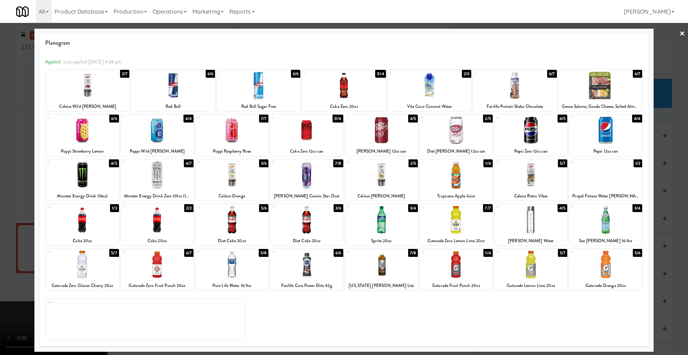
click at [388, 131] on div at bounding box center [381, 130] width 73 height 28
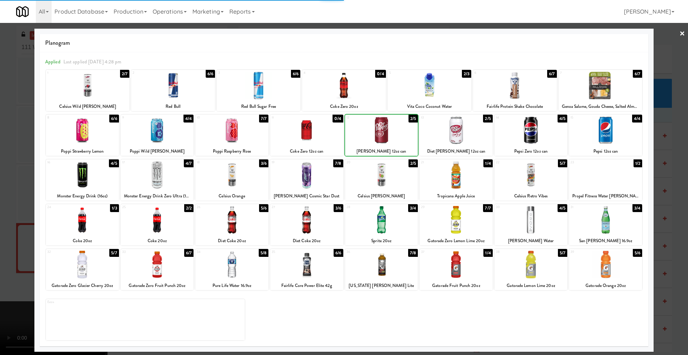
click at [388, 131] on div at bounding box center [381, 130] width 73 height 28
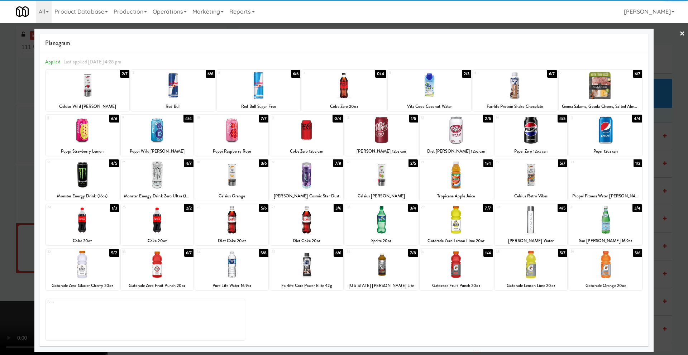
click at [521, 173] on div at bounding box center [530, 175] width 73 height 28
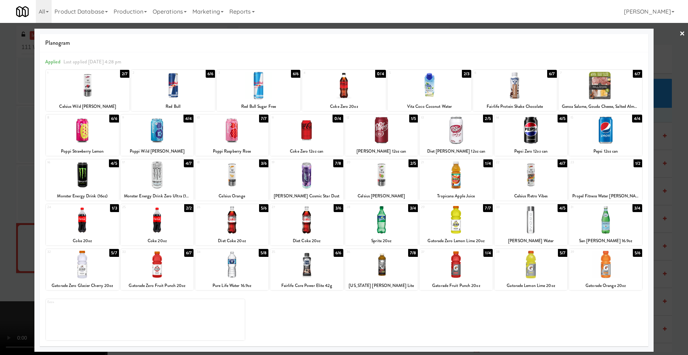
click at [19, 178] on div at bounding box center [344, 177] width 688 height 355
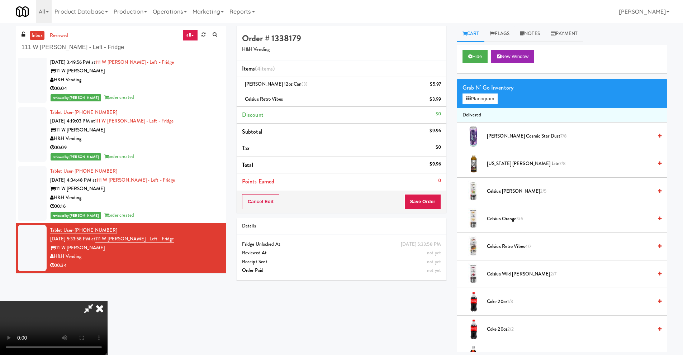
click at [107, 266] on video at bounding box center [53, 328] width 107 height 54
click at [432, 201] on button "Save Order" at bounding box center [422, 201] width 37 height 15
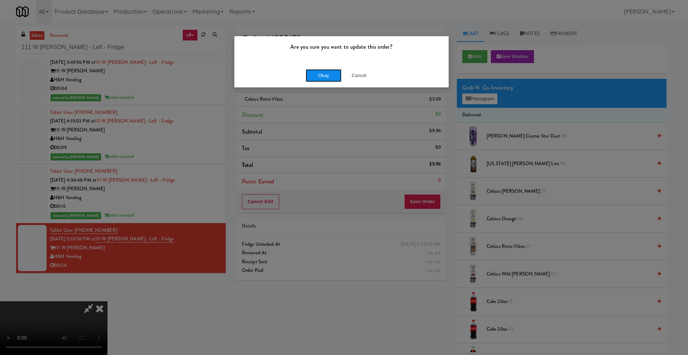
click at [329, 72] on button "Okay" at bounding box center [324, 75] width 36 height 13
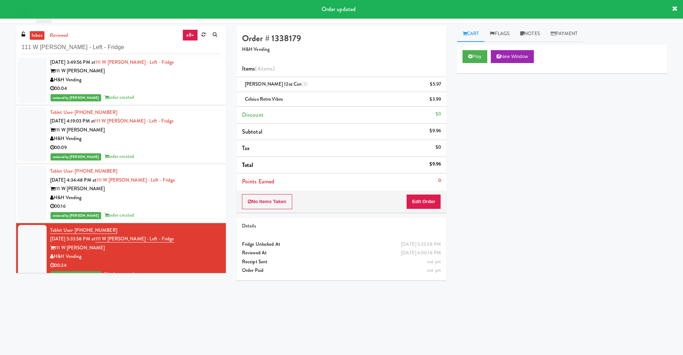
scroll to position [20, 0]
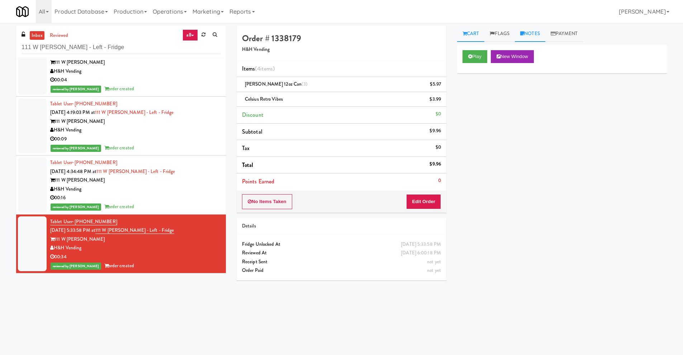
click at [536, 30] on link "Notes" at bounding box center [530, 34] width 30 height 16
click at [492, 97] on div at bounding box center [562, 88] width 210 height 17
click at [491, 92] on p at bounding box center [562, 88] width 198 height 8
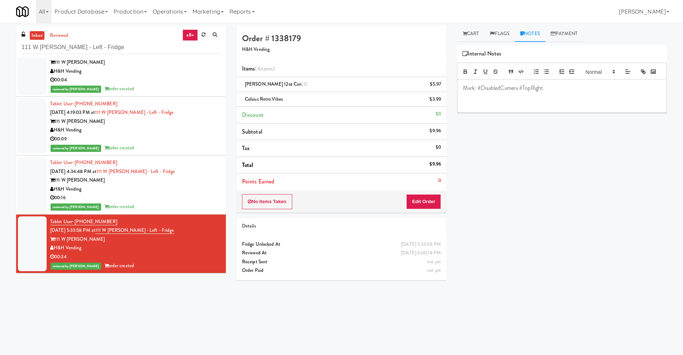
scroll to position [0, 0]
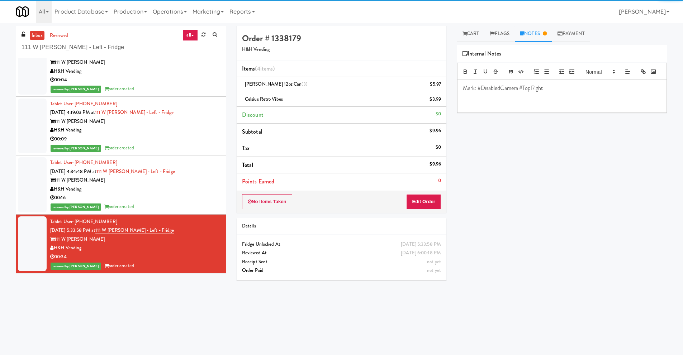
click at [200, 193] on div "H&H Vending" at bounding box center [135, 189] width 170 height 9
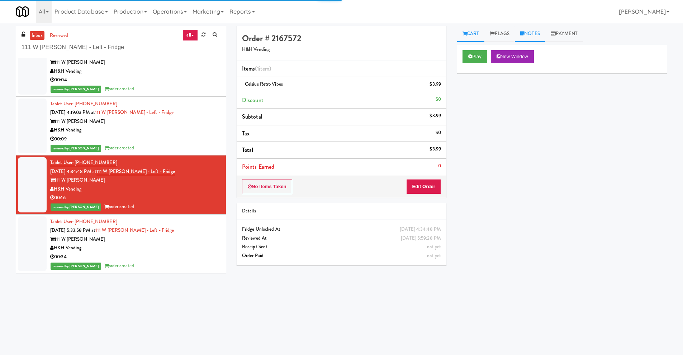
click at [535, 31] on link "Notes" at bounding box center [530, 34] width 30 height 16
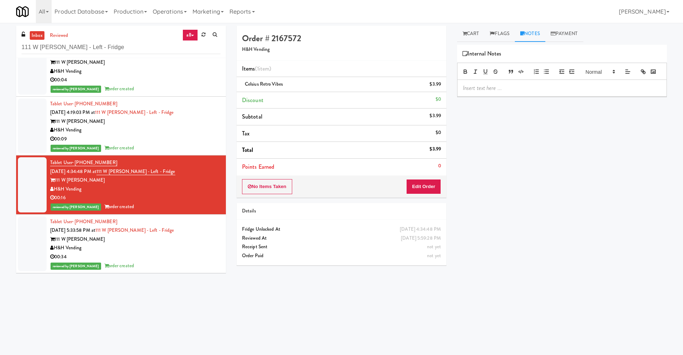
click at [514, 94] on div at bounding box center [561, 88] width 209 height 16
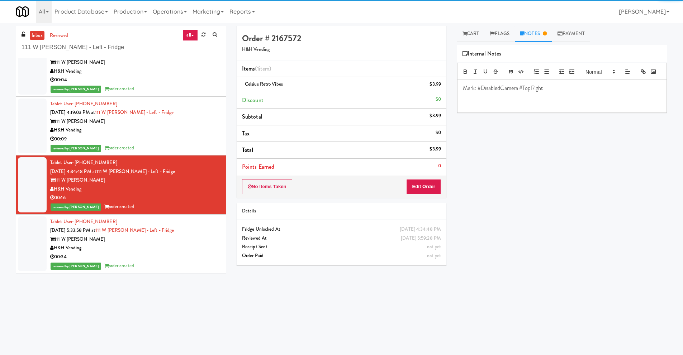
click at [185, 124] on div "111 W Wacker" at bounding box center [135, 121] width 170 height 9
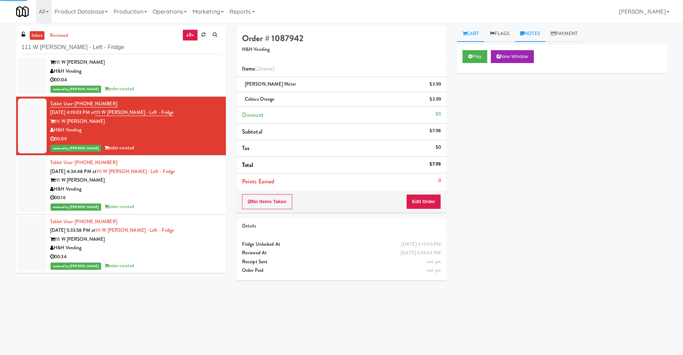
click at [535, 31] on link "Notes" at bounding box center [530, 34] width 30 height 16
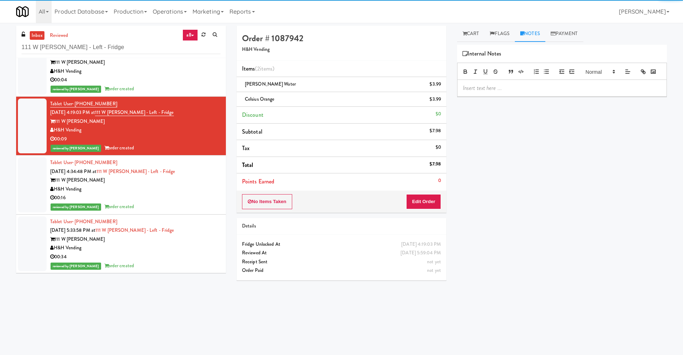
click at [501, 92] on p at bounding box center [562, 88] width 198 height 8
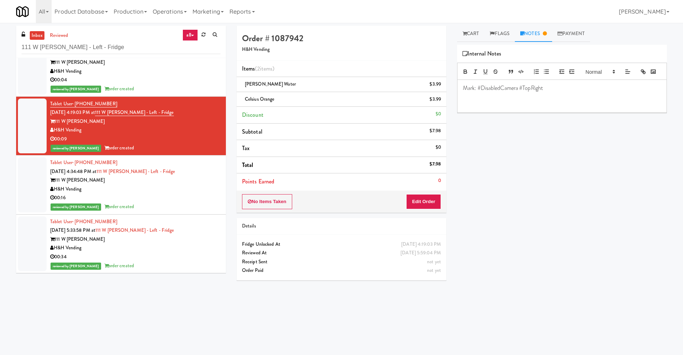
click at [196, 72] on div "H&H Vending" at bounding box center [135, 71] width 170 height 9
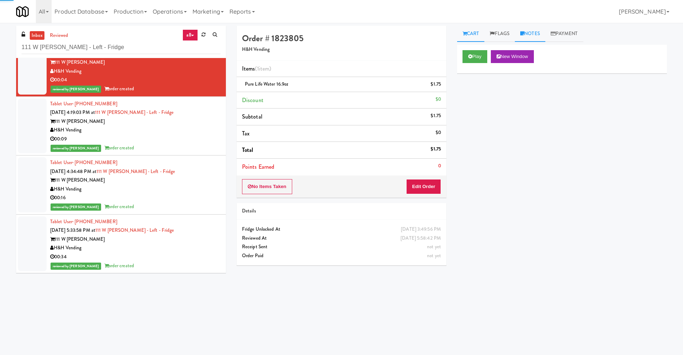
click at [544, 39] on link "Notes" at bounding box center [530, 34] width 30 height 16
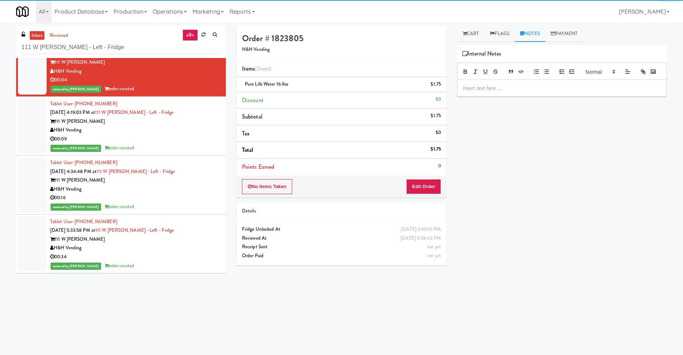
click at [498, 96] on div at bounding box center [561, 88] width 209 height 16
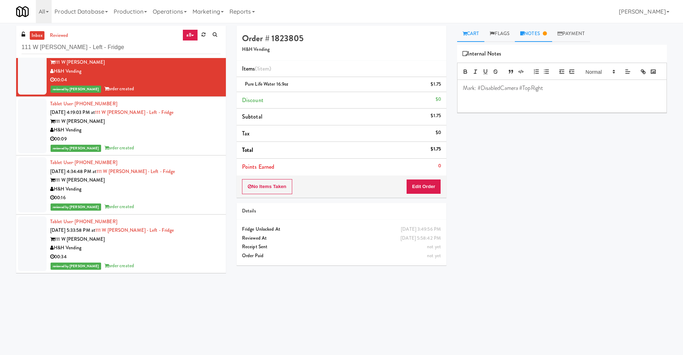
click at [479, 34] on link "Cart" at bounding box center [471, 34] width 28 height 16
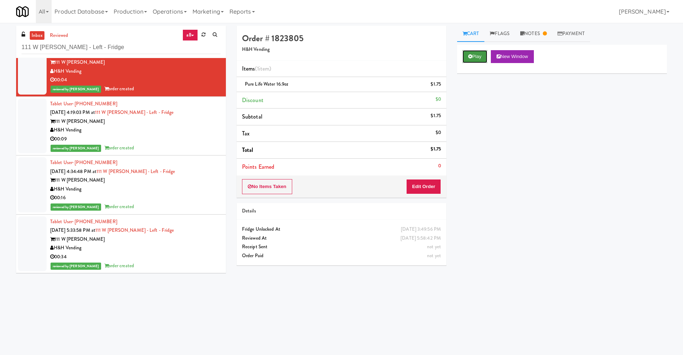
click at [482, 58] on button "Play" at bounding box center [474, 56] width 25 height 13
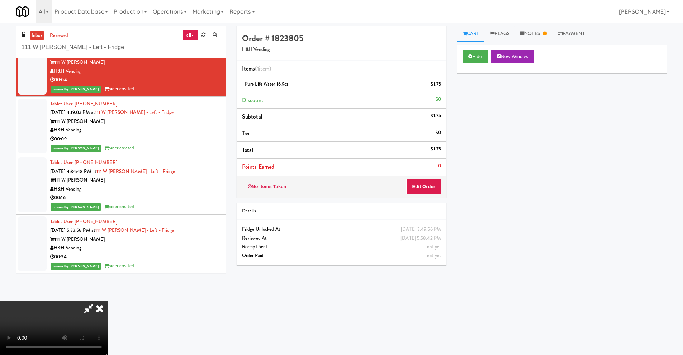
click at [107, 266] on icon at bounding box center [100, 308] width 16 height 14
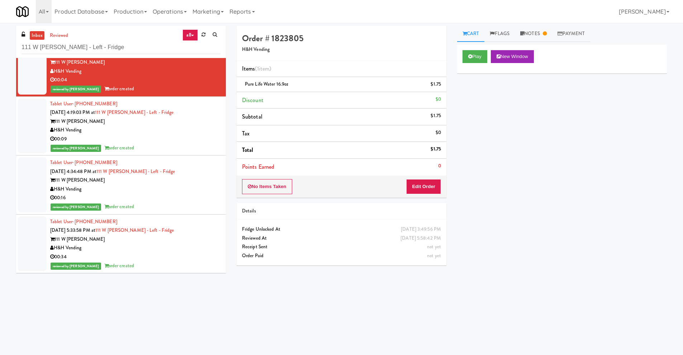
click at [147, 120] on div "111 W Wacker" at bounding box center [135, 121] width 170 height 9
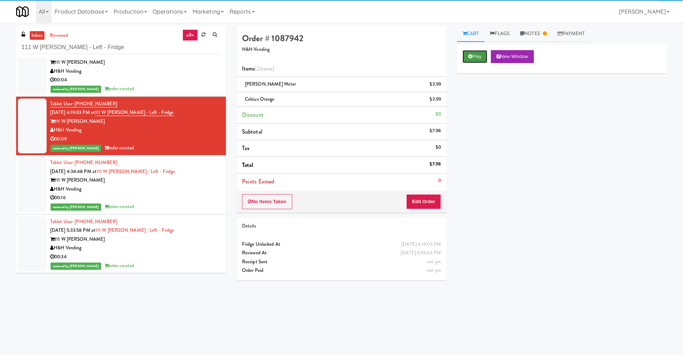
click at [469, 56] on icon at bounding box center [470, 56] width 4 height 5
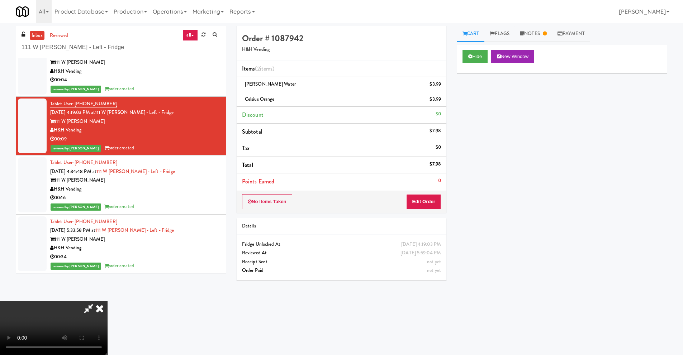
click at [107, 266] on icon at bounding box center [100, 308] width 16 height 14
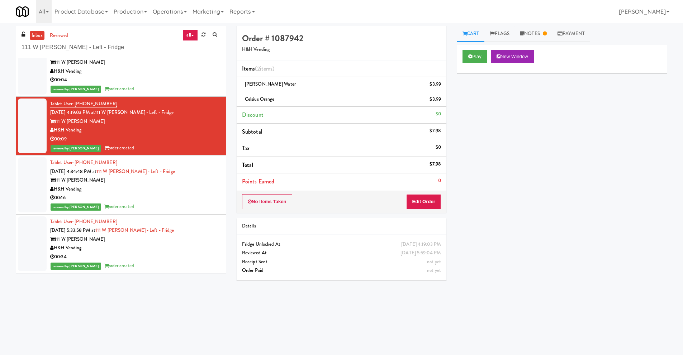
click at [196, 185] on div "H&H Vending" at bounding box center [135, 189] width 170 height 9
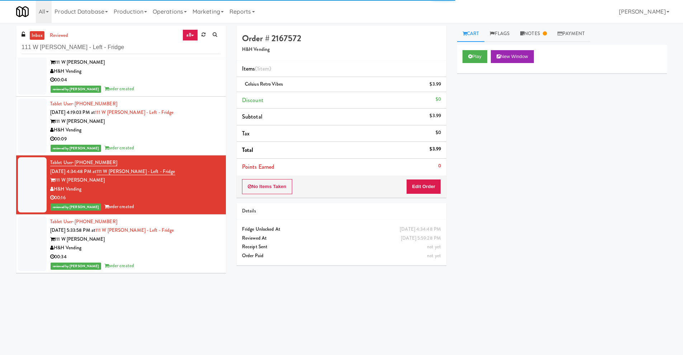
click at [457, 54] on div "Play New Window" at bounding box center [562, 59] width 210 height 29
click at [464, 56] on button "Play" at bounding box center [474, 56] width 25 height 13
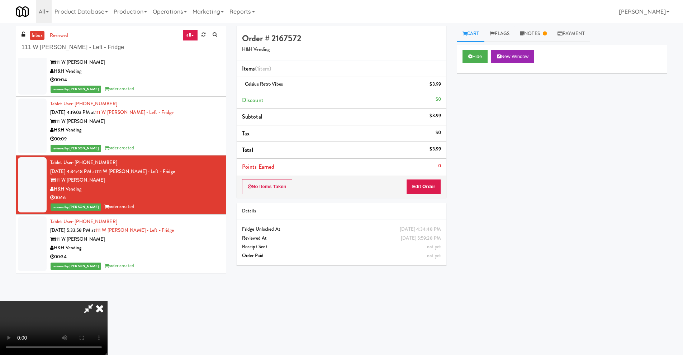
click at [107, 266] on icon at bounding box center [100, 308] width 16 height 14
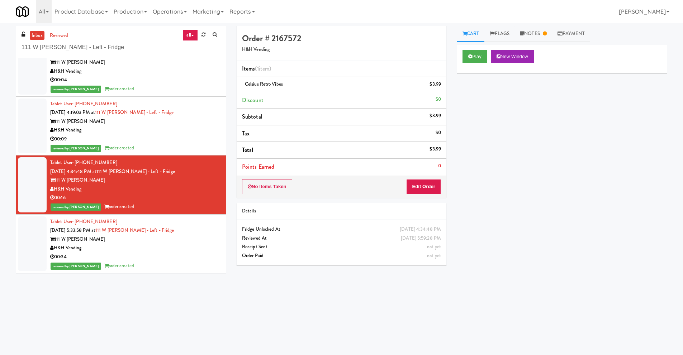
click at [174, 246] on div "H&H Vending" at bounding box center [135, 248] width 170 height 9
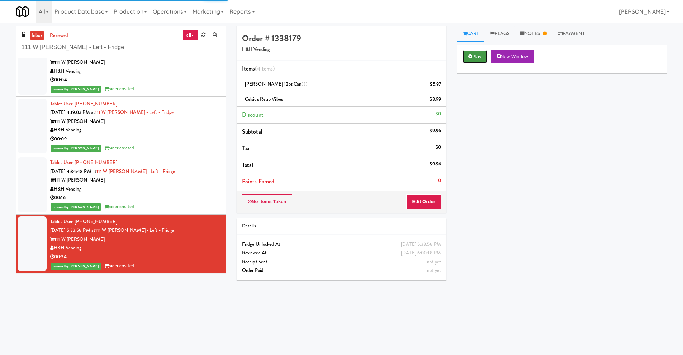
click at [466, 56] on button "Play" at bounding box center [474, 56] width 25 height 13
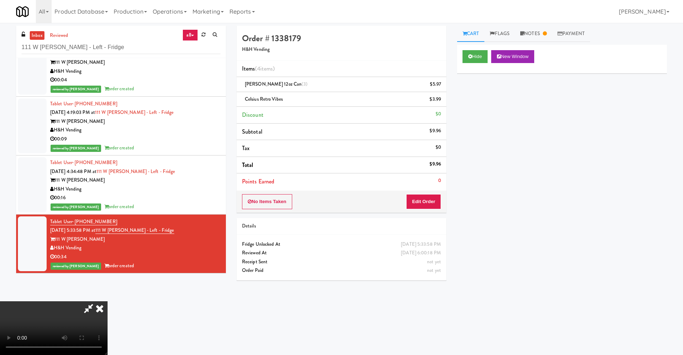
click at [107, 266] on icon at bounding box center [100, 308] width 16 height 14
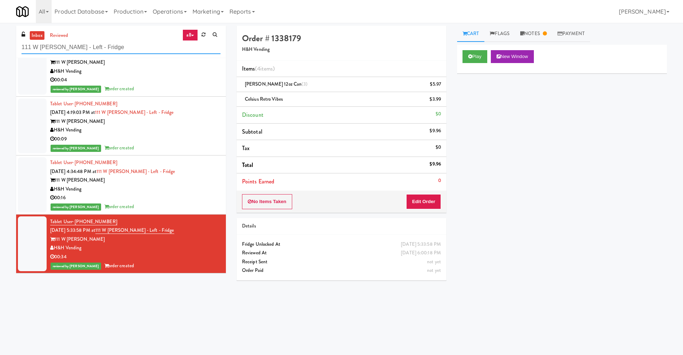
click at [133, 47] on input "111 W Wacker - Left - Fridge" at bounding box center [120, 47] width 199 height 13
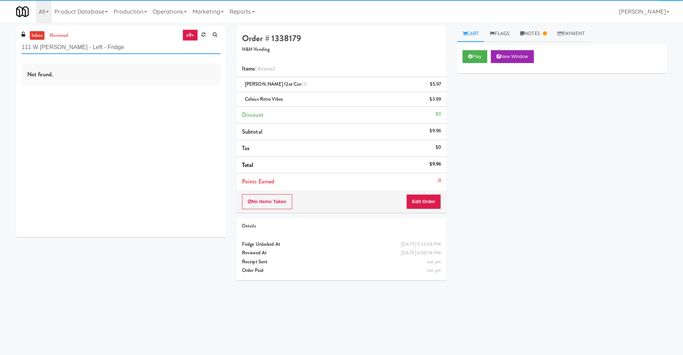
paste input "50 Canterfield"
type input "50 Canterfield - Left - Fridge"
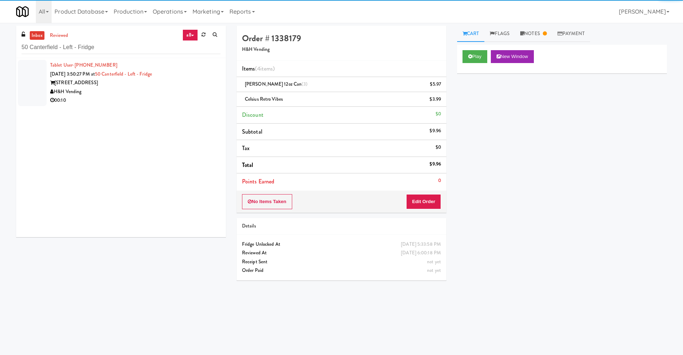
click at [192, 87] on div "50 Canterfield Pkwy" at bounding box center [135, 82] width 170 height 9
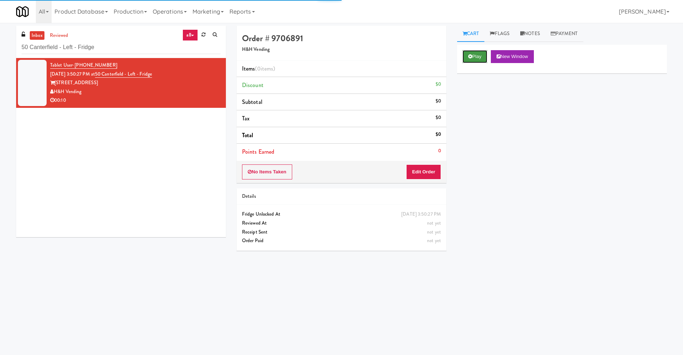
click at [475, 51] on button "Play" at bounding box center [474, 56] width 25 height 13
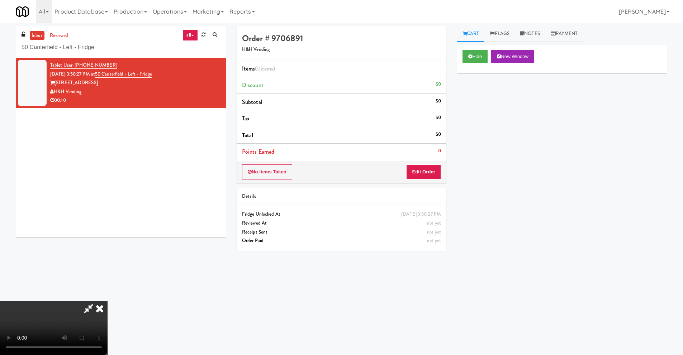
click at [107, 266] on video at bounding box center [53, 328] width 107 height 54
click at [431, 169] on button "Edit Order" at bounding box center [423, 171] width 35 height 15
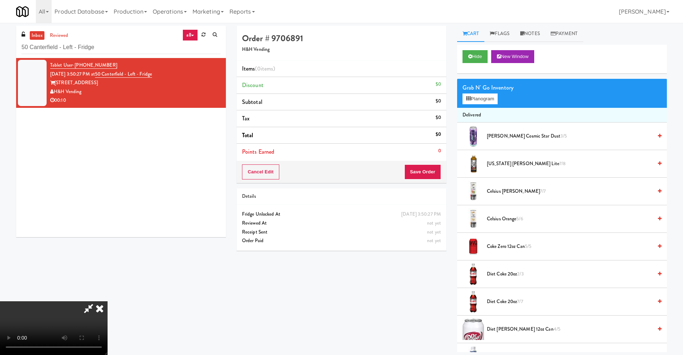
click at [514, 162] on span "Arizona Arnold Palmer Lite 7/8" at bounding box center [570, 163] width 166 height 9
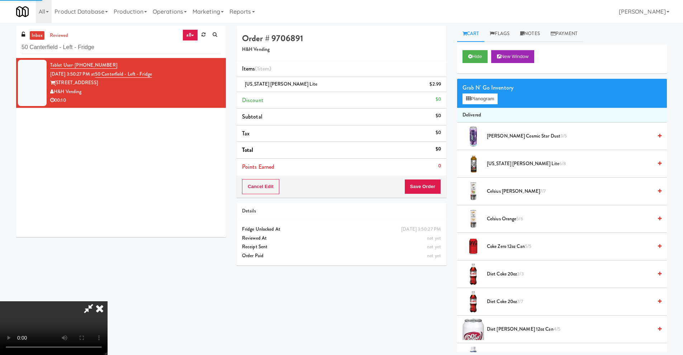
click at [107, 266] on video at bounding box center [53, 328] width 107 height 54
click at [430, 186] on button "Save Order" at bounding box center [422, 186] width 37 height 15
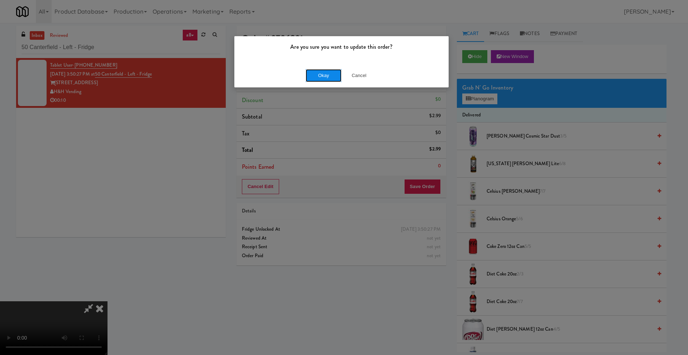
click at [324, 75] on button "Okay" at bounding box center [324, 75] width 36 height 13
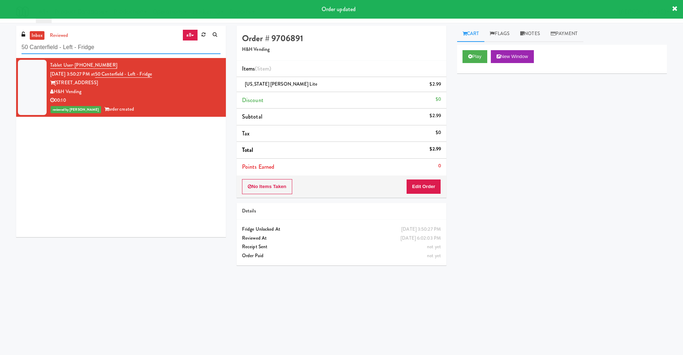
click at [115, 47] on input "50 Canterfield - Left - Fridge" at bounding box center [120, 47] width 199 height 13
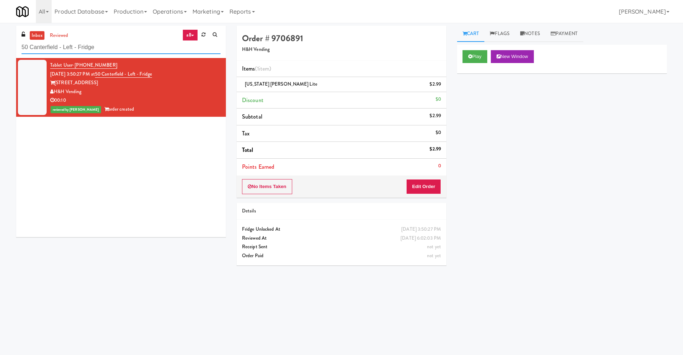
click at [115, 47] on input "50 Canterfield - Left - Fridge" at bounding box center [120, 47] width 199 height 13
paste input "Eleven55"
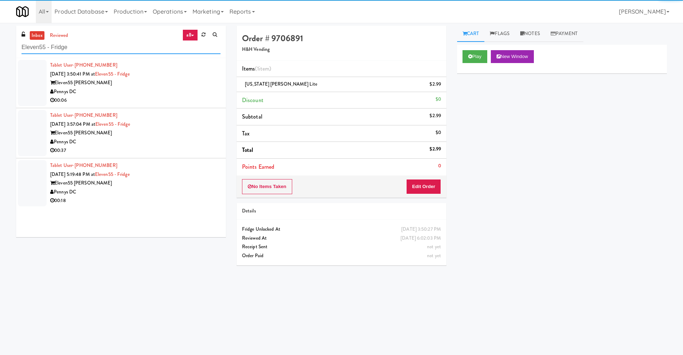
type input "Eleven55 - Fridge"
click at [163, 78] on div "Eleven55 Ripley" at bounding box center [135, 82] width 170 height 9
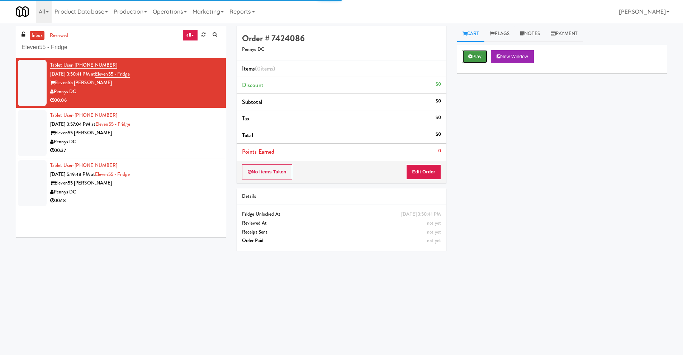
click at [473, 56] on button "Play" at bounding box center [474, 56] width 25 height 13
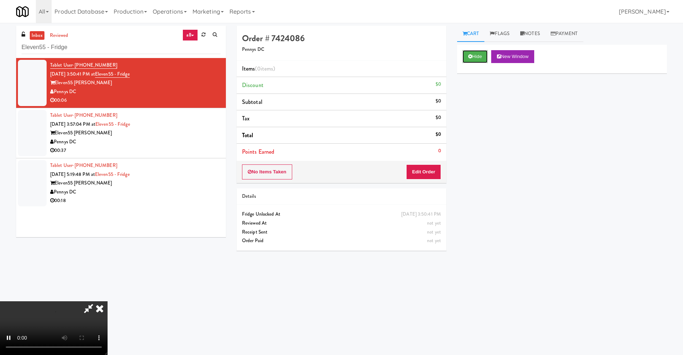
scroll to position [95, 0]
click at [107, 266] on video at bounding box center [53, 328] width 107 height 54
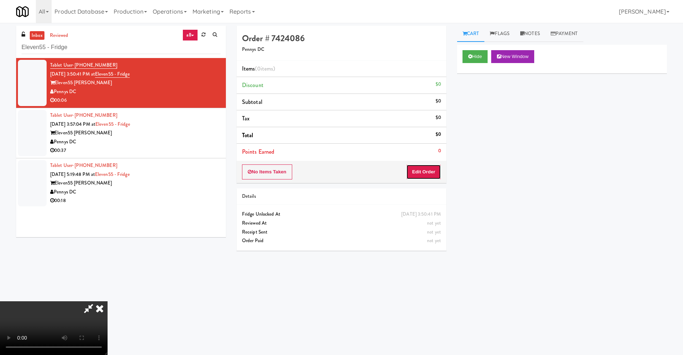
click at [421, 173] on button "Edit Order" at bounding box center [423, 171] width 35 height 15
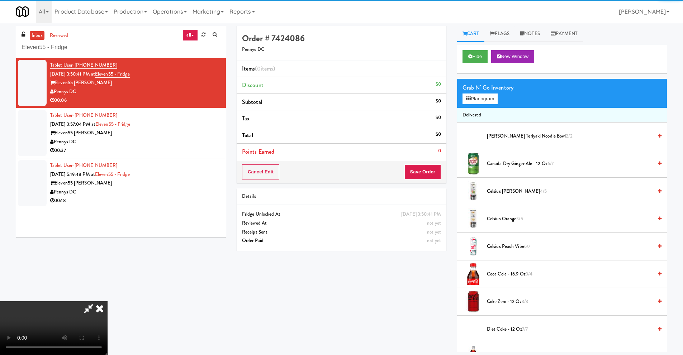
click at [479, 105] on div "Grab N' Go Inventory Planogram" at bounding box center [562, 93] width 210 height 29
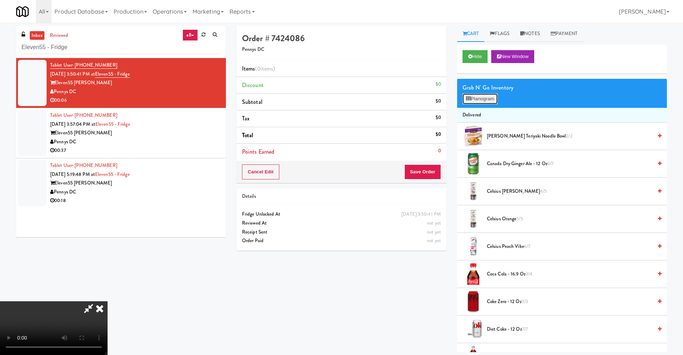
click at [479, 102] on button "Planogram" at bounding box center [479, 99] width 35 height 11
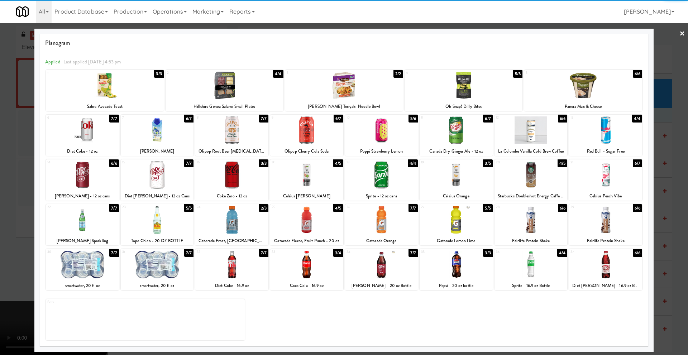
click at [391, 133] on div at bounding box center [381, 130] width 73 height 28
click at [21, 156] on div at bounding box center [344, 177] width 688 height 355
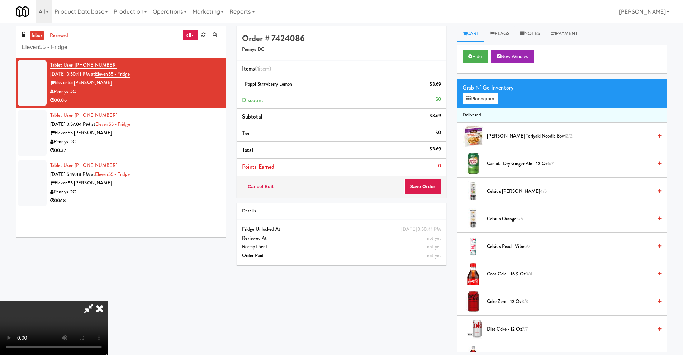
click at [107, 266] on video at bounding box center [53, 328] width 107 height 54
click at [434, 191] on button "Save Order" at bounding box center [422, 186] width 37 height 15
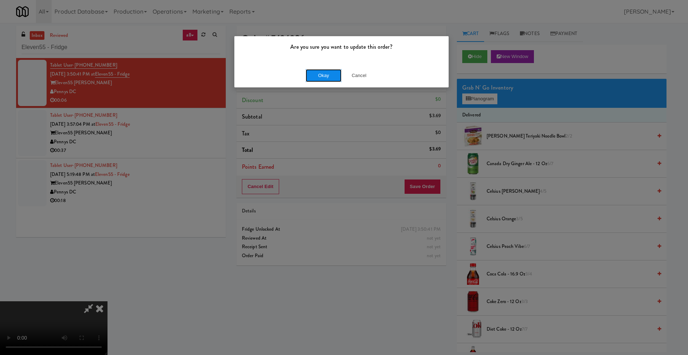
click at [330, 82] on button "Okay" at bounding box center [324, 75] width 36 height 13
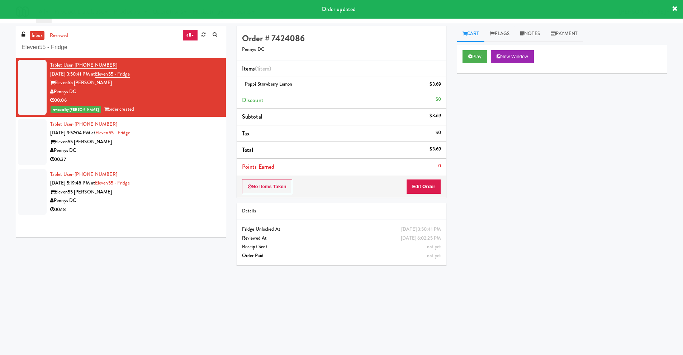
click at [177, 145] on div "Eleven55 Ripley" at bounding box center [135, 142] width 170 height 9
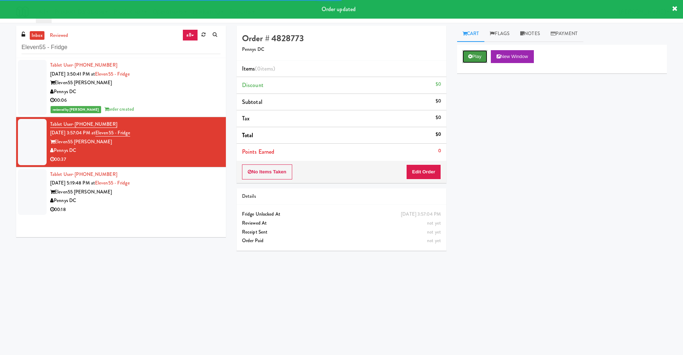
click at [472, 54] on button "Play" at bounding box center [474, 56] width 25 height 13
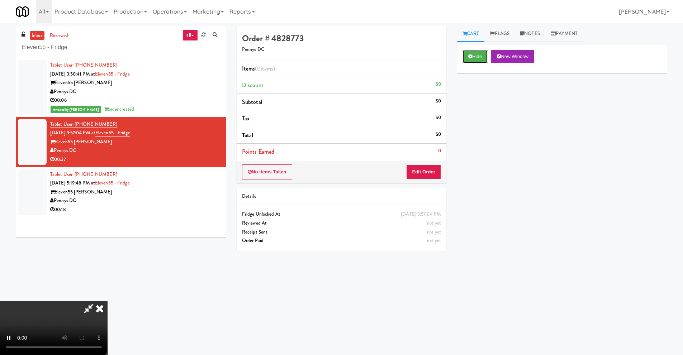
scroll to position [95, 0]
click at [107, 266] on video at bounding box center [53, 328] width 107 height 54
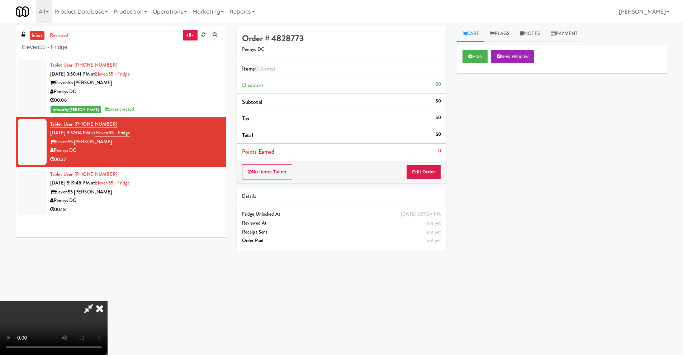
click at [107, 266] on video at bounding box center [53, 328] width 107 height 54
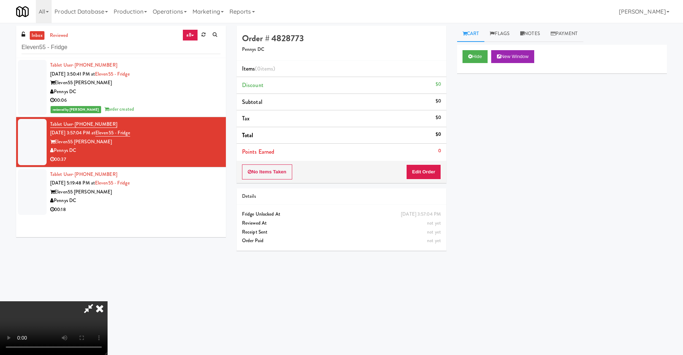
click at [107, 266] on video at bounding box center [53, 328] width 107 height 54
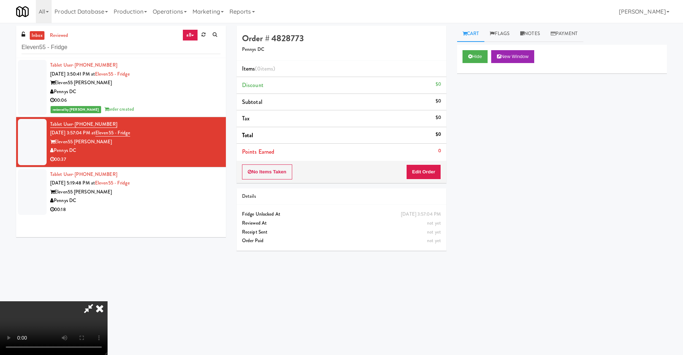
scroll to position [95, 0]
click at [107, 266] on video at bounding box center [53, 328] width 107 height 54
click at [428, 169] on button "Edit Order" at bounding box center [423, 171] width 35 height 15
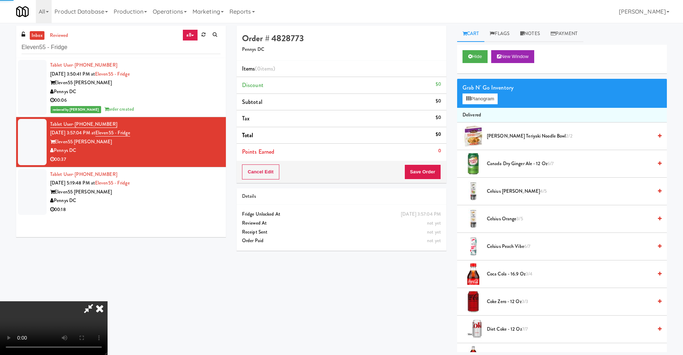
click at [482, 92] on div "Grab N' Go Inventory" at bounding box center [561, 87] width 199 height 11
click at [476, 96] on button "Planogram" at bounding box center [479, 99] width 35 height 11
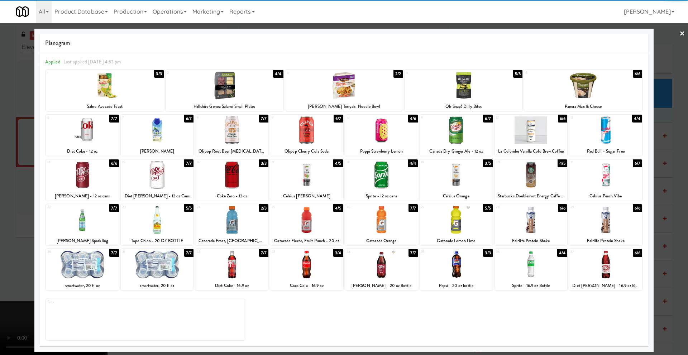
click at [235, 131] on div at bounding box center [231, 130] width 73 height 28
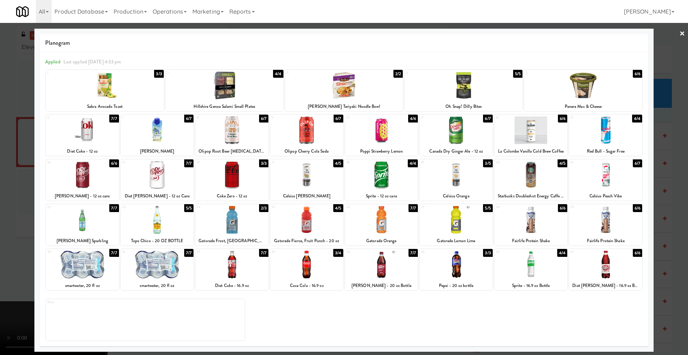
click at [11, 162] on div at bounding box center [344, 177] width 688 height 355
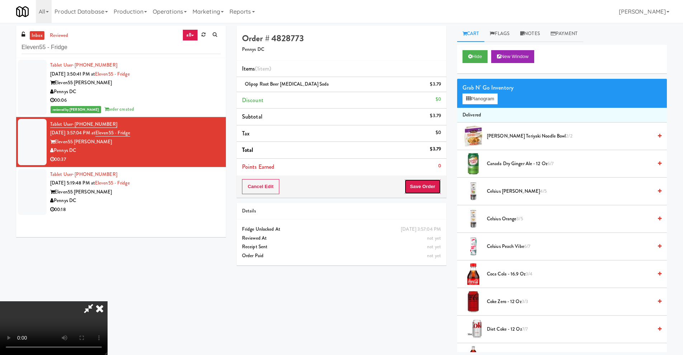
click at [436, 184] on button "Save Order" at bounding box center [422, 186] width 37 height 15
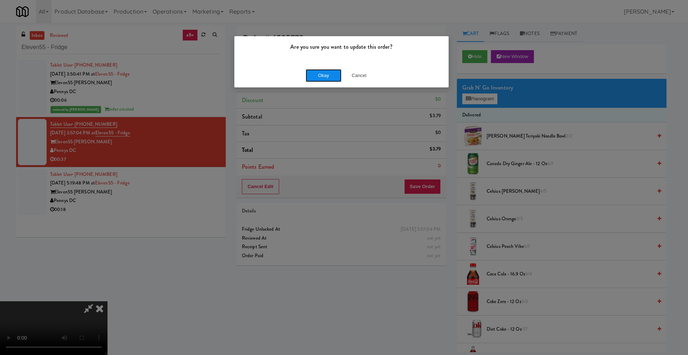
click at [313, 75] on button "Okay" at bounding box center [324, 75] width 36 height 13
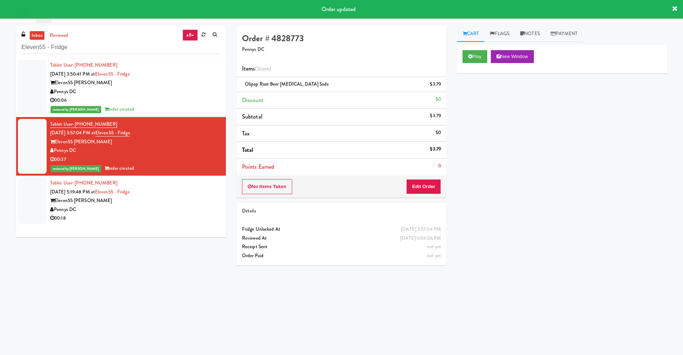
click at [204, 204] on div "Eleven55 Ripley" at bounding box center [135, 200] width 170 height 9
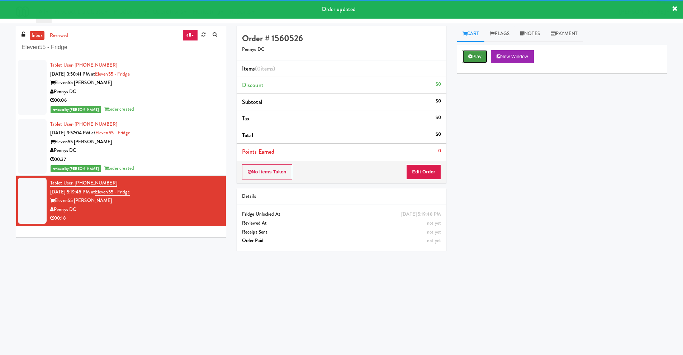
click at [472, 52] on button "Play" at bounding box center [474, 56] width 25 height 13
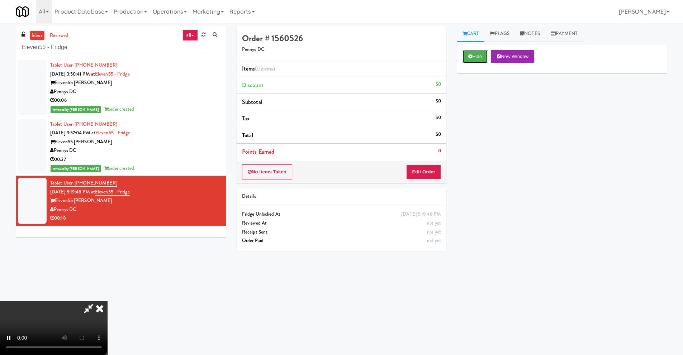
scroll to position [95, 0]
click at [107, 266] on video at bounding box center [53, 328] width 107 height 54
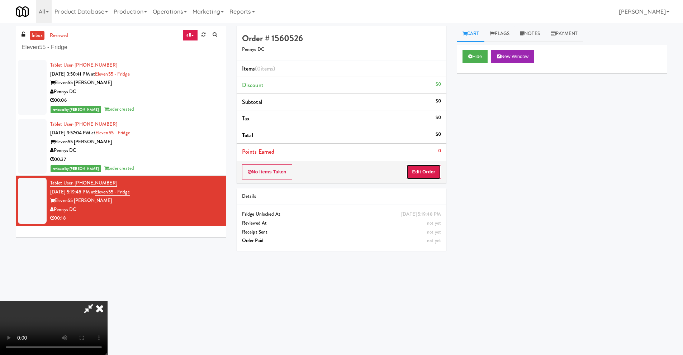
click at [437, 171] on button "Edit Order" at bounding box center [423, 171] width 35 height 15
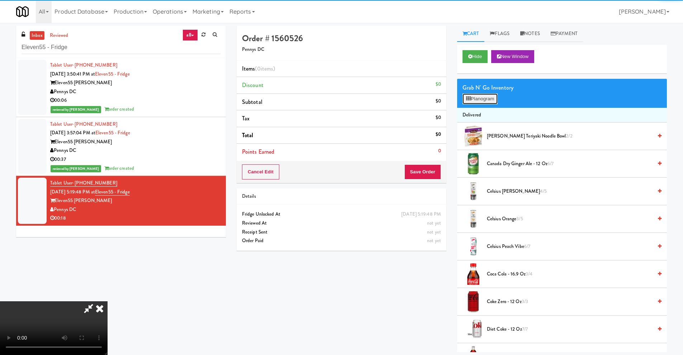
click at [471, 97] on button "Planogram" at bounding box center [479, 99] width 35 height 11
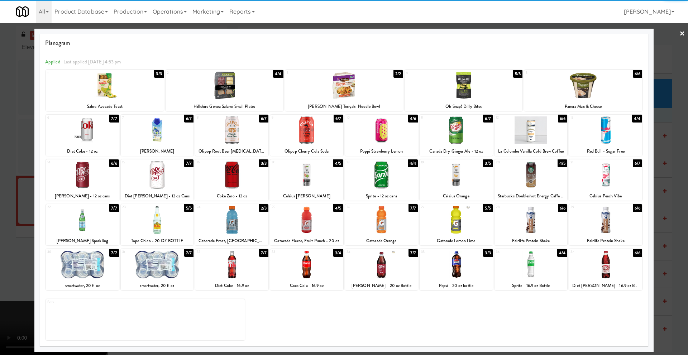
click at [545, 186] on div at bounding box center [605, 175] width 73 height 28
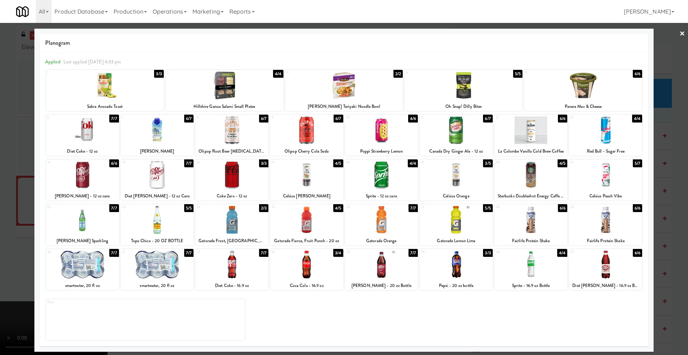
click at [545, 30] on link "×" at bounding box center [682, 34] width 6 height 22
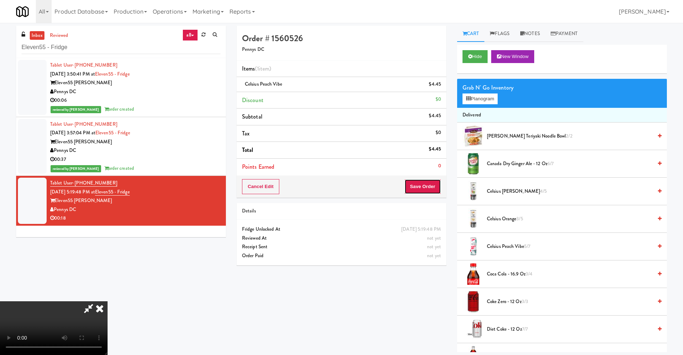
click at [427, 191] on button "Save Order" at bounding box center [422, 186] width 37 height 15
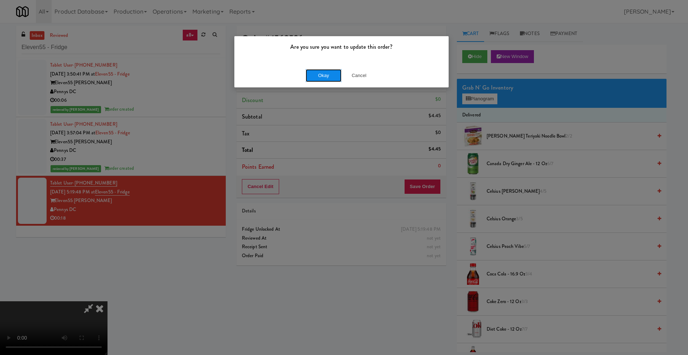
click at [320, 73] on button "Okay" at bounding box center [324, 75] width 36 height 13
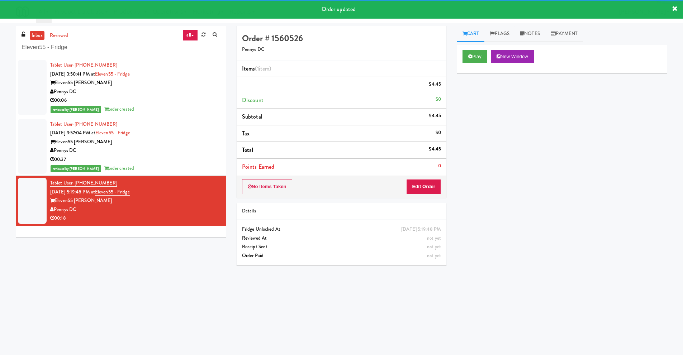
click at [226, 136] on div "inbox reviewed all all unclear take inventory issue suspicious failed recent El…" at bounding box center [121, 134] width 220 height 217
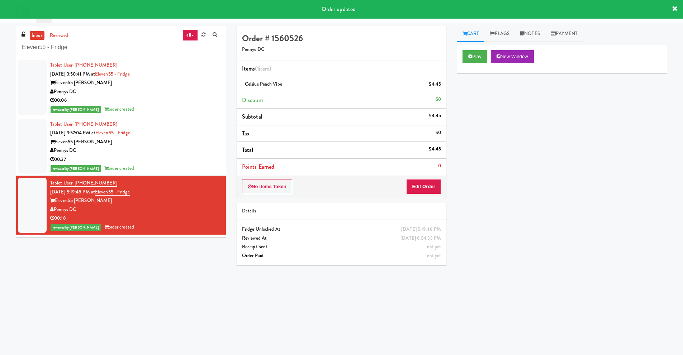
click at [215, 142] on li "Tablet User · (301) 938-5379 Sep 15, 2025 3:57:04 PM at Eleven55 - Fridge Eleve…" at bounding box center [121, 146] width 210 height 59
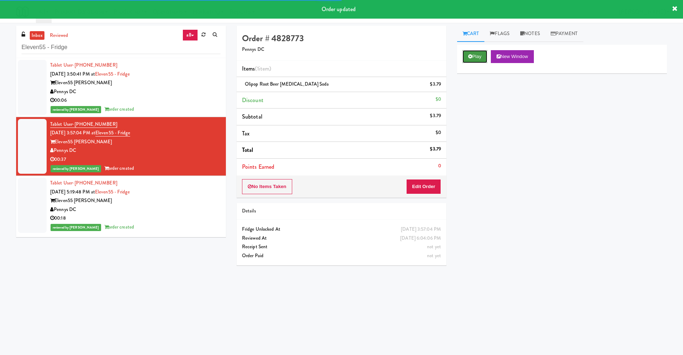
click at [477, 57] on button "Play" at bounding box center [474, 56] width 25 height 13
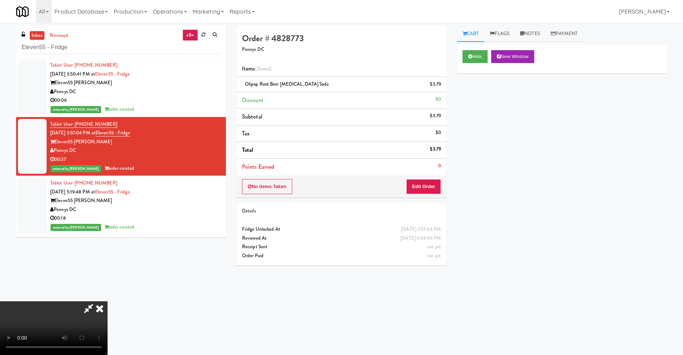
click at [107, 266] on video at bounding box center [53, 328] width 107 height 54
click at [107, 266] on icon at bounding box center [100, 308] width 16 height 14
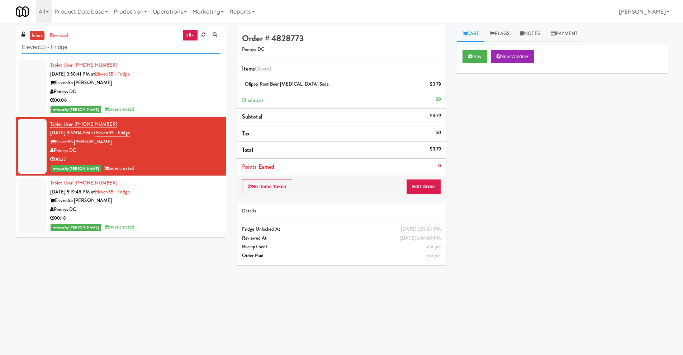
click at [141, 46] on input "Eleven55 - Fridge" at bounding box center [120, 47] width 199 height 13
paste input "Alameda West - Snack"
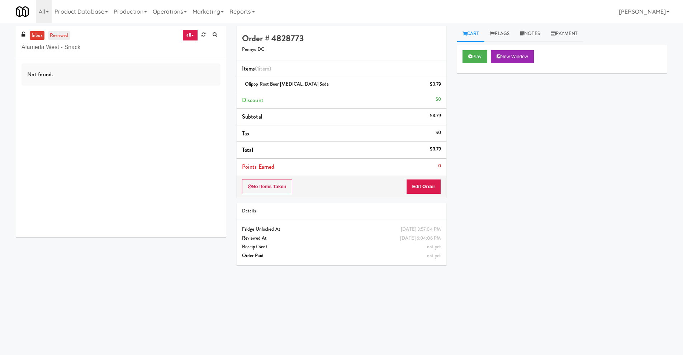
click at [59, 39] on link "reviewed" at bounding box center [59, 35] width 22 height 9
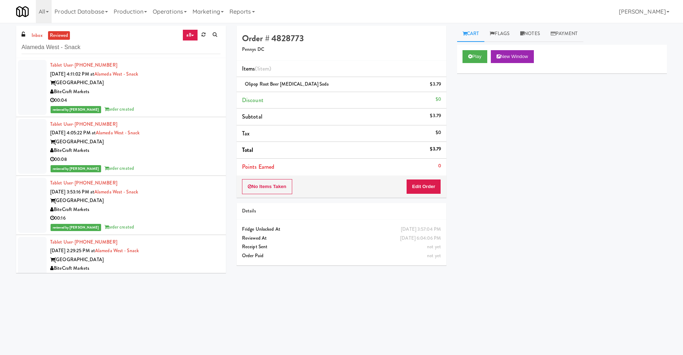
click at [168, 95] on div "BiteCraft Markets" at bounding box center [135, 91] width 170 height 9
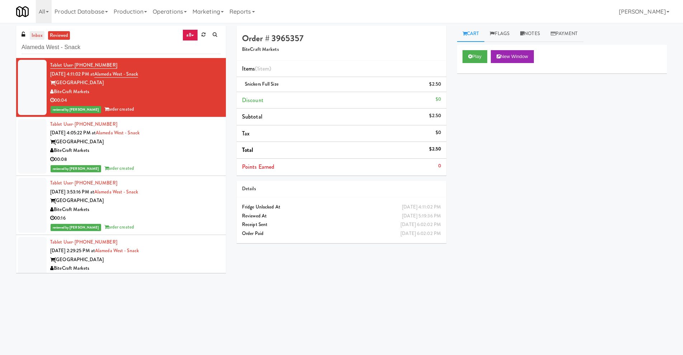
click at [38, 32] on link "inbox" at bounding box center [37, 35] width 15 height 9
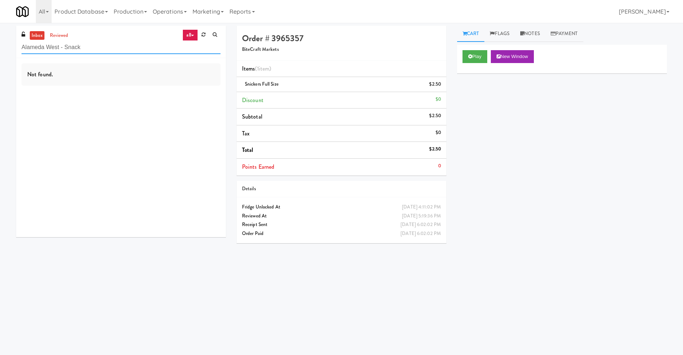
click at [126, 51] on input "Alameda West - Snack" at bounding box center [120, 47] width 199 height 13
click at [127, 51] on input "Alameda West - Snack" at bounding box center [120, 47] width 199 height 13
click at [119, 47] on input "Alameda West - Snack" at bounding box center [120, 47] width 199 height 13
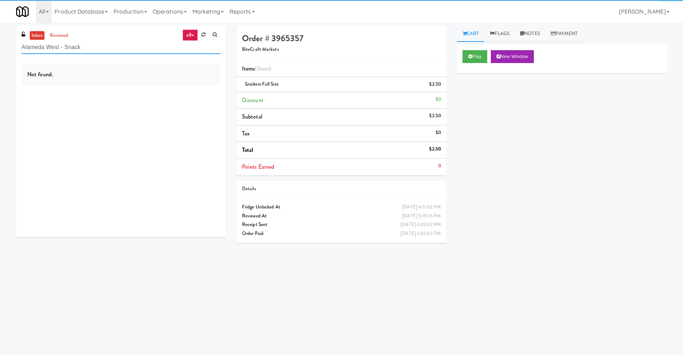
click at [119, 47] on input "Alameda West - Snack" at bounding box center [120, 47] width 199 height 13
paste input "Willamette - Combo Cooler"
type input "Willamette - Combo Cooler"
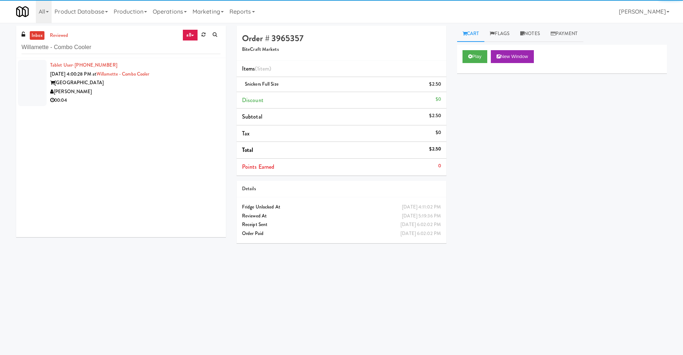
click at [184, 88] on div "[PERSON_NAME]" at bounding box center [135, 91] width 170 height 9
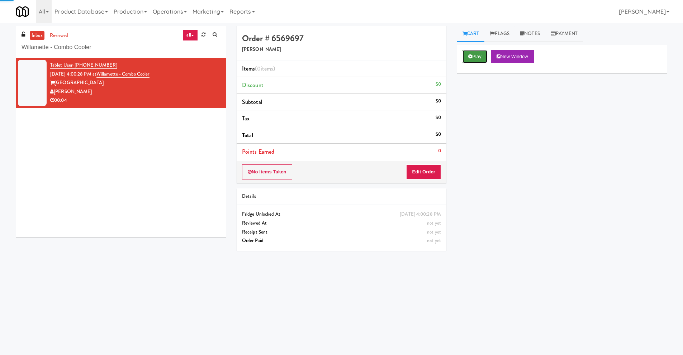
click at [475, 62] on button "Play" at bounding box center [474, 56] width 25 height 13
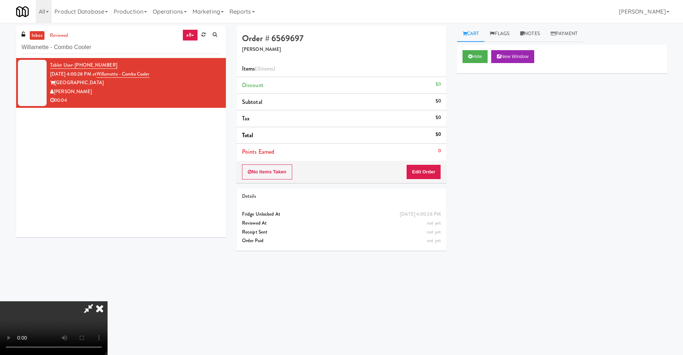
click at [107, 266] on video at bounding box center [53, 328] width 107 height 54
click at [430, 172] on button "Edit Order" at bounding box center [423, 171] width 35 height 15
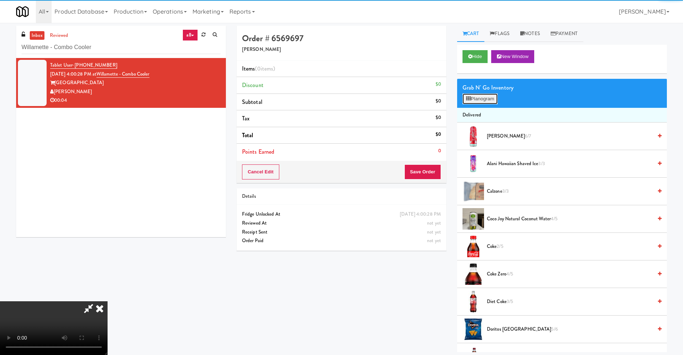
click at [496, 100] on button "Planogram" at bounding box center [479, 99] width 35 height 11
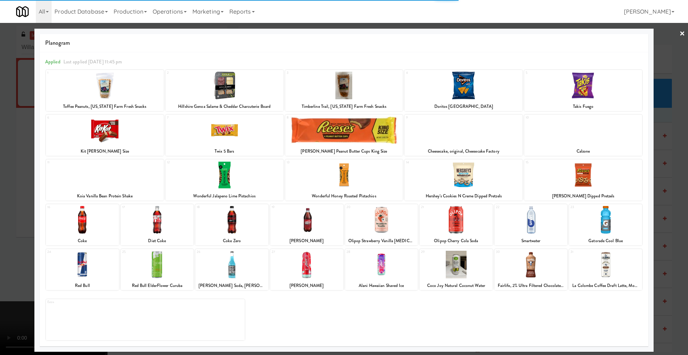
click at [541, 266] on div at bounding box center [530, 265] width 73 height 28
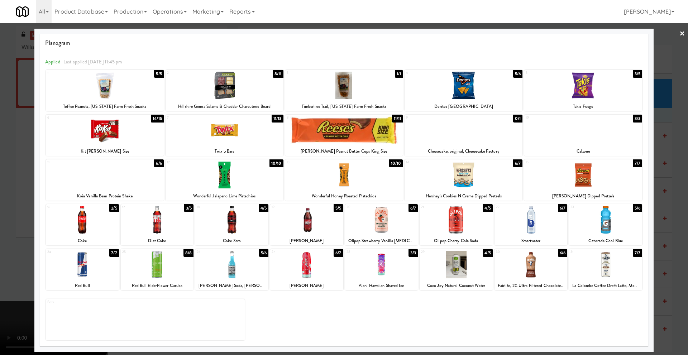
click at [36, 266] on div "Planogram Applied Last applied Wednesday 11:45 pm 1 5/5 Toffee Peanuts, Oregon …" at bounding box center [343, 190] width 619 height 323
click at [31, 266] on div at bounding box center [344, 177] width 688 height 355
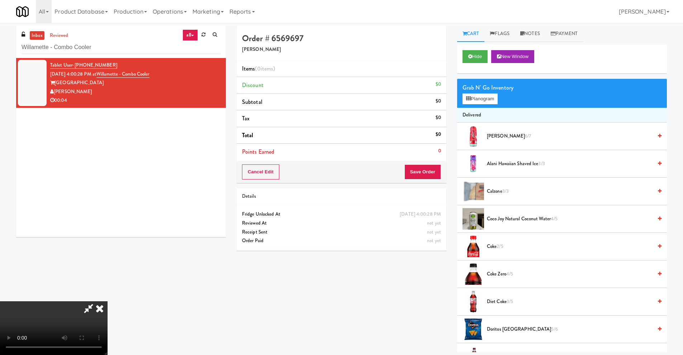
click at [107, 266] on video at bounding box center [53, 328] width 107 height 54
click at [479, 101] on button "Planogram" at bounding box center [479, 99] width 35 height 11
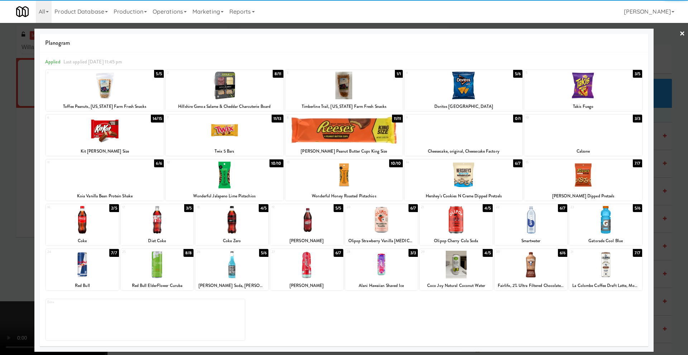
click at [536, 266] on div at bounding box center [530, 265] width 73 height 28
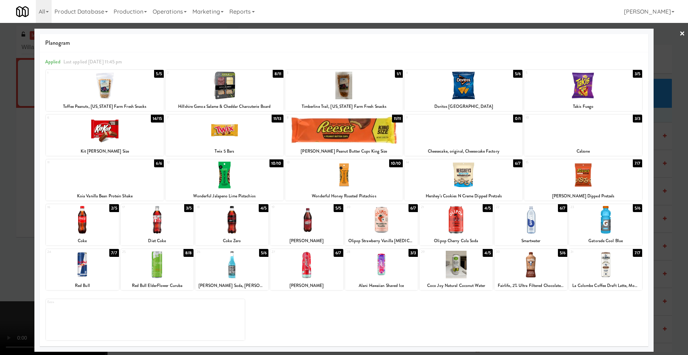
drag, startPoint x: 27, startPoint y: 235, endPoint x: 203, endPoint y: 170, distance: 187.6
click at [27, 235] on div at bounding box center [344, 177] width 688 height 355
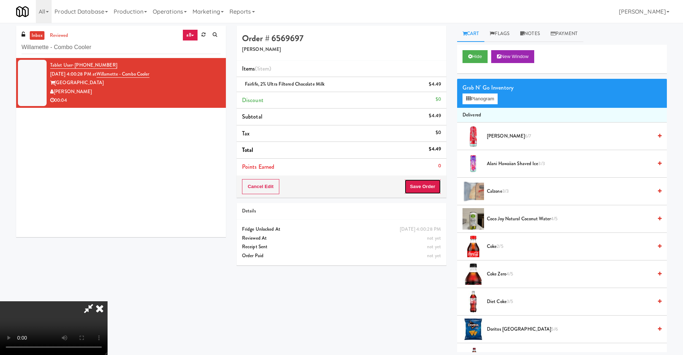
click at [430, 183] on button "Save Order" at bounding box center [422, 186] width 37 height 15
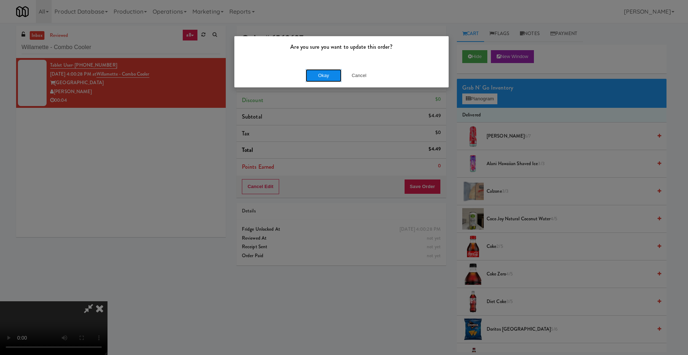
click at [309, 76] on button "Okay" at bounding box center [324, 75] width 36 height 13
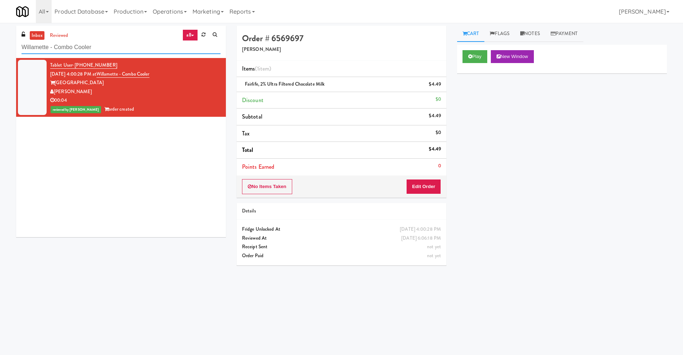
click at [110, 52] on input "Willamette - Combo Cooler" at bounding box center [120, 47] width 199 height 13
paste input "Poplar Creek -"
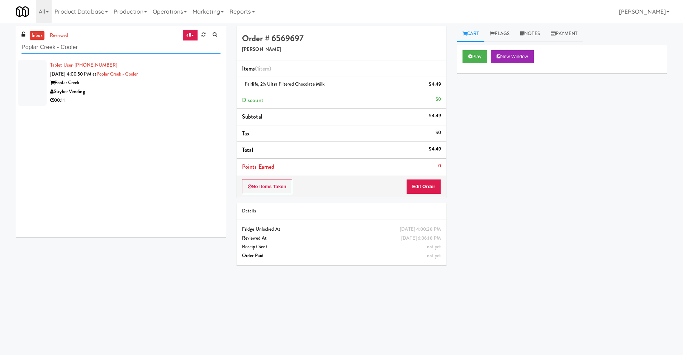
type input "Poplar Creek - Cooler"
click at [150, 107] on li "Tablet User · (414) 745-7544 Sep 15, 2025 4:00:50 PM at Poplar Creek - Cooler P…" at bounding box center [121, 83] width 210 height 50
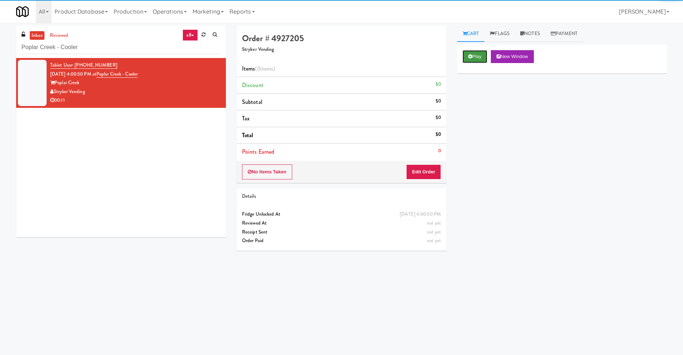
click at [477, 56] on button "Play" at bounding box center [474, 56] width 25 height 13
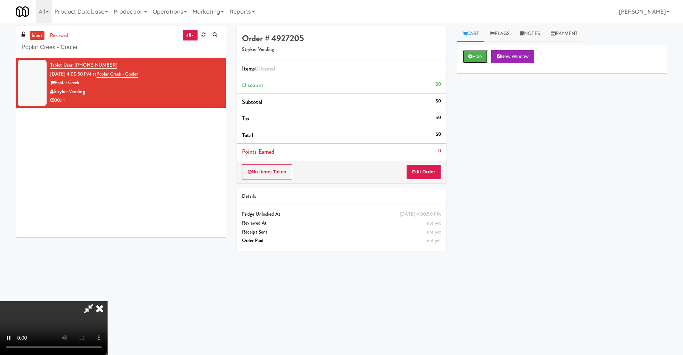
scroll to position [95, 0]
click at [107, 266] on video at bounding box center [53, 328] width 107 height 54
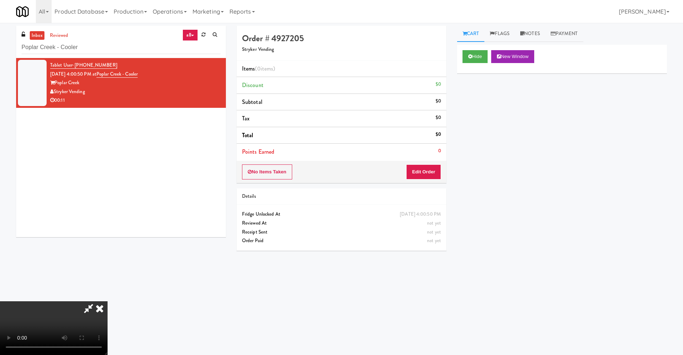
click at [107, 266] on video at bounding box center [53, 328] width 107 height 54
click at [441, 169] on div "No Items Taken Edit Order" at bounding box center [341, 172] width 210 height 22
click at [430, 170] on button "Edit Order" at bounding box center [423, 171] width 35 height 15
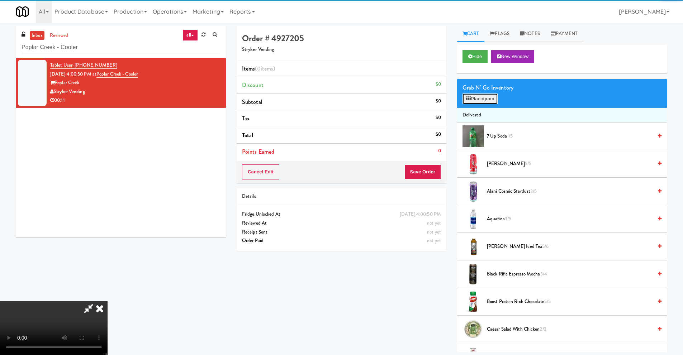
click at [477, 98] on button "Planogram" at bounding box center [479, 99] width 35 height 11
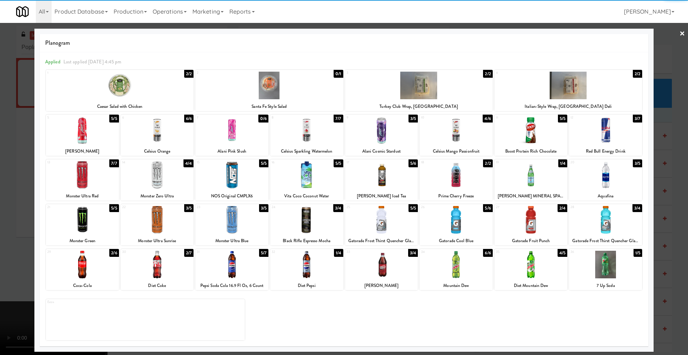
click at [90, 176] on div at bounding box center [82, 175] width 73 height 28
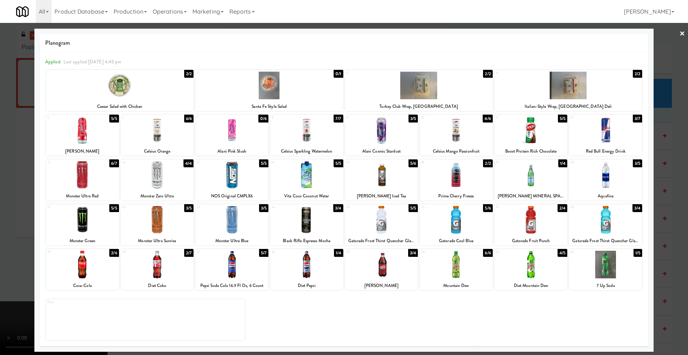
click at [16, 185] on div at bounding box center [344, 177] width 688 height 355
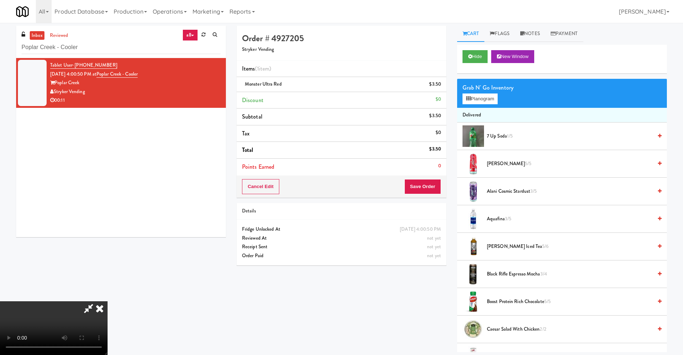
click at [107, 266] on video at bounding box center [53, 328] width 107 height 54
click at [420, 186] on button "Save Order" at bounding box center [422, 186] width 37 height 15
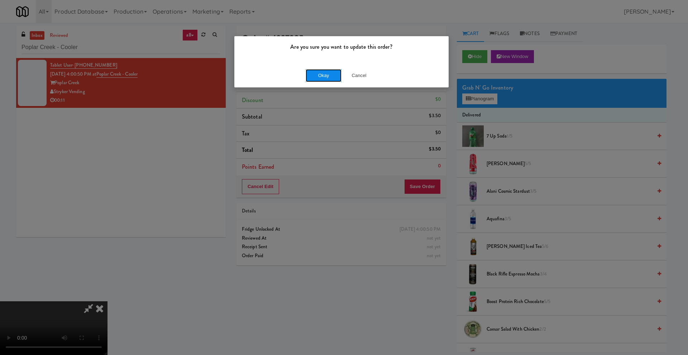
click at [316, 72] on button "Okay" at bounding box center [324, 75] width 36 height 13
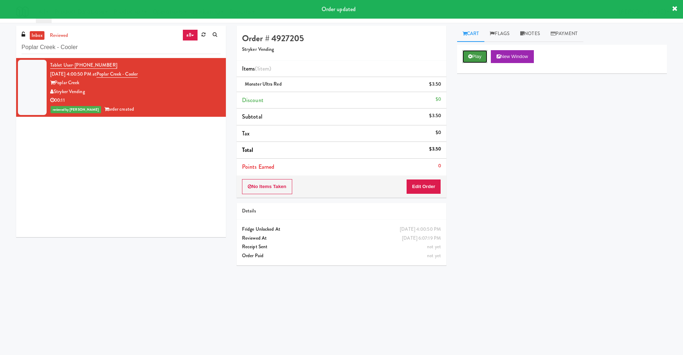
click at [470, 54] on icon at bounding box center [470, 56] width 4 height 5
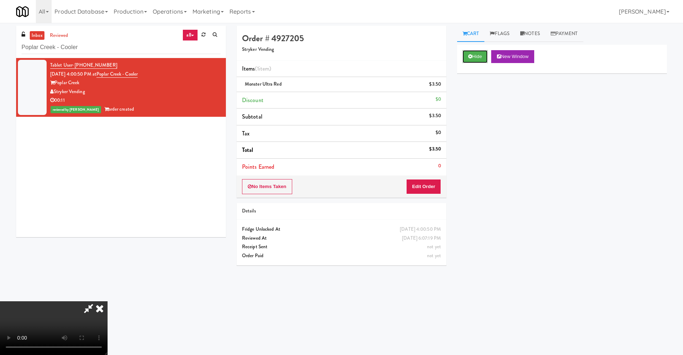
scroll to position [95, 0]
click at [107, 266] on video at bounding box center [53, 328] width 107 height 54
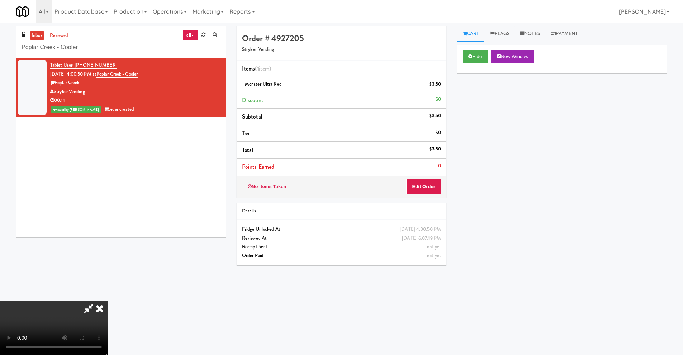
click at [107, 266] on video at bounding box center [53, 328] width 107 height 54
click at [107, 266] on icon at bounding box center [100, 308] width 16 height 14
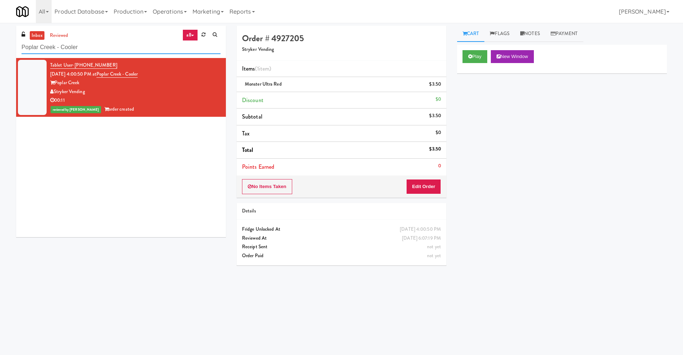
click at [156, 44] on input "Poplar Creek - Cooler" at bounding box center [120, 47] width 199 height 13
paste input "Gallery 64 - Pantry - V2"
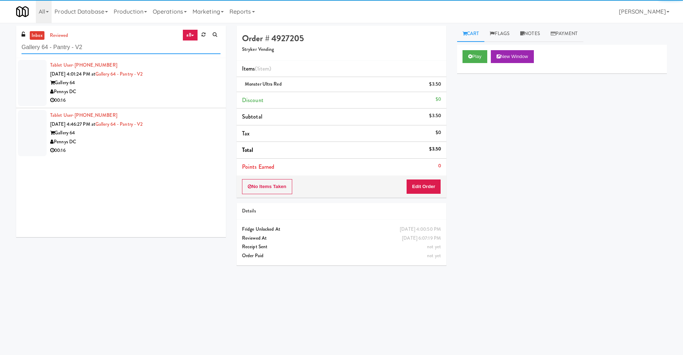
type input "Gallery 64 - Pantry - V2"
click at [176, 84] on div "Gallery 64" at bounding box center [135, 82] width 170 height 9
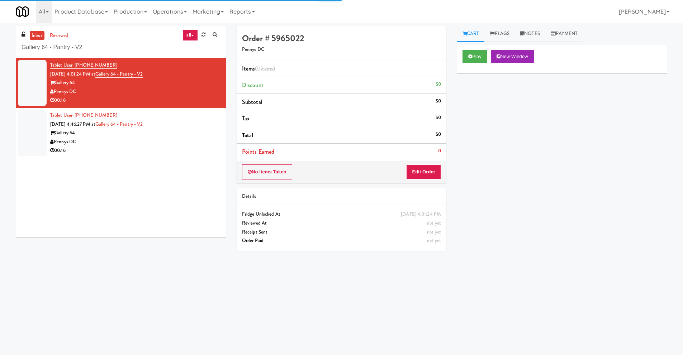
click at [481, 48] on div "Play New Window" at bounding box center [562, 59] width 210 height 29
click at [478, 58] on button "Play" at bounding box center [474, 56] width 25 height 13
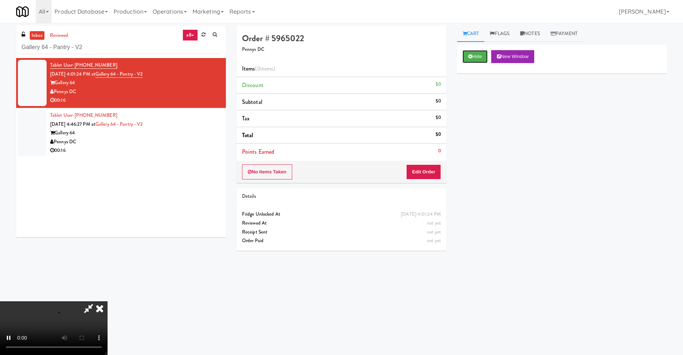
scroll to position [95, 0]
click at [107, 266] on video at bounding box center [53, 328] width 107 height 54
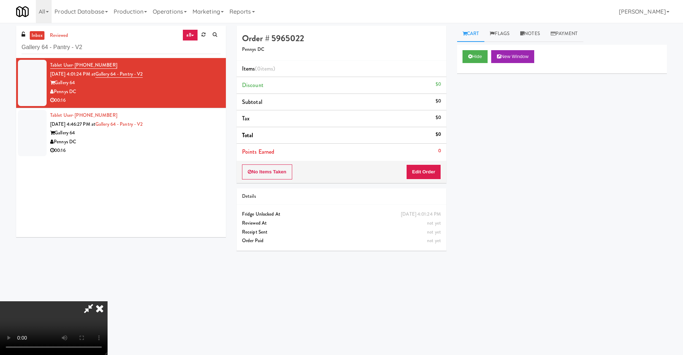
click at [107, 266] on video at bounding box center [53, 328] width 107 height 54
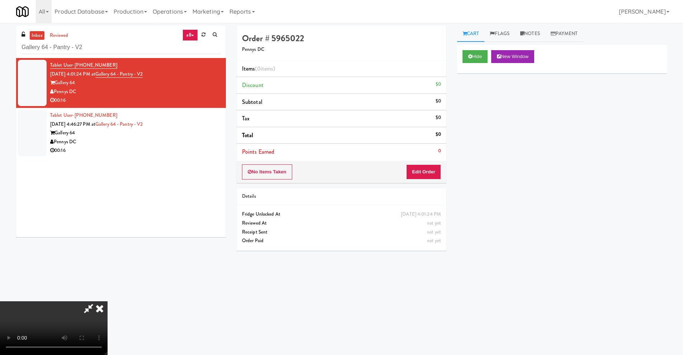
click at [107, 266] on video at bounding box center [53, 328] width 107 height 54
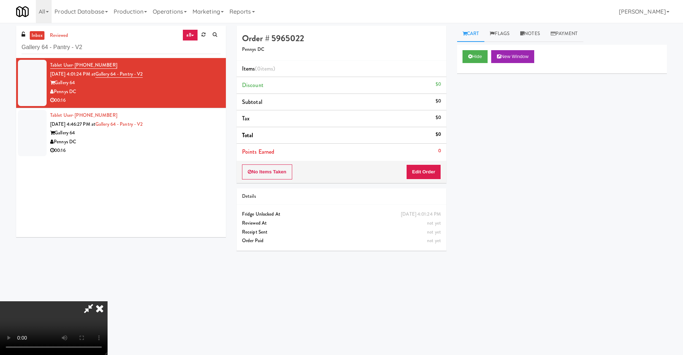
click at [107, 266] on video at bounding box center [53, 328] width 107 height 54
click at [434, 171] on button "Edit Order" at bounding box center [423, 171] width 35 height 15
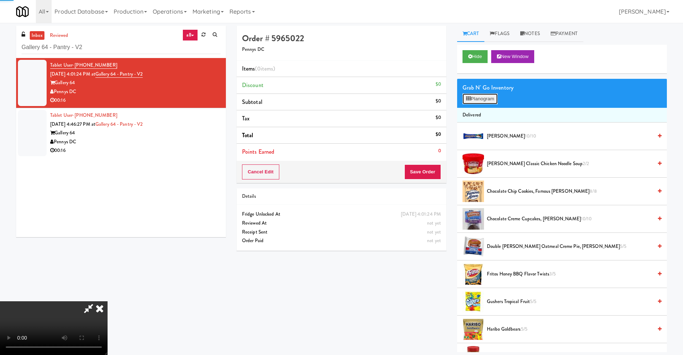
click at [476, 99] on button "Planogram" at bounding box center [479, 99] width 35 height 11
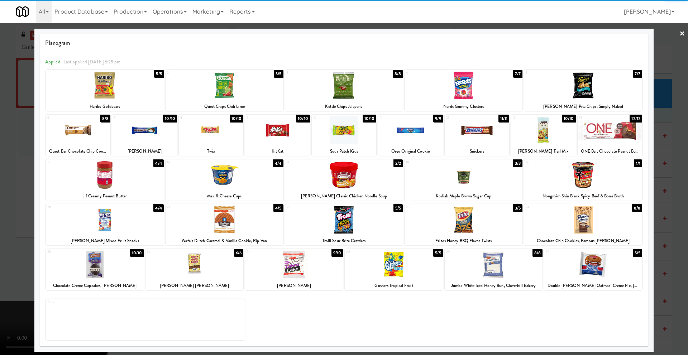
click at [340, 218] on div at bounding box center [344, 220] width 118 height 28
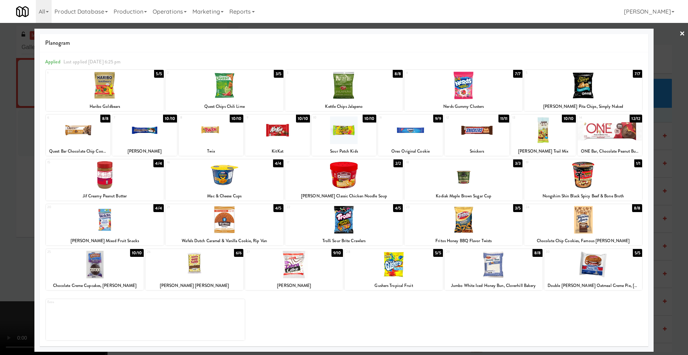
click at [300, 266] on div at bounding box center [294, 265] width 98 height 28
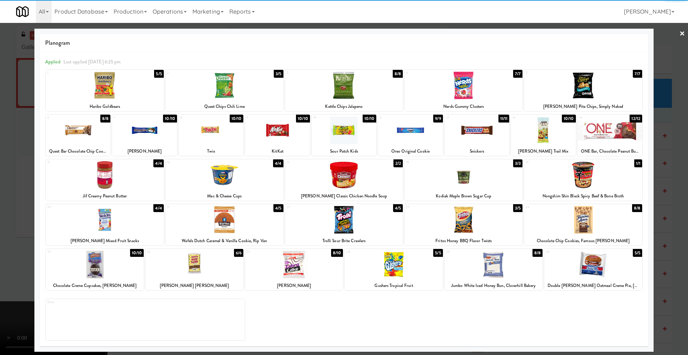
click at [27, 250] on div at bounding box center [344, 177] width 688 height 355
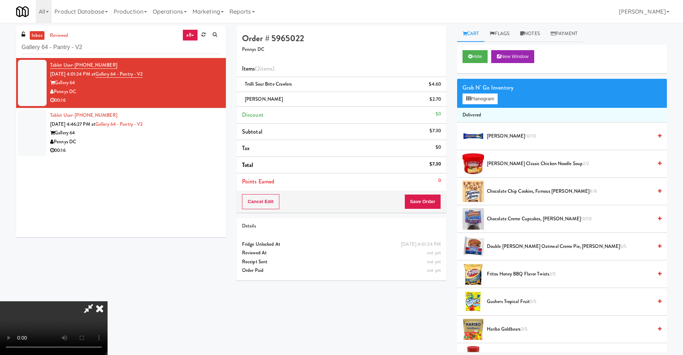
click at [107, 266] on video at bounding box center [53, 328] width 107 height 54
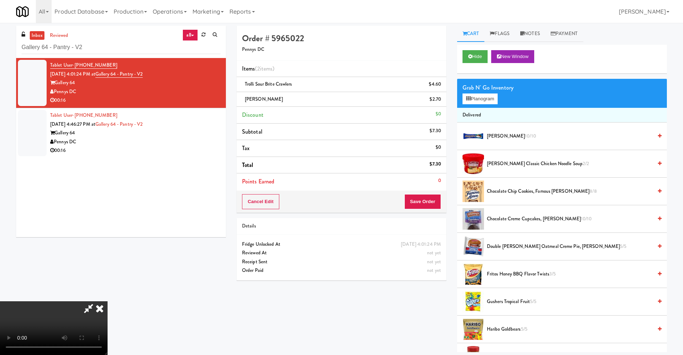
click at [107, 266] on video at bounding box center [53, 328] width 107 height 54
click at [471, 99] on button "Planogram" at bounding box center [479, 99] width 35 height 11
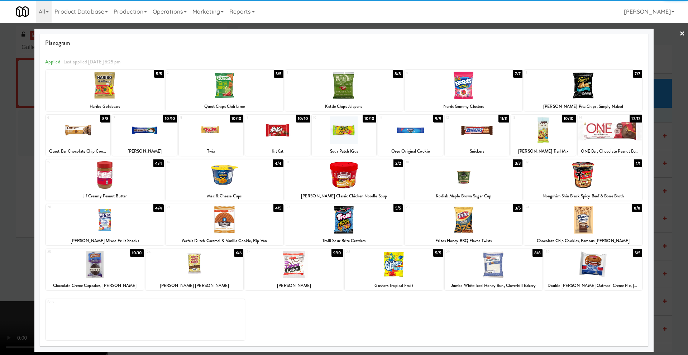
click at [545, 220] on div at bounding box center [583, 220] width 118 height 28
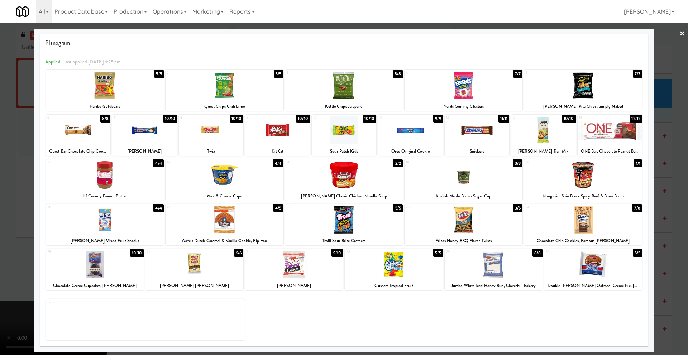
click at [25, 220] on div at bounding box center [344, 177] width 688 height 355
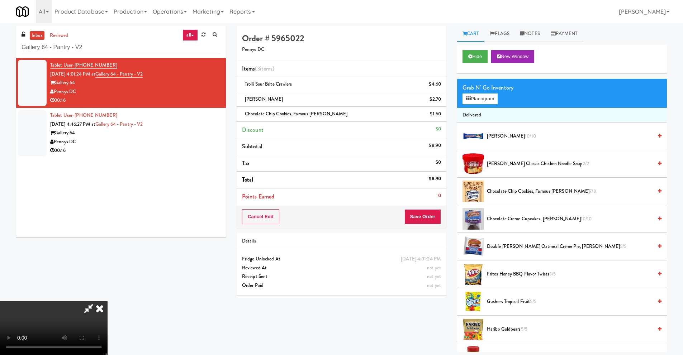
click at [107, 266] on video at bounding box center [53, 328] width 107 height 54
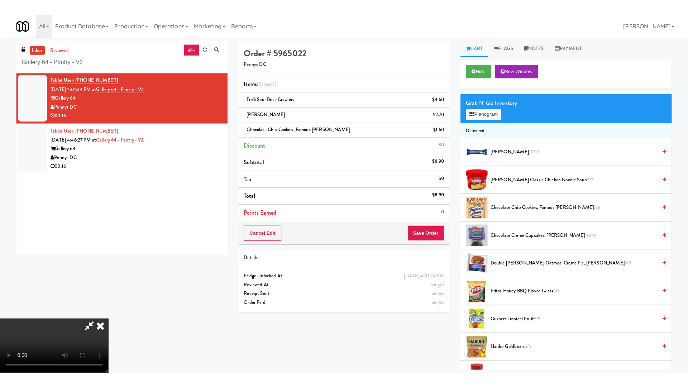
scroll to position [23, 0]
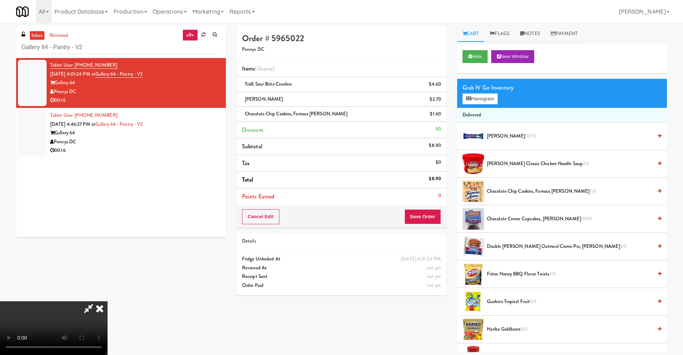
click at [107, 266] on video at bounding box center [53, 328] width 107 height 54
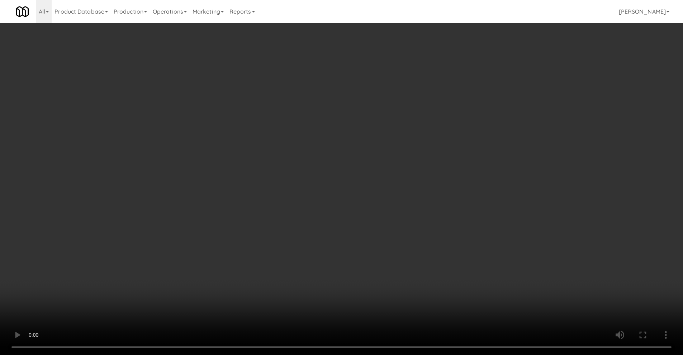
click at [231, 193] on video at bounding box center [341, 177] width 683 height 355
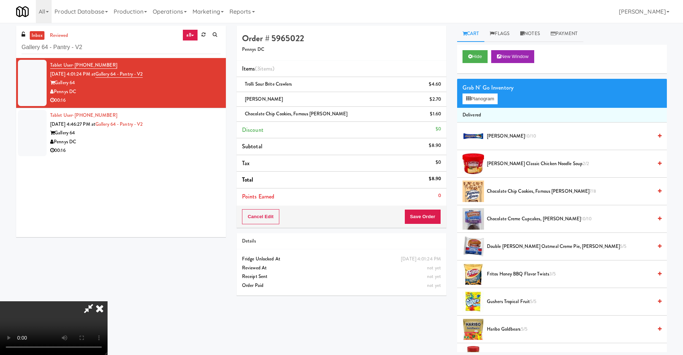
click at [107, 266] on video at bounding box center [53, 328] width 107 height 54
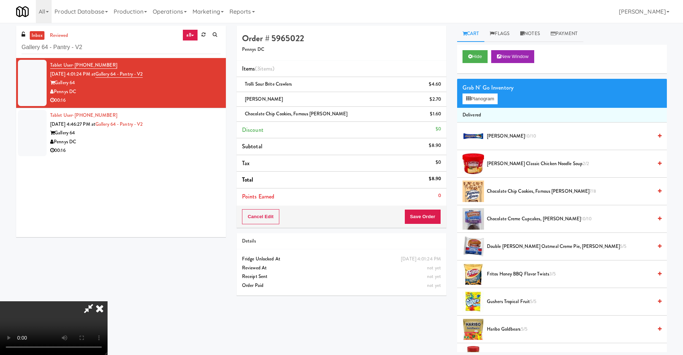
click at [107, 266] on video at bounding box center [53, 328] width 107 height 54
click at [476, 96] on button "Planogram" at bounding box center [479, 99] width 35 height 11
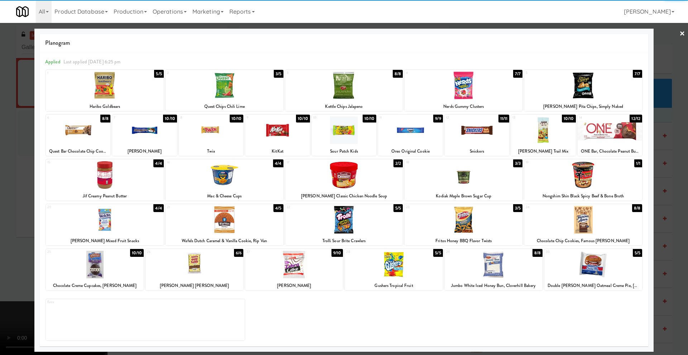
click at [211, 143] on div at bounding box center [211, 130] width 64 height 28
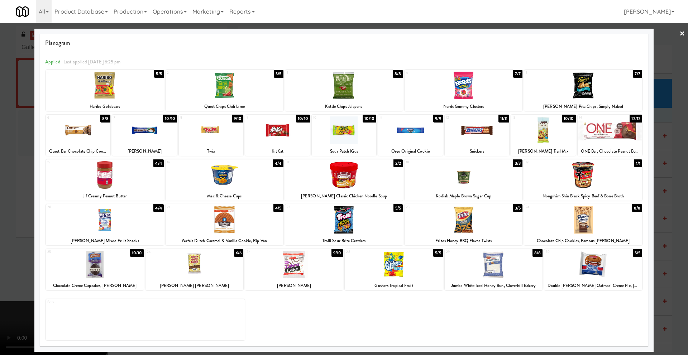
click at [28, 178] on div at bounding box center [344, 177] width 688 height 355
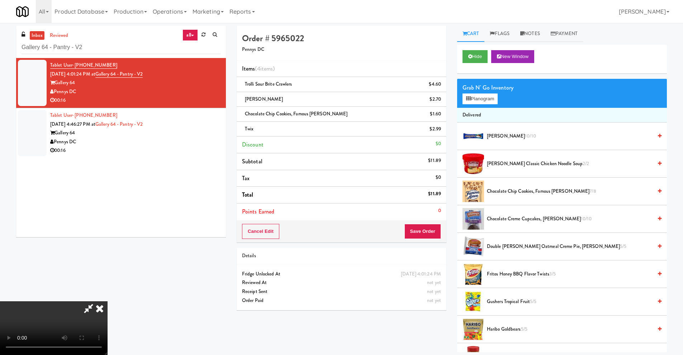
click at [107, 266] on video at bounding box center [53, 328] width 107 height 54
click at [424, 233] on button "Save Order" at bounding box center [422, 231] width 37 height 15
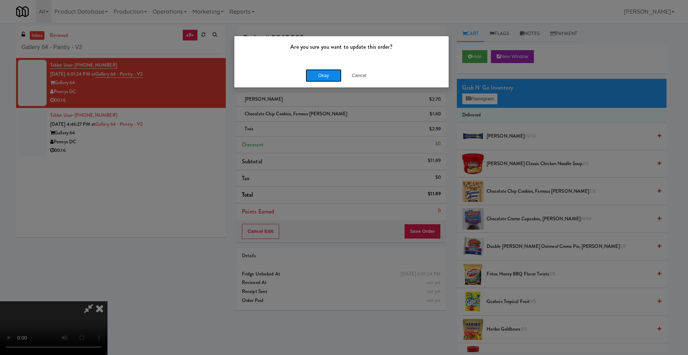
click at [321, 76] on button "Okay" at bounding box center [324, 75] width 36 height 13
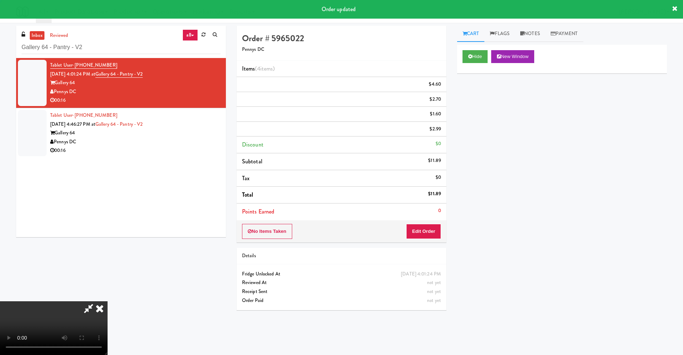
scroll to position [0, 0]
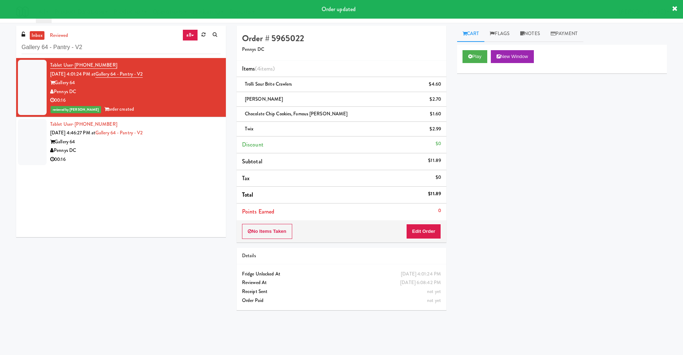
click at [190, 150] on div "Pennys DC" at bounding box center [135, 150] width 170 height 9
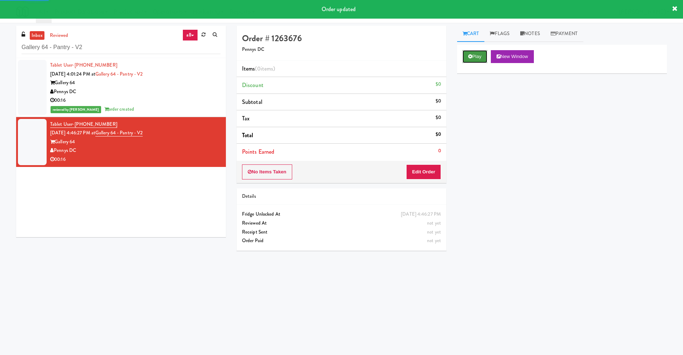
click at [482, 54] on button "Play" at bounding box center [474, 56] width 25 height 13
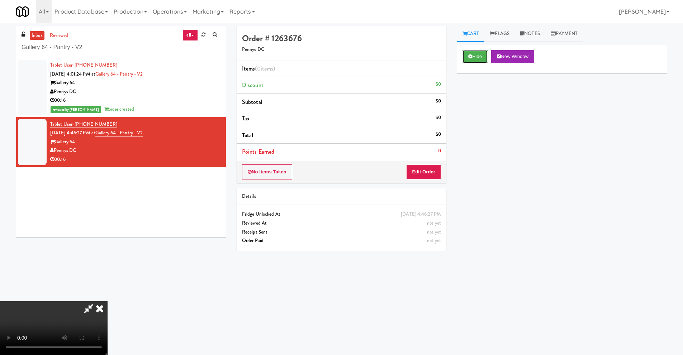
scroll to position [95, 0]
click at [107, 266] on video at bounding box center [53, 328] width 107 height 54
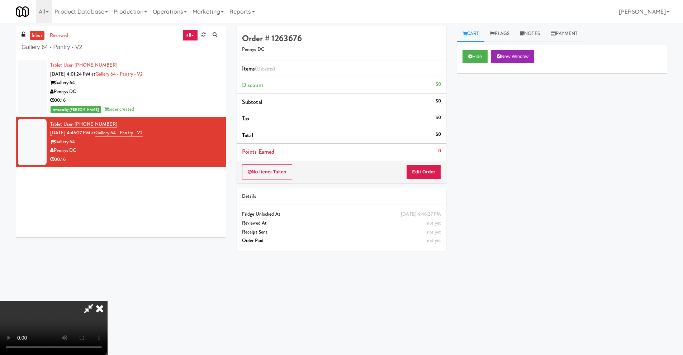
click at [107, 266] on video at bounding box center [53, 328] width 107 height 54
click at [421, 176] on button "Edit Order" at bounding box center [423, 171] width 35 height 15
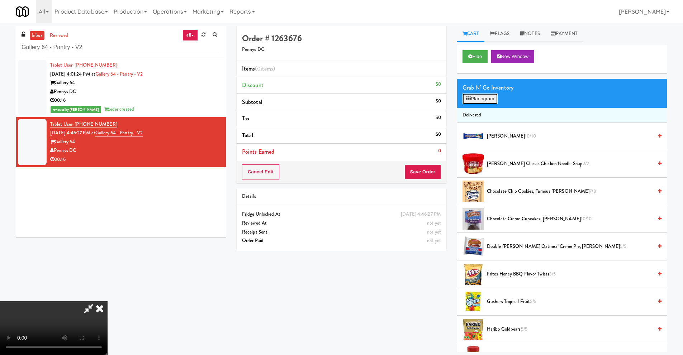
click at [477, 97] on button "Planogram" at bounding box center [479, 99] width 35 height 11
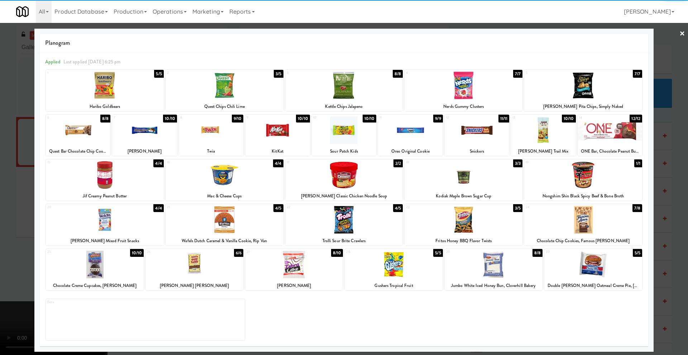
click at [348, 202] on div "1 5/5 Haribo Goldbears 2 3/5 Quest Chips Chili Lime 3 8/8 Kettle Chips Jalapeno…" at bounding box center [344, 205] width 598 height 272
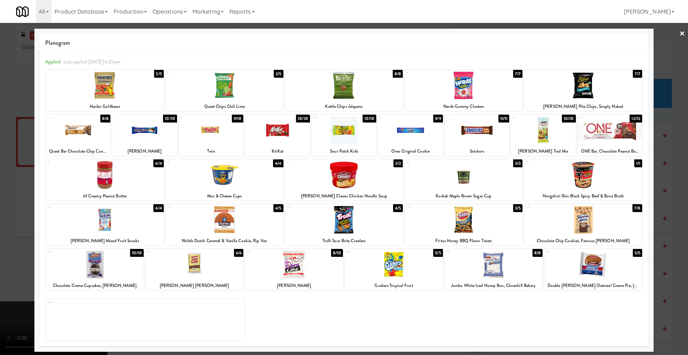
click at [354, 219] on div at bounding box center [344, 220] width 118 height 28
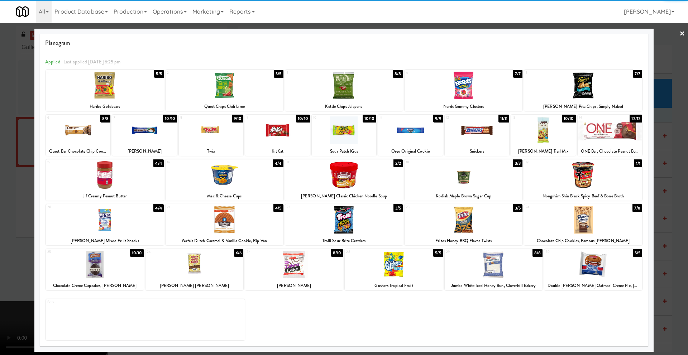
click at [25, 234] on div at bounding box center [344, 177] width 688 height 355
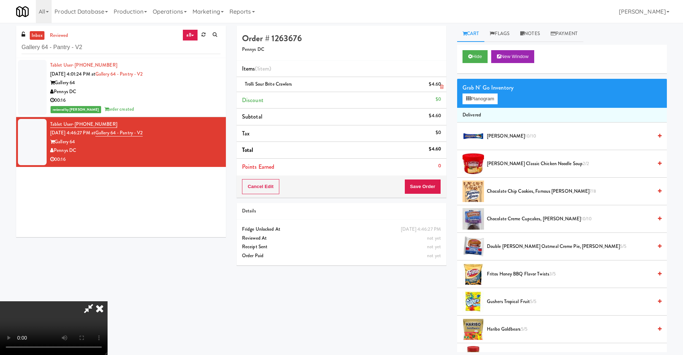
click at [438, 87] on link at bounding box center [440, 87] width 6 height 9
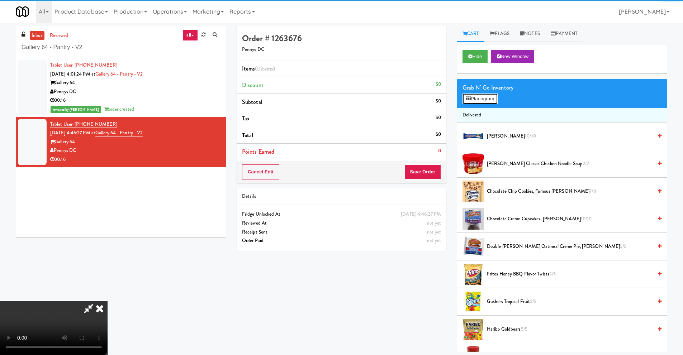
click at [468, 100] on icon at bounding box center [468, 98] width 5 height 5
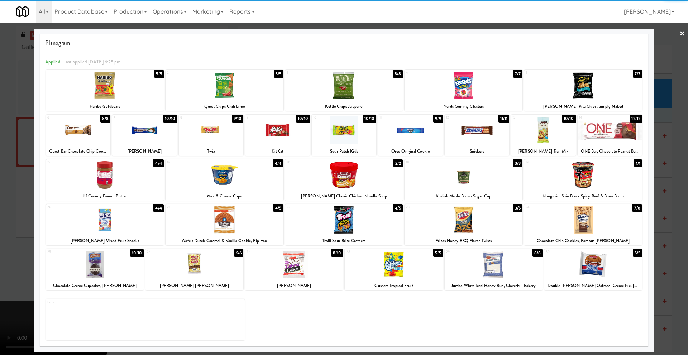
click at [356, 230] on div at bounding box center [344, 220] width 118 height 28
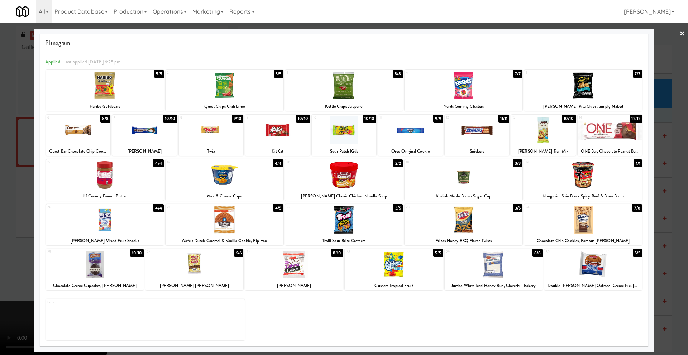
click at [116, 265] on div at bounding box center [95, 265] width 98 height 28
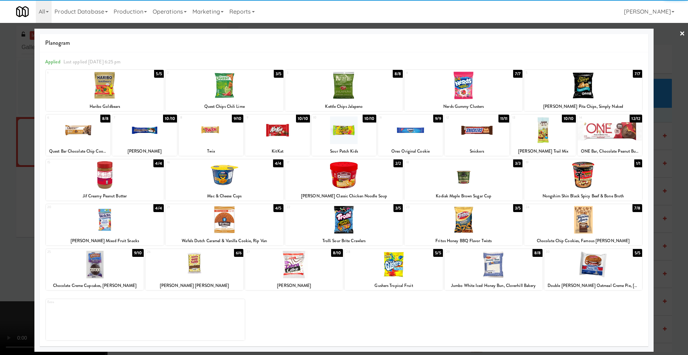
click at [13, 261] on div at bounding box center [344, 177] width 688 height 355
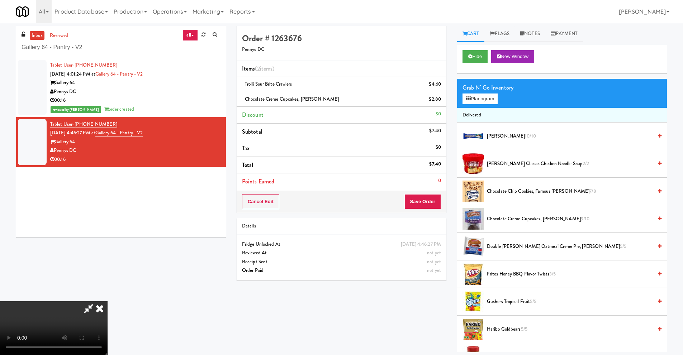
click at [107, 266] on video at bounding box center [53, 328] width 107 height 54
click at [441, 101] on icon at bounding box center [442, 102] width 4 height 5
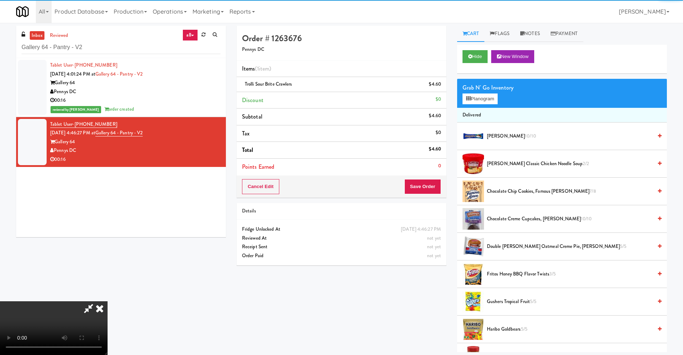
click at [107, 266] on video at bounding box center [53, 328] width 107 height 54
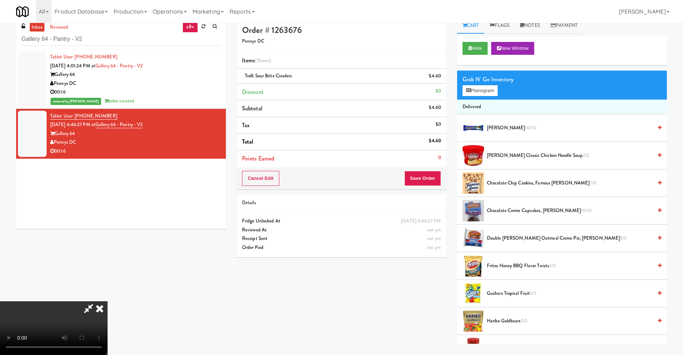
scroll to position [23, 0]
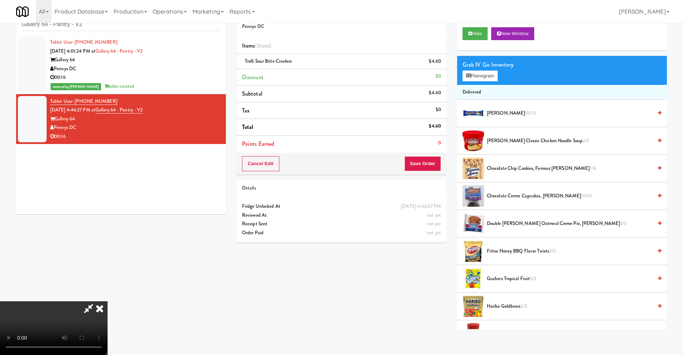
click at [107, 266] on video at bounding box center [53, 328] width 107 height 54
click at [427, 165] on button "Save Order" at bounding box center [422, 163] width 37 height 15
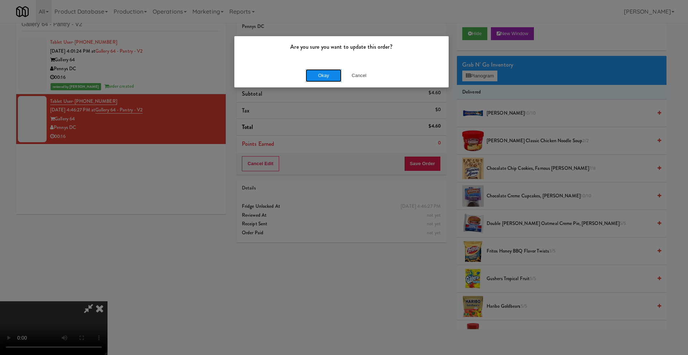
click at [322, 74] on button "Okay" at bounding box center [324, 75] width 36 height 13
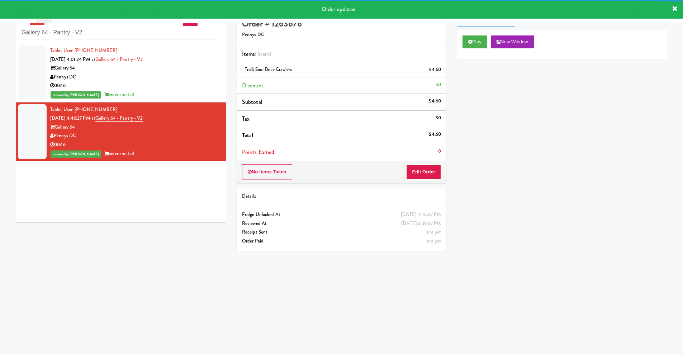
scroll to position [0, 0]
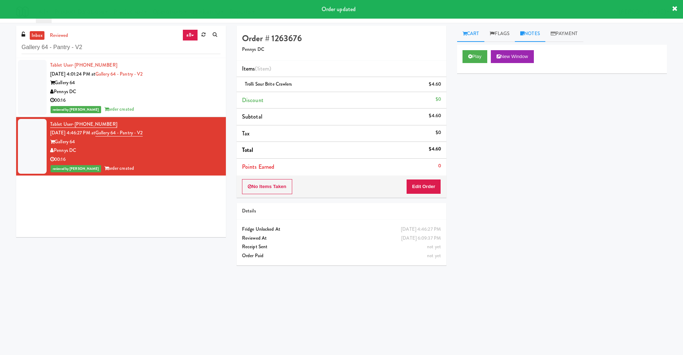
click at [531, 34] on link "Notes" at bounding box center [530, 34] width 30 height 16
click at [501, 92] on p at bounding box center [562, 88] width 198 height 8
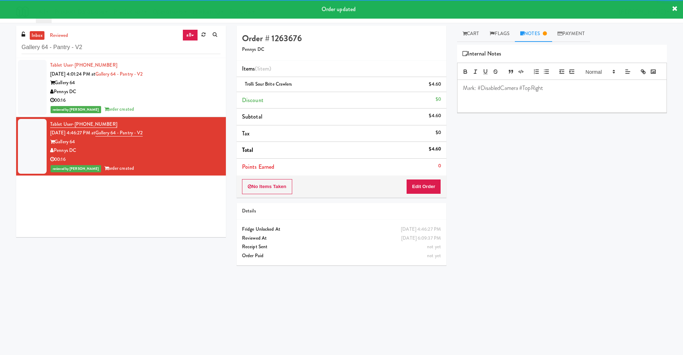
click at [205, 92] on div "Pennys DC" at bounding box center [135, 91] width 170 height 9
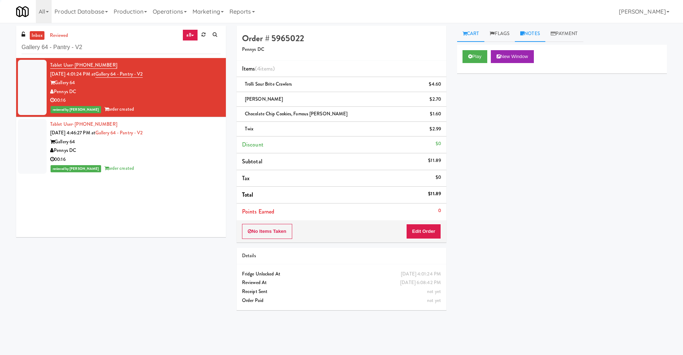
click at [536, 29] on link "Notes" at bounding box center [530, 34] width 30 height 16
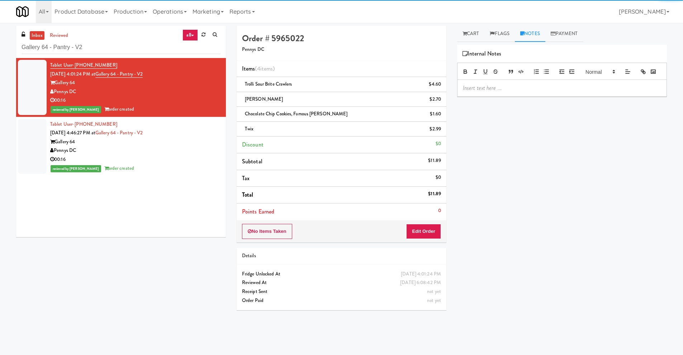
click at [493, 92] on p at bounding box center [562, 88] width 198 height 8
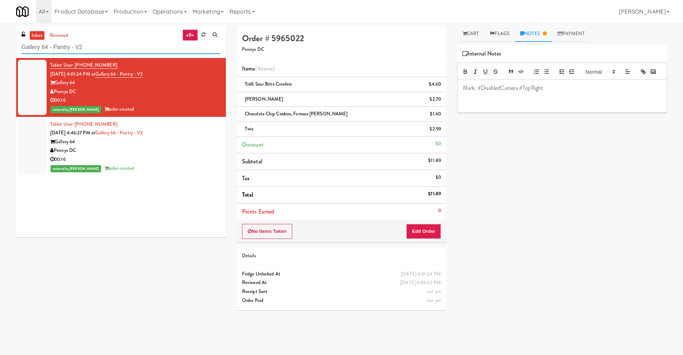
click
paste input "Redfish Laundry"
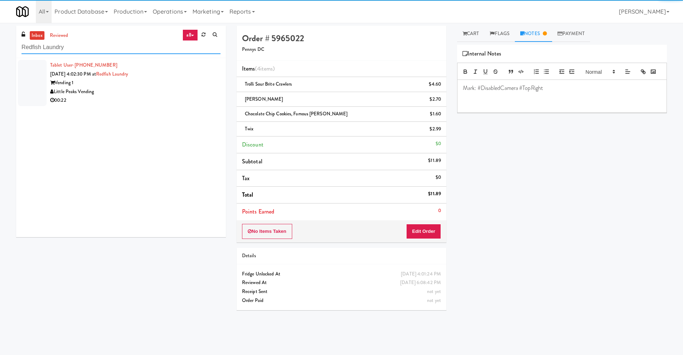
type input "Redfish Laundry"
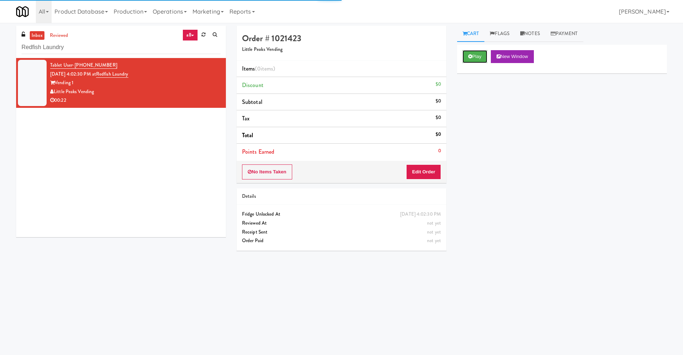
drag, startPoint x: 467, startPoint y: 58, endPoint x: 519, endPoint y: 178, distance: 130.6
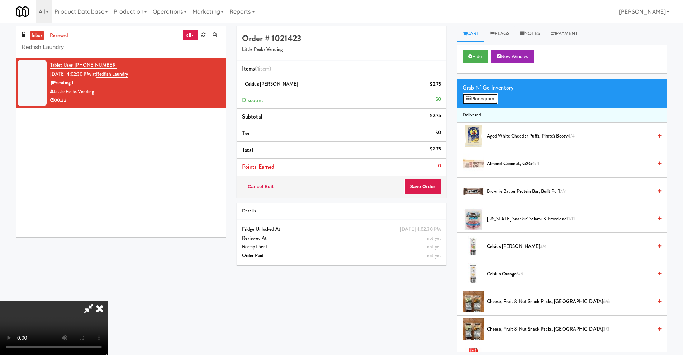
drag, startPoint x: 463, startPoint y: 102, endPoint x: 470, endPoint y: 103, distance: 7.0
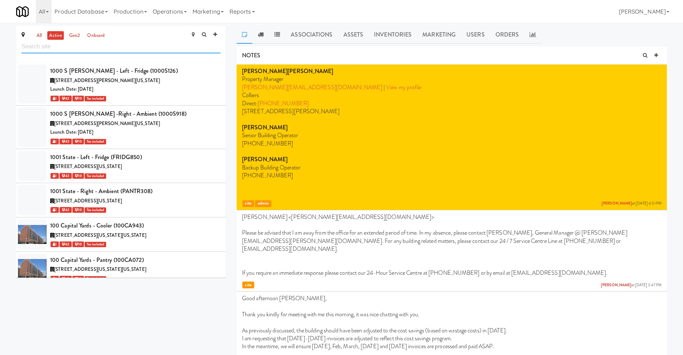
scroll to position [3700, 0]
